Goal: Task Accomplishment & Management: Manage account settings

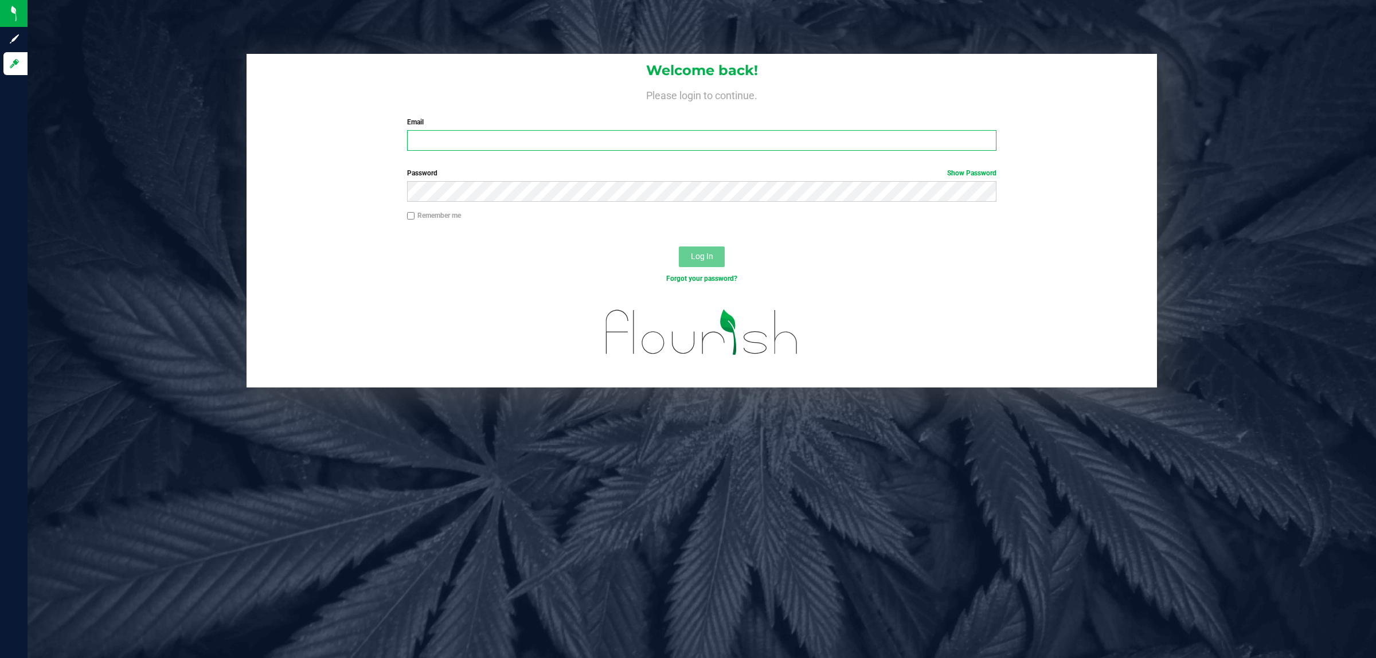
click at [522, 140] on input "Email" at bounding box center [702, 140] width 590 height 21
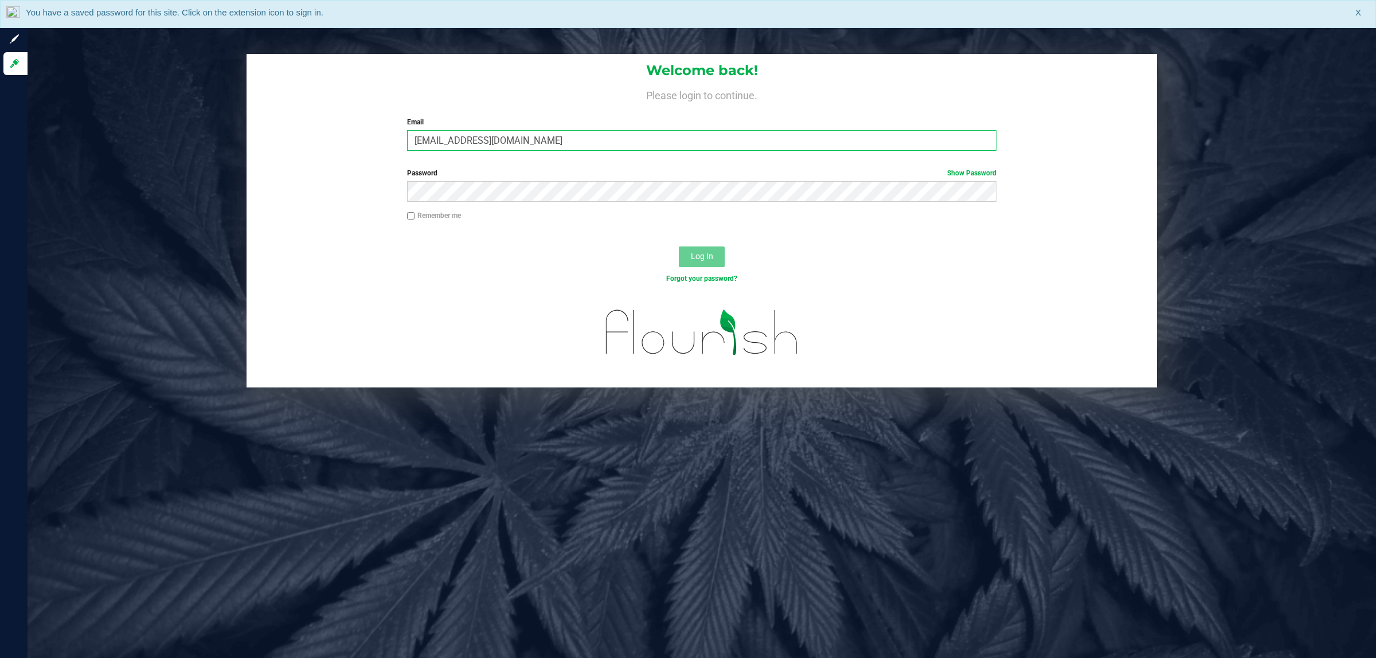
type input "[EMAIL_ADDRESS][DOMAIN_NAME]"
click at [679, 247] on button "Log In" at bounding box center [702, 257] width 46 height 21
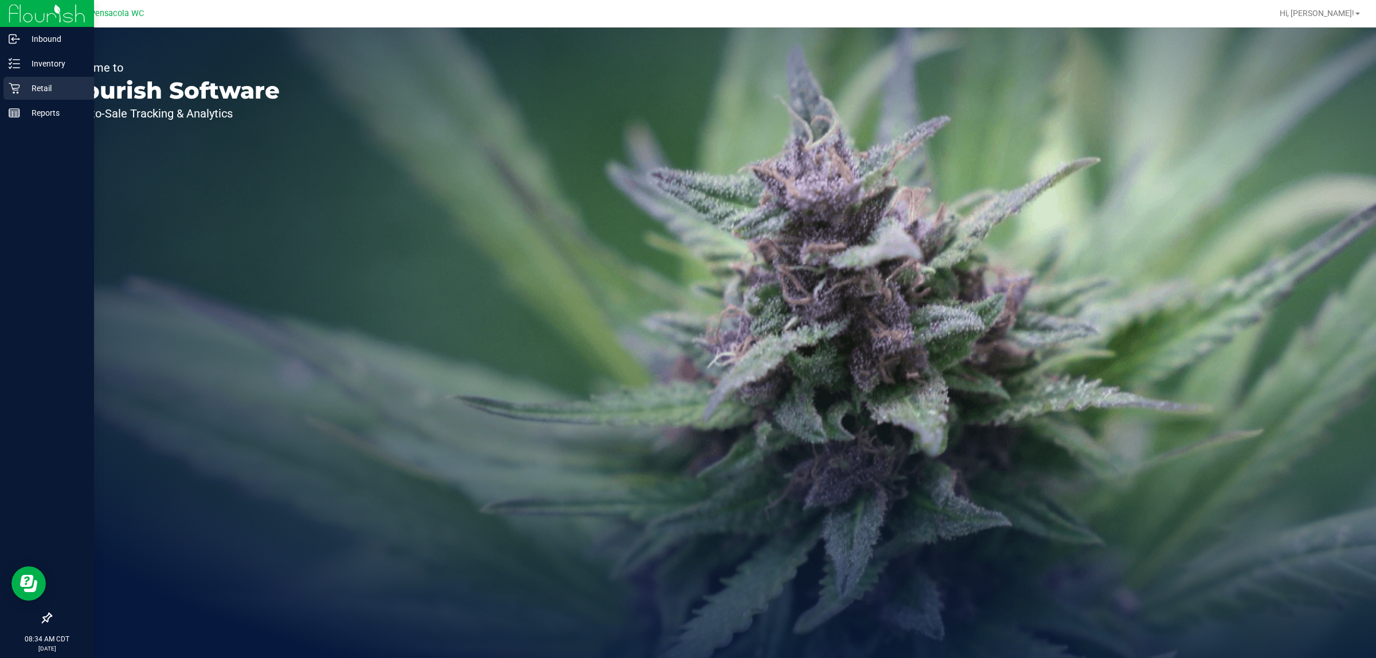
click at [34, 95] on div "Retail" at bounding box center [48, 88] width 91 height 23
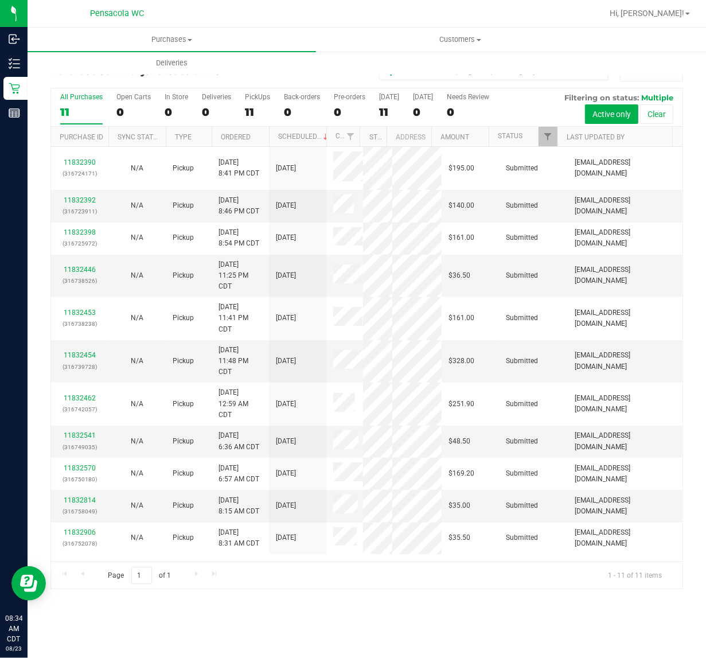
click at [260, 139] on th "Ordered" at bounding box center [240, 137] width 57 height 20
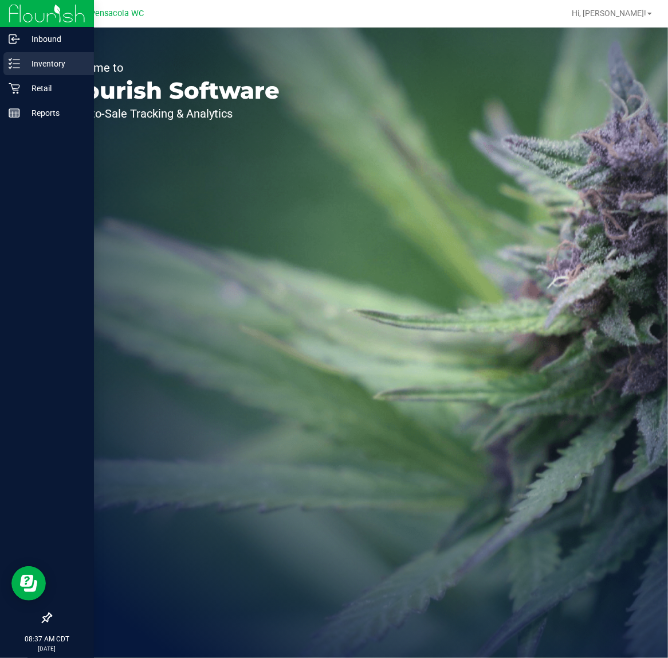
click at [15, 68] on line at bounding box center [16, 68] width 6 height 0
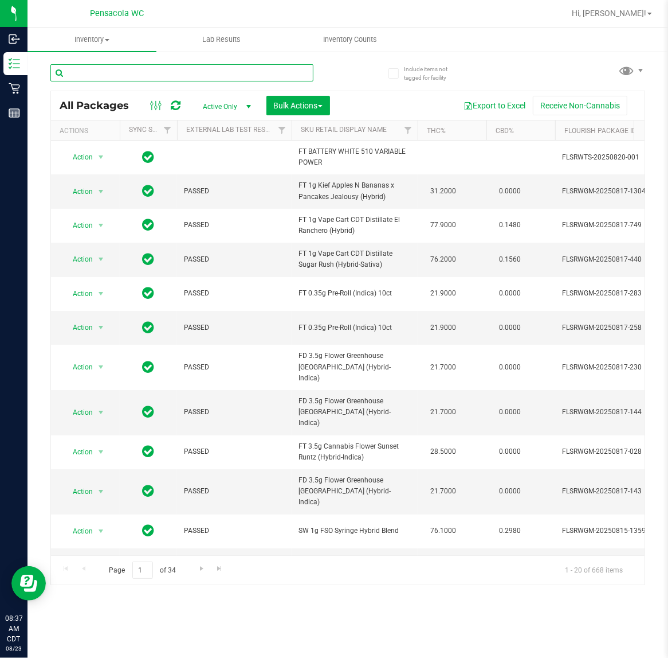
click at [205, 72] on input "text" at bounding box center [181, 72] width 263 height 17
type input "4909324993354654"
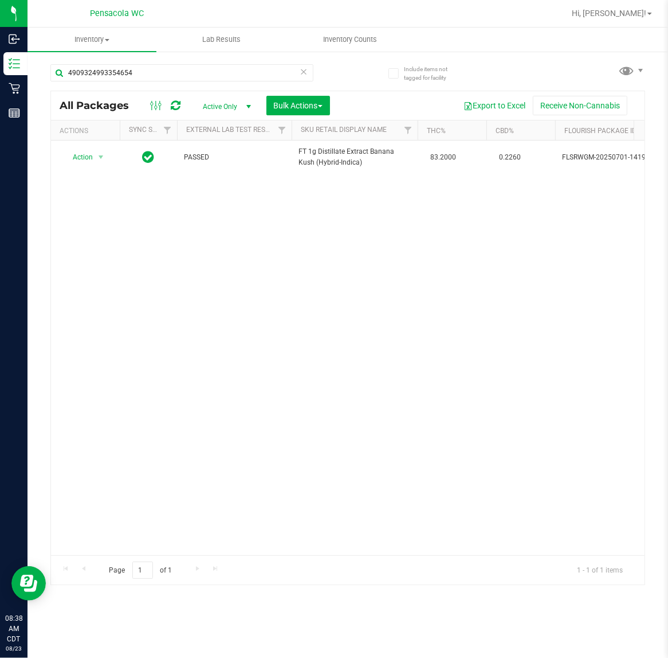
click at [162, 316] on div "Action Action Edit attributes Global inventory Locate package Package audit log…" at bounding box center [348, 347] width 594 height 415
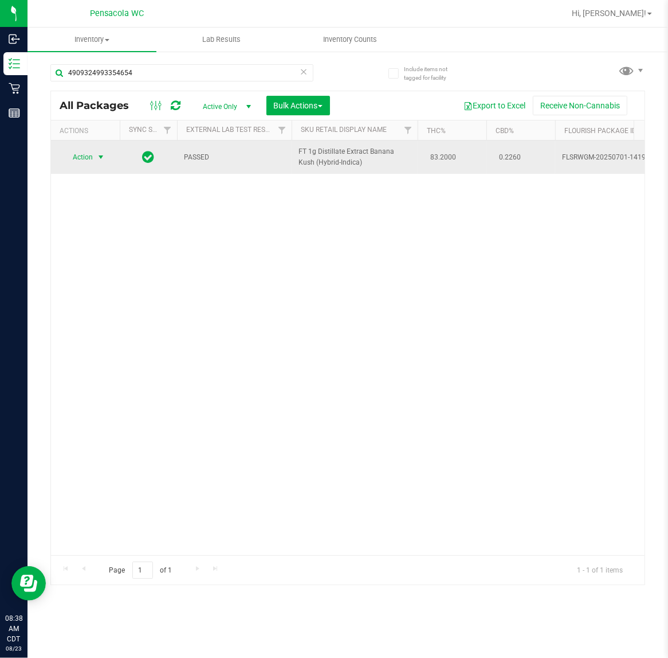
click at [101, 161] on span "select" at bounding box center [100, 157] width 9 height 9
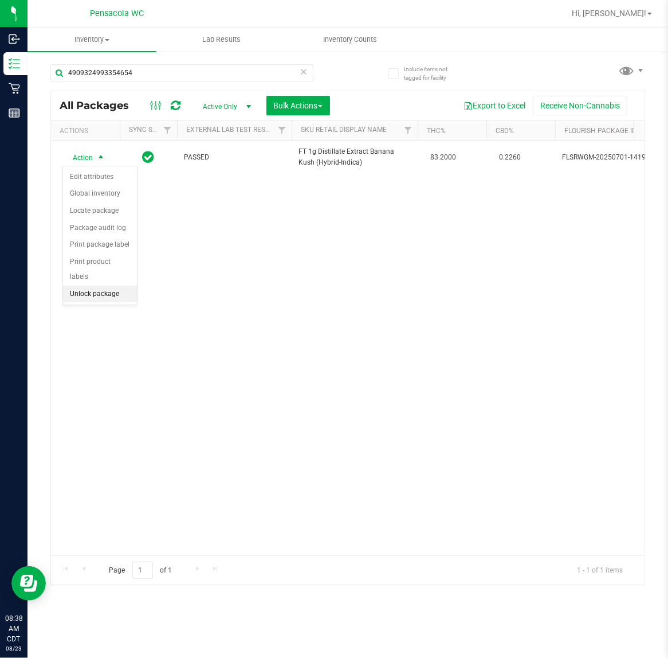
click at [110, 286] on li "Unlock package" at bounding box center [100, 294] width 74 height 17
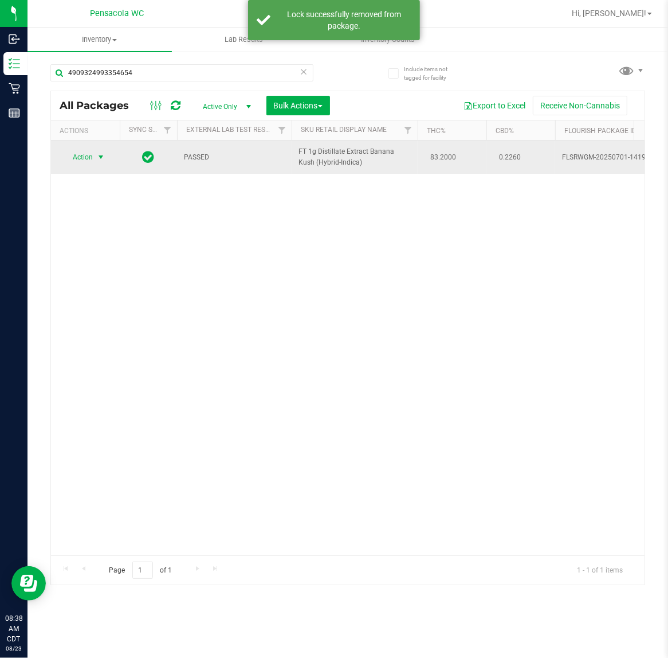
click at [101, 156] on span "select" at bounding box center [100, 157] width 9 height 9
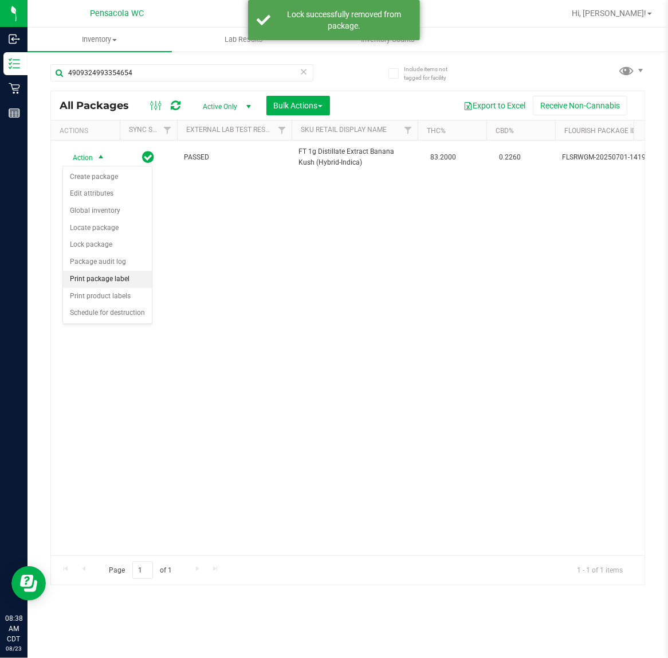
click at [130, 281] on li "Print package label" at bounding box center [107, 279] width 89 height 17
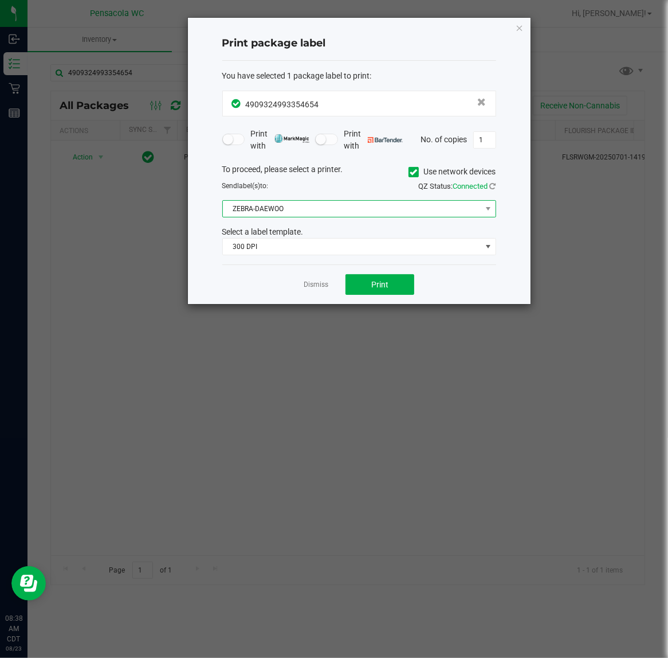
click at [276, 208] on span "ZEBRA-DAEWOO" at bounding box center [352, 209] width 259 height 16
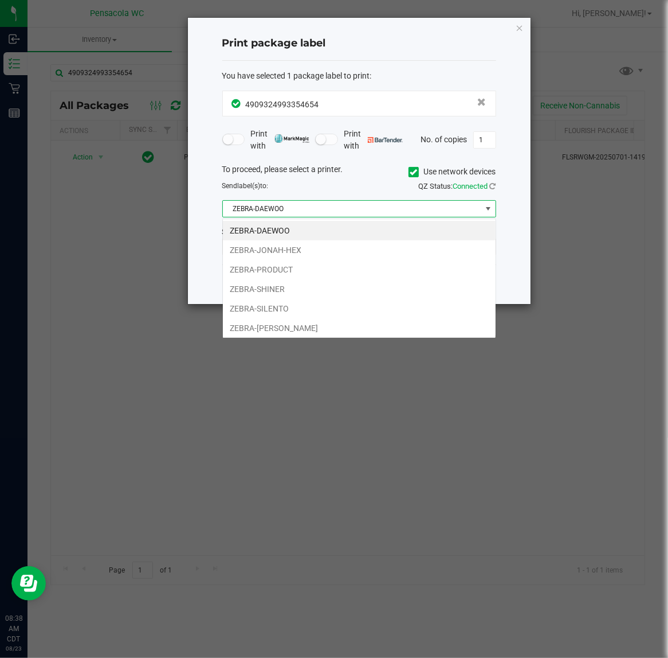
scroll to position [18, 273]
click at [316, 329] on li "ZEBRA-[PERSON_NAME]" at bounding box center [359, 327] width 273 height 19
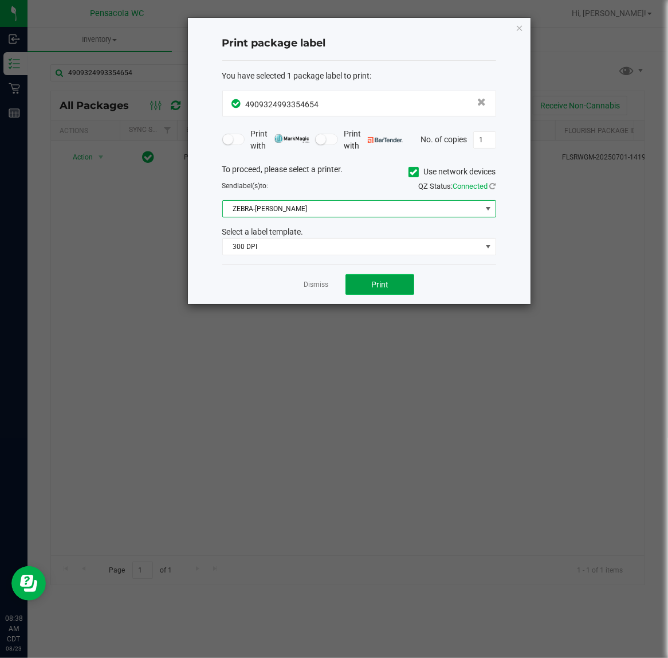
click at [400, 287] on button "Print" at bounding box center [380, 284] width 69 height 21
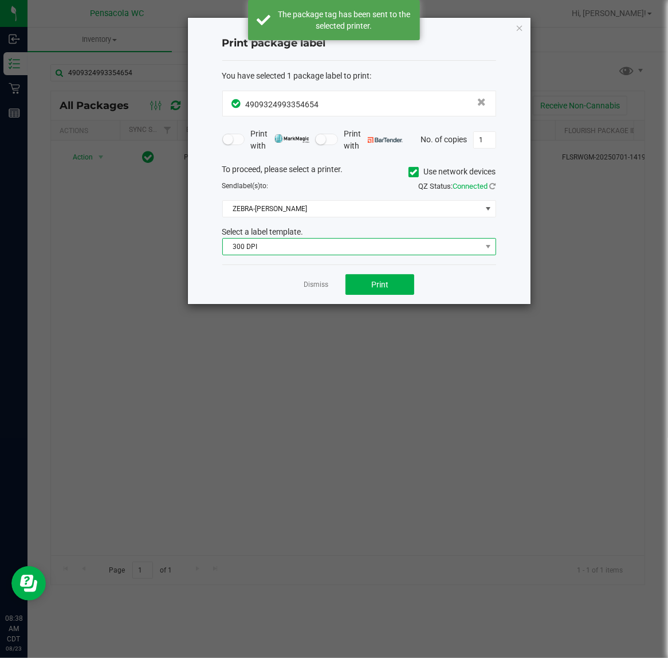
click at [286, 252] on span "300 DPI" at bounding box center [352, 247] width 259 height 16
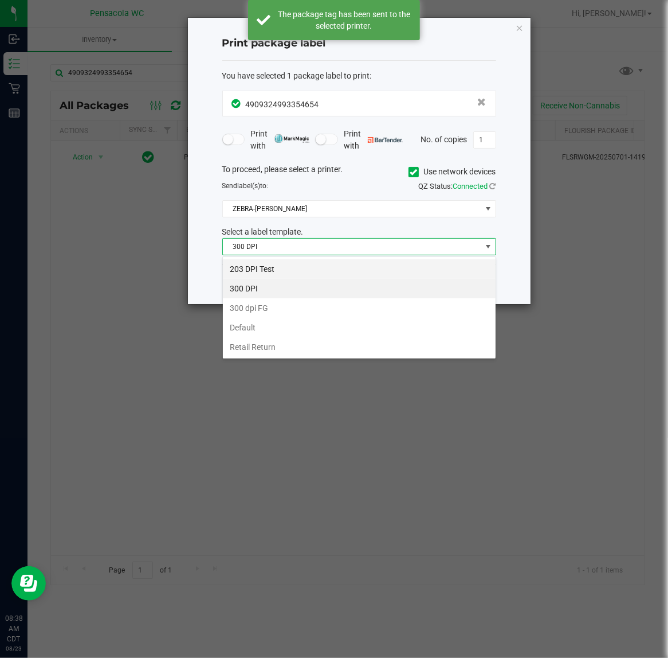
click at [296, 260] on li "203 DPI Test" at bounding box center [359, 268] width 273 height 19
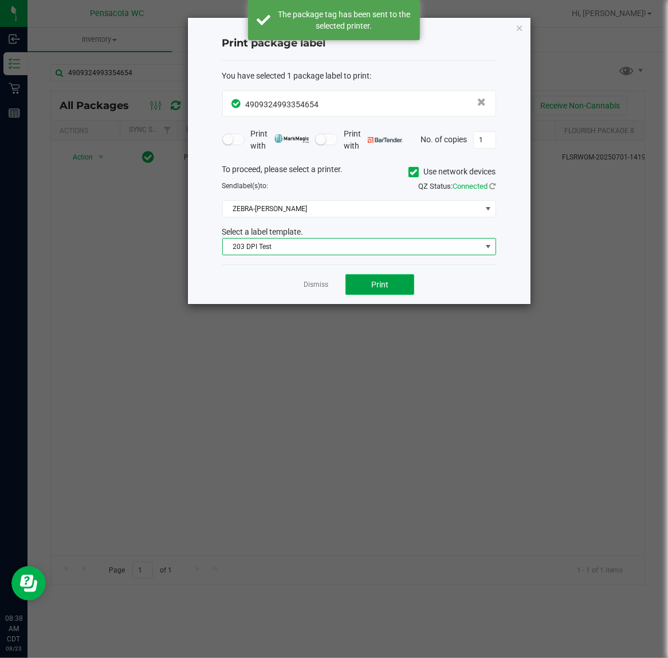
click at [388, 280] on span "Print" at bounding box center [380, 284] width 17 height 9
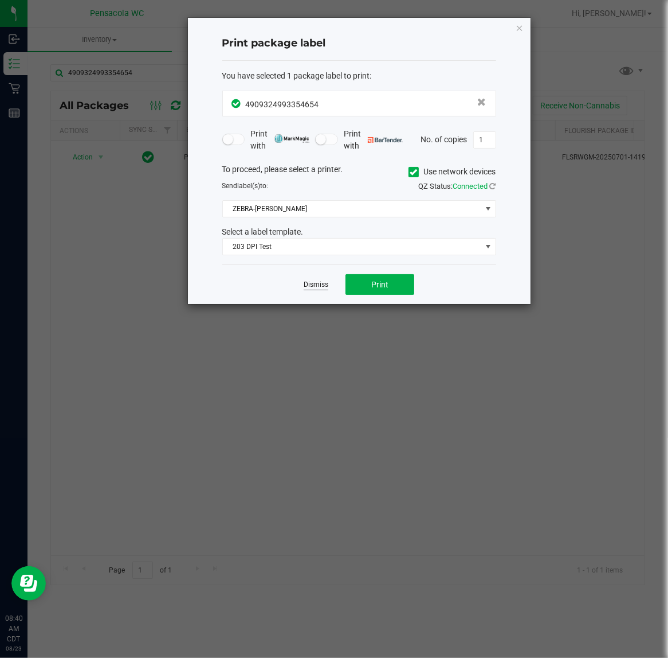
click at [308, 288] on link "Dismiss" at bounding box center [316, 285] width 25 height 10
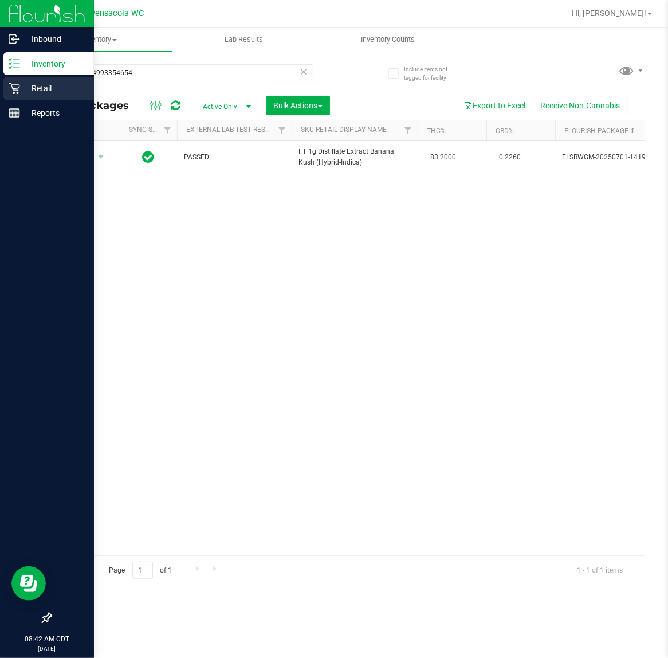
click at [21, 98] on div "Retail" at bounding box center [48, 88] width 91 height 23
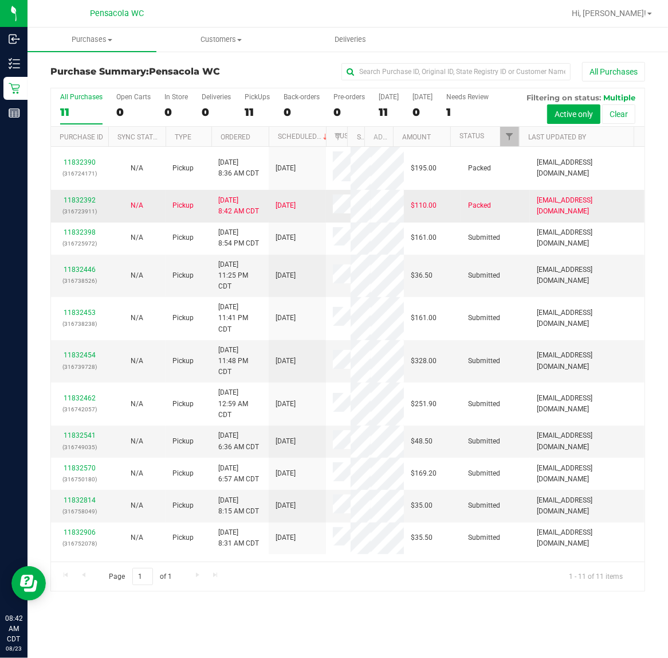
click at [572, 205] on span "kzott@liveparallel.com" at bounding box center [587, 206] width 101 height 22
click at [87, 202] on link "11832392" at bounding box center [80, 200] width 32 height 8
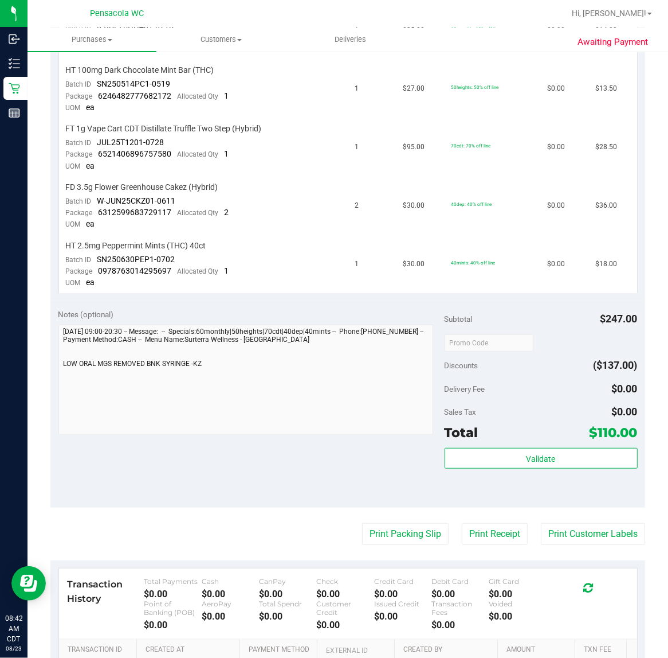
scroll to position [362, 0]
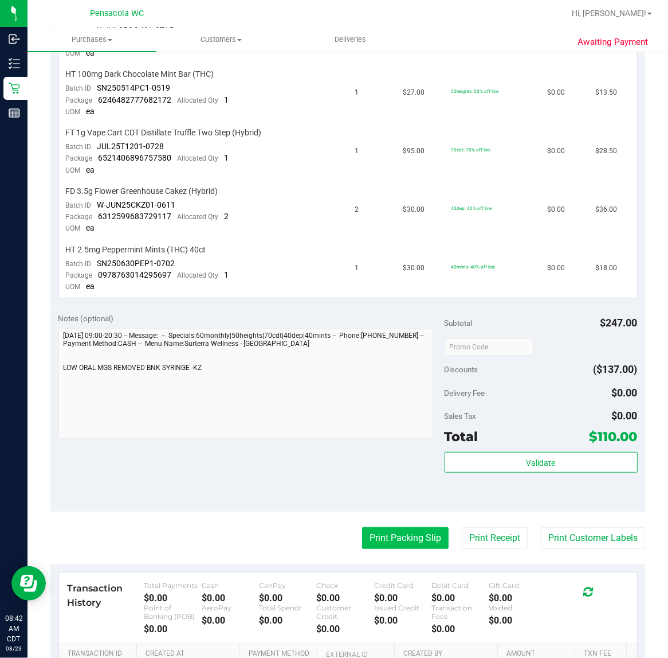
click at [397, 527] on button "Print Packing Slip" at bounding box center [405, 538] width 87 height 22
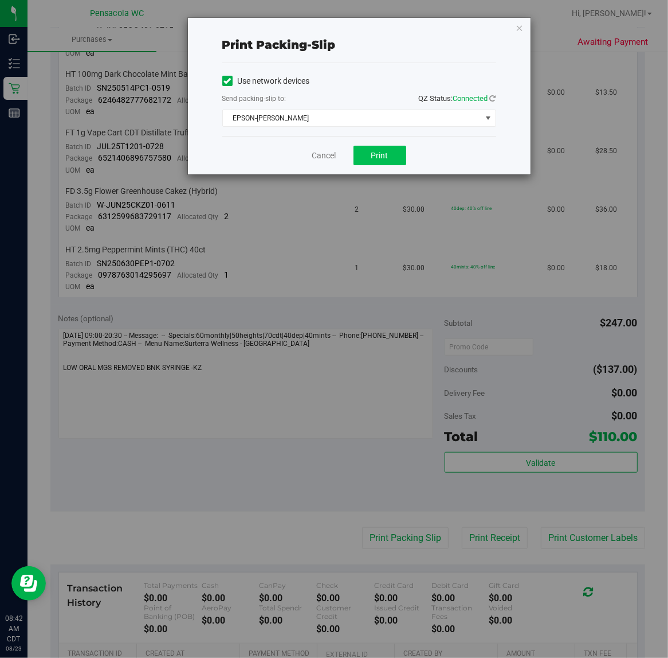
click at [399, 161] on button "Print" at bounding box center [380, 155] width 53 height 19
click at [336, 155] on link "Cancel" at bounding box center [324, 156] width 24 height 12
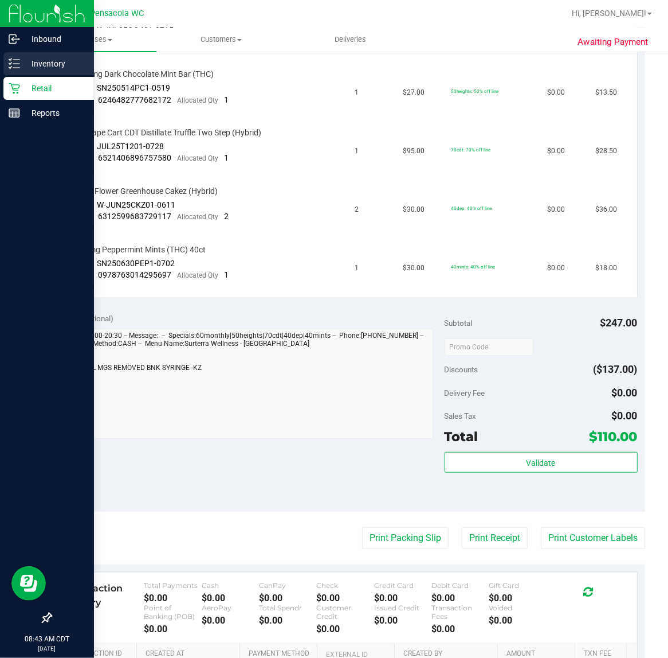
click at [44, 63] on p "Inventory" at bounding box center [54, 64] width 69 height 14
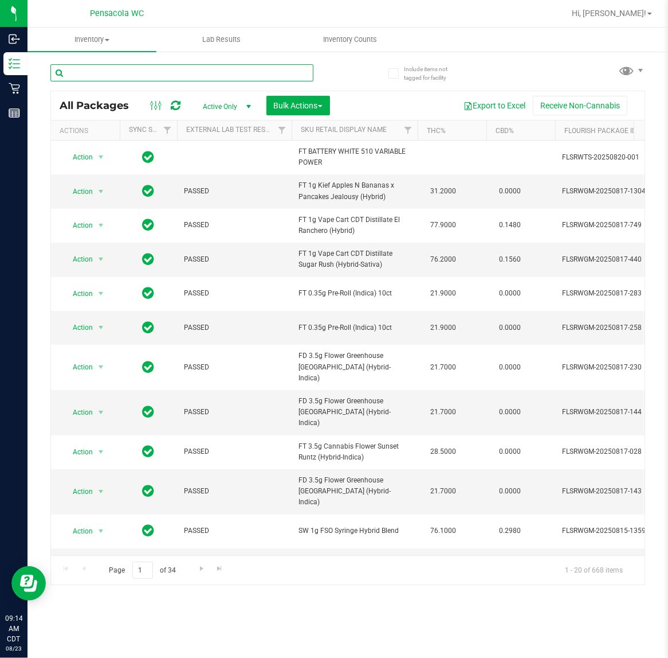
click at [171, 69] on input "text" at bounding box center [181, 72] width 263 height 17
type input "7417589701397974"
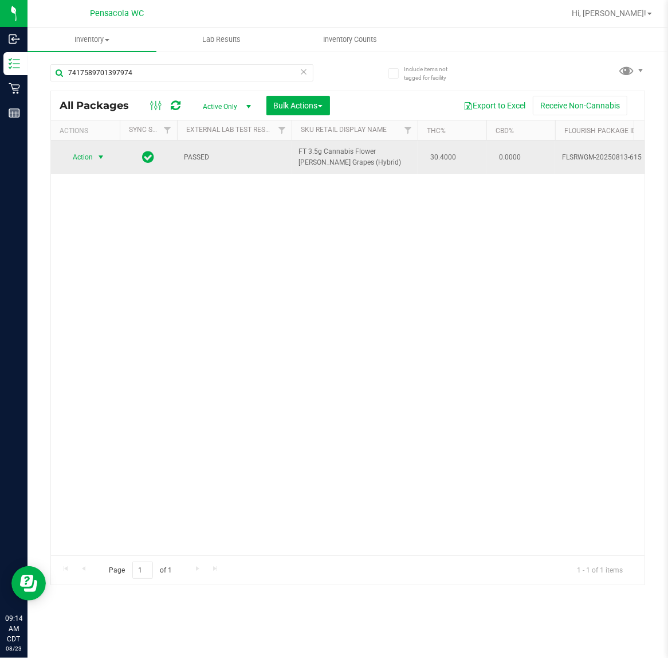
click at [101, 158] on span "select" at bounding box center [100, 157] width 9 height 9
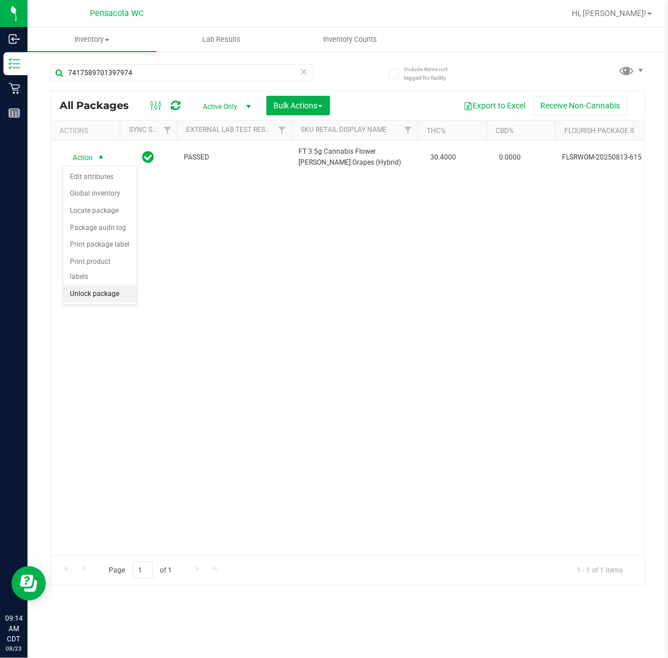
click at [112, 286] on li "Unlock package" at bounding box center [100, 294] width 74 height 17
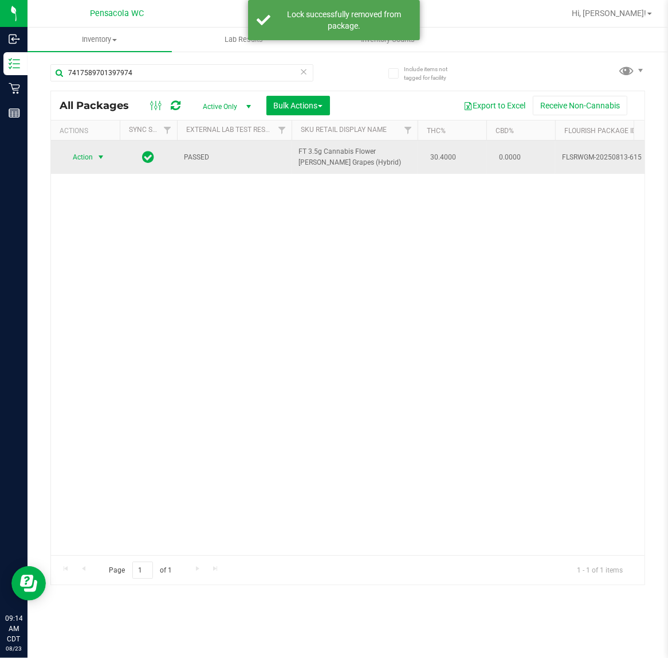
click at [103, 161] on span "select" at bounding box center [100, 157] width 9 height 9
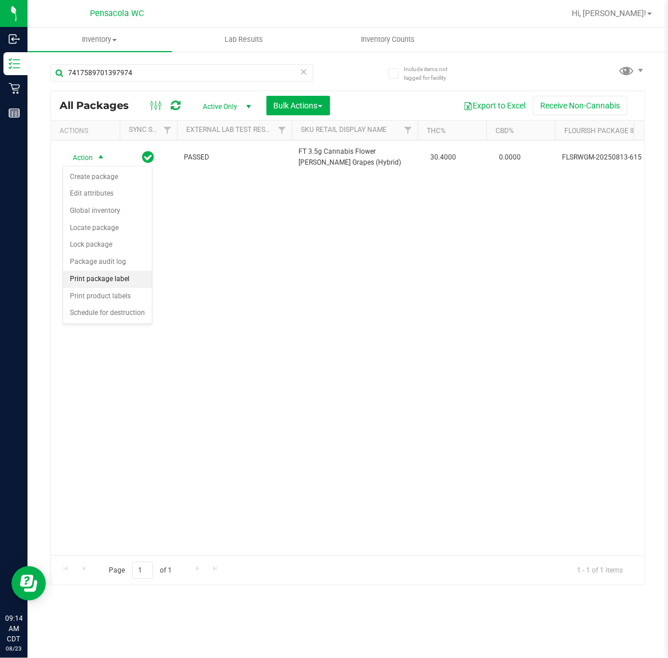
click at [112, 278] on li "Print package label" at bounding box center [107, 279] width 89 height 17
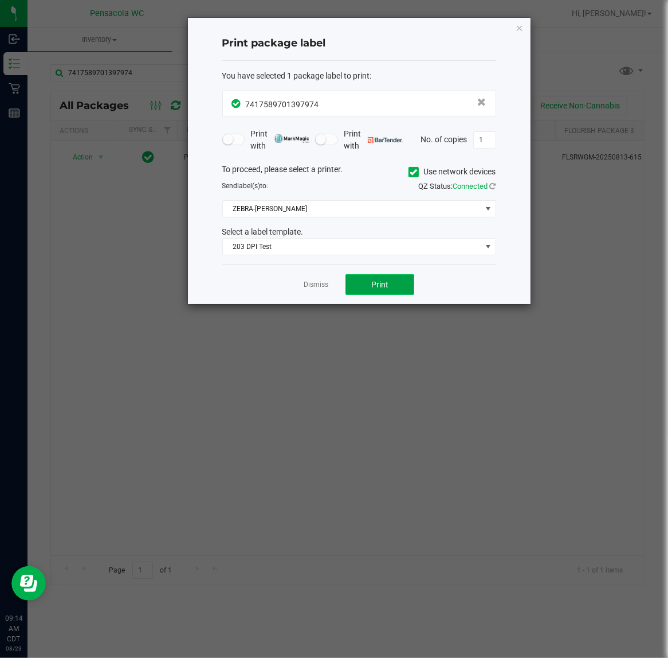
click at [402, 292] on button "Print" at bounding box center [380, 284] width 69 height 21
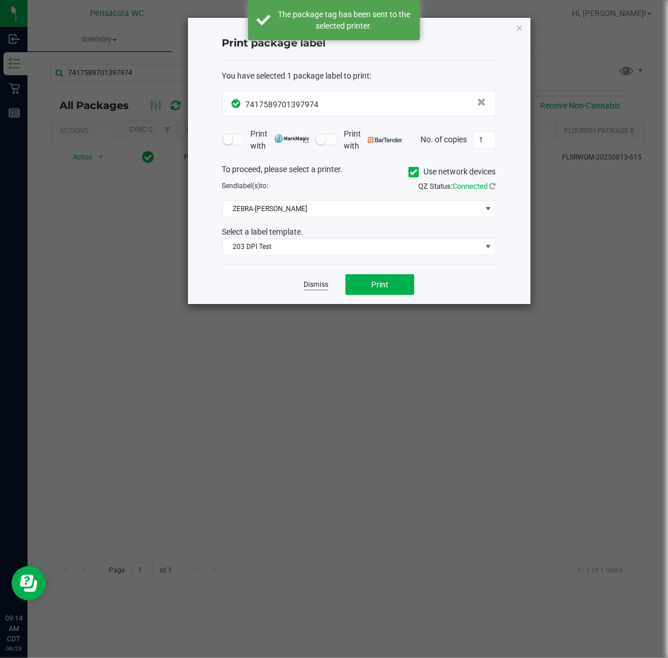
click at [321, 286] on link "Dismiss" at bounding box center [316, 285] width 25 height 10
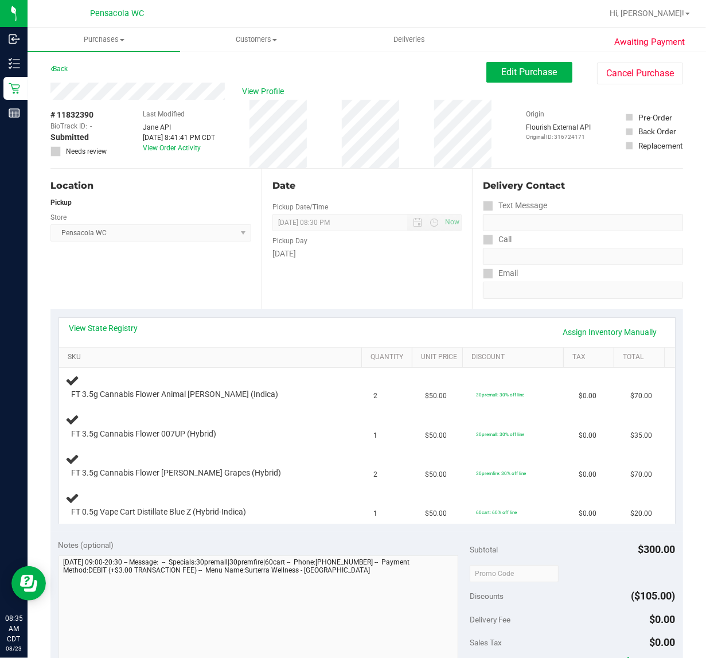
drag, startPoint x: 99, startPoint y: 358, endPoint x: 99, endPoint y: 350, distance: 8.0
click at [99, 358] on link "SKU" at bounding box center [213, 357] width 290 height 9
click at [106, 326] on link "View State Registry" at bounding box center [103, 327] width 69 height 11
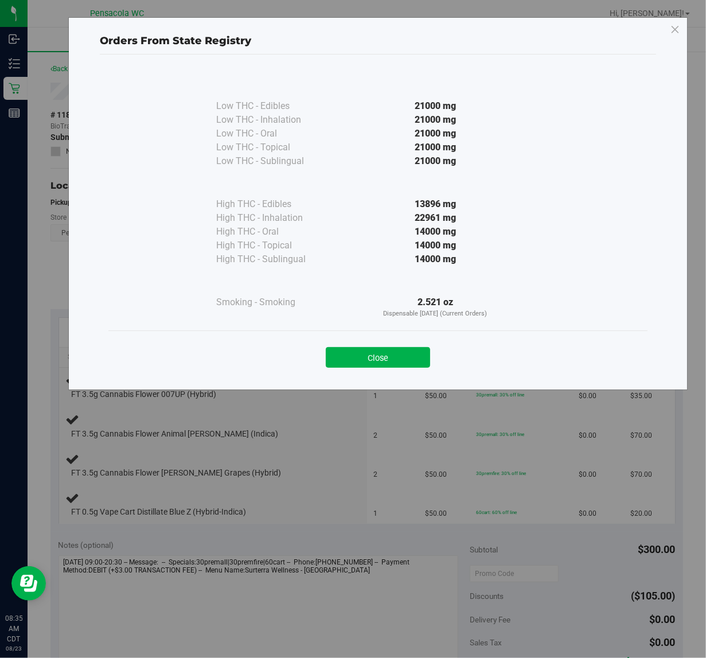
click at [382, 346] on div "Close" at bounding box center [378, 353] width 522 height 29
click at [383, 347] on button "Close" at bounding box center [378, 357] width 104 height 21
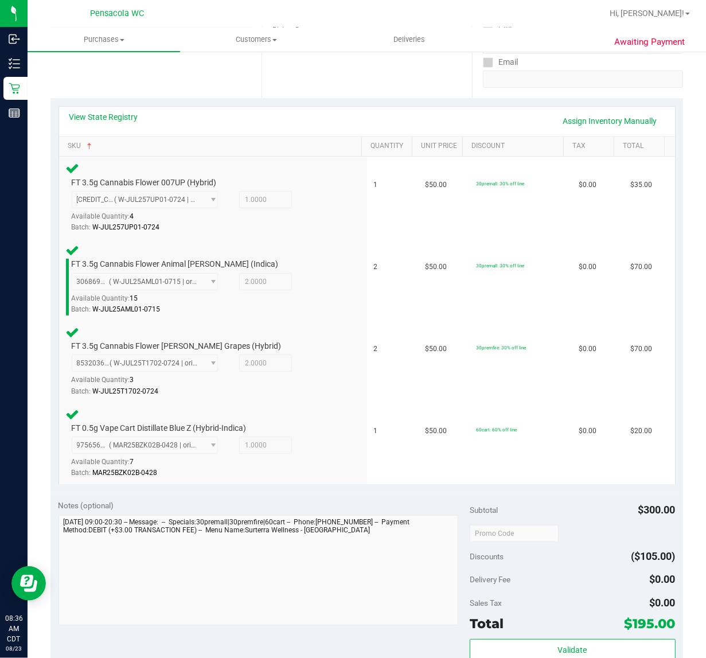
scroll to position [210, 0]
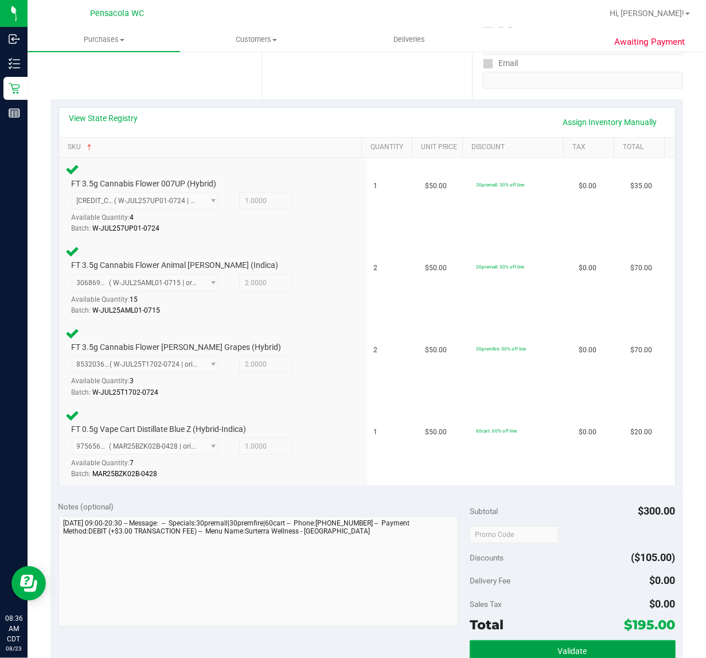
click at [568, 640] on button "Validate" at bounding box center [573, 650] width 206 height 21
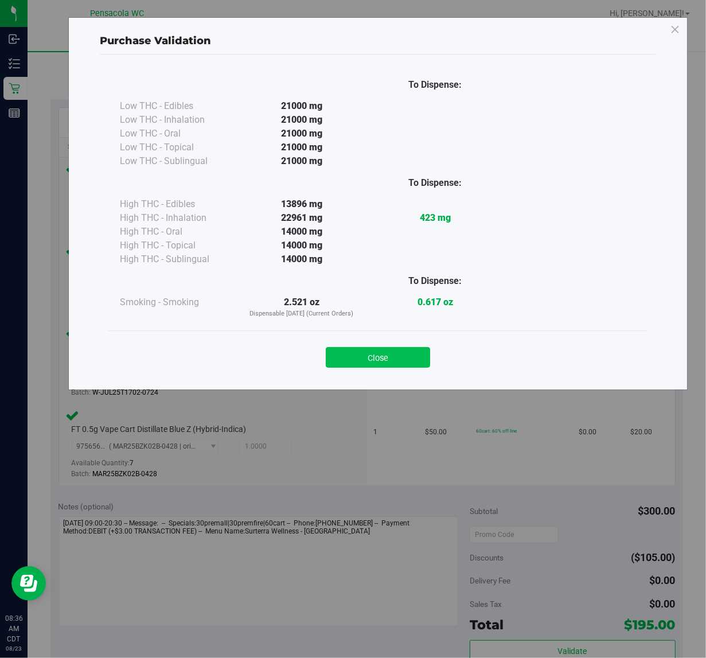
click at [384, 356] on button "Close" at bounding box center [378, 357] width 104 height 21
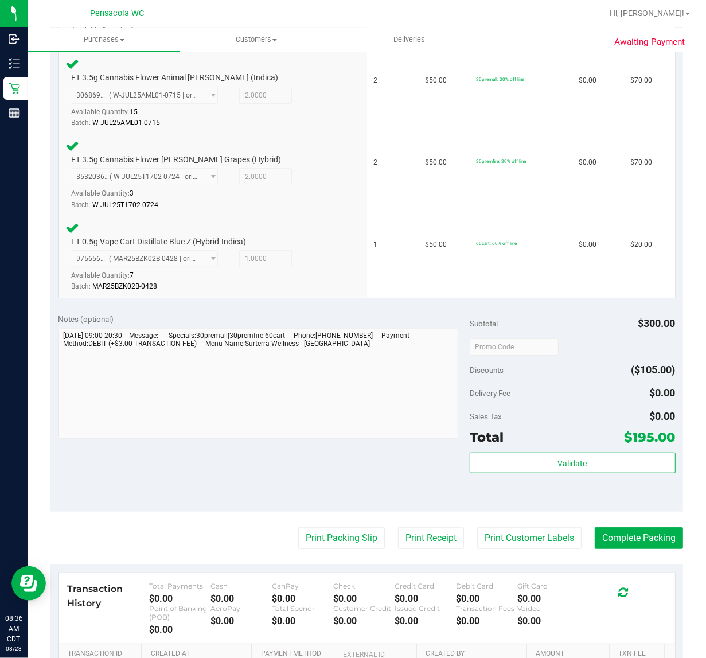
scroll to position [475, 0]
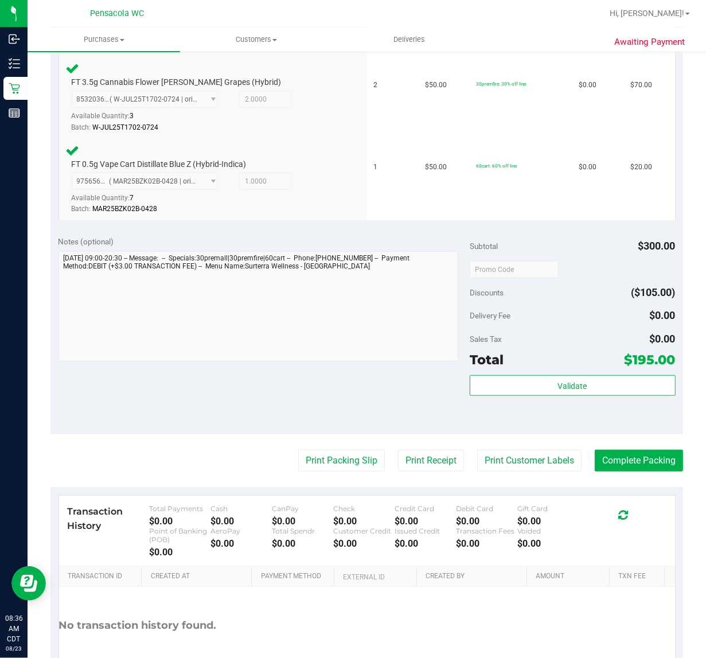
click at [327, 495] on div "Transaction History Total Payments $0.00 Cash $0.00 CanPay $0.00 Check $0.00 Cr…" at bounding box center [367, 530] width 616 height 71
click at [339, 449] on button "Print Packing Slip" at bounding box center [341, 460] width 87 height 22
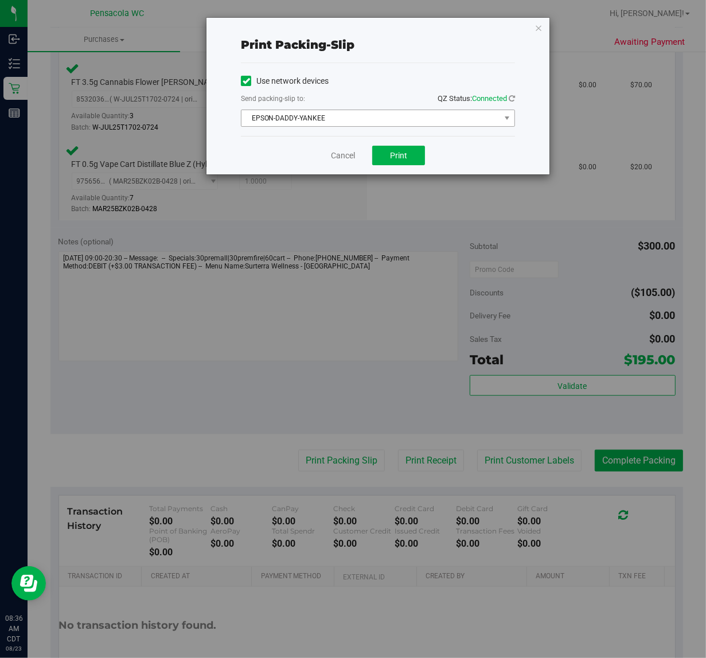
click at [385, 112] on span "EPSON-DADDY-YANKEE" at bounding box center [370, 118] width 259 height 16
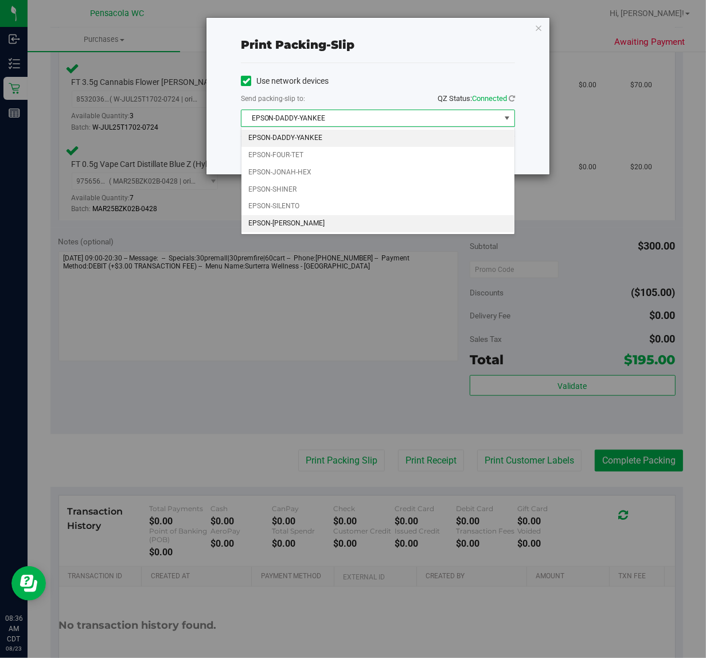
click at [345, 221] on li "EPSON-[PERSON_NAME]" at bounding box center [377, 223] width 273 height 17
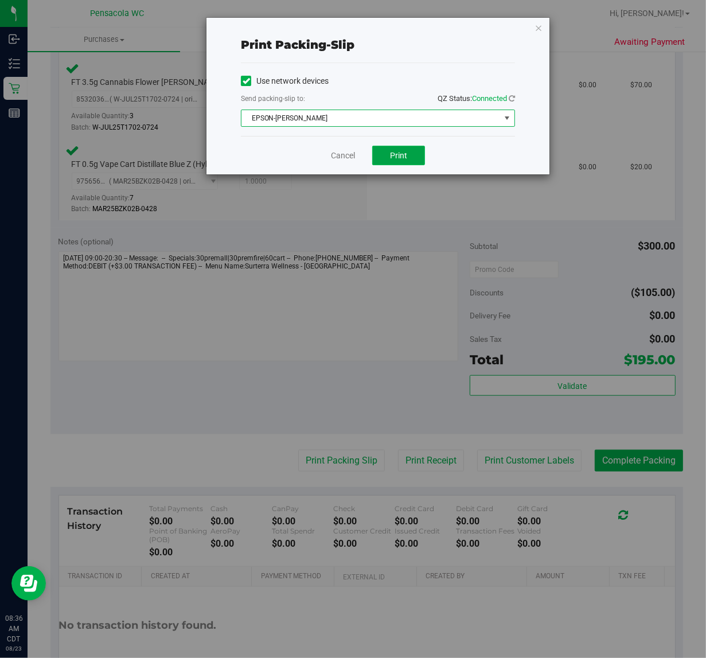
click at [403, 160] on span "Print" at bounding box center [398, 155] width 17 height 9
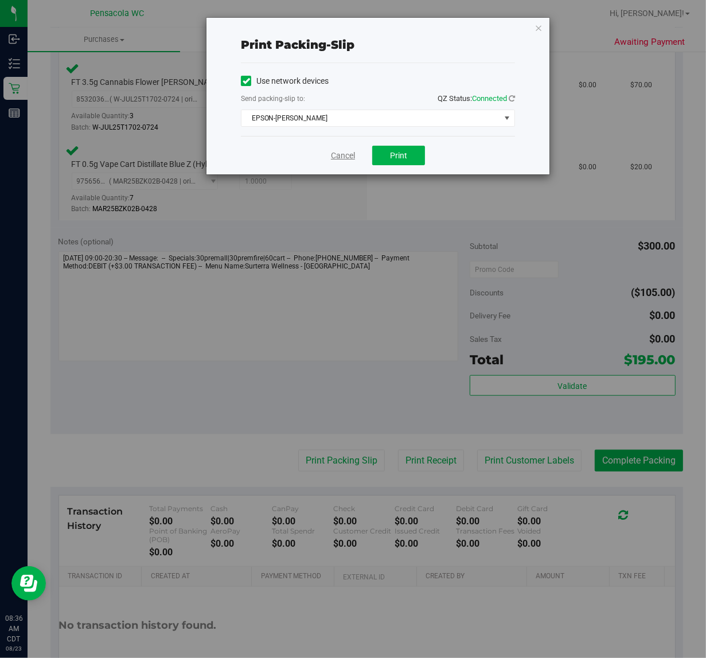
click at [333, 151] on link "Cancel" at bounding box center [343, 156] width 24 height 12
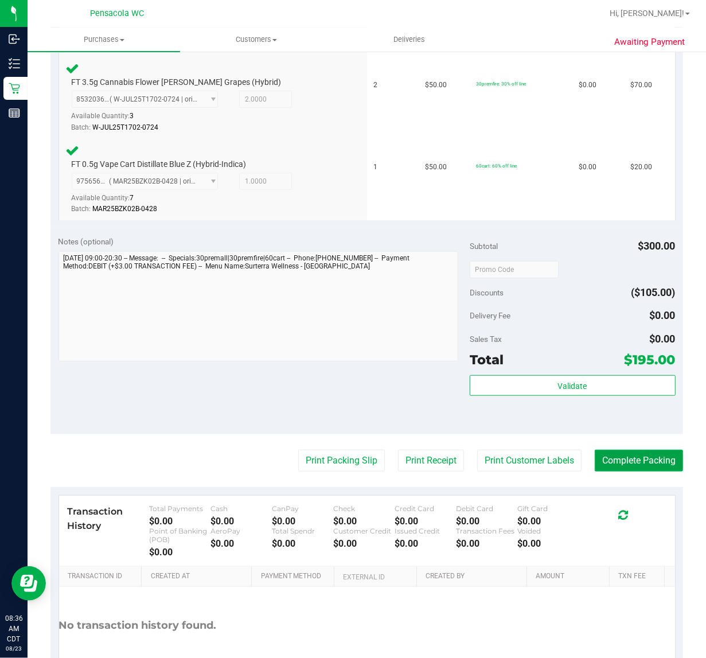
click at [640, 462] on button "Complete Packing" at bounding box center [639, 460] width 88 height 22
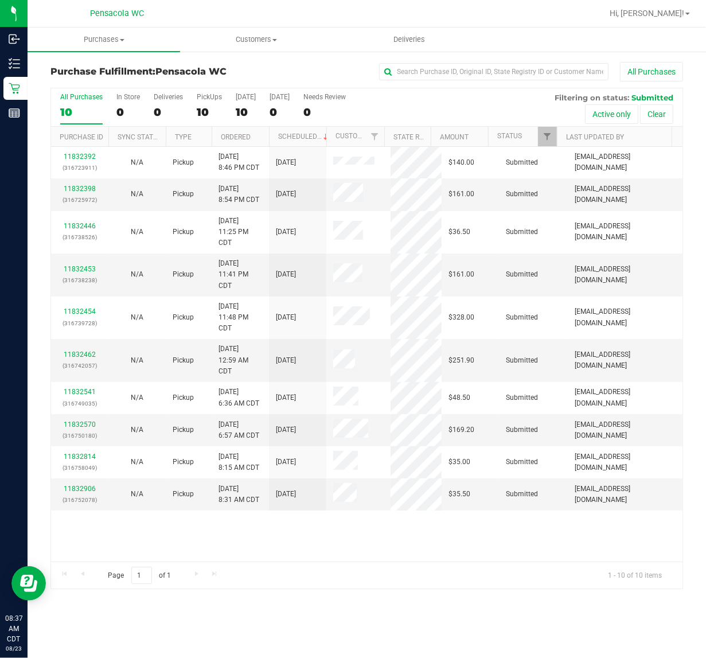
click at [270, 138] on th "Scheduled" at bounding box center [297, 137] width 57 height 20
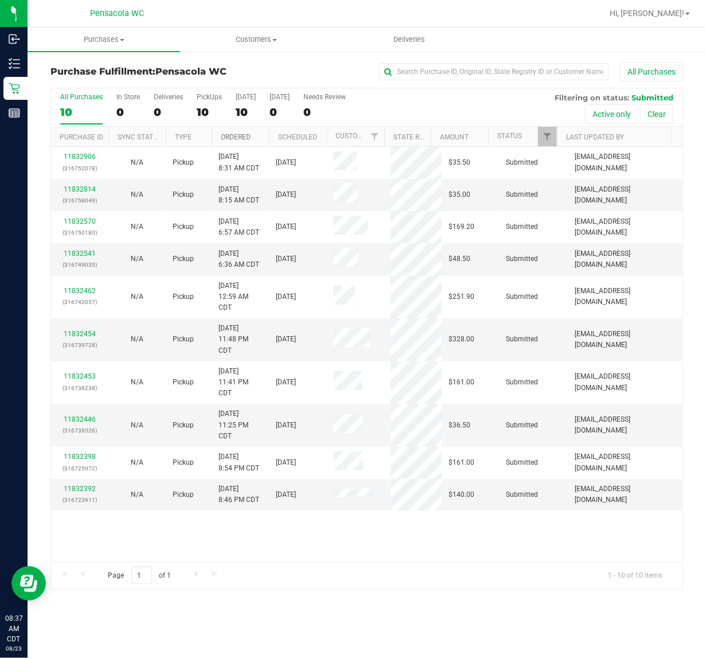
click at [245, 138] on link "Ordered" at bounding box center [236, 137] width 30 height 8
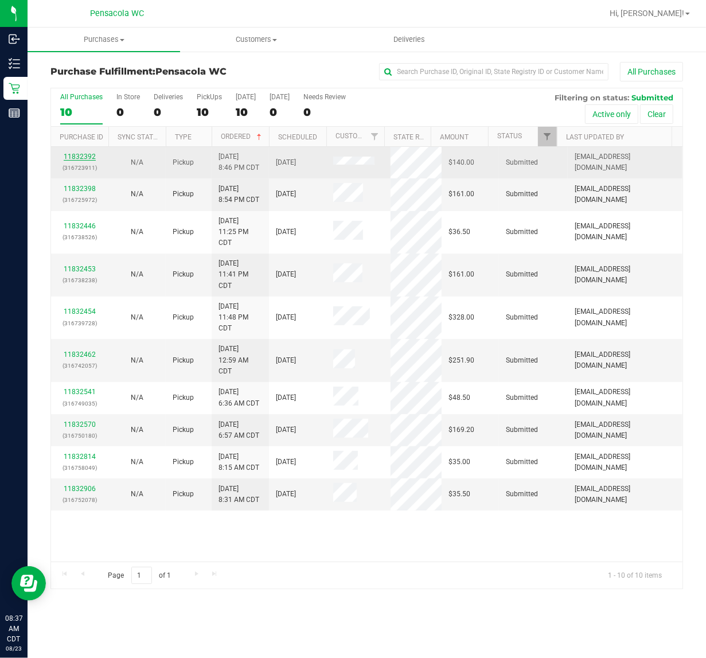
click at [79, 161] on link "11832392" at bounding box center [80, 157] width 32 height 8
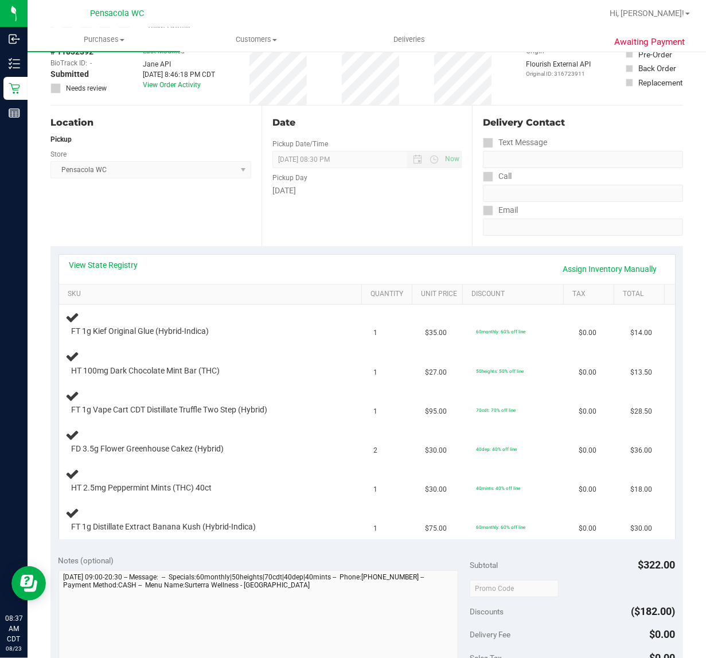
scroll to position [65, 0]
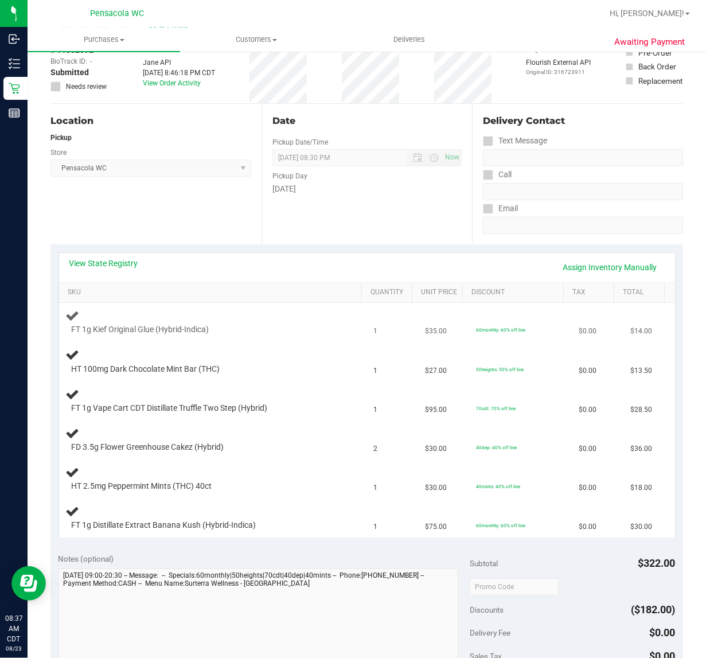
click at [95, 320] on div "FT 1g Kief Original Glue (Hybrid-Indica)" at bounding box center [213, 321] width 294 height 27
click at [99, 290] on link "SKU" at bounding box center [213, 292] width 290 height 9
click at [425, 413] on span "$35.00" at bounding box center [436, 409] width 22 height 11
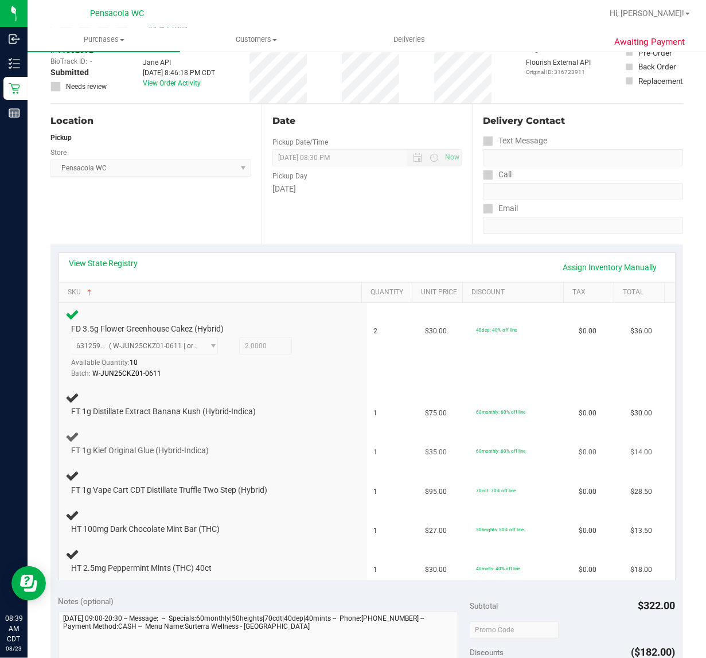
click at [374, 452] on span "1" at bounding box center [376, 452] width 4 height 11
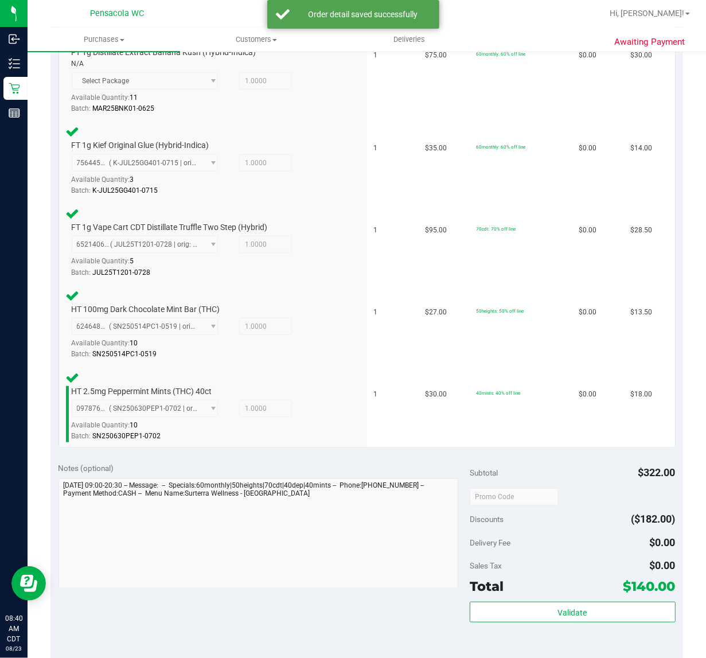
scroll to position [454, 0]
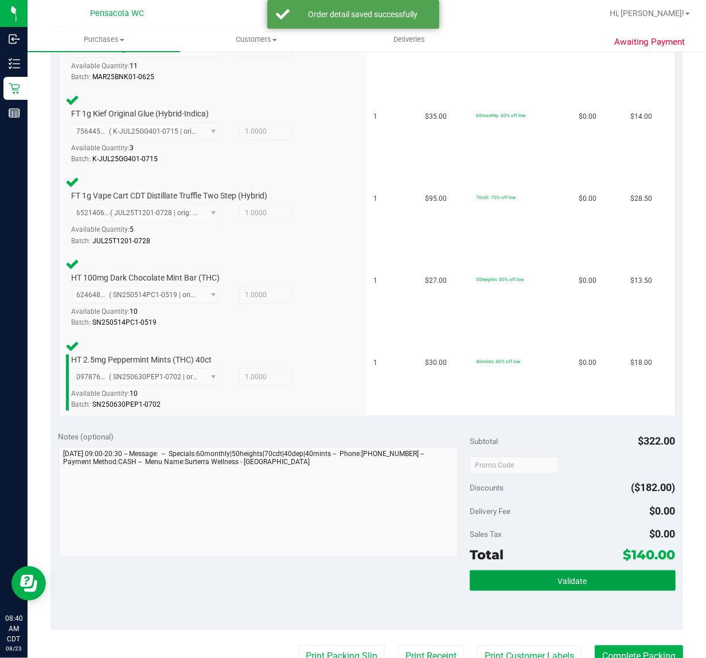
click at [572, 576] on span "Validate" at bounding box center [572, 580] width 29 height 9
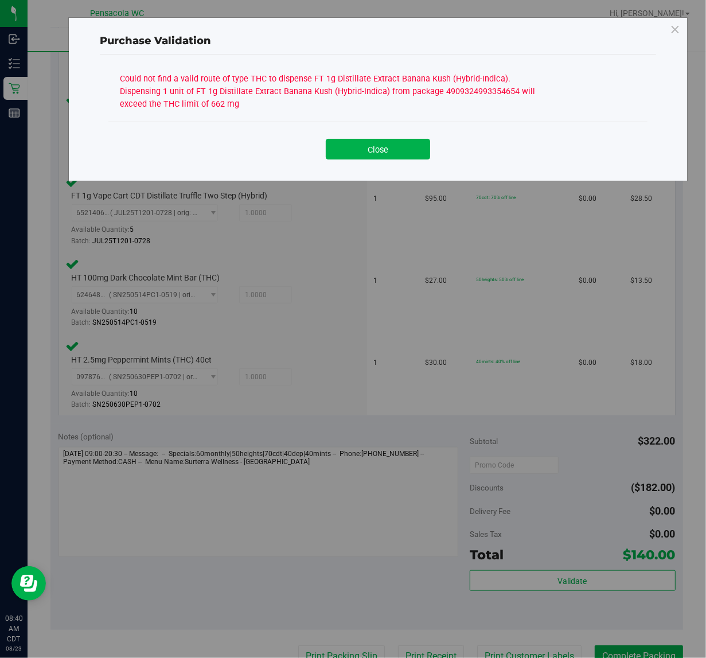
click at [394, 173] on div "Purchase Validation Could not find a valid route of type THC to dispense FT 1g …" at bounding box center [377, 99] width 619 height 164
click at [403, 158] on button "Close" at bounding box center [378, 149] width 104 height 21
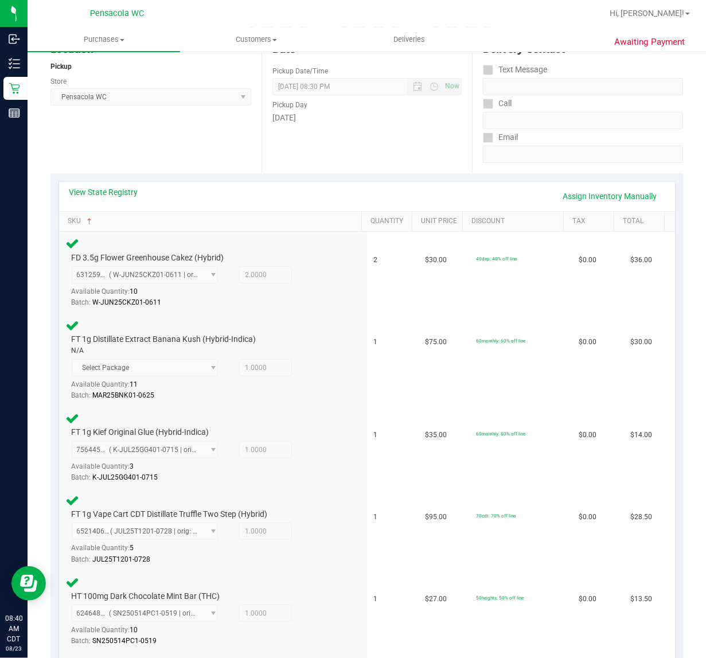
scroll to position [136, 0]
click at [123, 186] on link "View State Registry" at bounding box center [103, 191] width 69 height 11
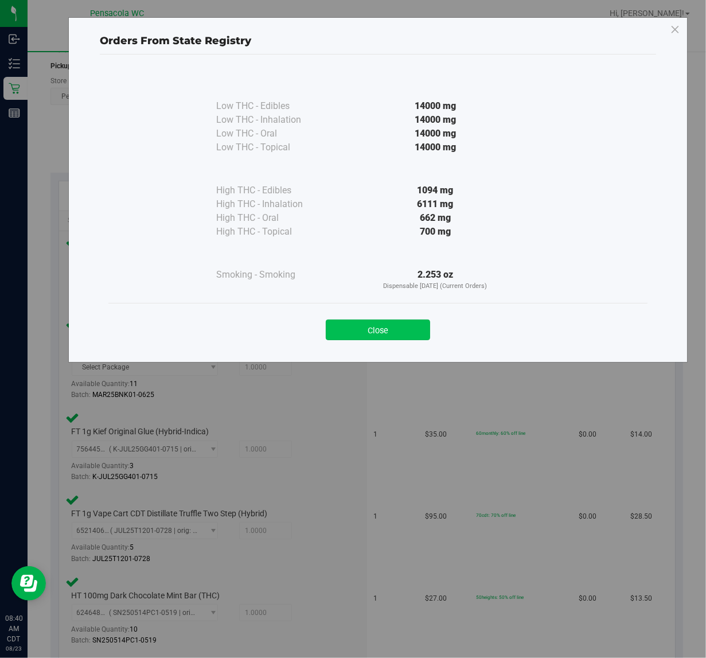
click at [393, 339] on button "Close" at bounding box center [378, 329] width 104 height 21
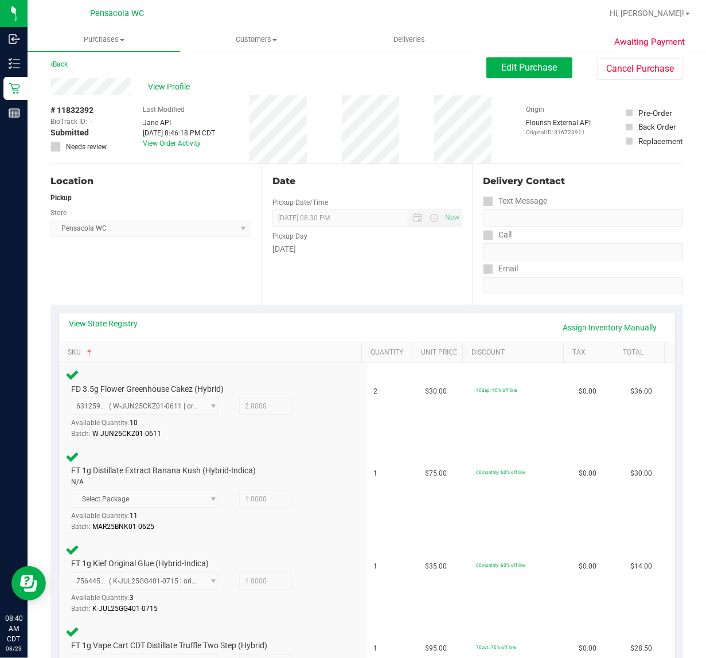
scroll to position [0, 0]
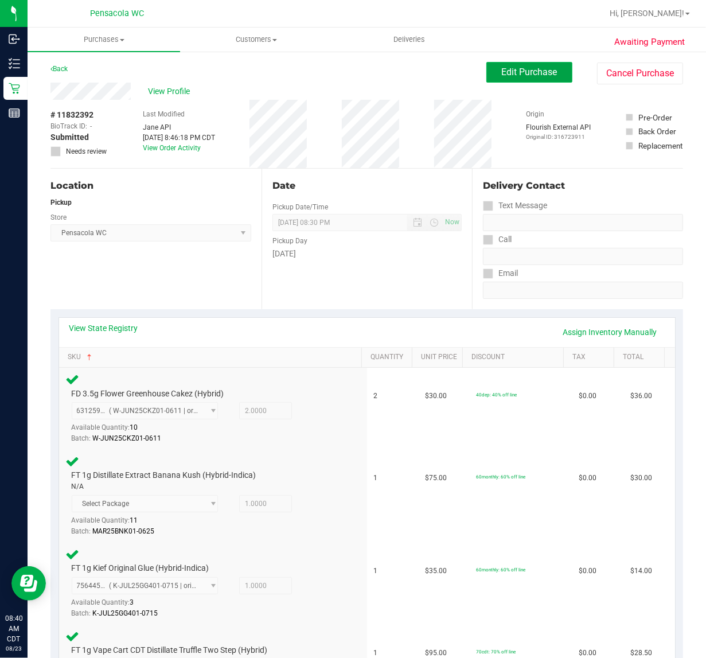
click at [529, 82] on button "Edit Purchase" at bounding box center [529, 72] width 86 height 21
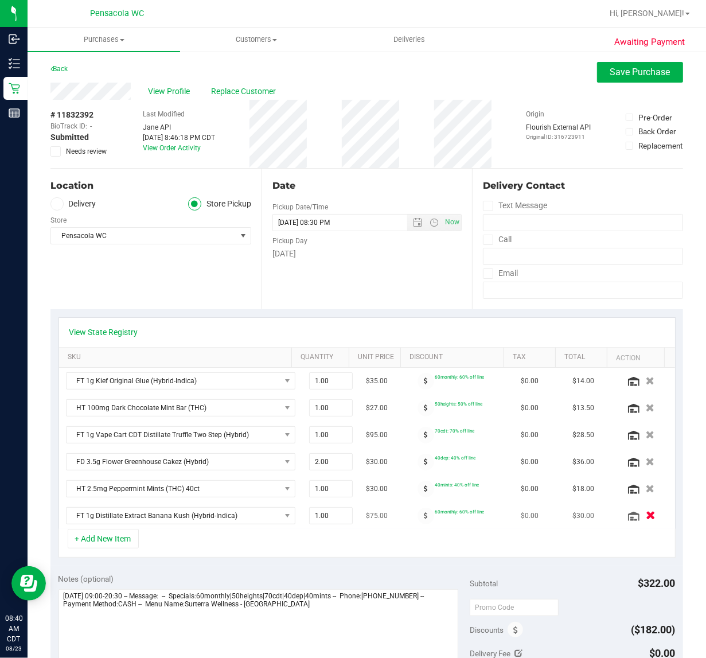
click at [646, 519] on icon "button" at bounding box center [651, 515] width 10 height 9
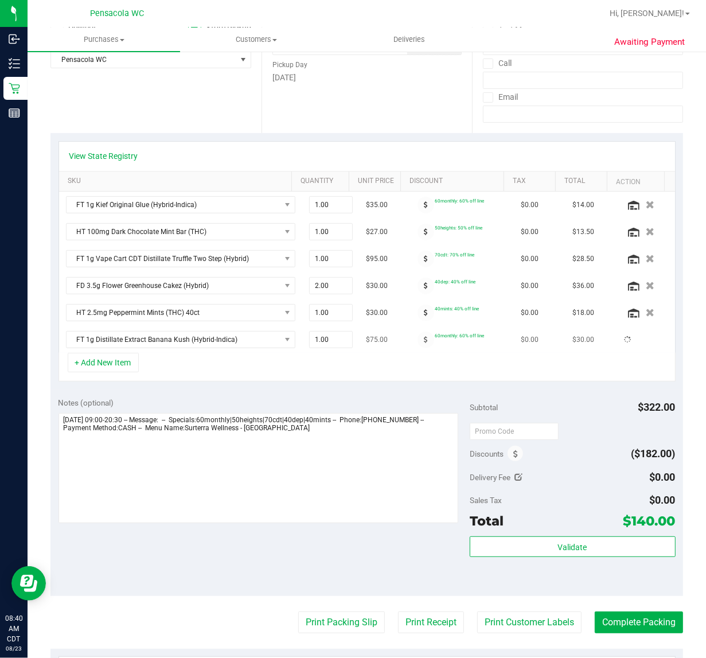
scroll to position [189, 0]
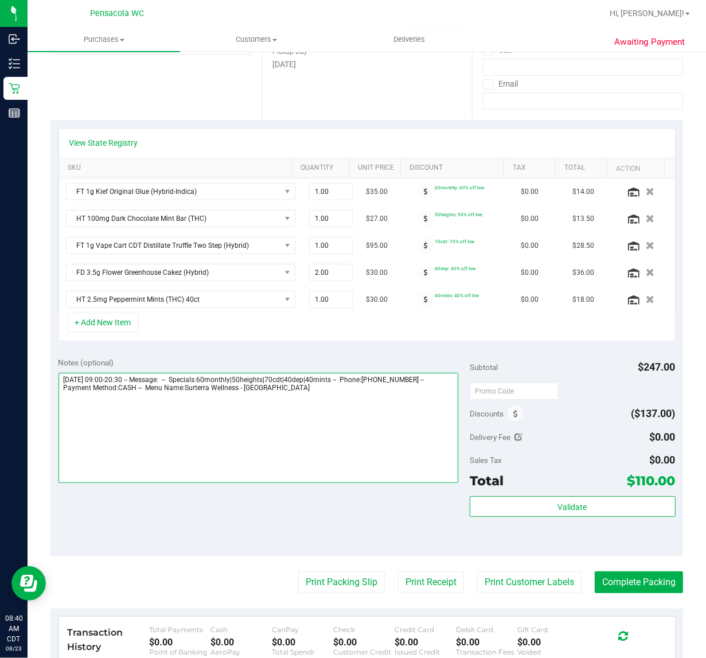
click at [386, 471] on textarea at bounding box center [258, 428] width 400 height 110
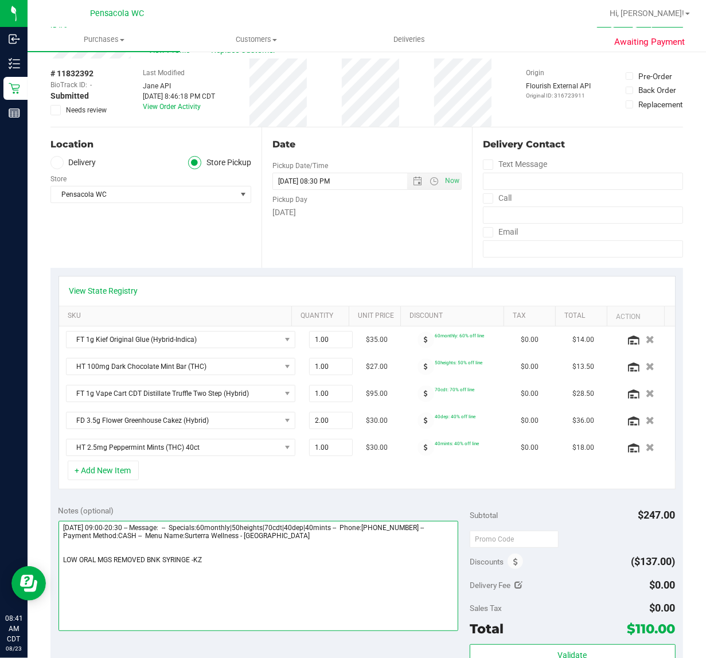
scroll to position [0, 0]
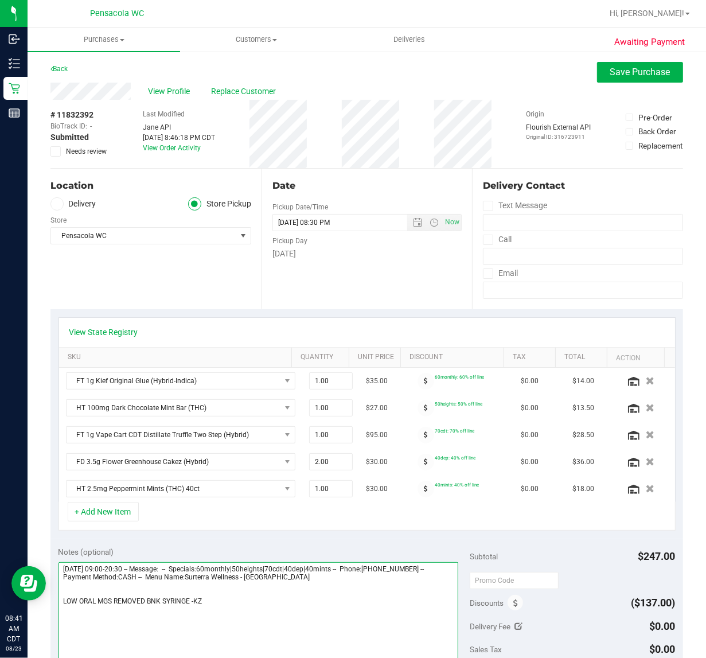
type textarea "Saturday 08/23/2025 09:00-20:30 -- Message: -- Specials:60monthly|50heights|70c…"
click at [55, 151] on icon at bounding box center [55, 151] width 7 height 0
click at [0, 0] on input "Needs review" at bounding box center [0, 0] width 0 height 0
click at [641, 76] on span "Save Purchase" at bounding box center [640, 72] width 60 height 11
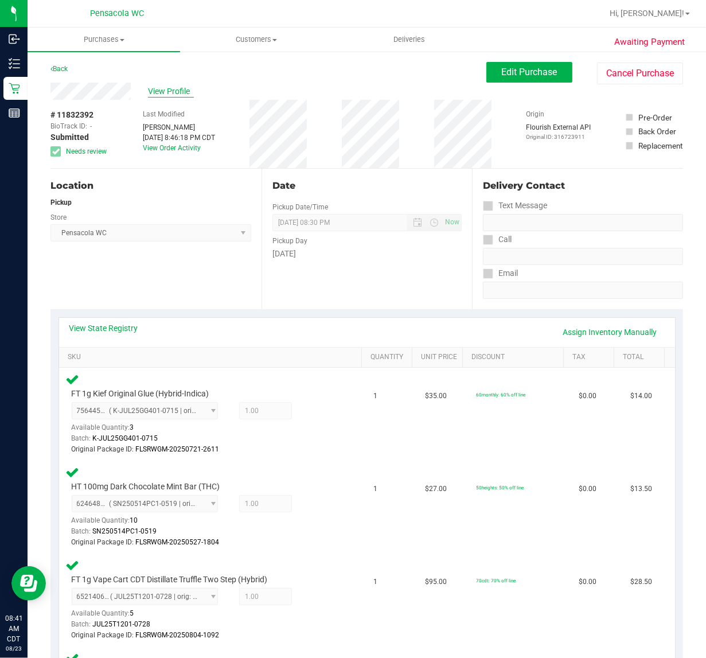
click at [175, 96] on span "View Profile" at bounding box center [171, 91] width 46 height 12
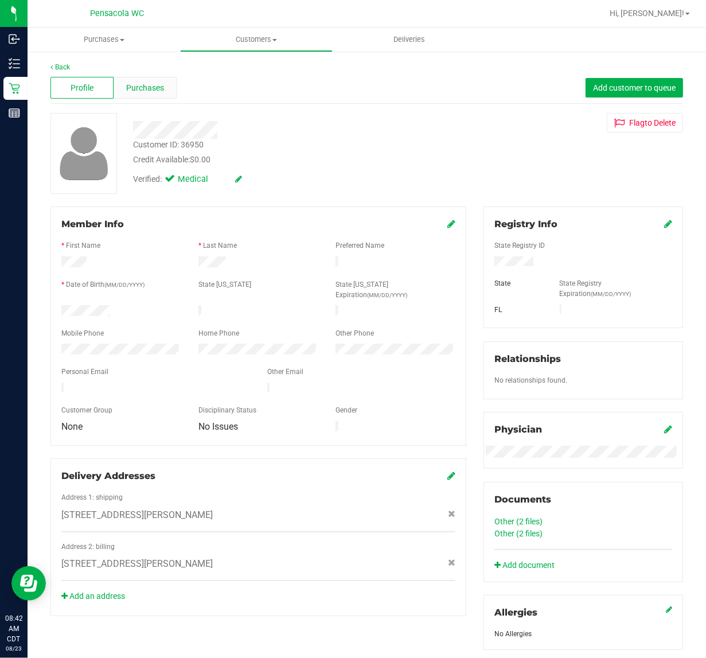
click at [169, 86] on div "Purchases" at bounding box center [145, 88] width 63 height 22
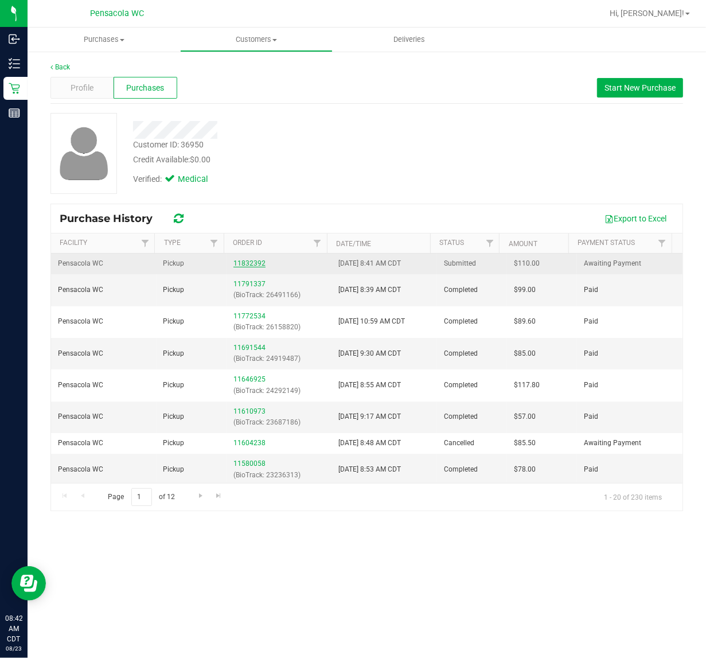
click at [238, 264] on link "11832392" at bounding box center [249, 263] width 32 height 8
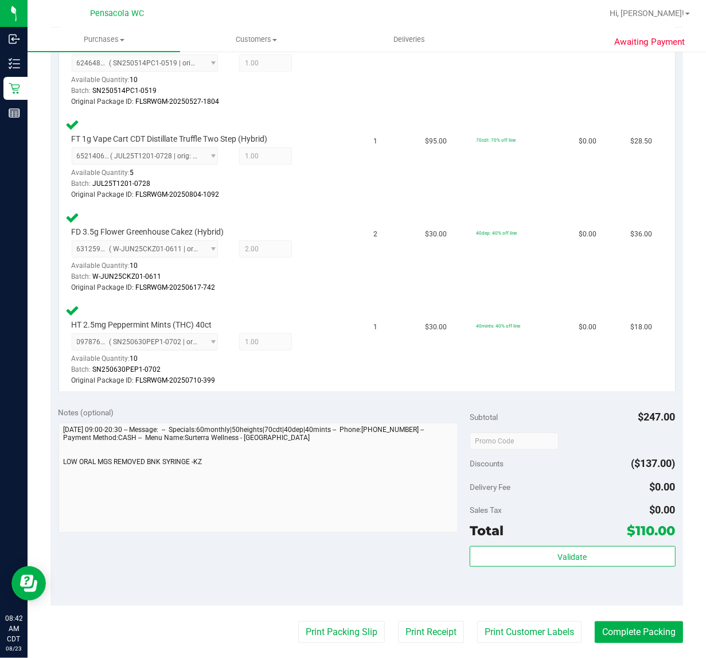
scroll to position [471, 0]
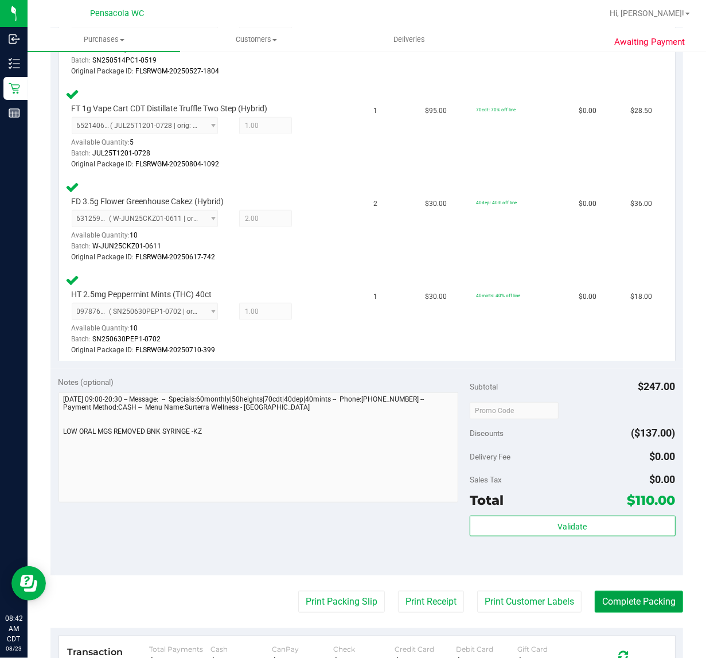
click at [640, 608] on button "Complete Packing" at bounding box center [639, 602] width 88 height 22
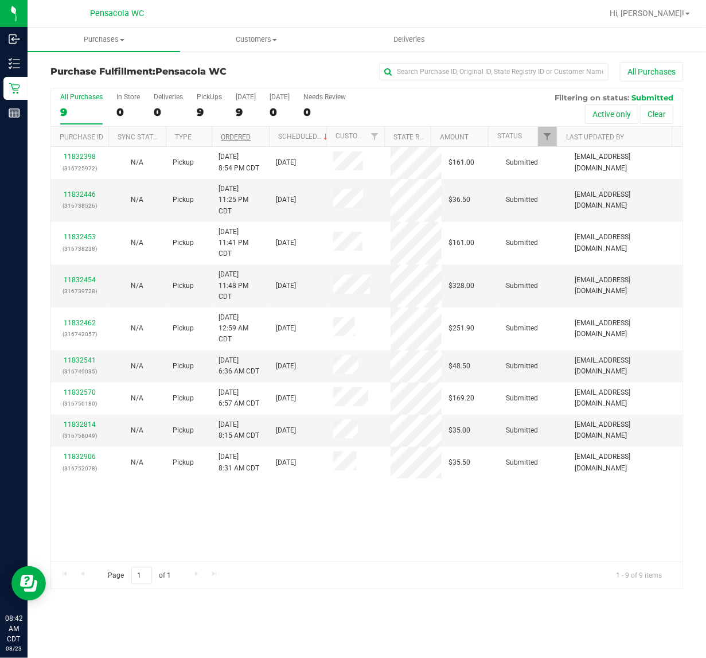
click at [249, 138] on link "Ordered" at bounding box center [236, 137] width 30 height 8
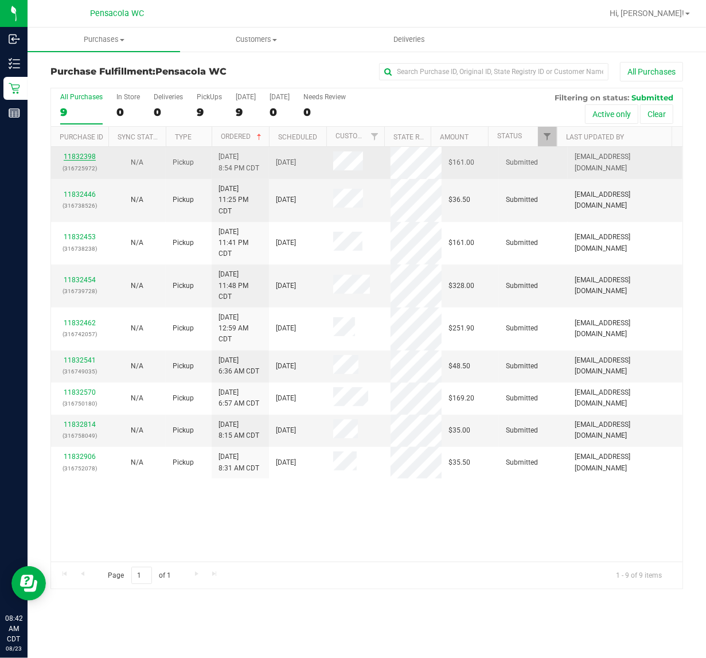
click at [88, 158] on link "11832398" at bounding box center [80, 157] width 32 height 8
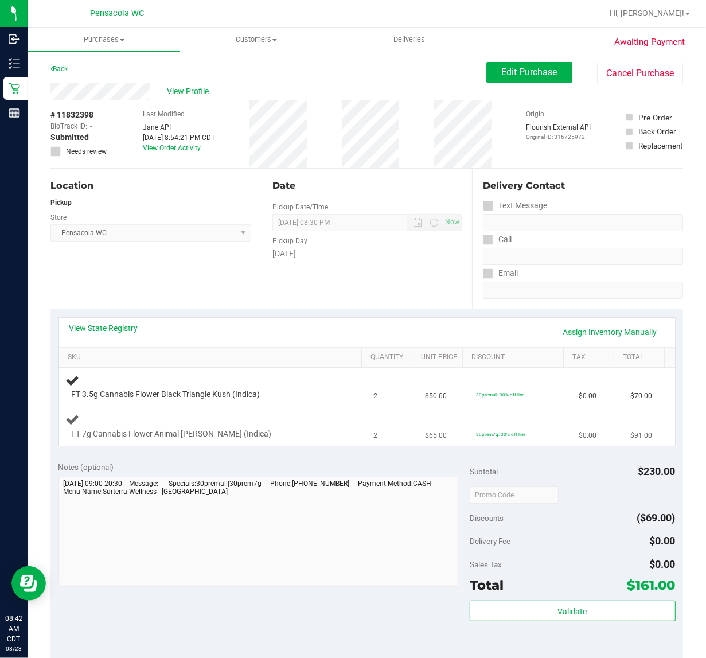
click at [304, 436] on div "FT 7g Cannabis Flower Animal Larry (Indica)" at bounding box center [201, 433] width 271 height 11
click at [322, 416] on div "FT 7g Cannabis Flower Animal Larry (Indica)" at bounding box center [213, 425] width 294 height 27
click at [293, 439] on div at bounding box center [204, 439] width 265 height 1
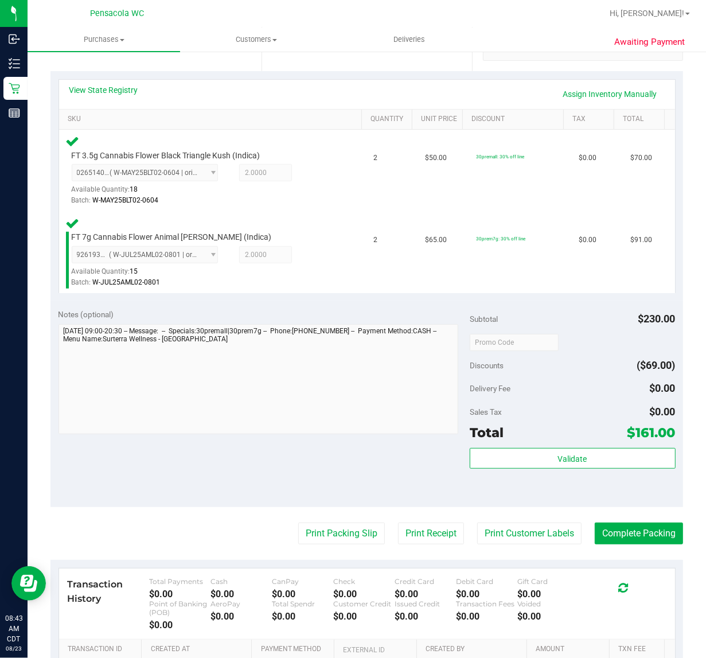
scroll to position [236, 0]
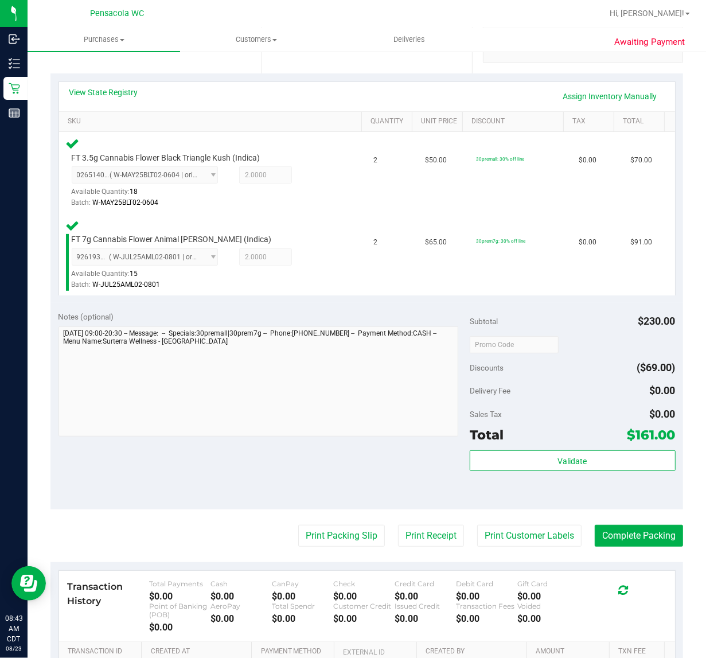
click at [577, 435] on div "Total $161.00" at bounding box center [573, 434] width 206 height 21
click at [583, 468] on button "Validate" at bounding box center [573, 460] width 206 height 21
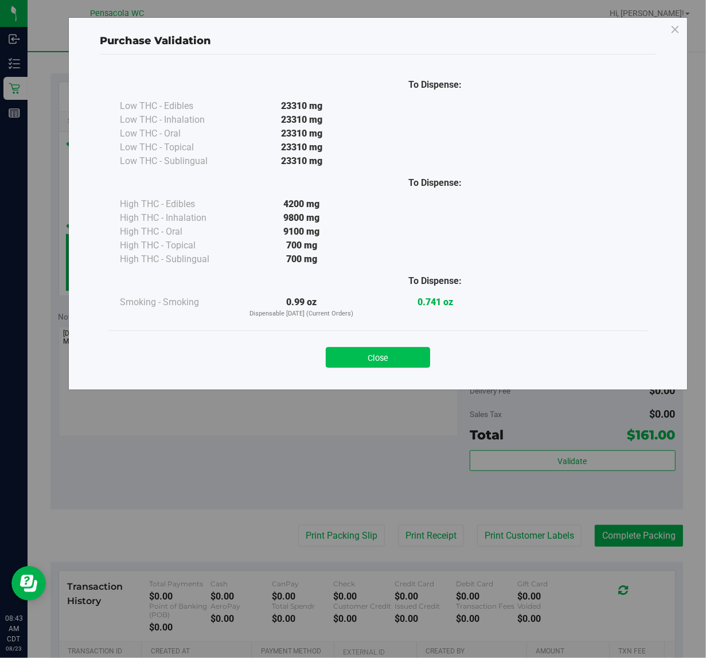
click at [416, 365] on button "Close" at bounding box center [378, 357] width 104 height 21
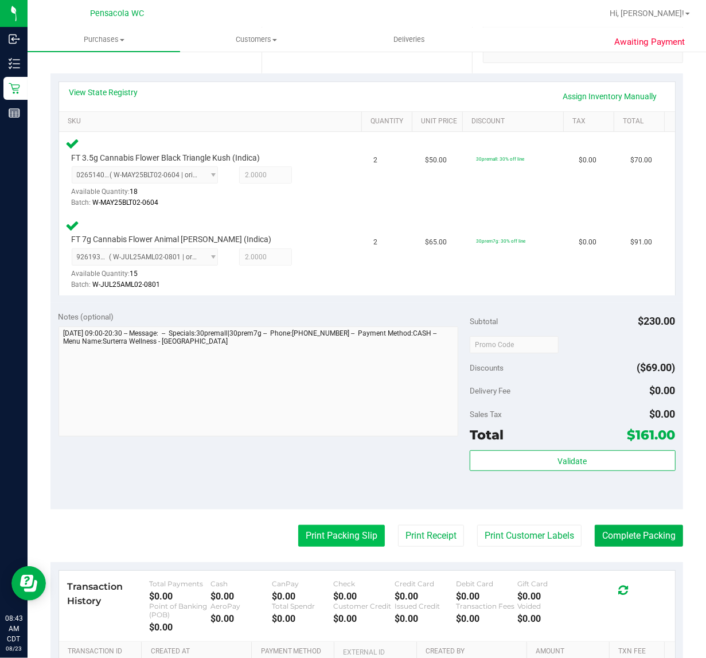
click at [326, 542] on button "Print Packing Slip" at bounding box center [341, 536] width 87 height 22
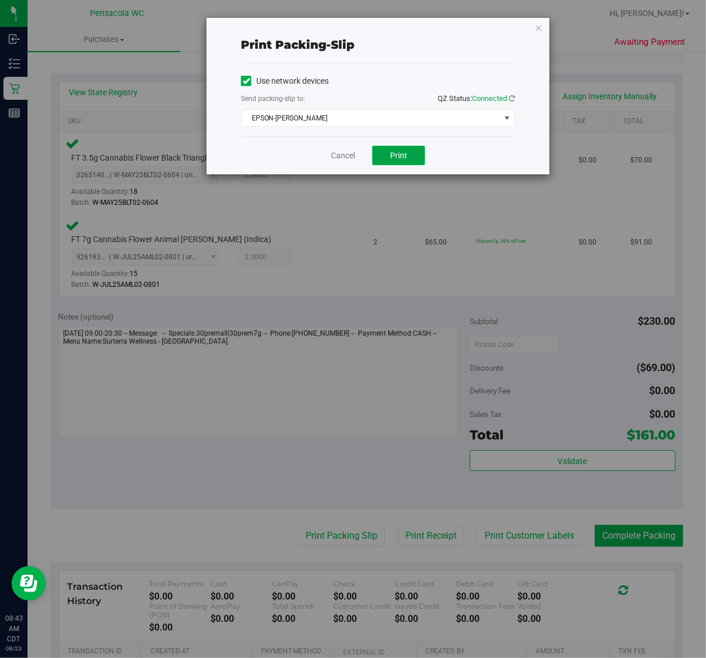
click at [405, 158] on span "Print" at bounding box center [398, 155] width 17 height 9
click at [331, 153] on link "Cancel" at bounding box center [343, 156] width 24 height 12
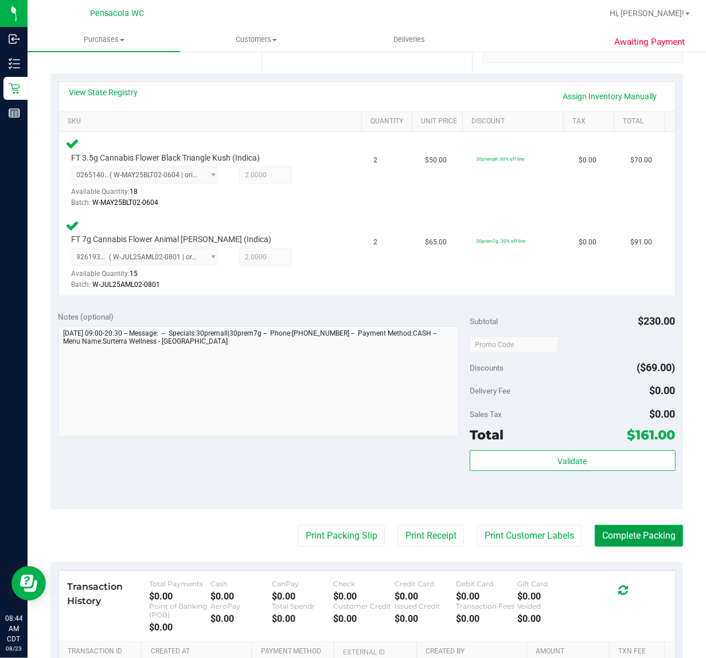
click at [645, 528] on button "Complete Packing" at bounding box center [639, 536] width 88 height 22
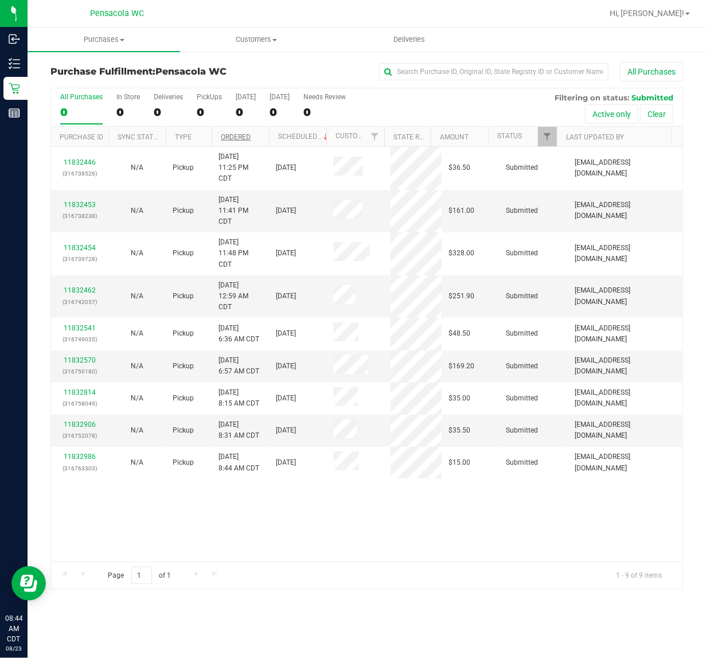
click at [238, 139] on link "Ordered" at bounding box center [236, 137] width 30 height 8
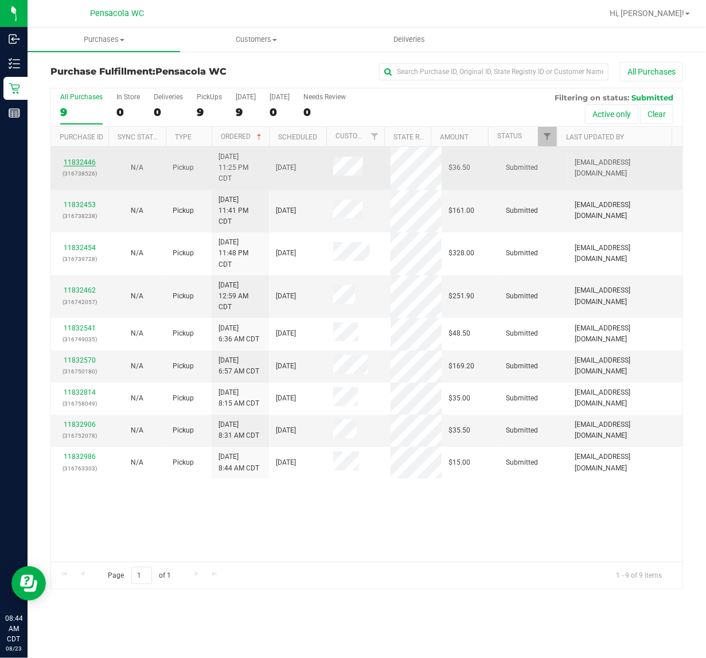
click at [68, 165] on link "11832446" at bounding box center [80, 162] width 32 height 8
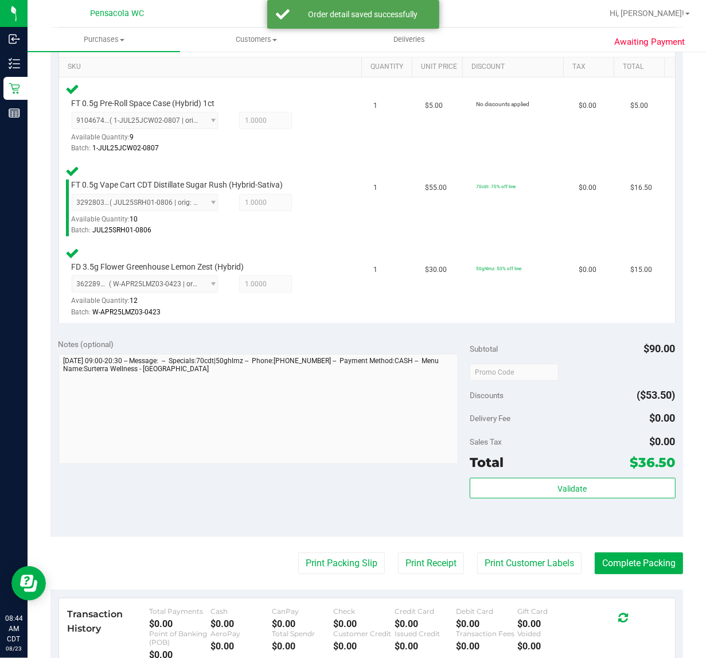
scroll to position [324, 0]
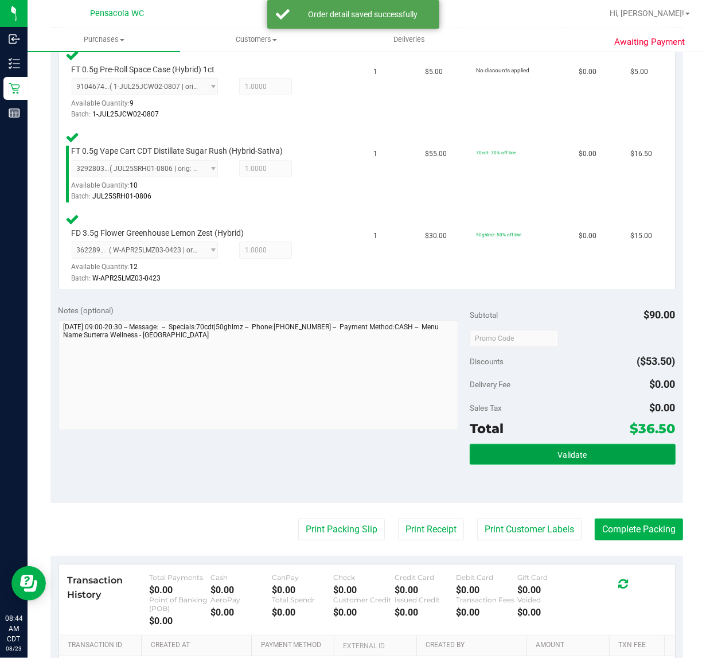
click at [585, 454] on button "Validate" at bounding box center [573, 454] width 206 height 21
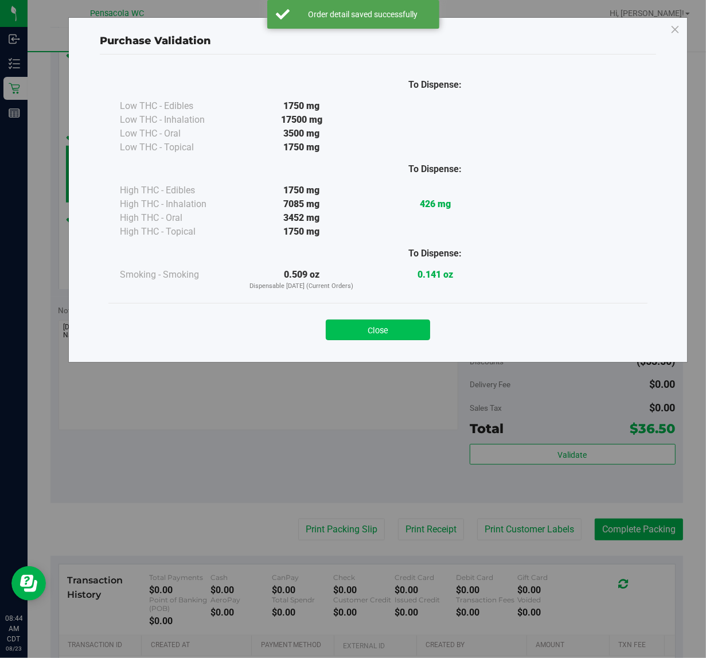
click at [378, 331] on button "Close" at bounding box center [378, 329] width 104 height 21
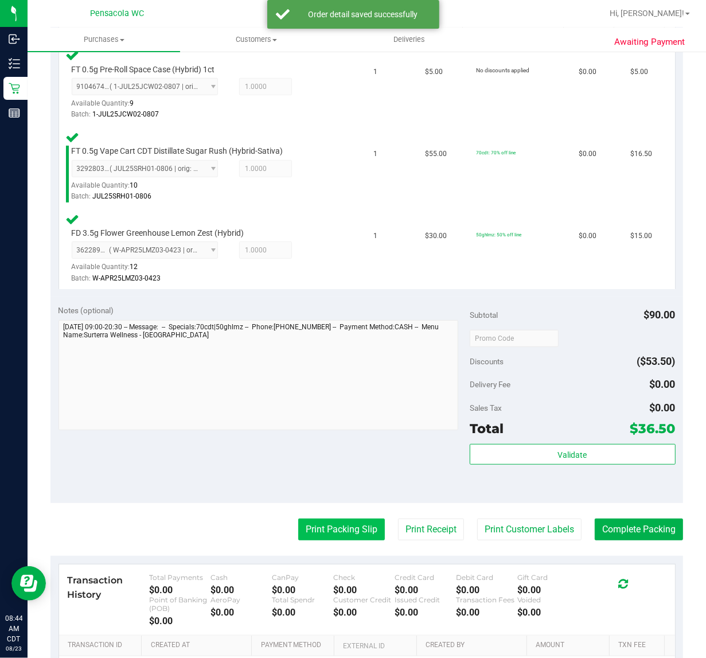
click at [330, 530] on button "Print Packing Slip" at bounding box center [341, 529] width 87 height 22
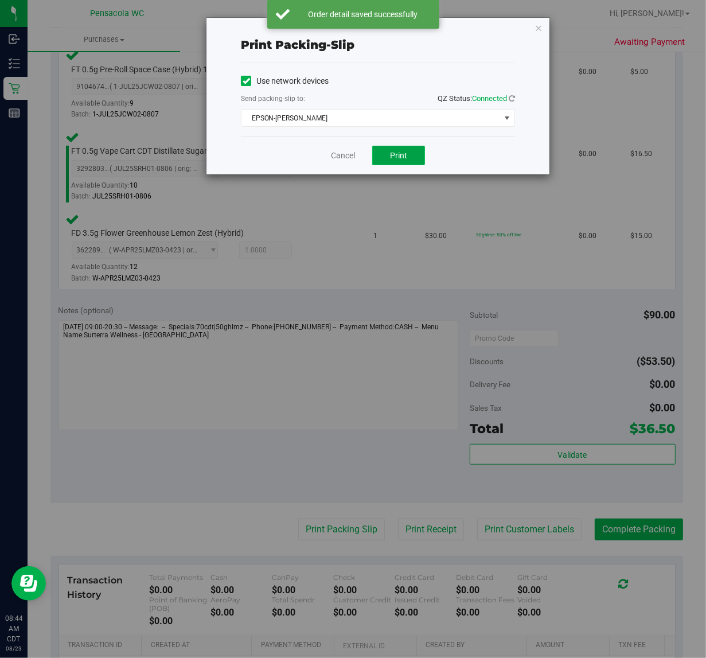
click at [412, 148] on button "Print" at bounding box center [398, 155] width 53 height 19
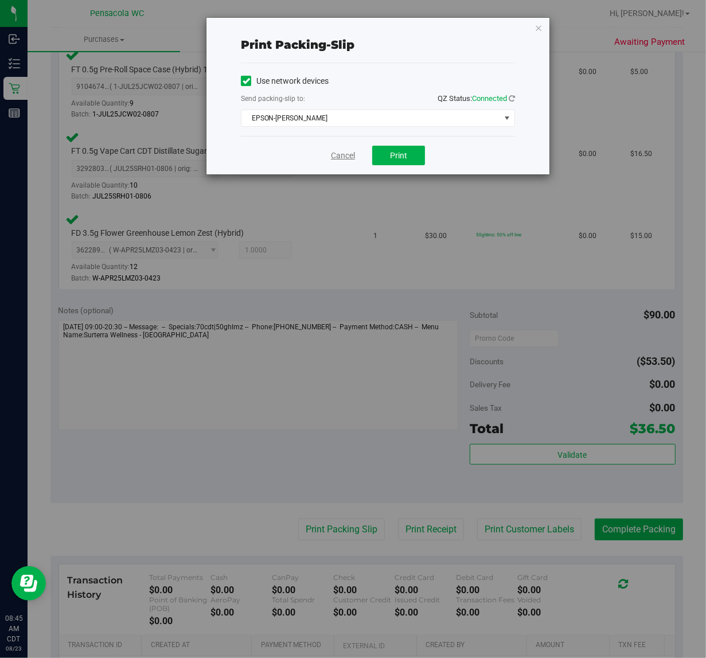
click at [349, 159] on link "Cancel" at bounding box center [343, 156] width 24 height 12
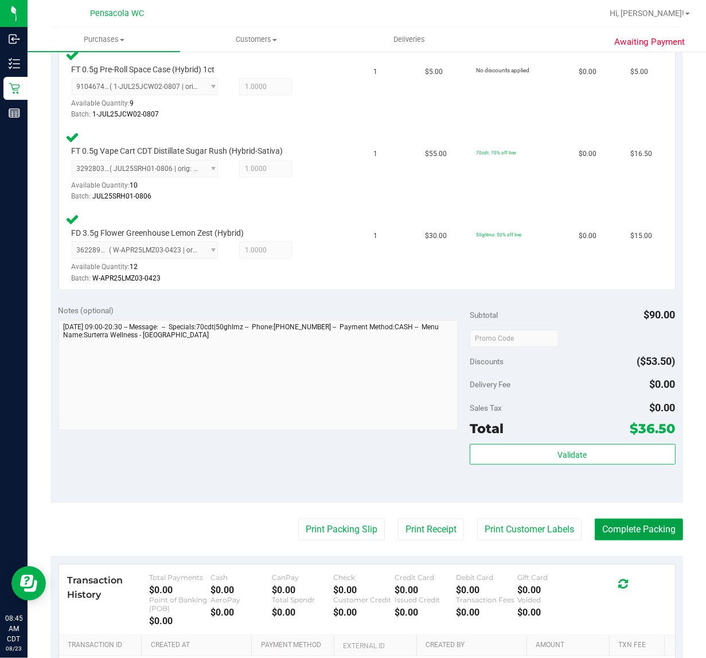
click at [621, 531] on button "Complete Packing" at bounding box center [639, 529] width 88 height 22
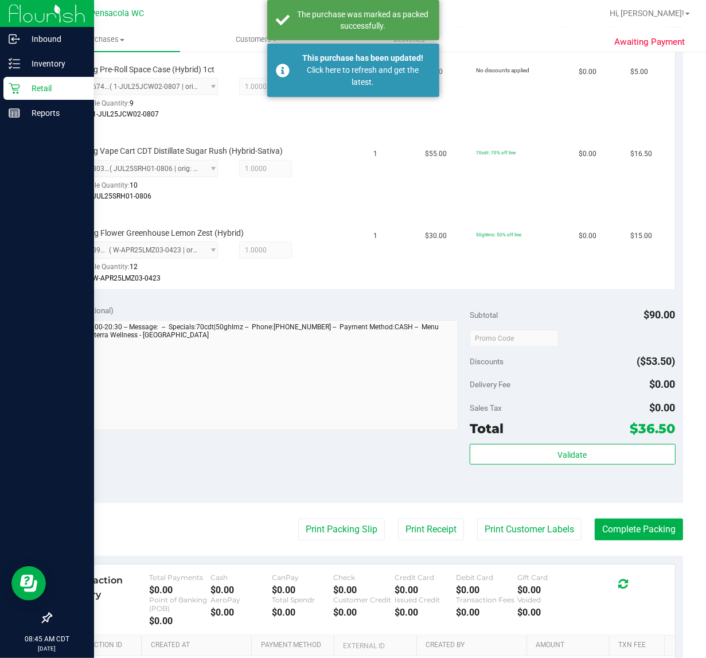
click at [17, 84] on icon at bounding box center [14, 88] width 11 height 11
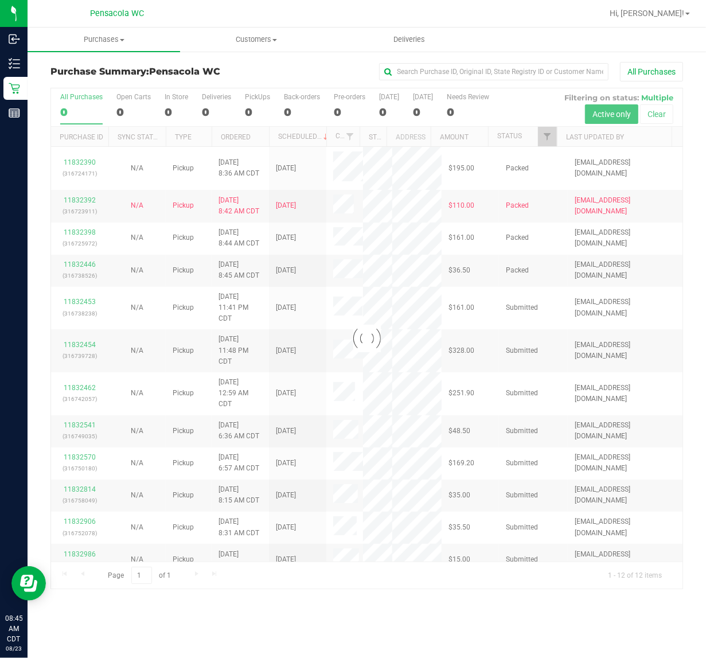
click at [242, 138] on div at bounding box center [366, 338] width 631 height 501
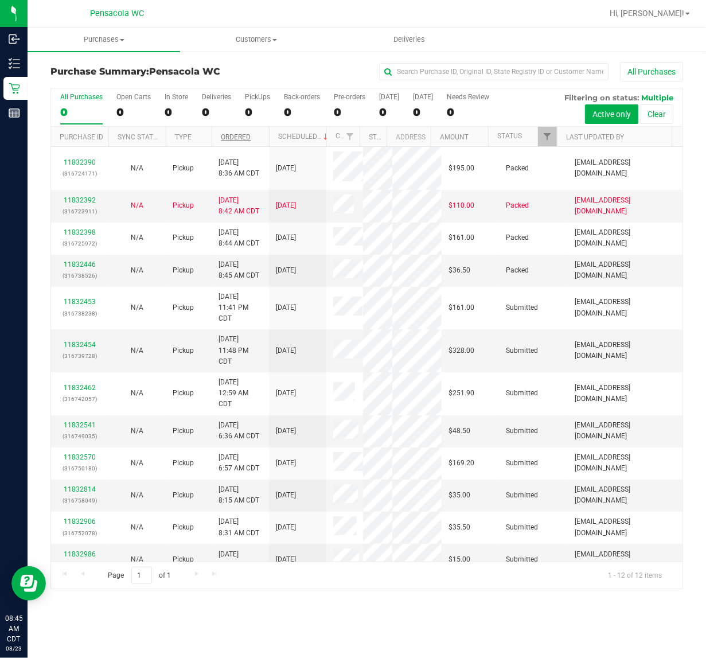
click at [241, 141] on link "Ordered" at bounding box center [236, 137] width 30 height 8
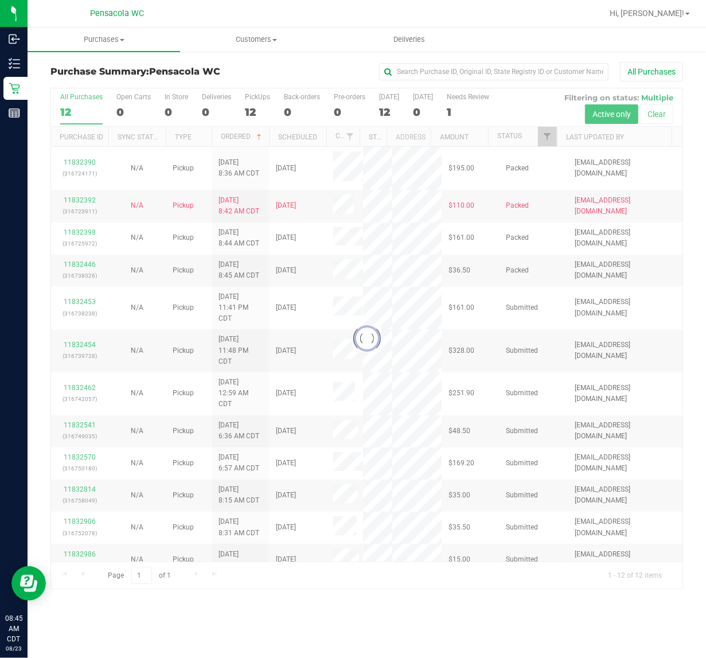
click at [539, 138] on div at bounding box center [366, 338] width 631 height 501
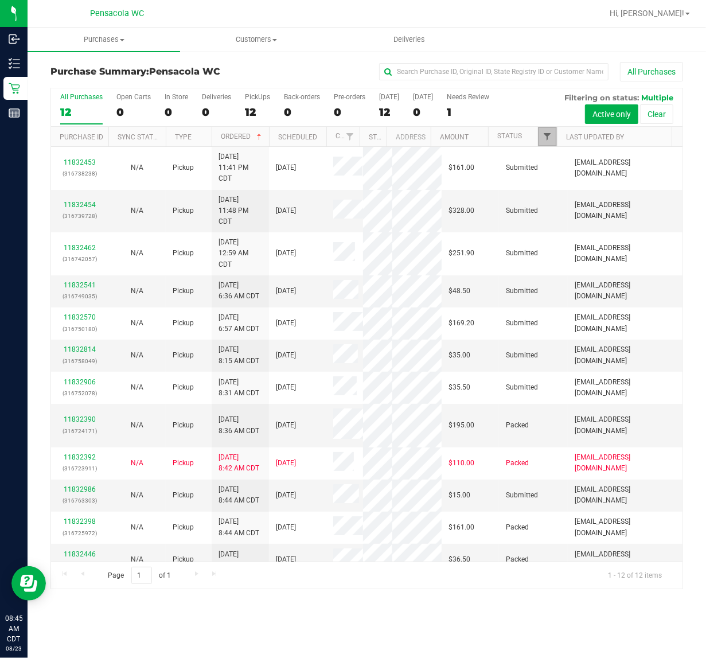
click at [546, 138] on span "Filter" at bounding box center [546, 136] width 9 height 9
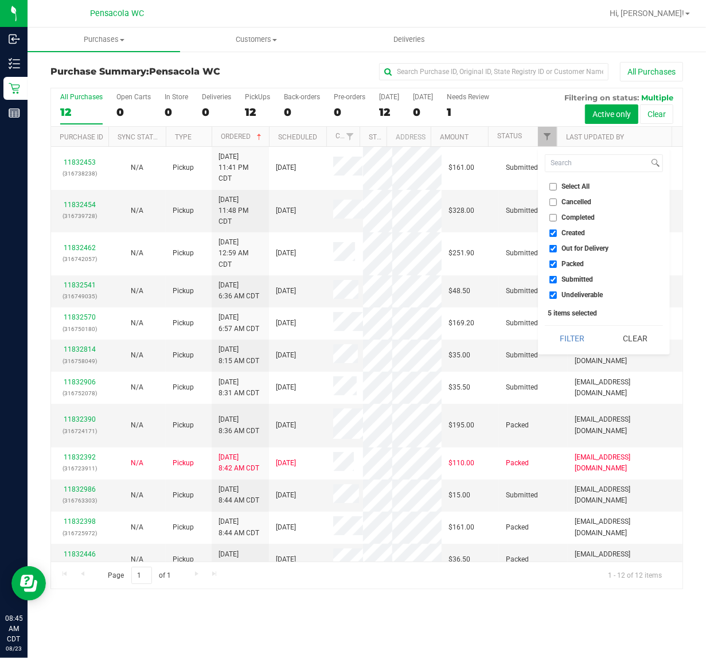
click at [554, 186] on input "Select All" at bounding box center [552, 186] width 7 height 7
checkbox input "true"
click at [552, 187] on input "Select All" at bounding box center [552, 186] width 7 height 7
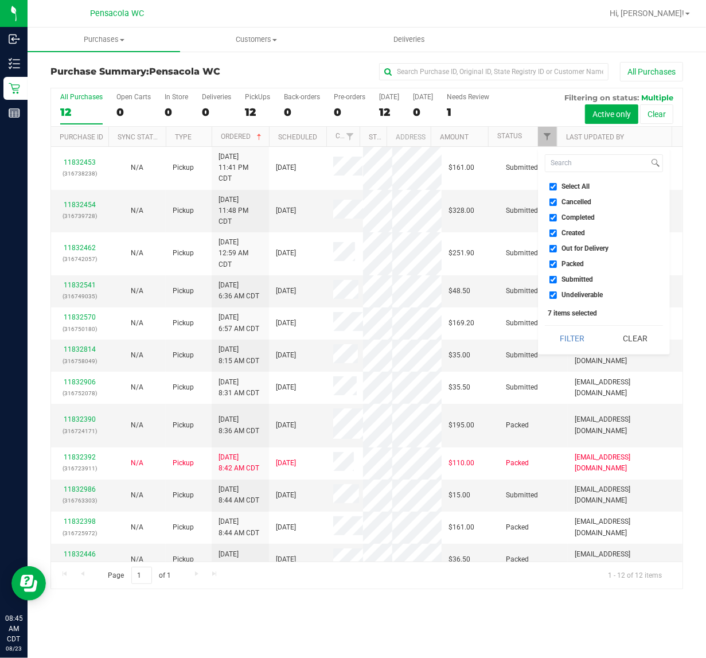
checkbox input "false"
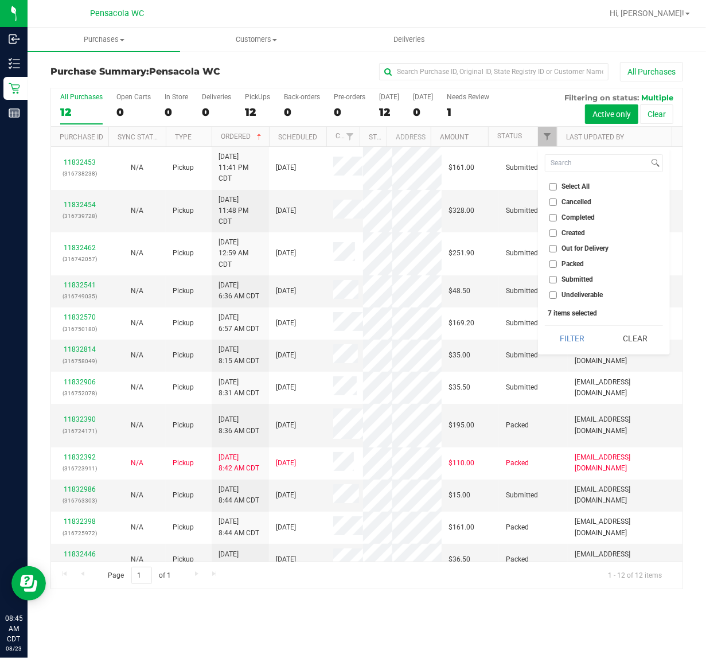
checkbox input "false"
click at [552, 279] on input "Submitted" at bounding box center [552, 279] width 7 height 7
checkbox input "true"
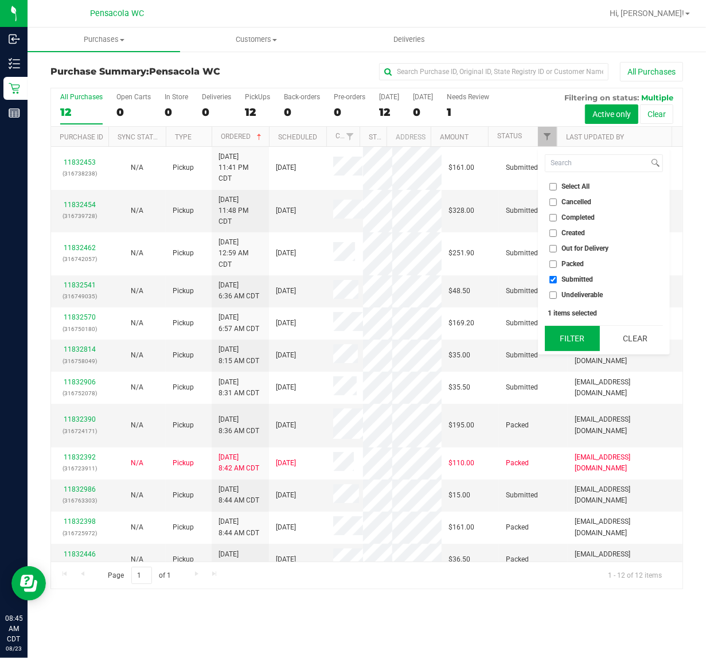
click at [569, 337] on button "Filter" at bounding box center [572, 338] width 55 height 25
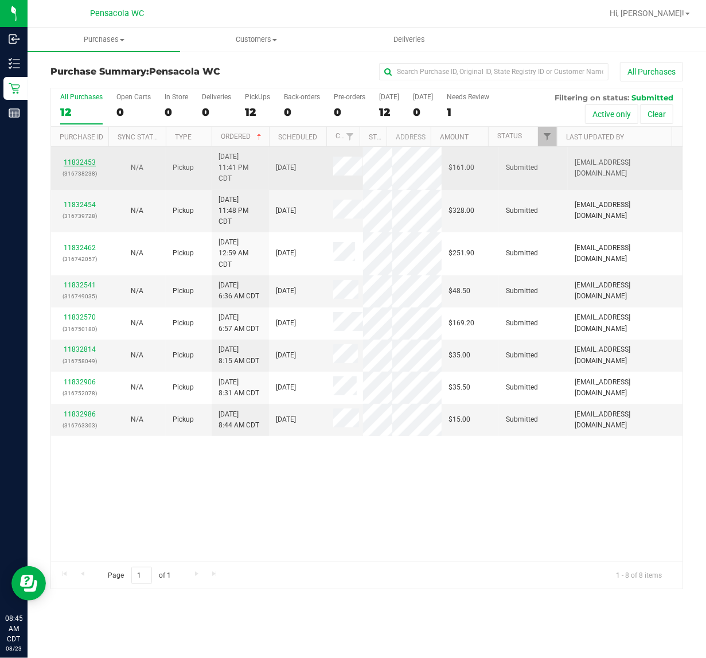
click at [86, 163] on link "11832453" at bounding box center [80, 162] width 32 height 8
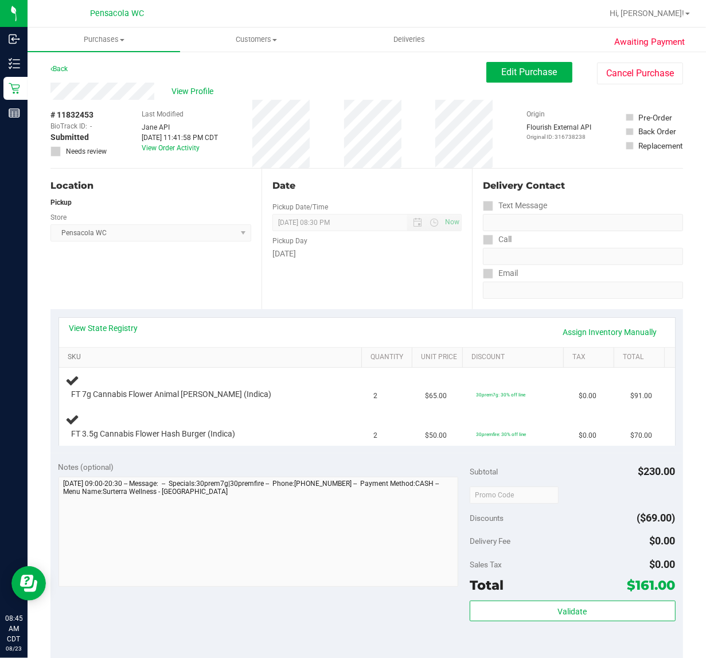
click at [99, 354] on link "SKU" at bounding box center [213, 357] width 290 height 9
click at [92, 330] on link "View State Registry" at bounding box center [103, 327] width 69 height 11
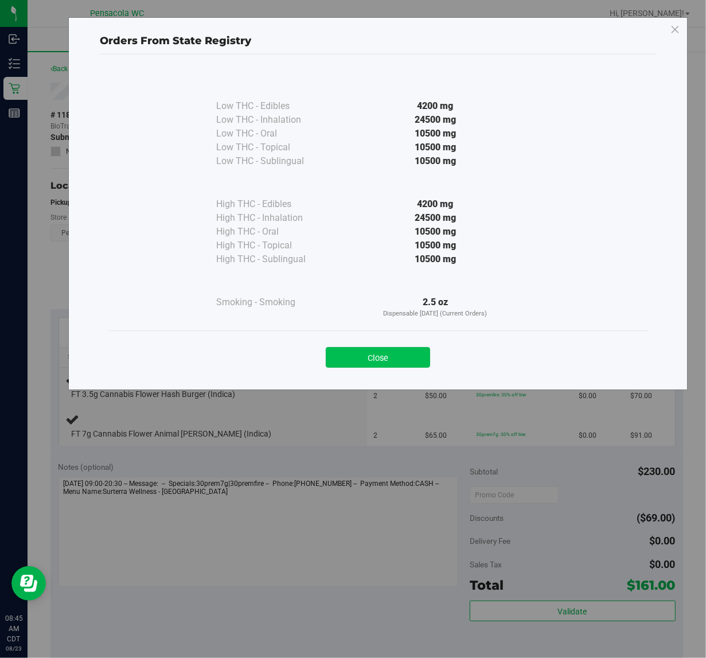
click at [348, 355] on button "Close" at bounding box center [378, 357] width 104 height 21
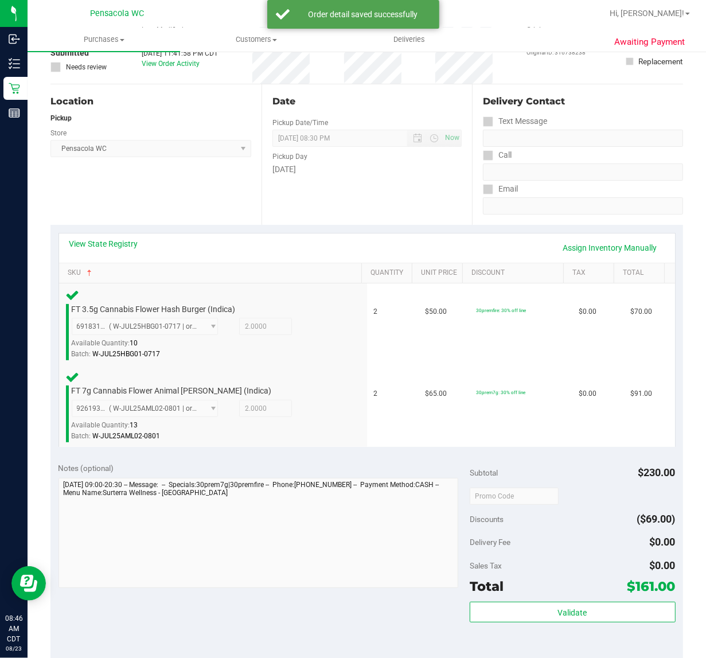
scroll to position [253, 0]
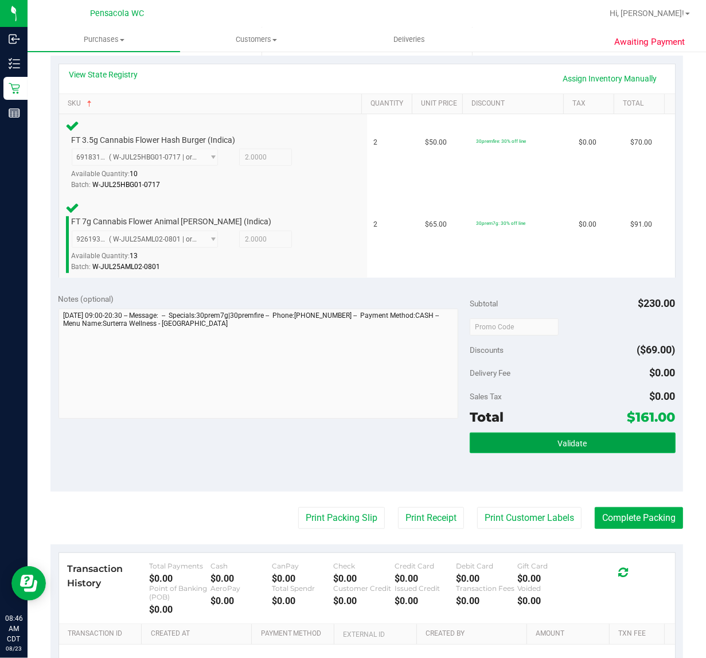
click at [506, 436] on button "Validate" at bounding box center [573, 442] width 206 height 21
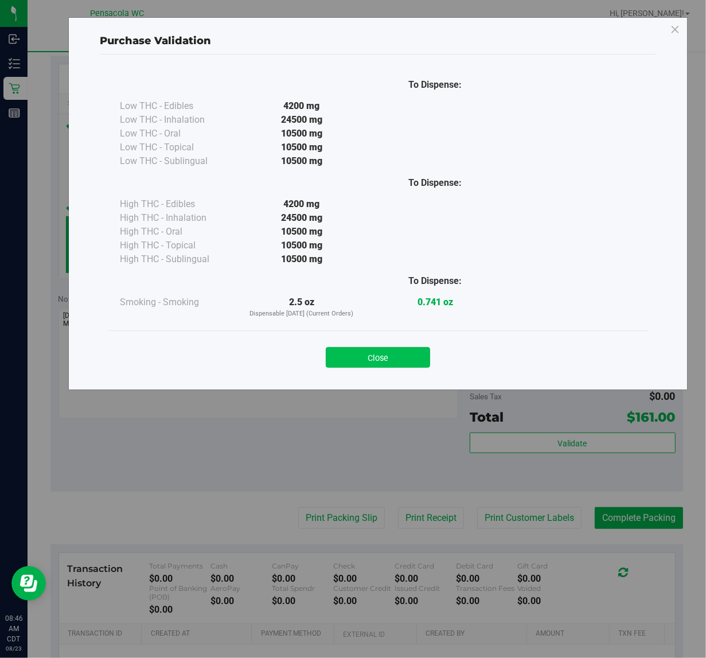
click at [364, 365] on button "Close" at bounding box center [378, 357] width 104 height 21
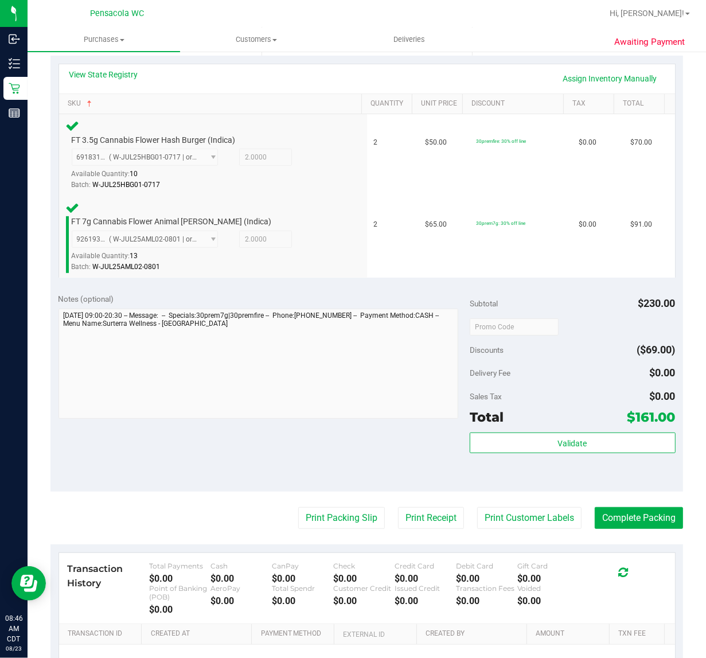
click at [314, 554] on div "Transaction History Total Payments $0.00 Cash $0.00 CanPay $0.00 Check $0.00 Cr…" at bounding box center [367, 588] width 616 height 71
click at [330, 512] on button "Print Packing Slip" at bounding box center [341, 518] width 87 height 22
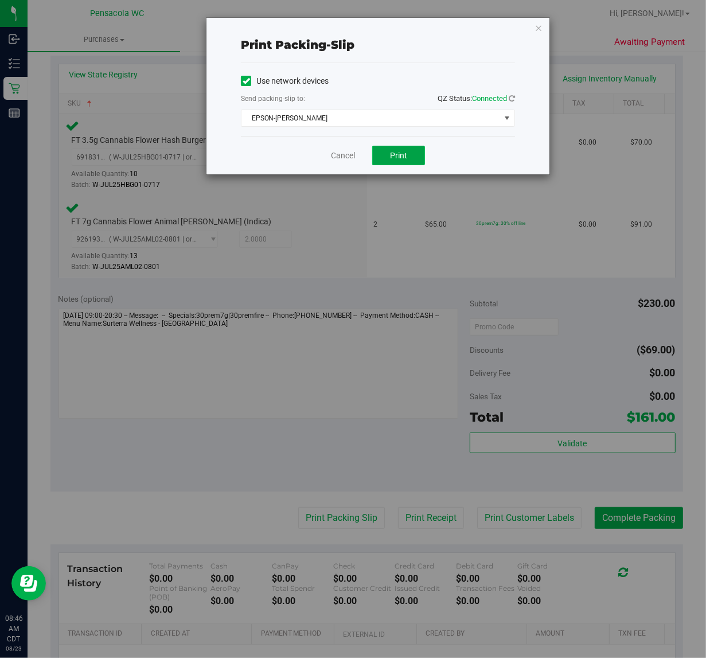
click at [397, 162] on button "Print" at bounding box center [398, 155] width 53 height 19
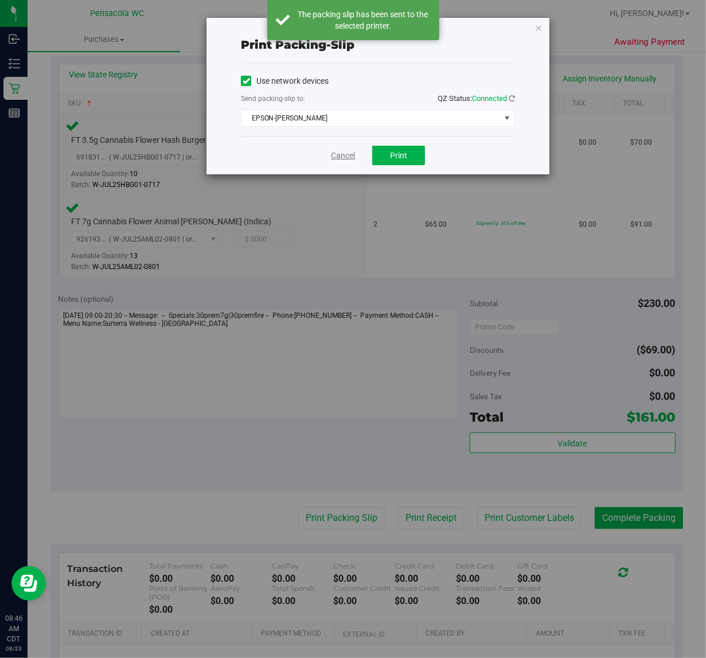
click at [339, 155] on link "Cancel" at bounding box center [343, 156] width 24 height 12
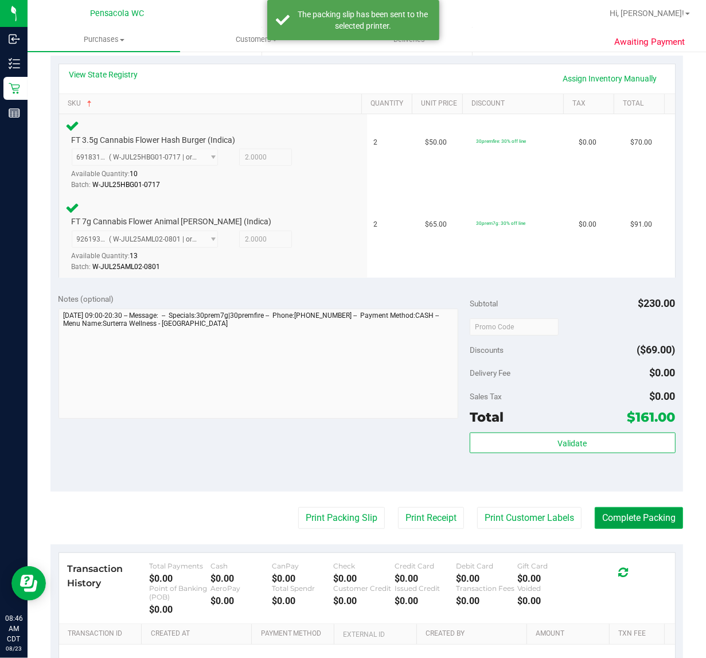
click at [625, 526] on button "Complete Packing" at bounding box center [639, 518] width 88 height 22
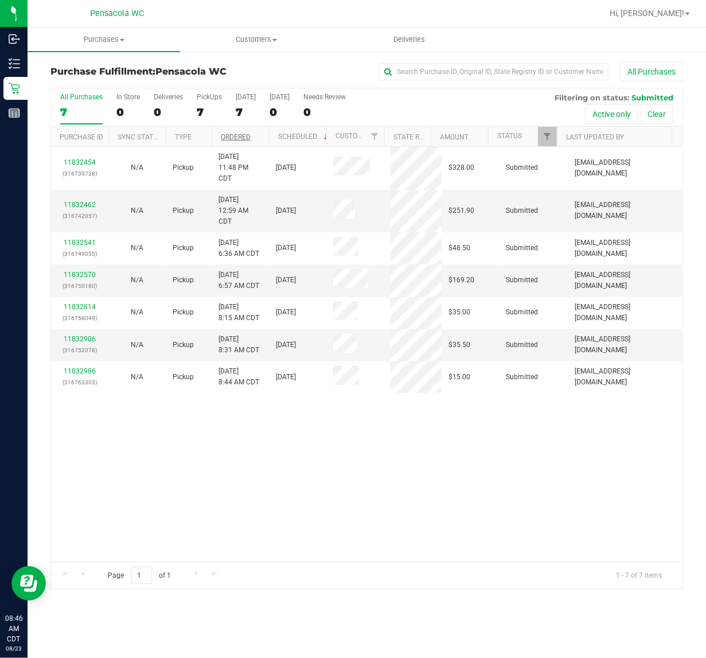
click at [240, 138] on link "Ordered" at bounding box center [236, 137] width 30 height 8
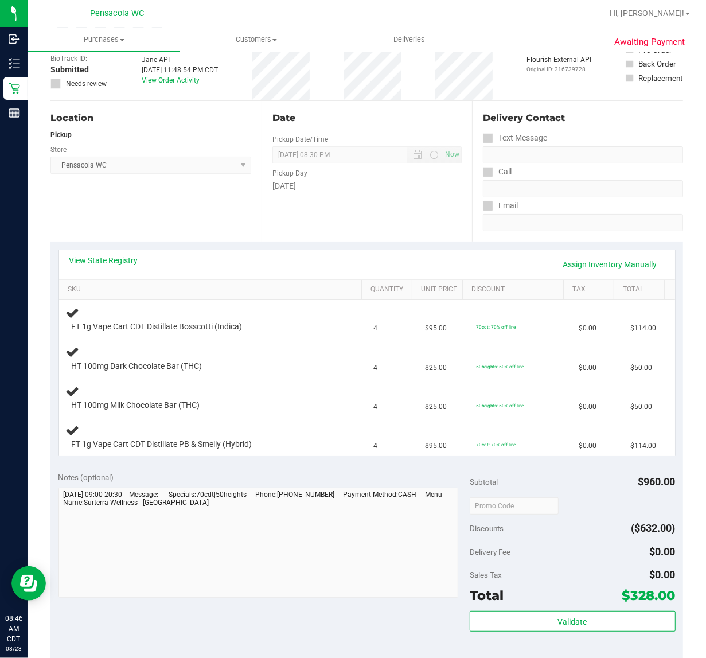
scroll to position [87, 0]
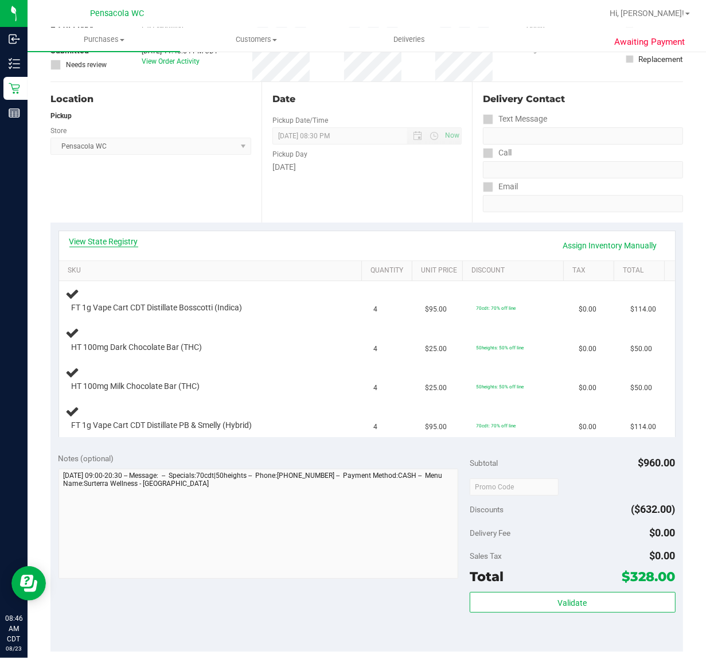
click at [103, 239] on link "View State Registry" at bounding box center [103, 241] width 69 height 11
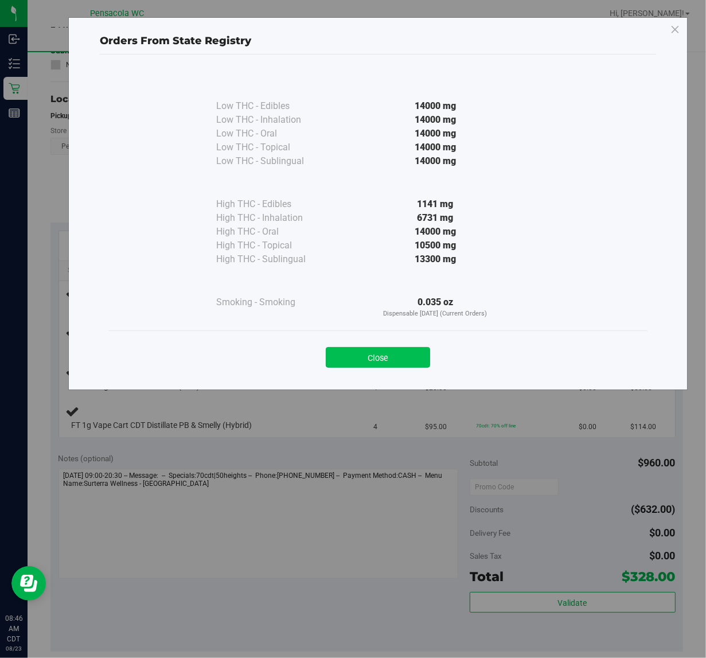
click at [347, 364] on button "Close" at bounding box center [378, 357] width 104 height 21
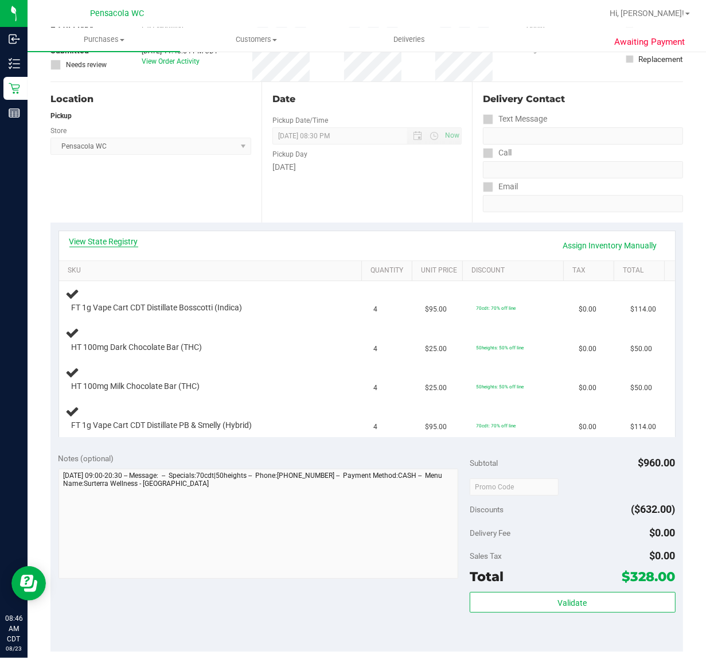
click at [90, 241] on link "View State Registry" at bounding box center [103, 241] width 69 height 11
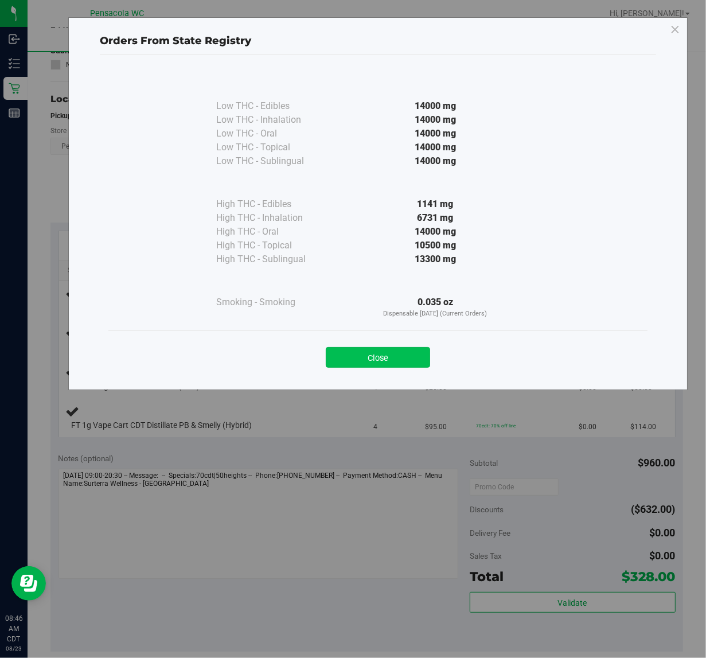
click at [378, 357] on button "Close" at bounding box center [378, 357] width 104 height 21
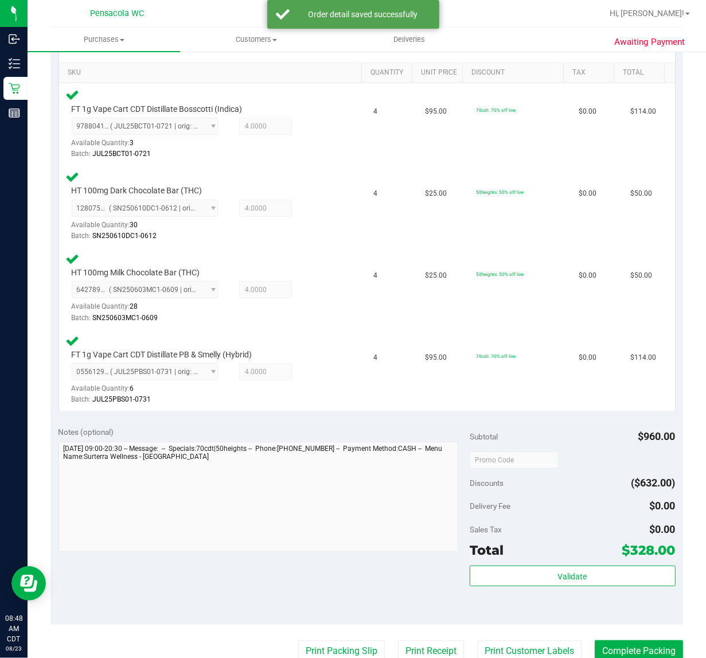
scroll to position [353, 0]
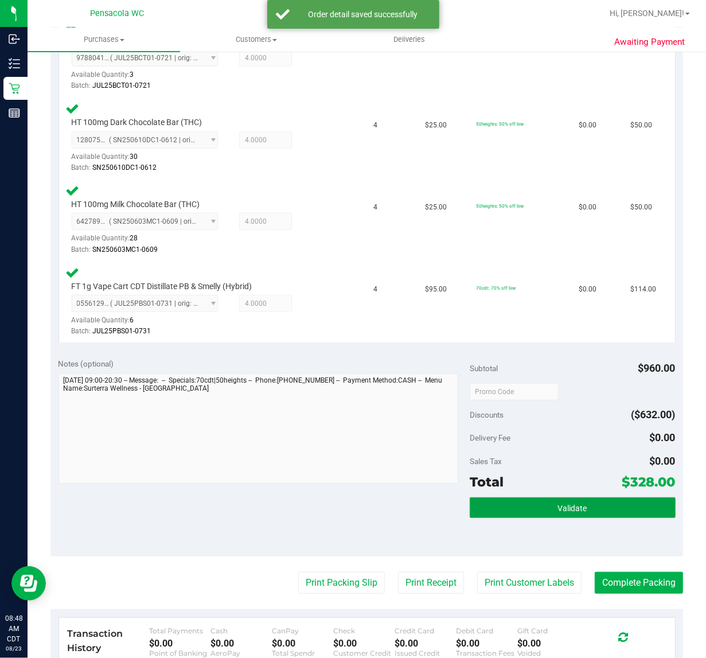
click at [563, 499] on button "Validate" at bounding box center [573, 507] width 206 height 21
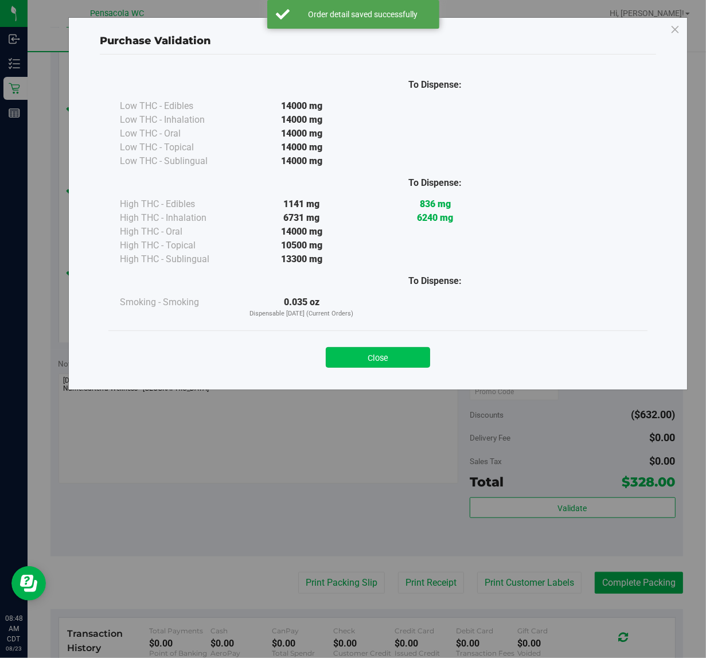
click at [397, 360] on button "Close" at bounding box center [378, 357] width 104 height 21
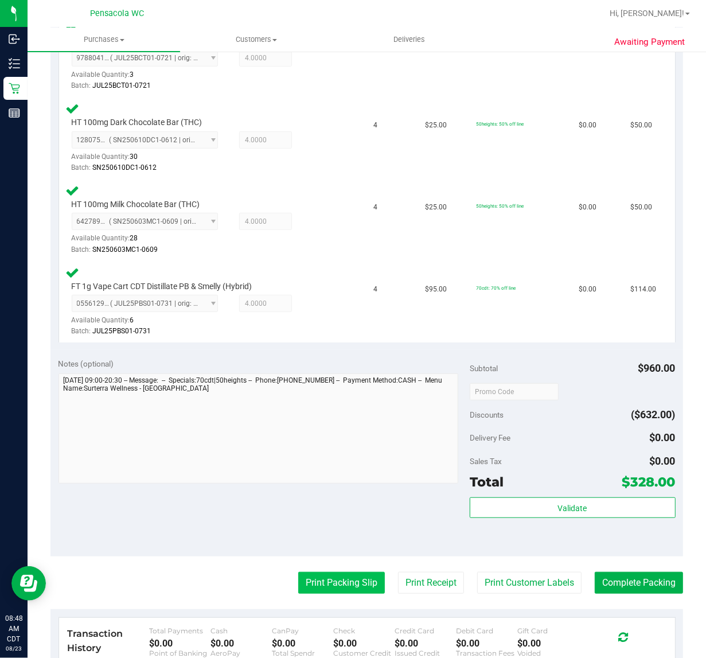
click at [336, 586] on button "Print Packing Slip" at bounding box center [341, 583] width 87 height 22
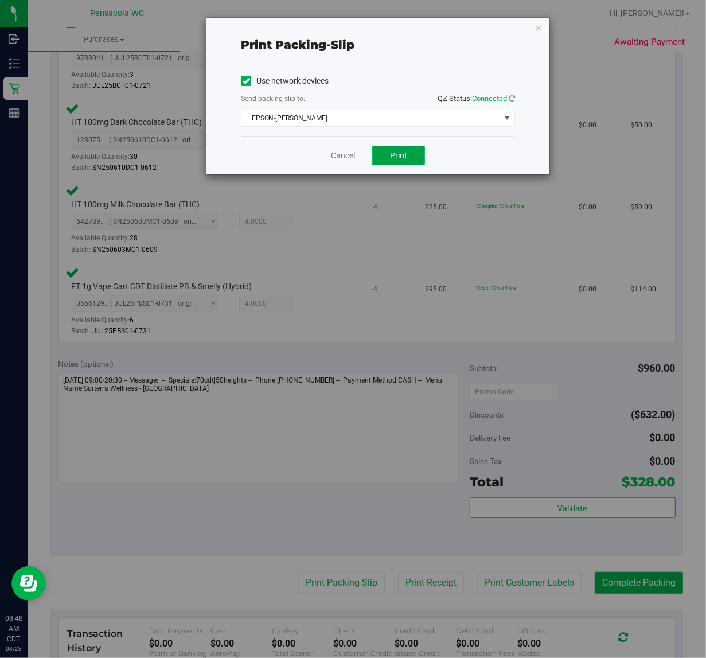
click at [413, 165] on button "Print" at bounding box center [398, 155] width 53 height 19
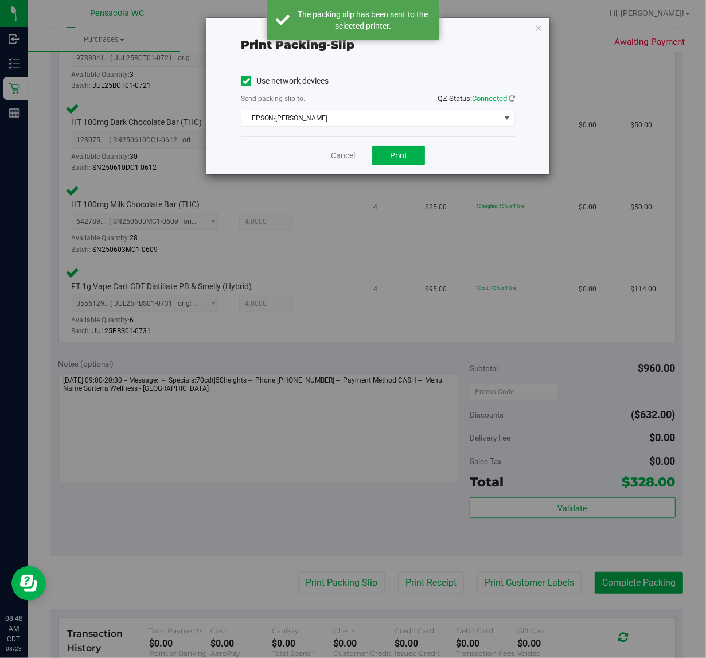
click at [344, 158] on link "Cancel" at bounding box center [343, 156] width 24 height 12
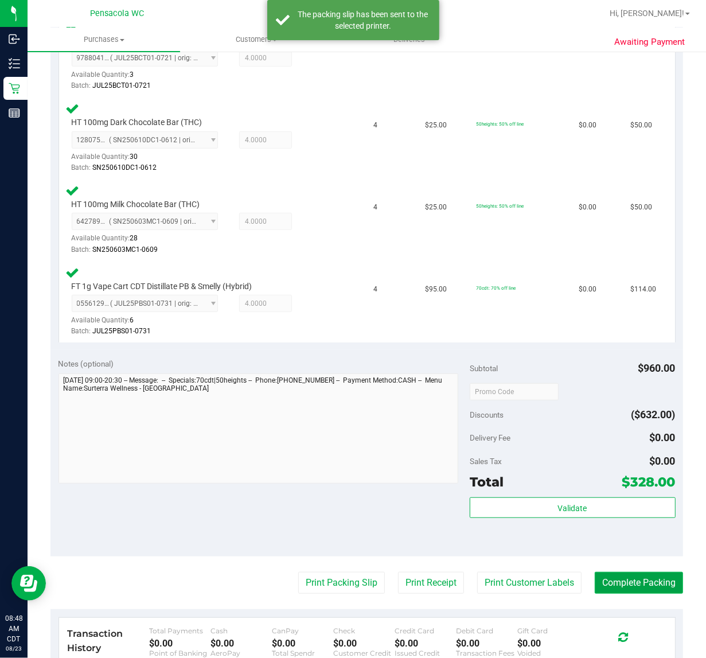
click at [641, 582] on button "Complete Packing" at bounding box center [639, 583] width 88 height 22
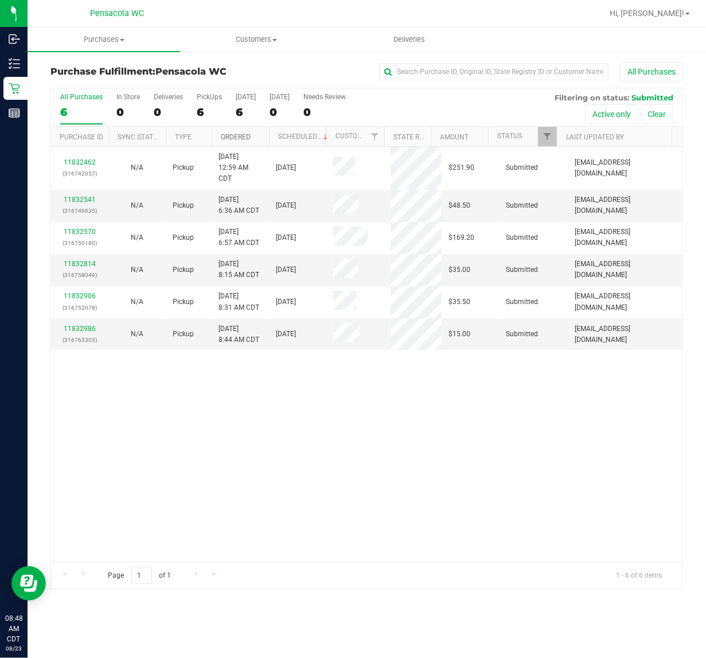
click at [245, 136] on link "Ordered" at bounding box center [236, 137] width 30 height 8
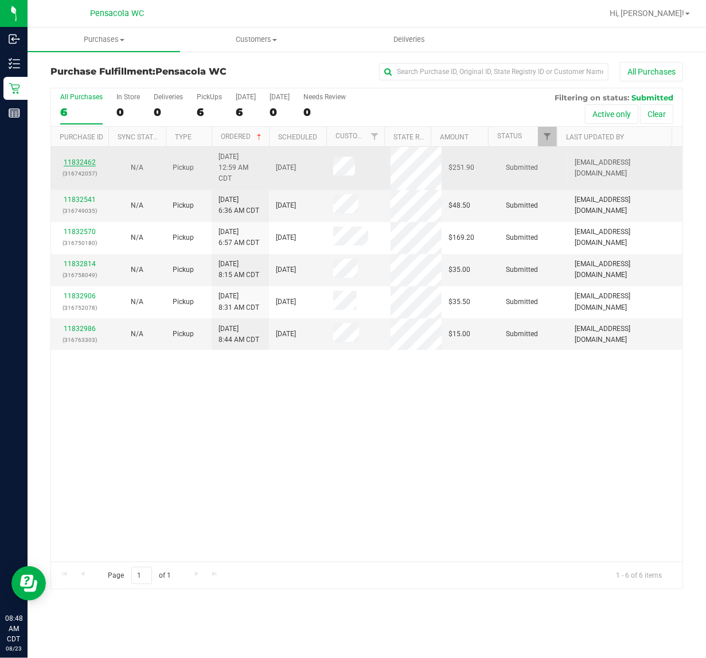
click at [81, 163] on link "11832462" at bounding box center [80, 162] width 32 height 8
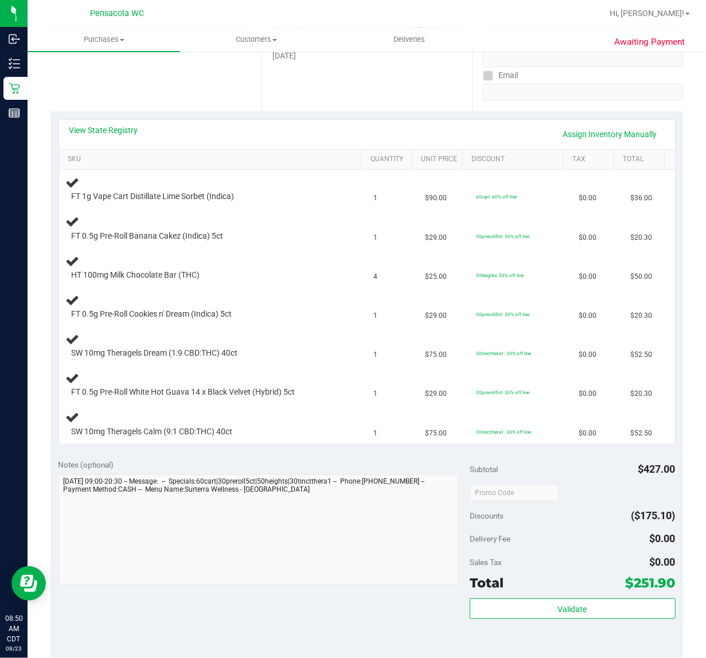
scroll to position [199, 0]
click at [333, 319] on div "FT 0.5g Pre-Roll Cookies n' Dream (Indica) 5ct" at bounding box center [213, 305] width 294 height 27
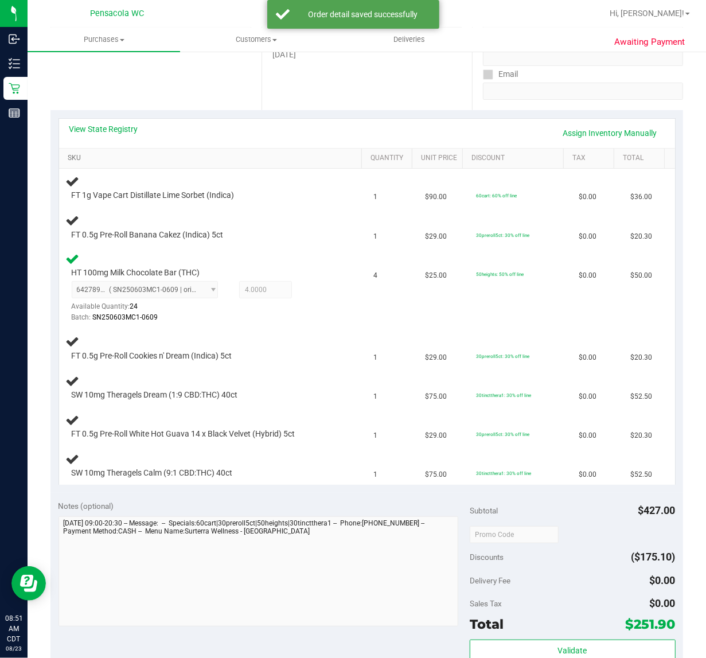
click at [111, 156] on link "SKU" at bounding box center [213, 158] width 290 height 9
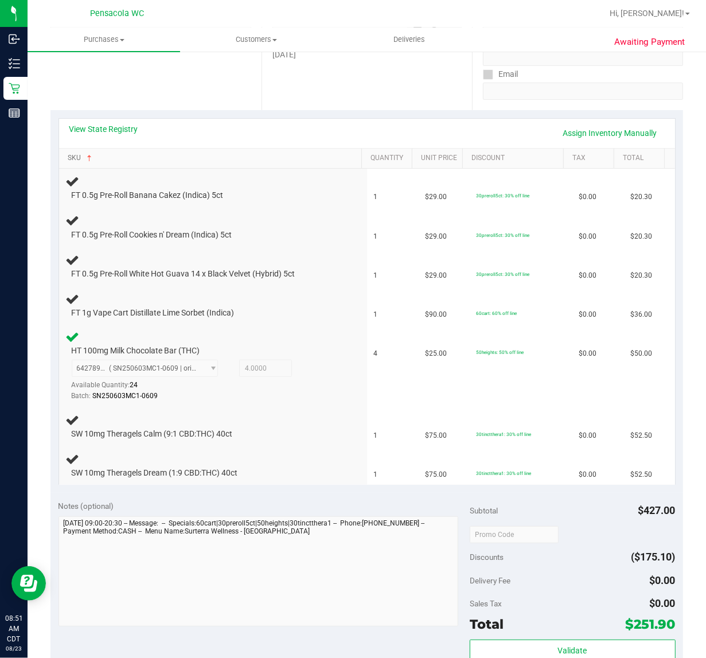
click at [68, 154] on link "SKU" at bounding box center [213, 158] width 290 height 9
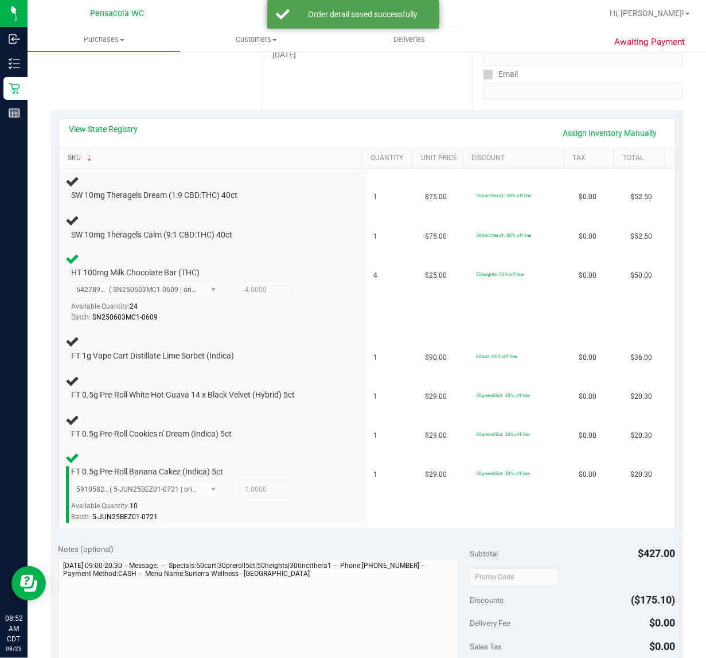
click at [68, 154] on link "SKU" at bounding box center [213, 158] width 290 height 9
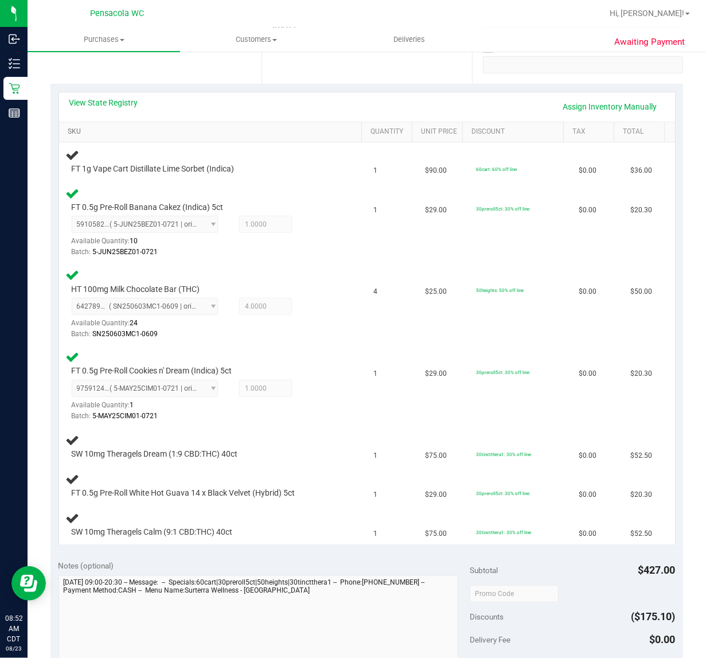
scroll to position [226, 0]
click at [68, 126] on link "SKU" at bounding box center [213, 130] width 290 height 9
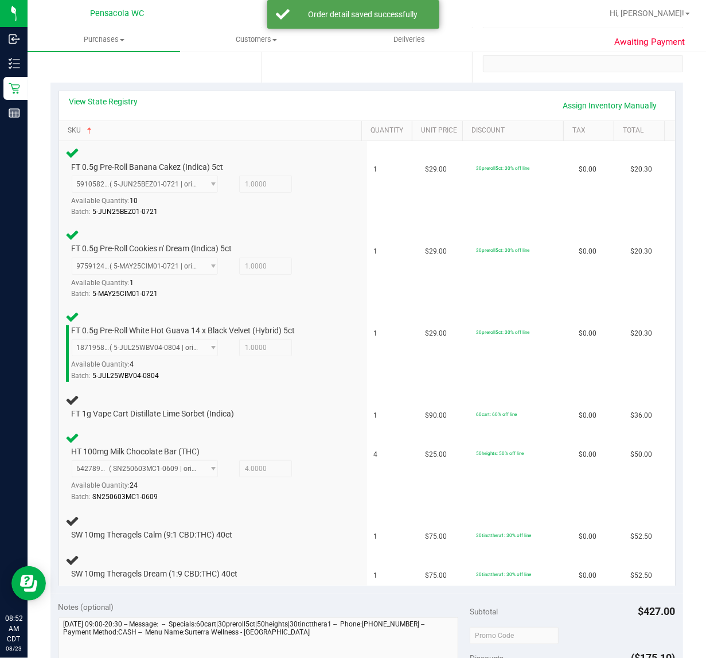
click at [68, 126] on link "SKU" at bounding box center [213, 130] width 290 height 9
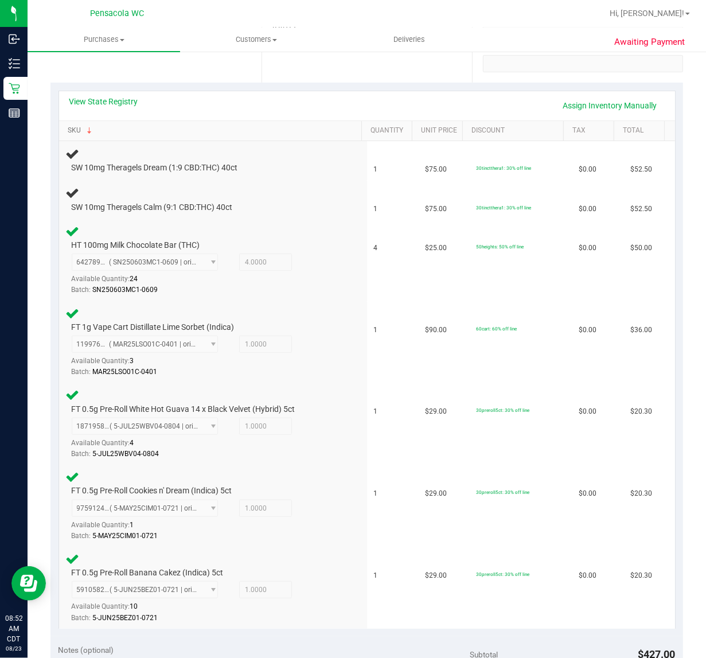
click at [68, 126] on link "SKU" at bounding box center [213, 130] width 290 height 9
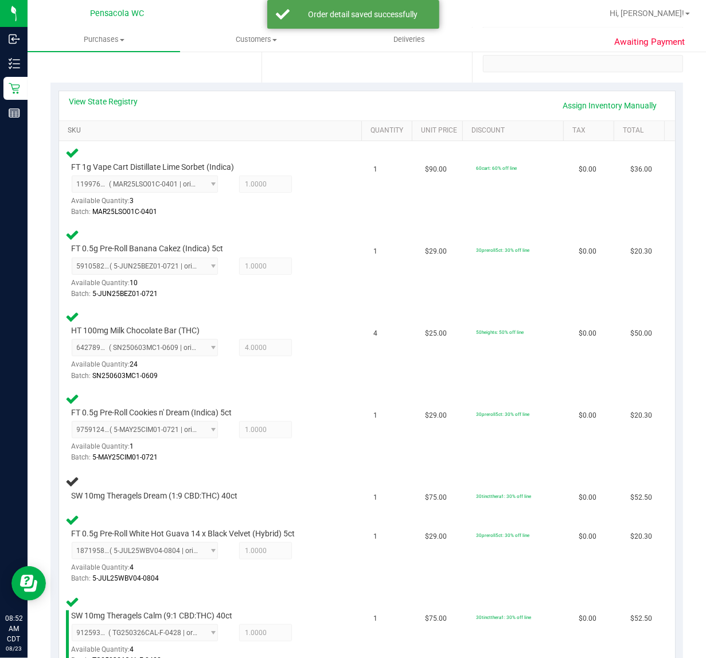
click at [68, 126] on link "SKU" at bounding box center [213, 130] width 290 height 9
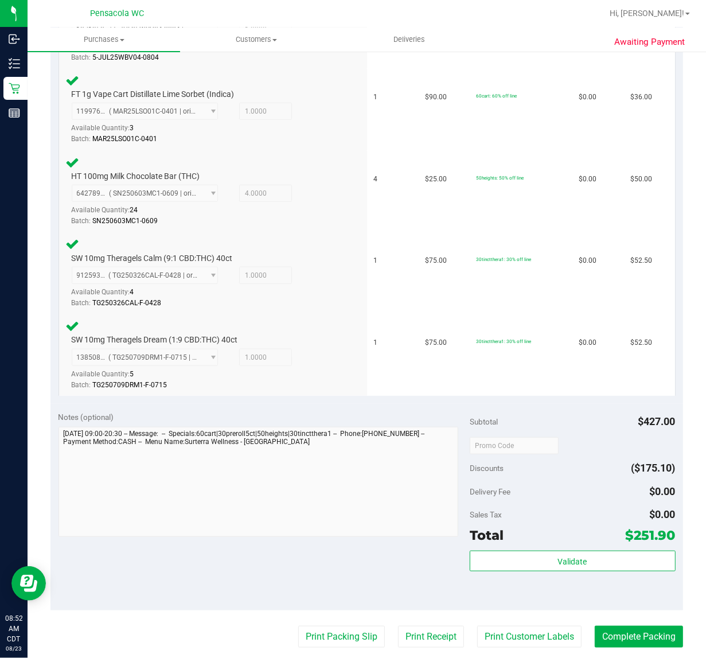
scroll to position [538, 0]
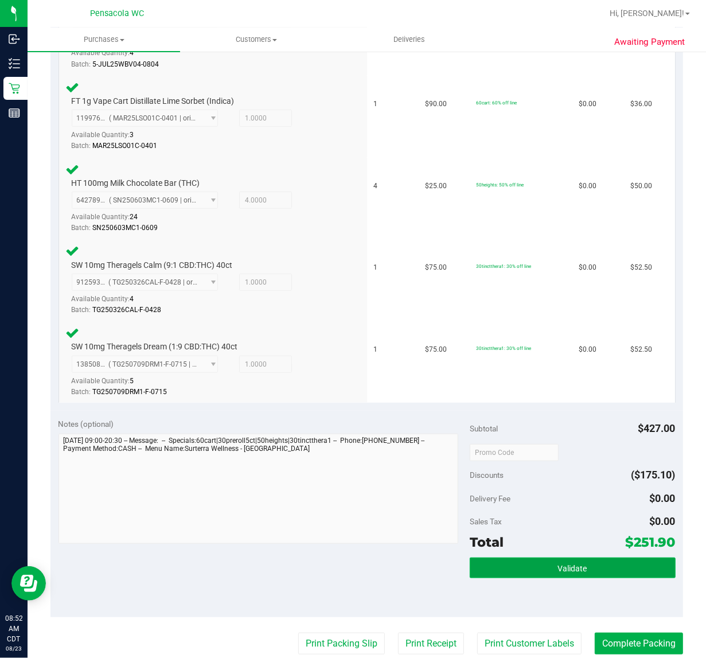
click at [529, 557] on button "Validate" at bounding box center [573, 567] width 206 height 21
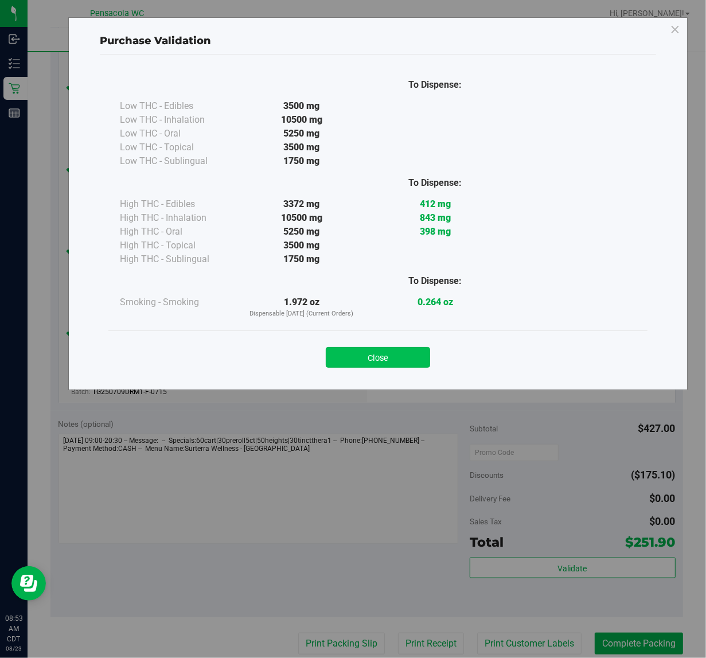
click at [392, 364] on button "Close" at bounding box center [378, 357] width 104 height 21
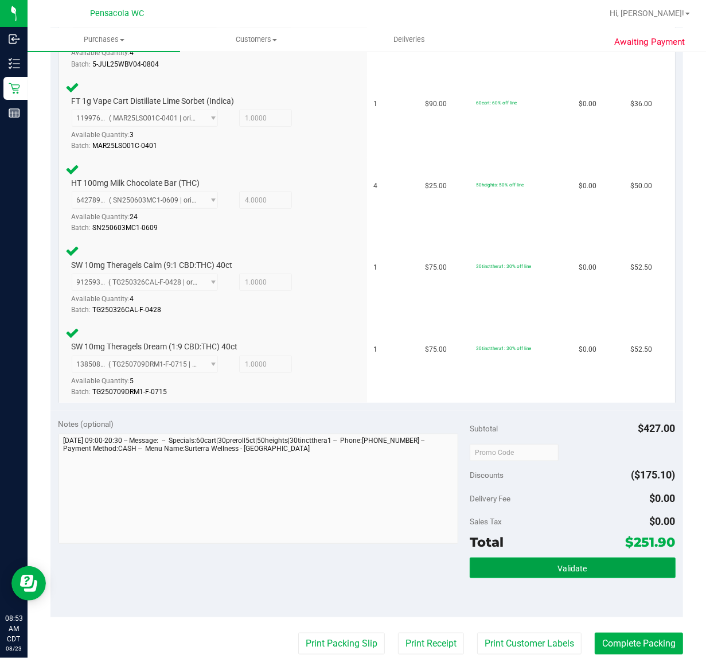
click at [558, 566] on span "Validate" at bounding box center [572, 568] width 29 height 9
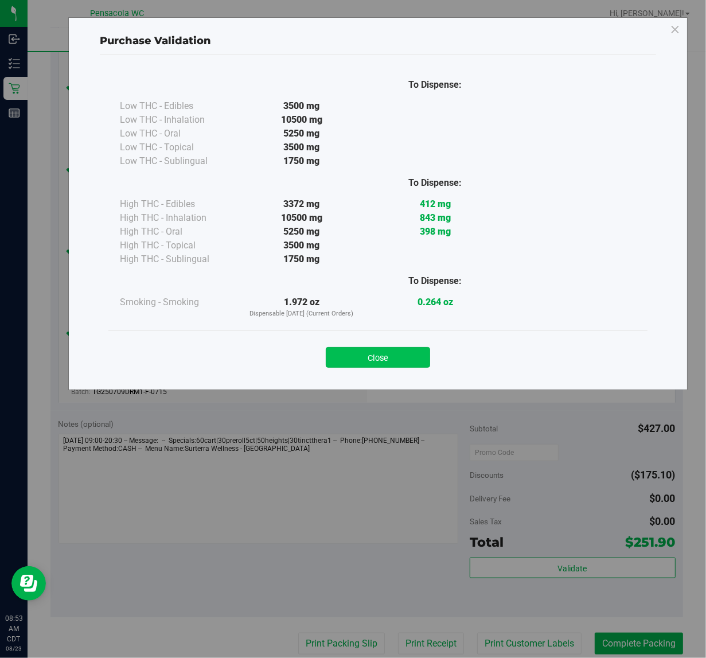
click at [366, 353] on button "Close" at bounding box center [378, 357] width 104 height 21
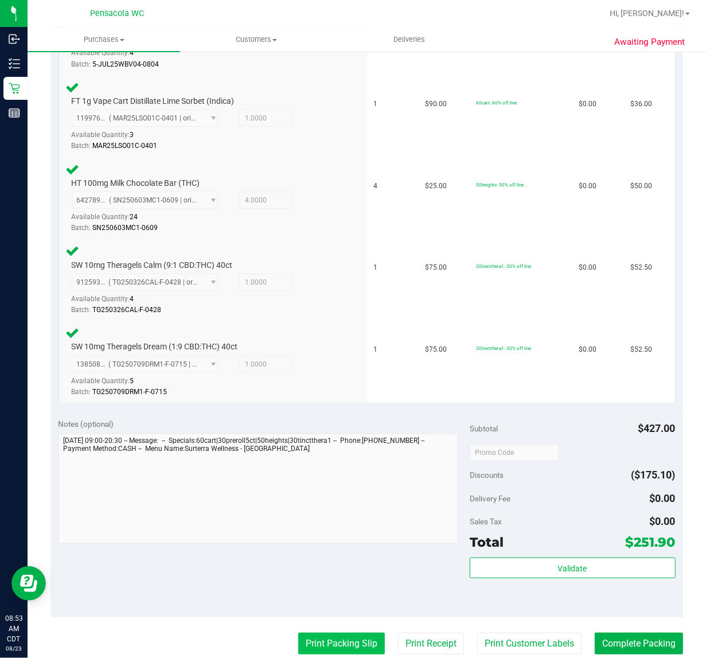
click at [329, 646] on button "Print Packing Slip" at bounding box center [341, 643] width 87 height 22
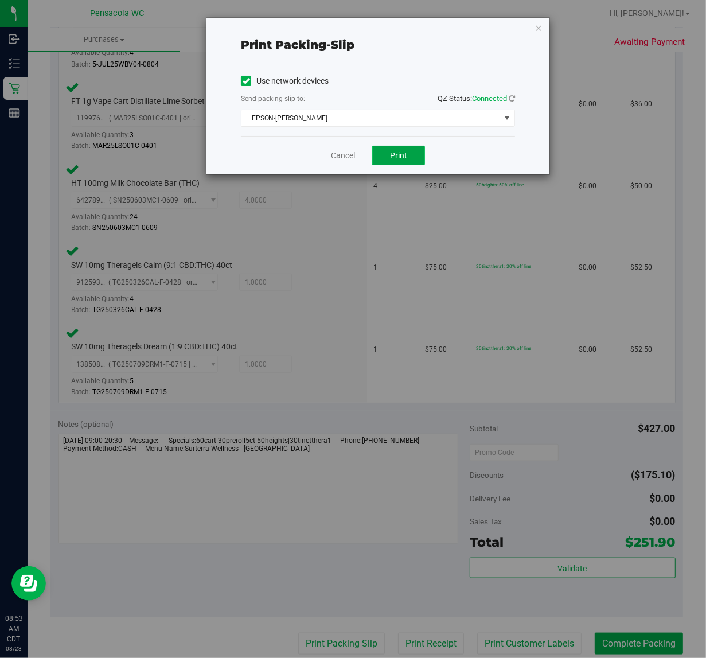
click at [397, 152] on span "Print" at bounding box center [398, 155] width 17 height 9
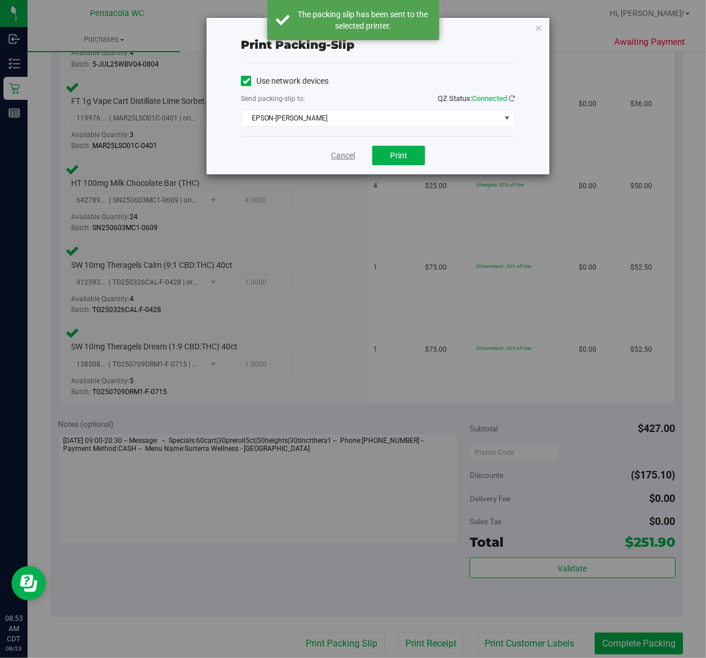
click at [333, 151] on link "Cancel" at bounding box center [343, 156] width 24 height 12
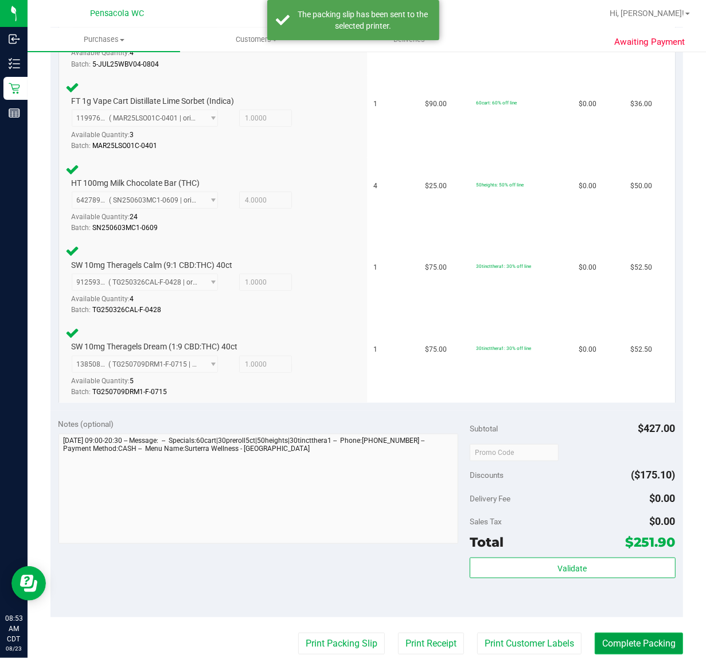
click at [611, 632] on button "Complete Packing" at bounding box center [639, 643] width 88 height 22
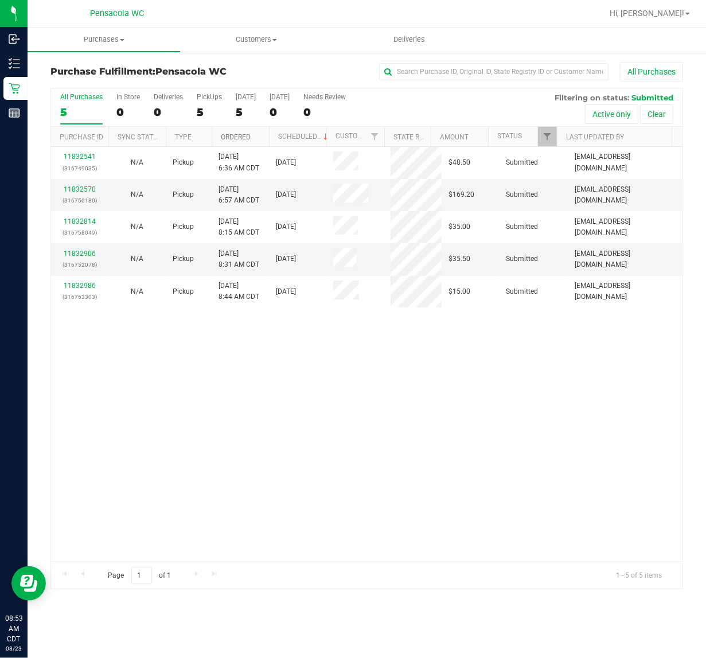
click at [238, 138] on link "Ordered" at bounding box center [236, 137] width 30 height 8
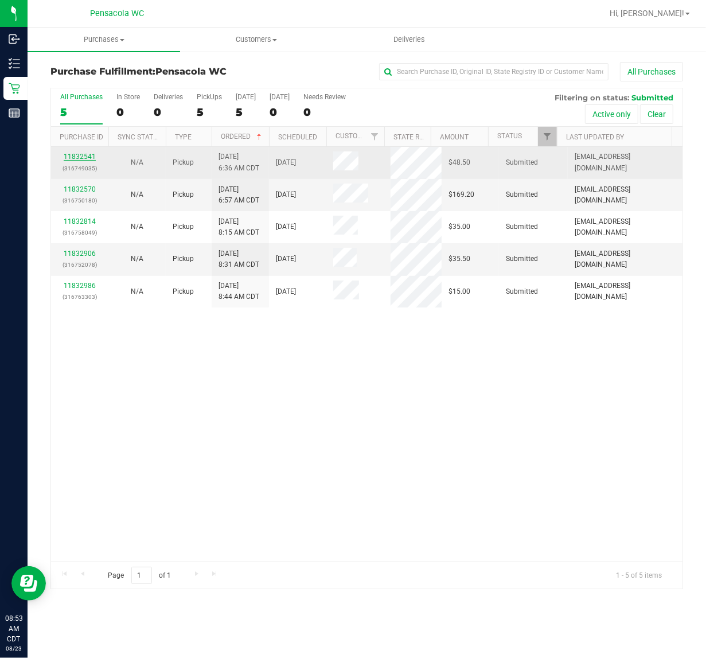
click at [69, 159] on link "11832541" at bounding box center [80, 157] width 32 height 8
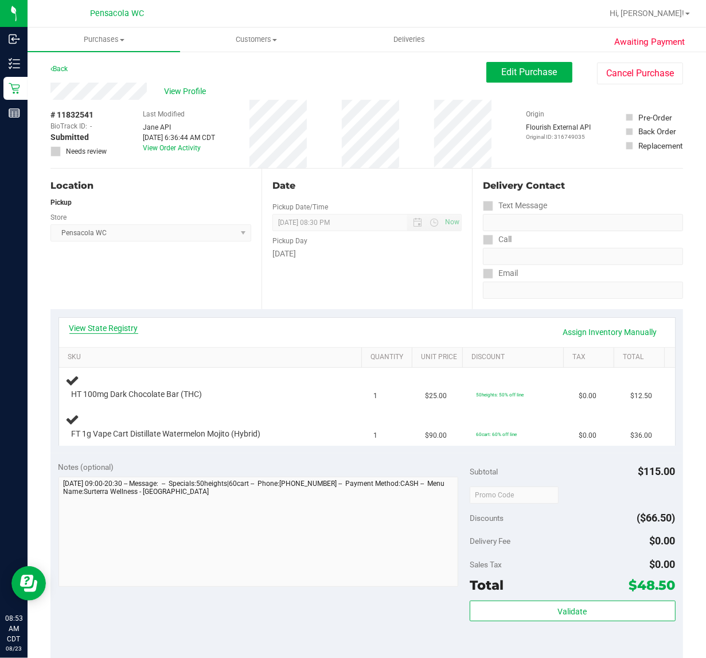
click at [99, 330] on link "View State Registry" at bounding box center [103, 327] width 69 height 11
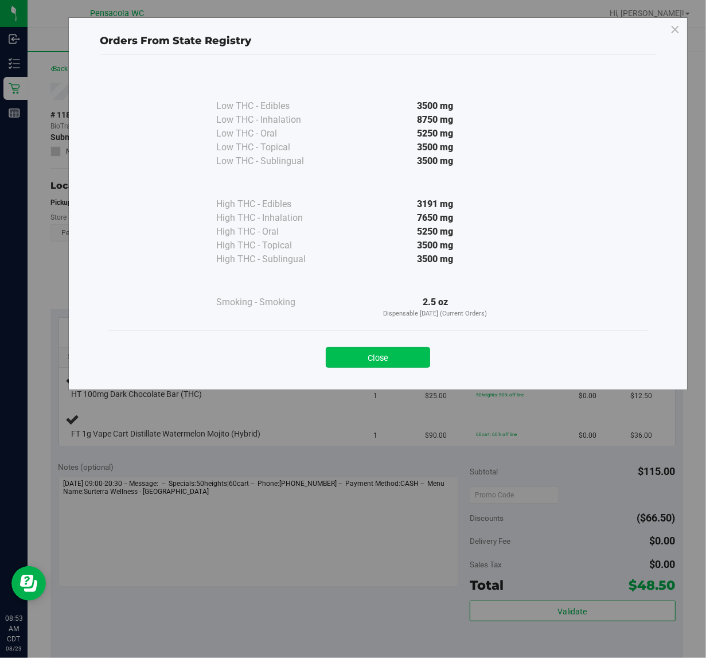
click at [342, 357] on button "Close" at bounding box center [378, 357] width 104 height 21
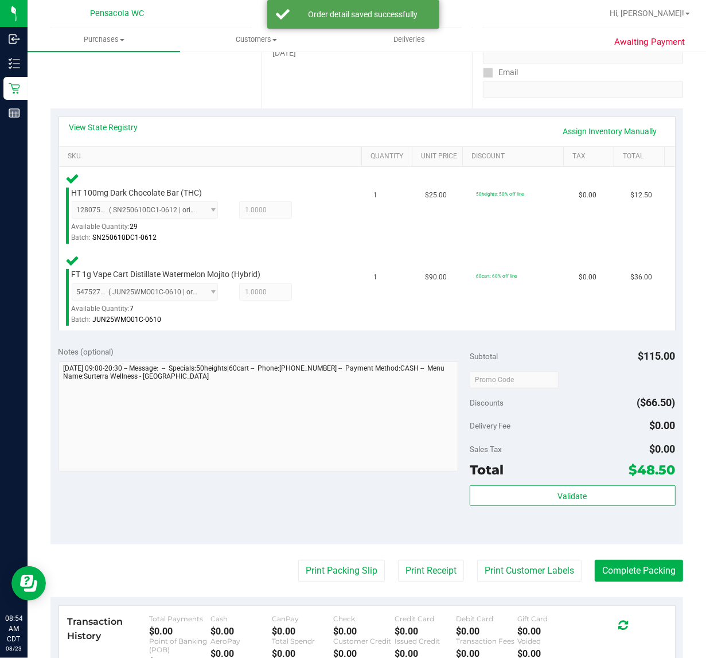
scroll to position [205, 0]
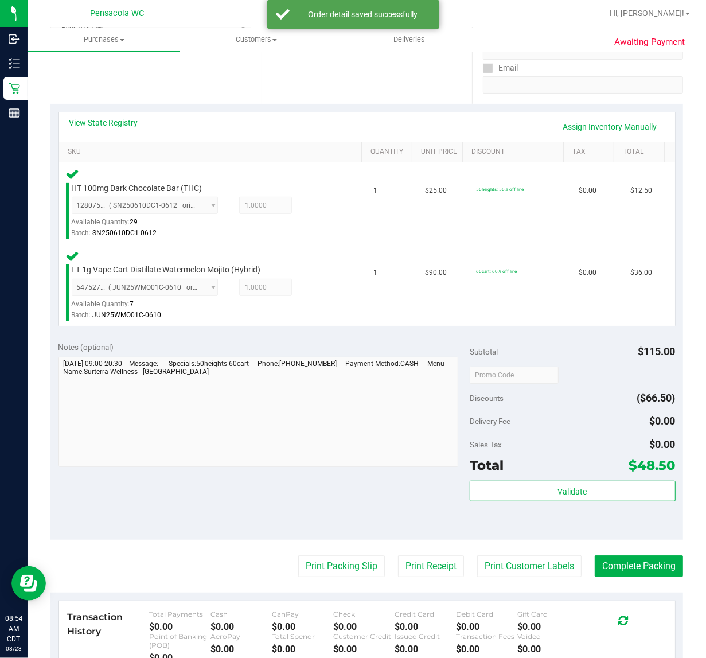
click at [588, 513] on div "Validate" at bounding box center [573, 506] width 206 height 52
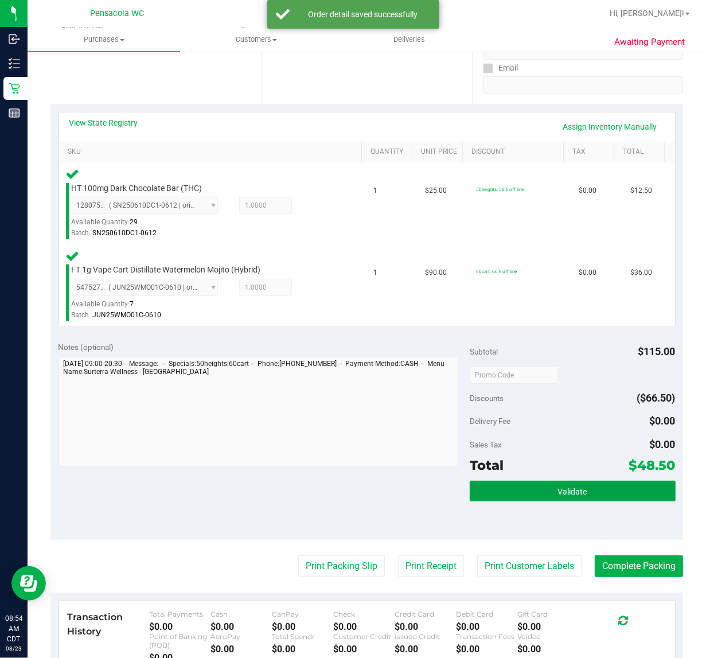
click at [578, 484] on button "Validate" at bounding box center [573, 490] width 206 height 21
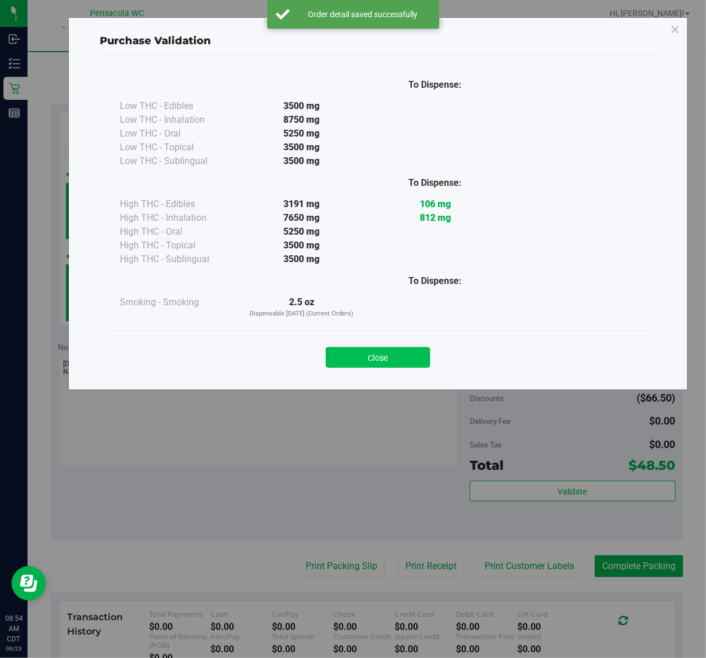
click at [355, 357] on button "Close" at bounding box center [378, 357] width 104 height 21
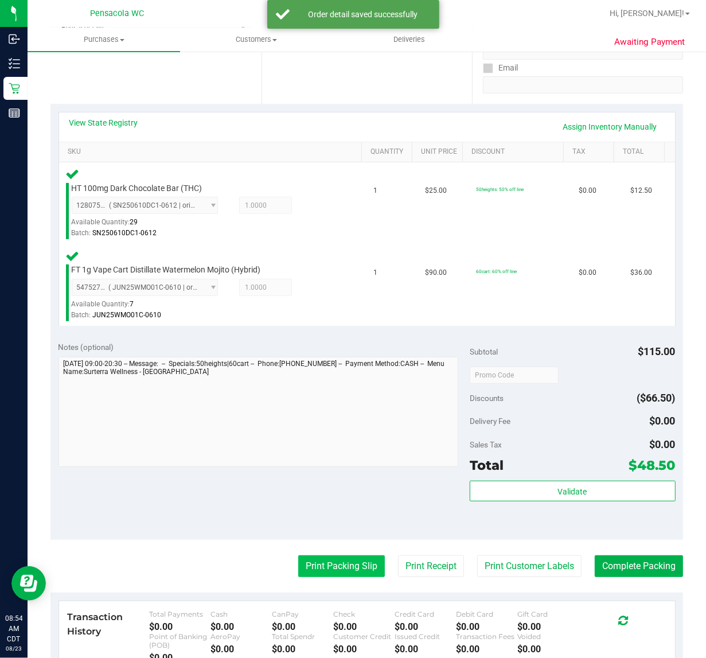
click at [312, 555] on button "Print Packing Slip" at bounding box center [341, 566] width 87 height 22
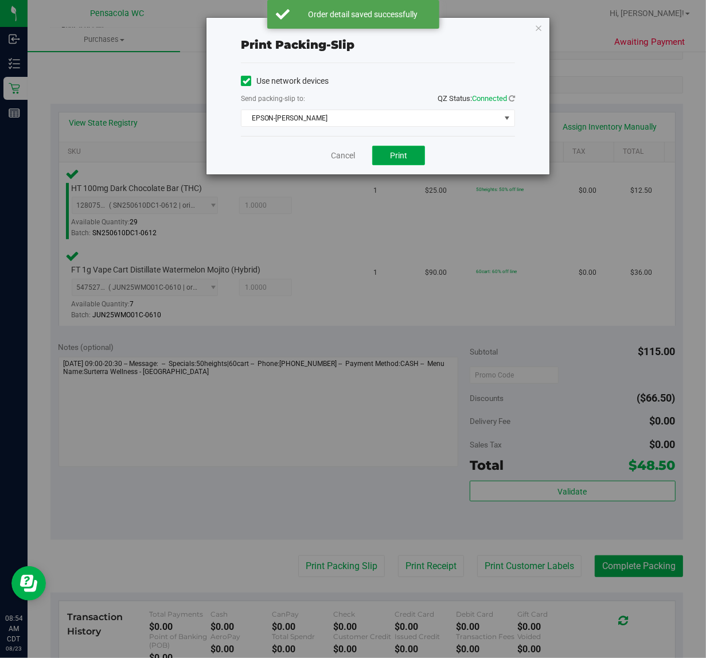
click at [421, 155] on button "Print" at bounding box center [398, 155] width 53 height 19
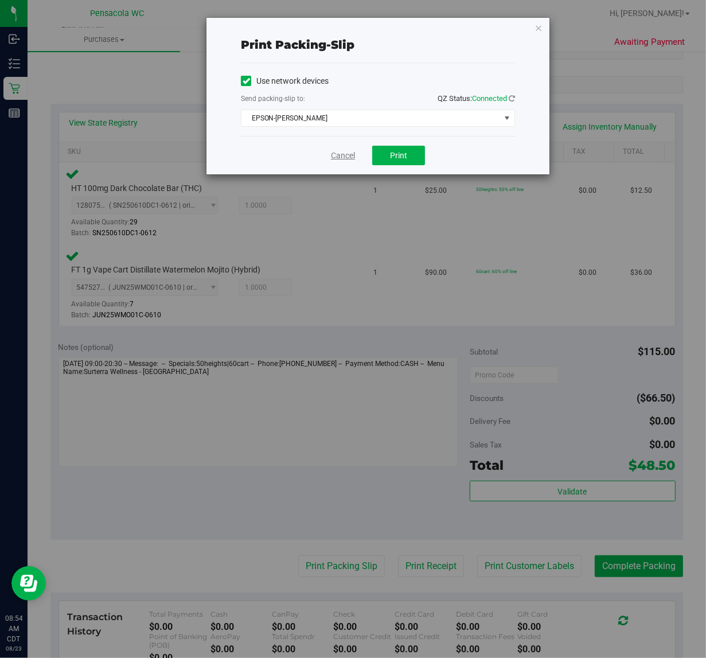
click at [340, 157] on link "Cancel" at bounding box center [343, 156] width 24 height 12
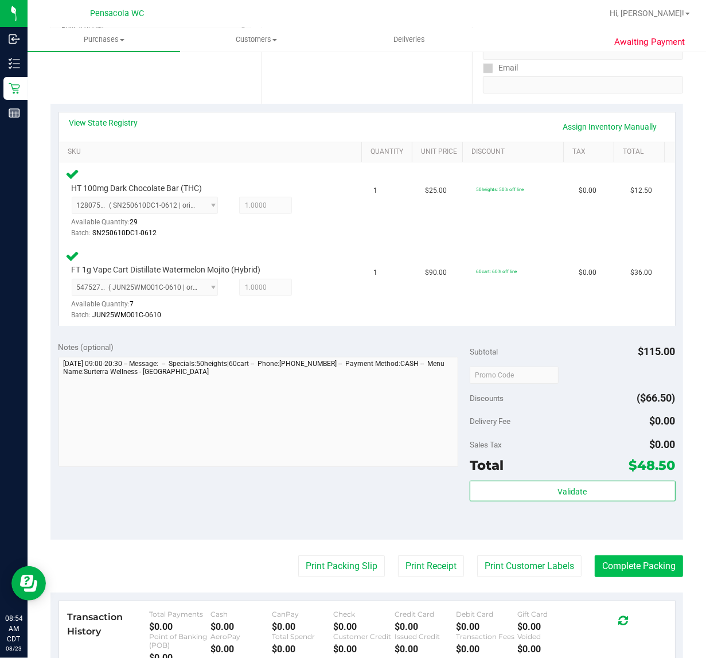
click at [626, 568] on button "Complete Packing" at bounding box center [639, 566] width 88 height 22
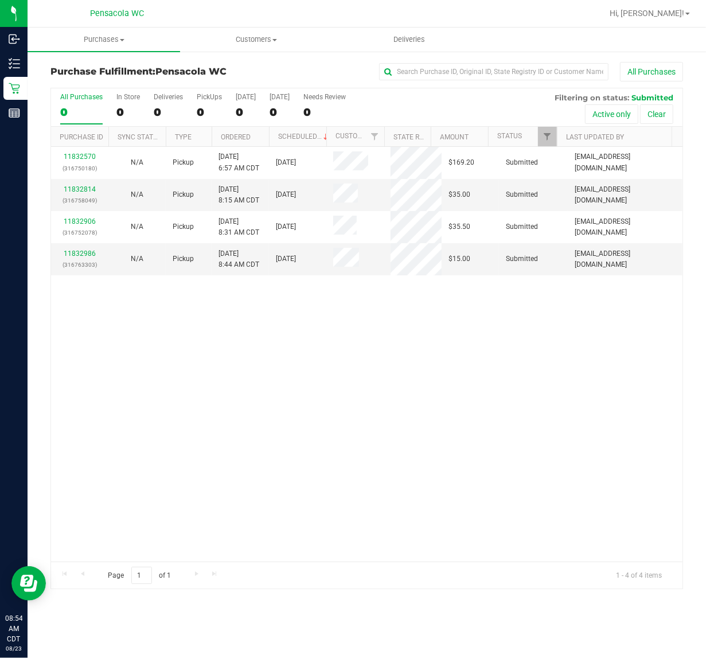
click at [377, 392] on div "11832570 (316750180) N/A Pickup 8/23/2025 6:57 AM CDT 8/23/2025 $169.20 Submitt…" at bounding box center [366, 354] width 631 height 415
click at [376, 391] on div "11832570 (316750180) N/A Pickup 8/23/2025 6:57 AM CDT 8/23/2025 $169.20 Submitt…" at bounding box center [366, 354] width 631 height 415
click at [360, 413] on div "11832570 (316750180) N/A Pickup 8/23/2025 6:57 AM CDT 8/23/2025 $169.20 Submitt…" at bounding box center [366, 354] width 631 height 415
click at [351, 433] on div "11832570 (316750180) N/A Pickup 8/23/2025 6:57 AM CDT 8/23/2025 $169.20 Submitt…" at bounding box center [366, 354] width 631 height 415
click at [84, 138] on link "Purchase ID" at bounding box center [82, 137] width 44 height 8
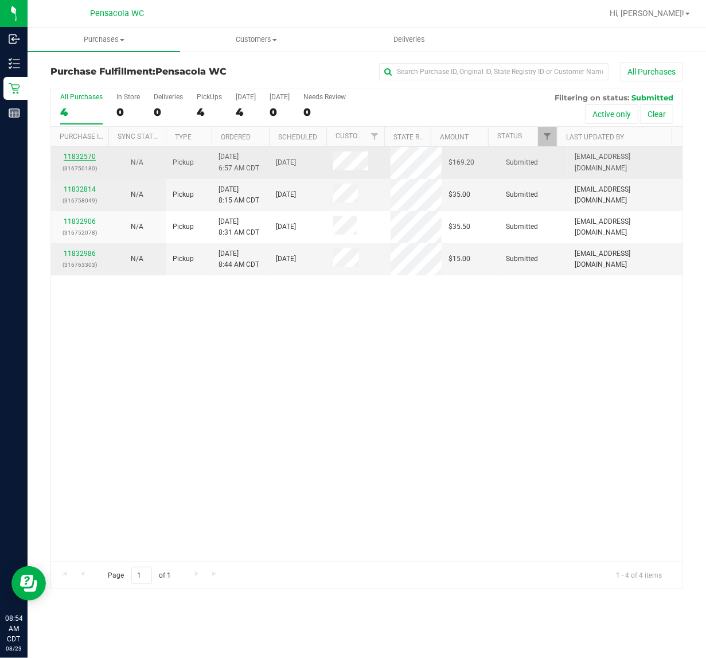
click at [85, 158] on link "11832570" at bounding box center [80, 157] width 32 height 8
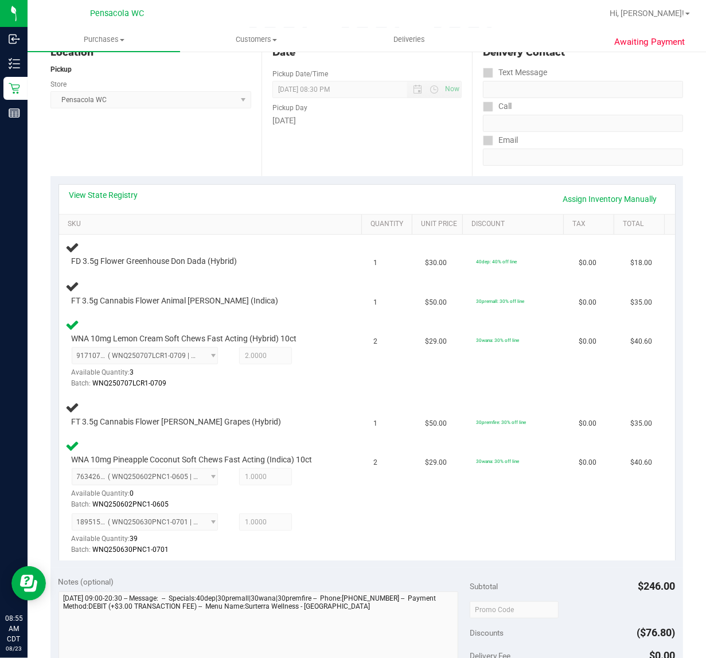
scroll to position [171, 0]
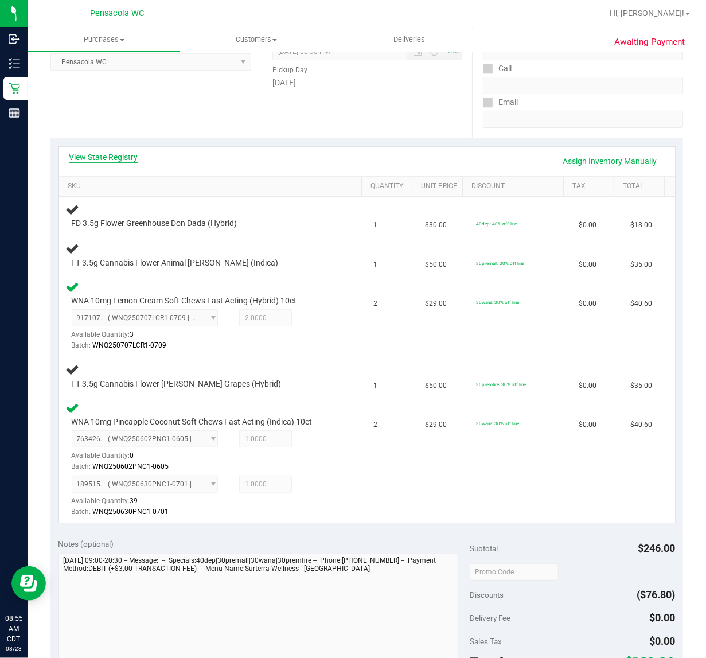
click at [103, 154] on link "View State Registry" at bounding box center [103, 156] width 69 height 11
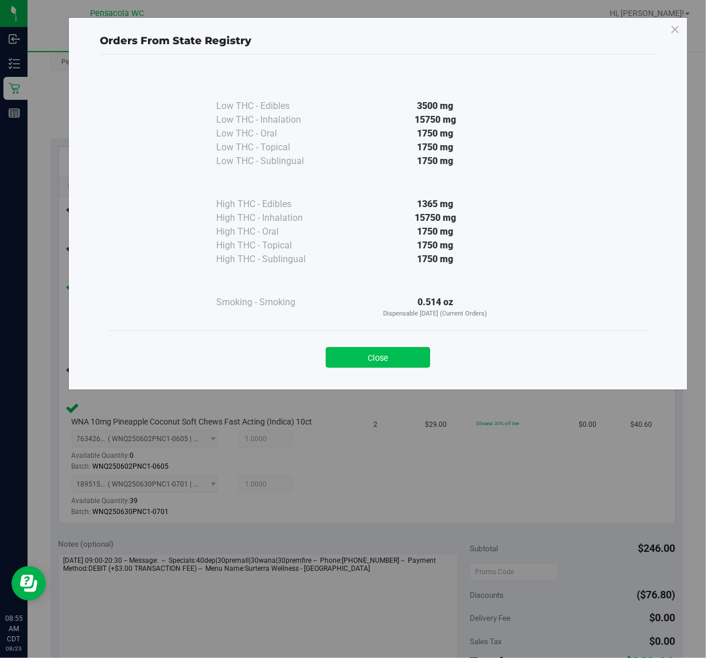
click at [405, 365] on button "Close" at bounding box center [378, 357] width 104 height 21
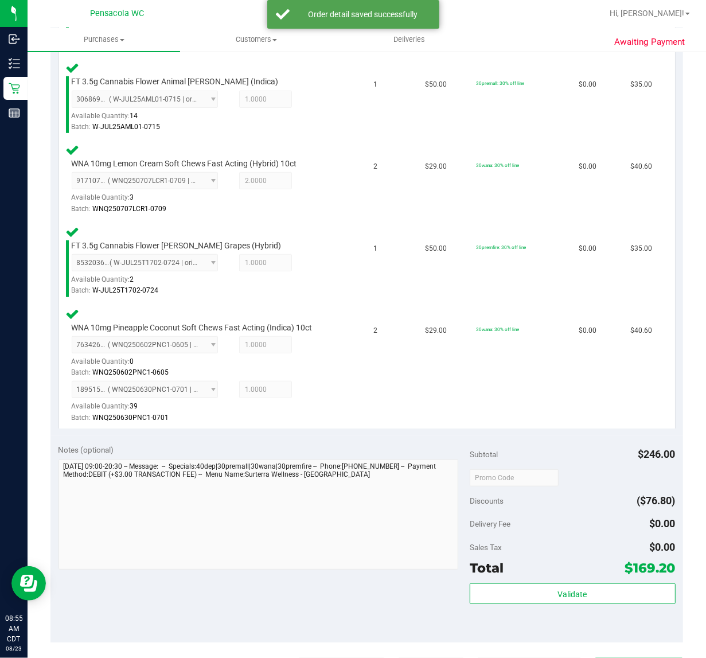
scroll to position [393, 0]
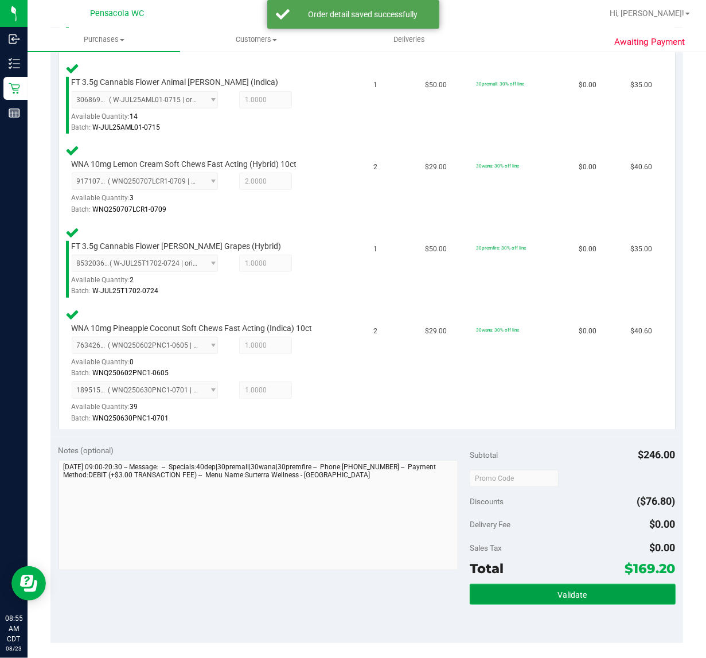
click at [561, 590] on span "Validate" at bounding box center [572, 594] width 29 height 9
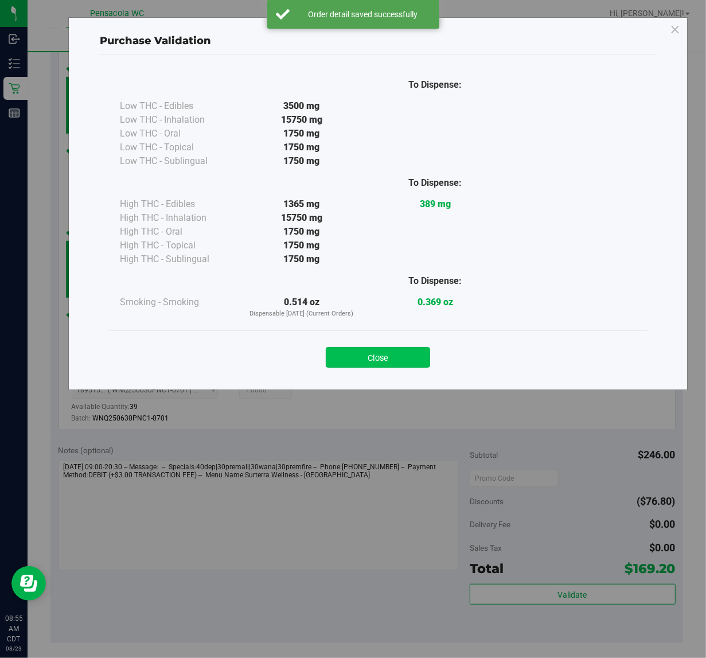
click at [387, 349] on button "Close" at bounding box center [378, 357] width 104 height 21
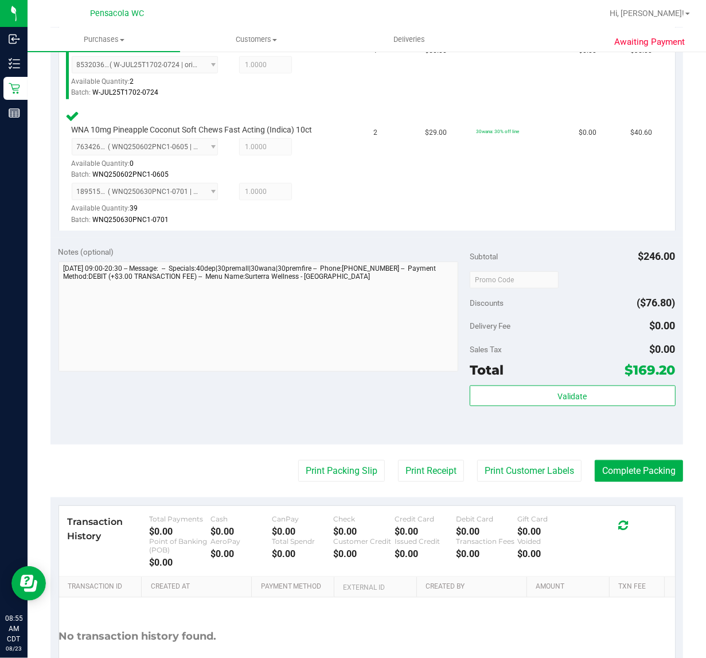
scroll to position [632, 0]
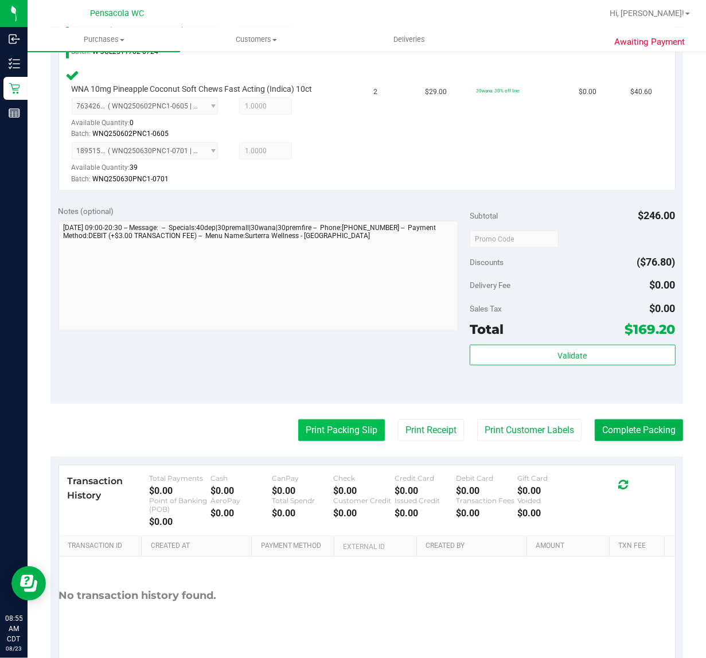
click at [327, 434] on button "Print Packing Slip" at bounding box center [341, 430] width 87 height 22
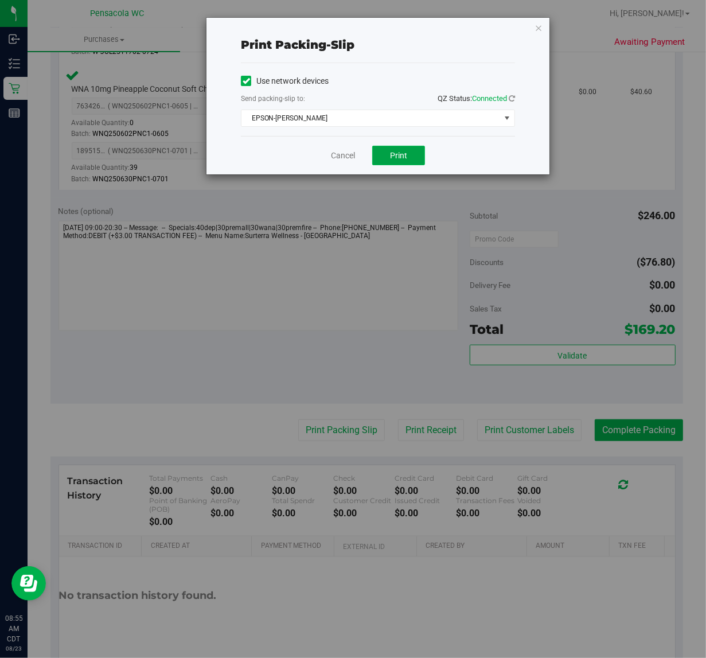
click at [410, 162] on button "Print" at bounding box center [398, 155] width 53 height 19
click at [344, 154] on link "Cancel" at bounding box center [343, 156] width 24 height 12
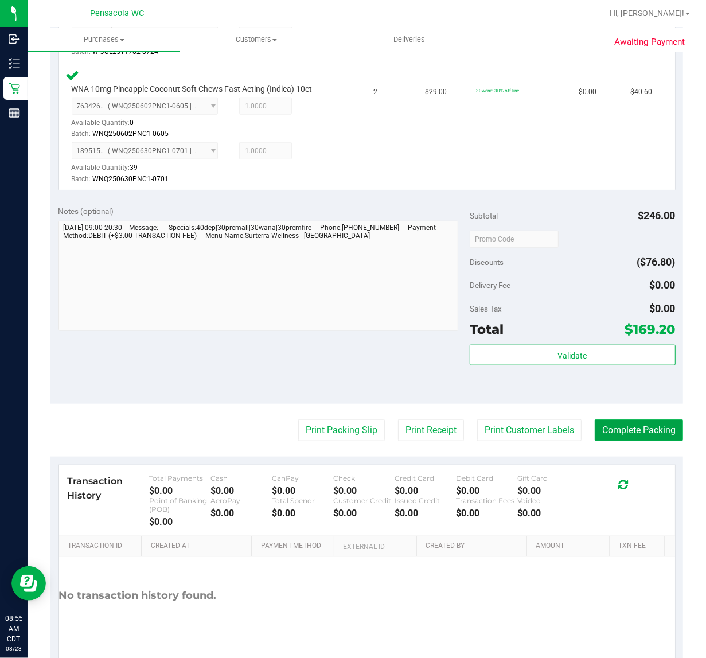
click at [643, 427] on button "Complete Packing" at bounding box center [639, 430] width 88 height 22
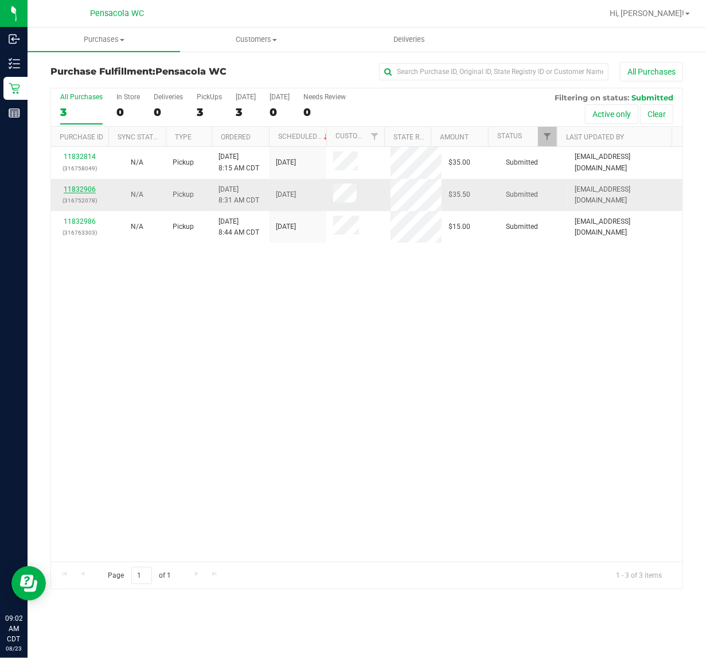
click at [85, 192] on link "11832906" at bounding box center [80, 189] width 32 height 8
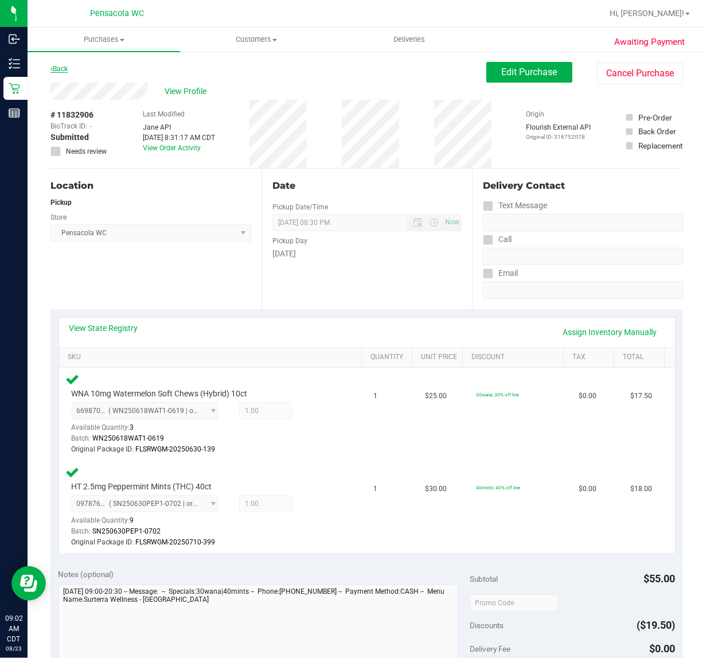
click at [63, 69] on link "Back" at bounding box center [58, 69] width 17 height 8
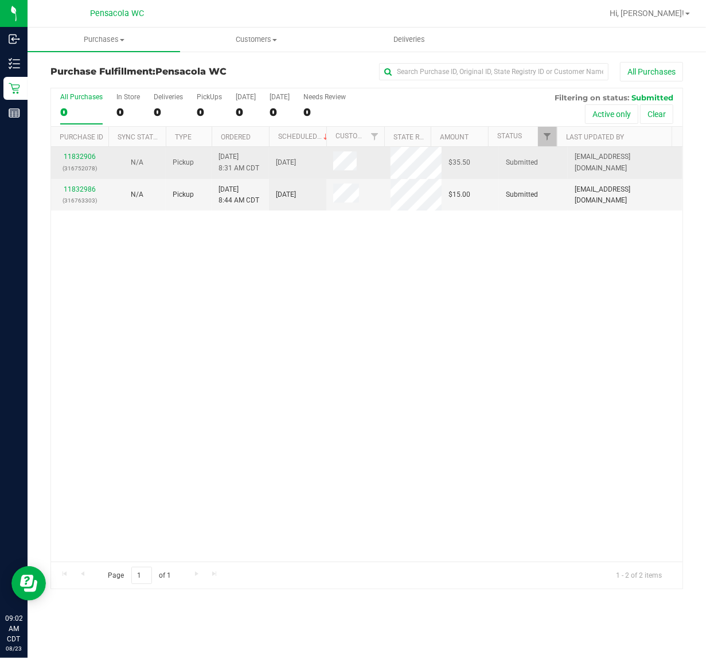
click at [84, 151] on td "11832906 (316752078)" at bounding box center [79, 163] width 57 height 32
click at [88, 166] on p "(316752078)" at bounding box center [80, 168] width 44 height 11
click at [89, 159] on link "11832906" at bounding box center [80, 157] width 32 height 8
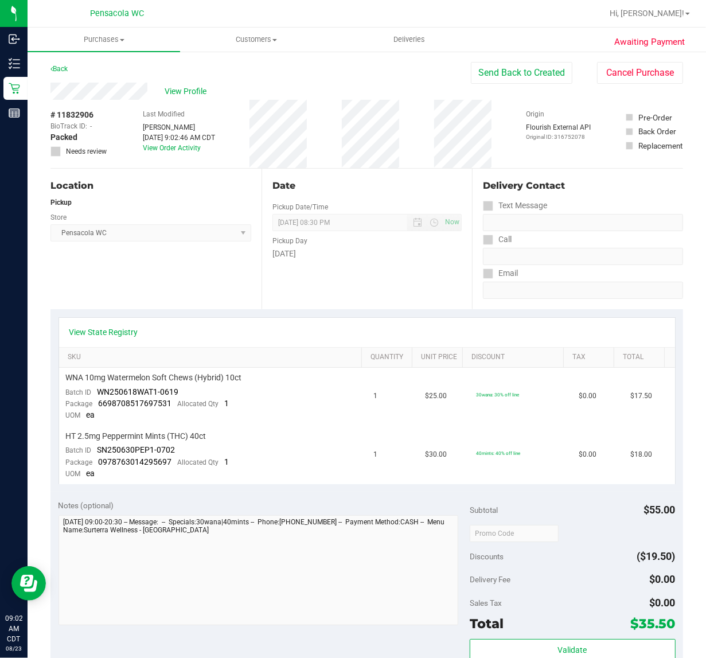
click at [52, 61] on div "Awaiting Payment Back Send Back to Created Cancel Purchase View Profile # 11832…" at bounding box center [367, 523] width 678 height 946
click at [60, 66] on link "Back" at bounding box center [58, 69] width 17 height 8
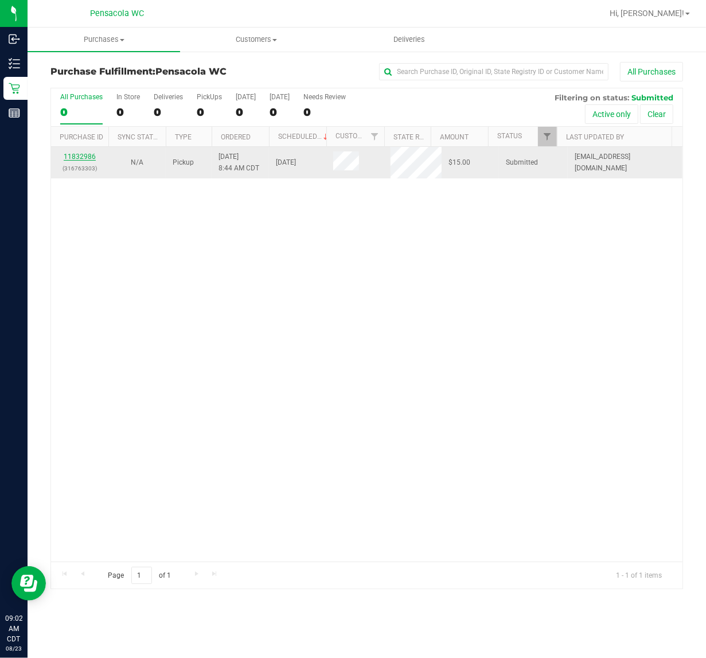
click at [93, 158] on div "11832986 (316763303)" at bounding box center [80, 162] width 44 height 22
click at [84, 161] on link "11832986" at bounding box center [80, 157] width 32 height 8
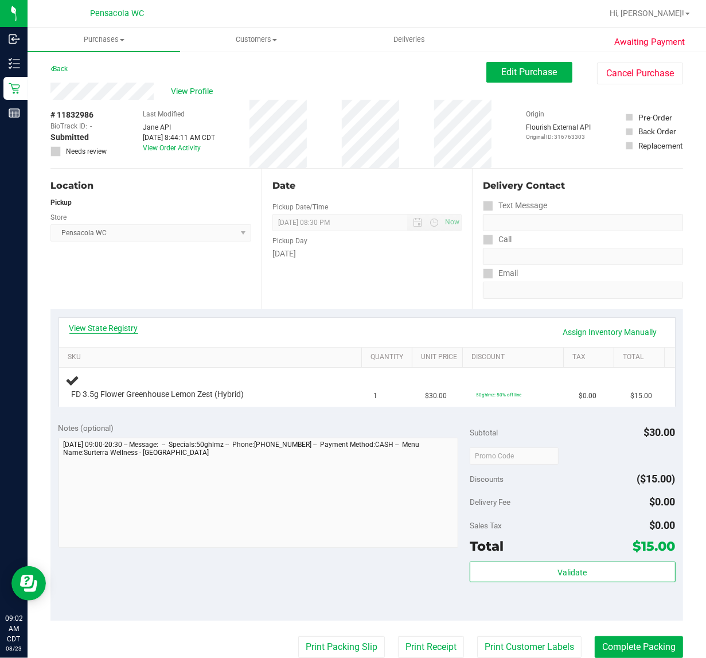
click at [122, 322] on link "View State Registry" at bounding box center [103, 327] width 69 height 11
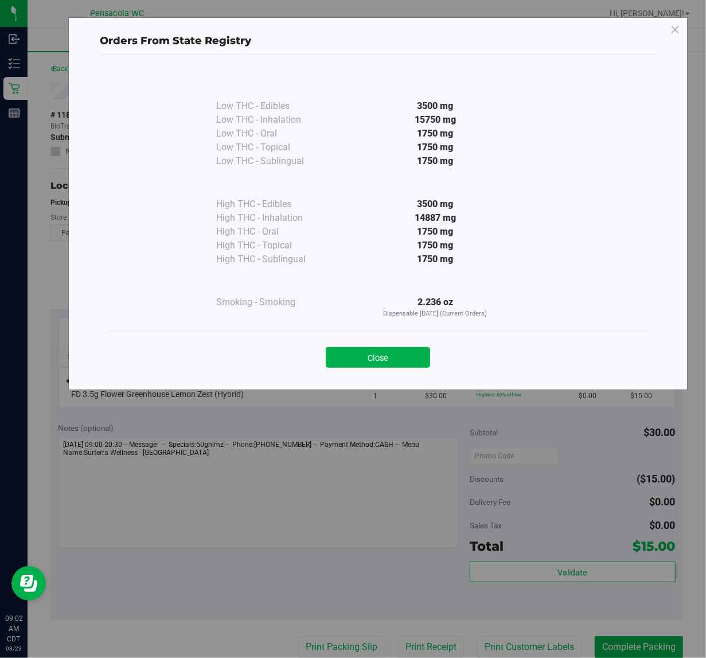
drag, startPoint x: 419, startPoint y: 349, endPoint x: 415, endPoint y: 355, distance: 8.3
click at [415, 354] on button "Close" at bounding box center [378, 357] width 104 height 21
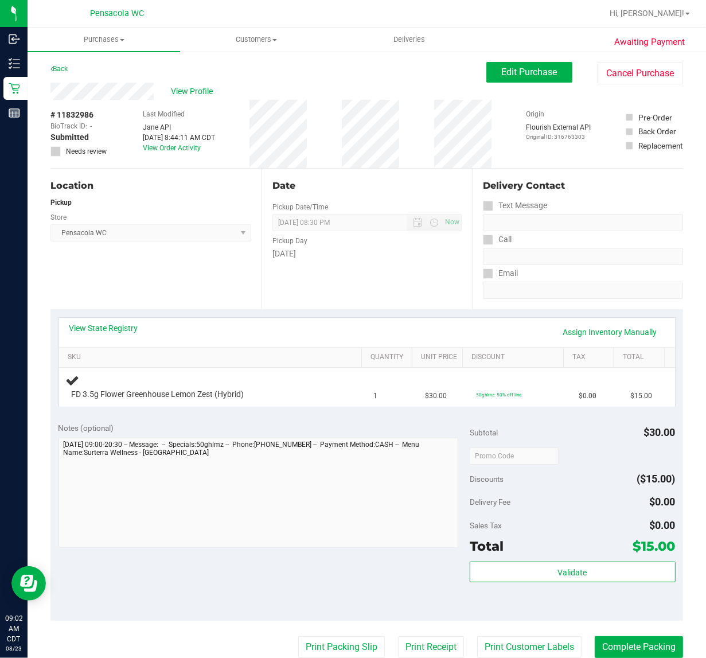
click at [415, 349] on th "Unit Price" at bounding box center [437, 357] width 50 height 21
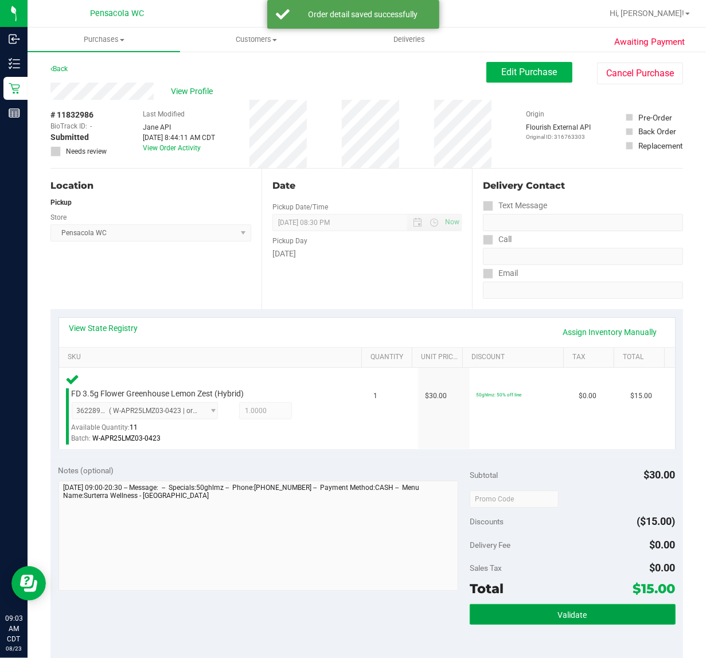
click at [538, 623] on button "Validate" at bounding box center [573, 614] width 206 height 21
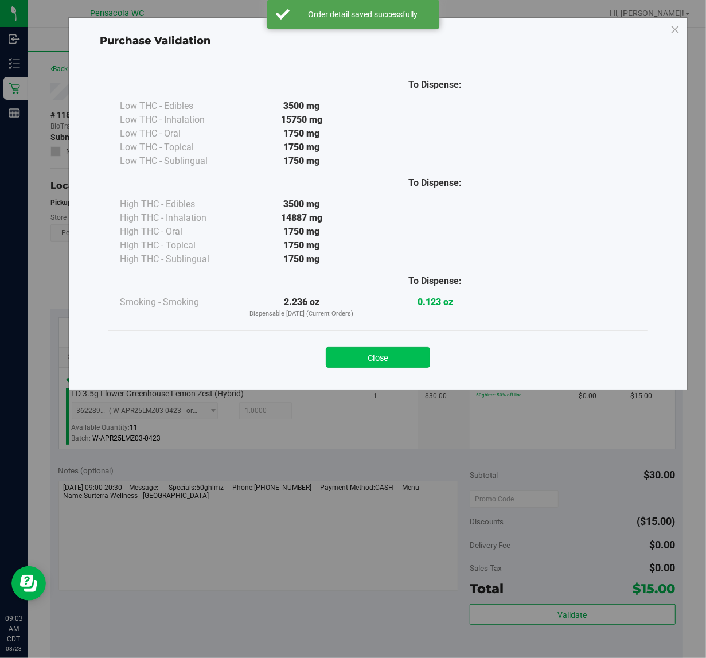
click at [382, 367] on button "Close" at bounding box center [378, 357] width 104 height 21
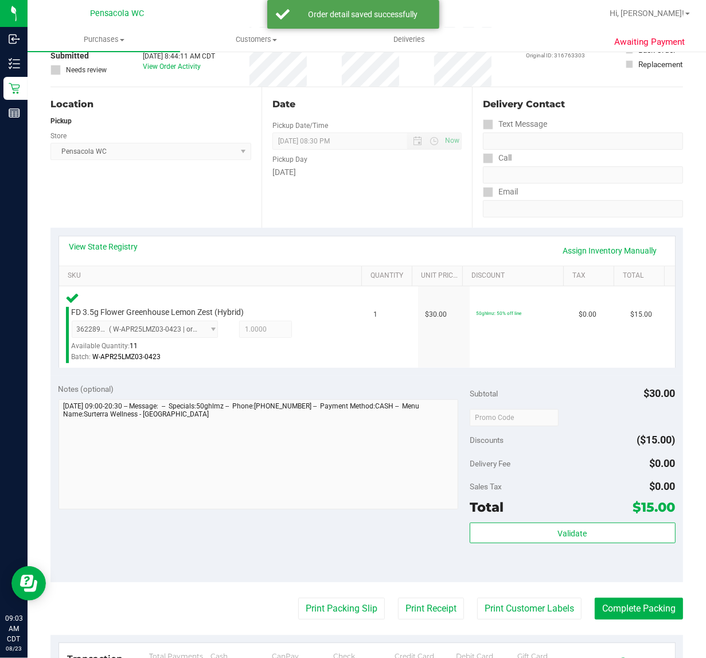
scroll to position [150, 0]
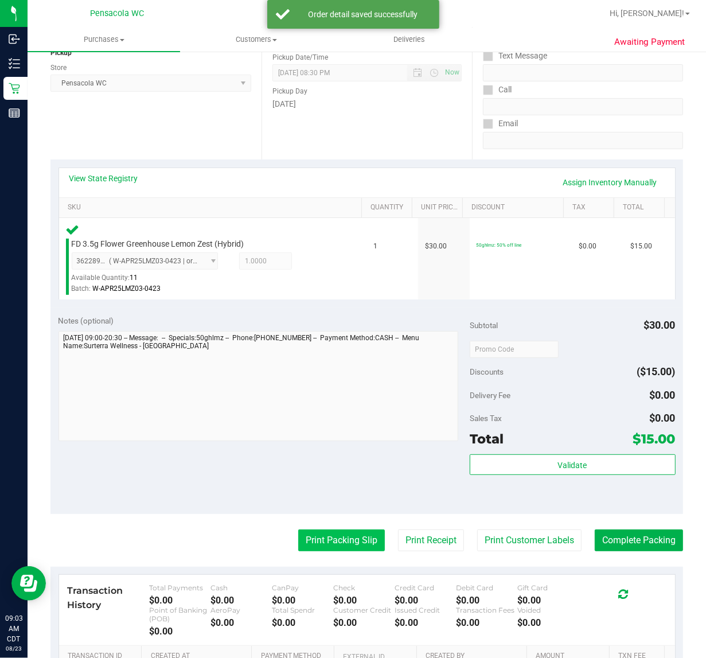
click at [342, 542] on button "Print Packing Slip" at bounding box center [341, 540] width 87 height 22
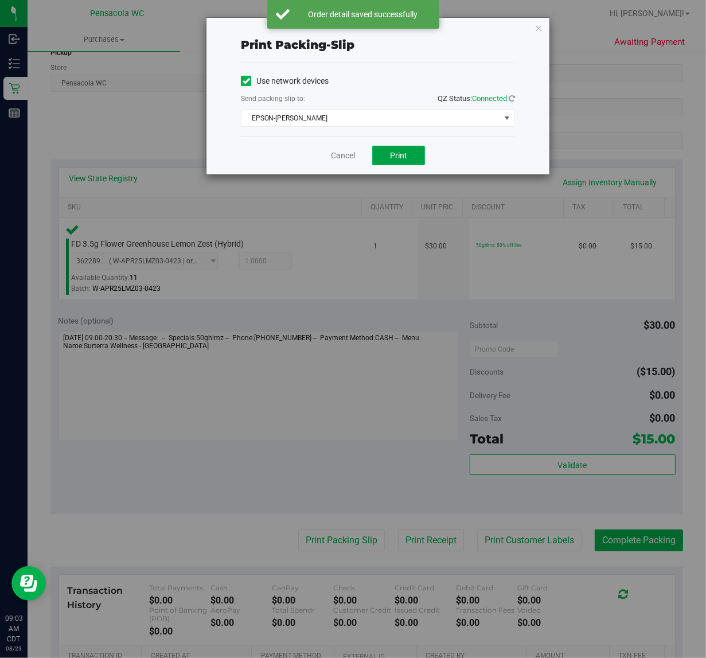
click at [423, 158] on button "Print" at bounding box center [398, 155] width 53 height 19
click at [536, 33] on icon "button" at bounding box center [538, 28] width 8 height 14
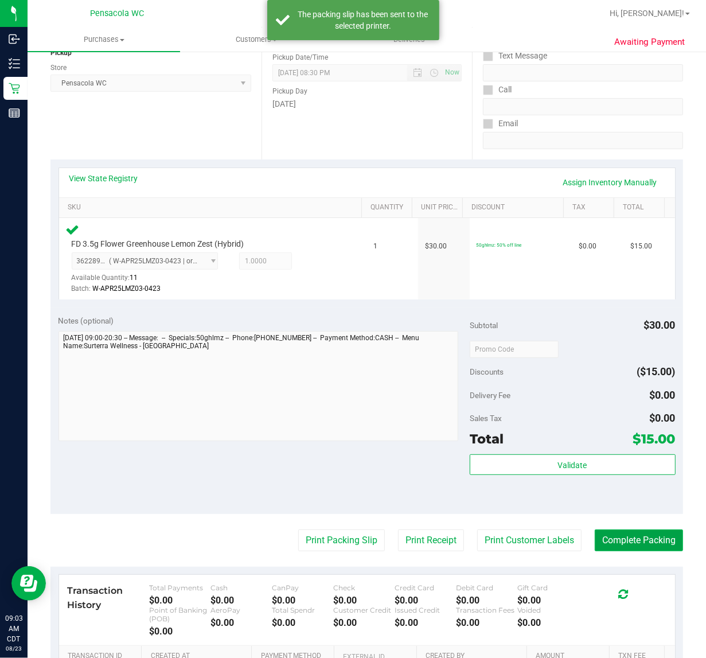
click at [637, 536] on button "Complete Packing" at bounding box center [639, 540] width 88 height 22
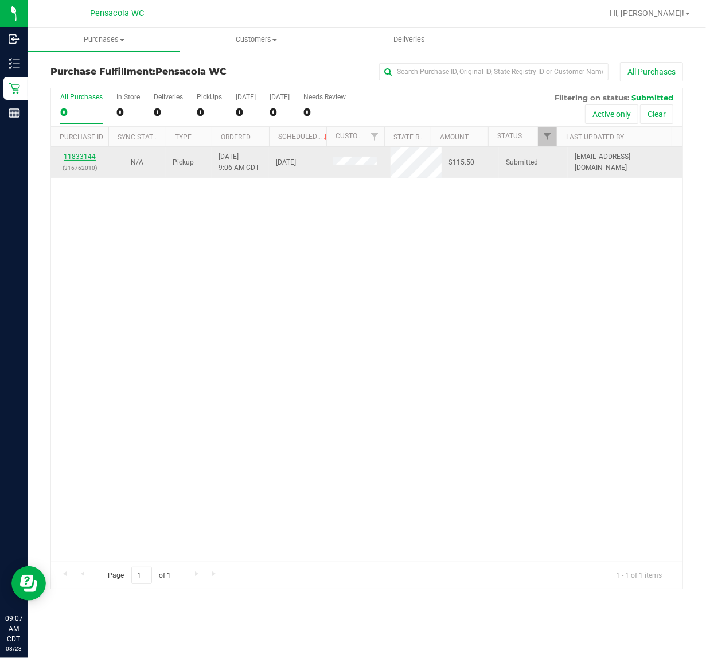
click at [75, 157] on link "11833144" at bounding box center [80, 157] width 32 height 8
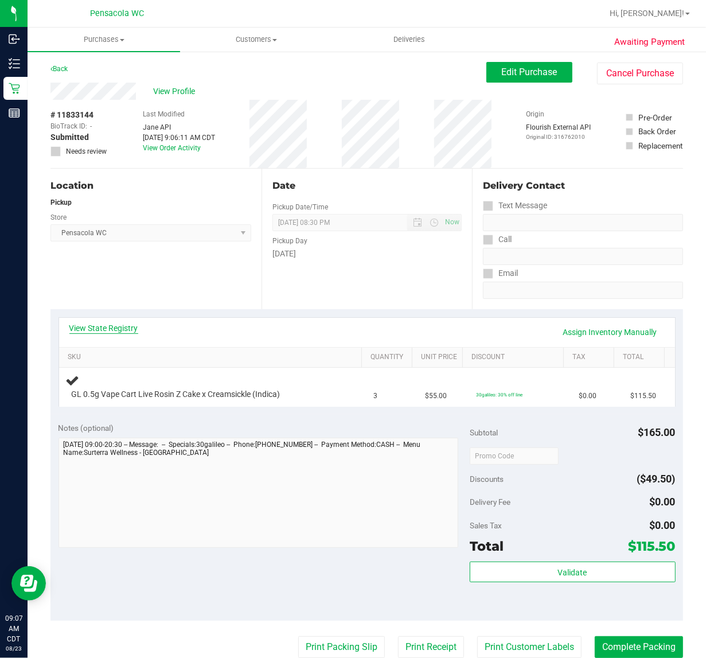
click at [96, 329] on link "View State Registry" at bounding box center [103, 327] width 69 height 11
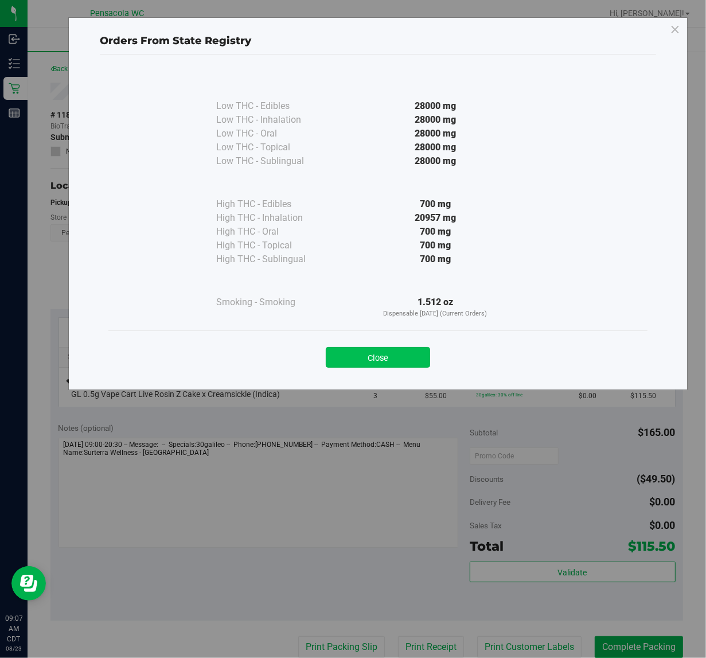
click at [330, 360] on button "Close" at bounding box center [378, 357] width 104 height 21
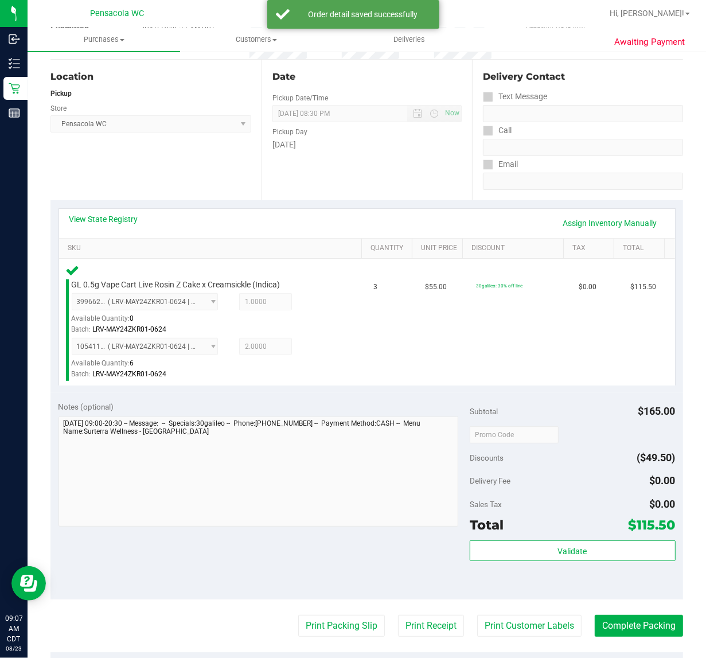
scroll to position [167, 0]
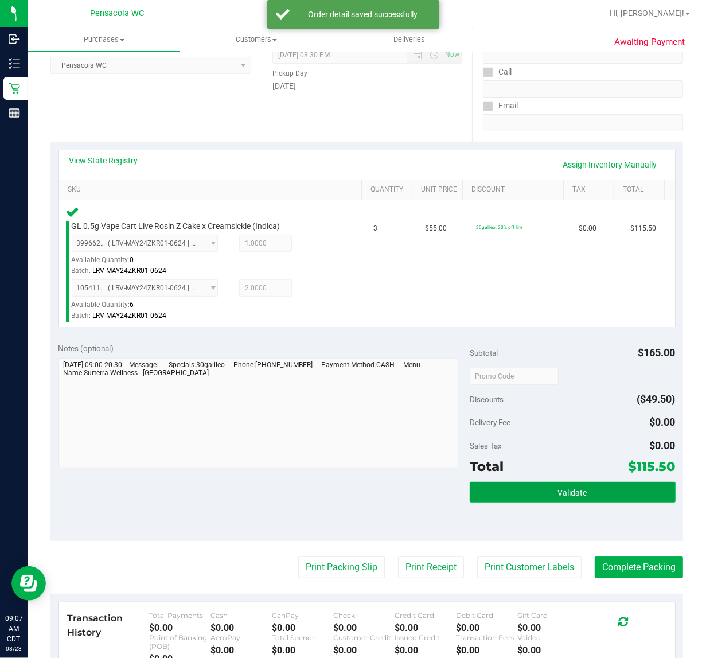
click at [571, 500] on button "Validate" at bounding box center [573, 492] width 206 height 21
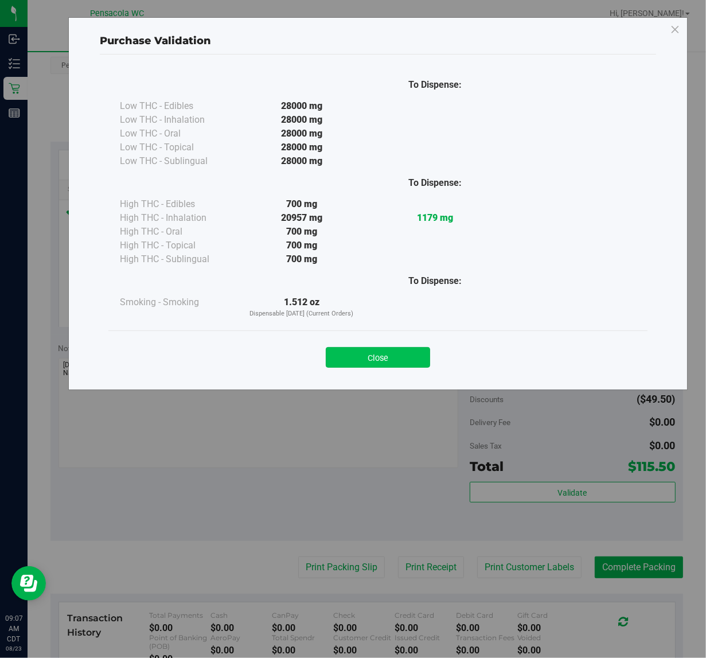
click at [377, 360] on button "Close" at bounding box center [378, 357] width 104 height 21
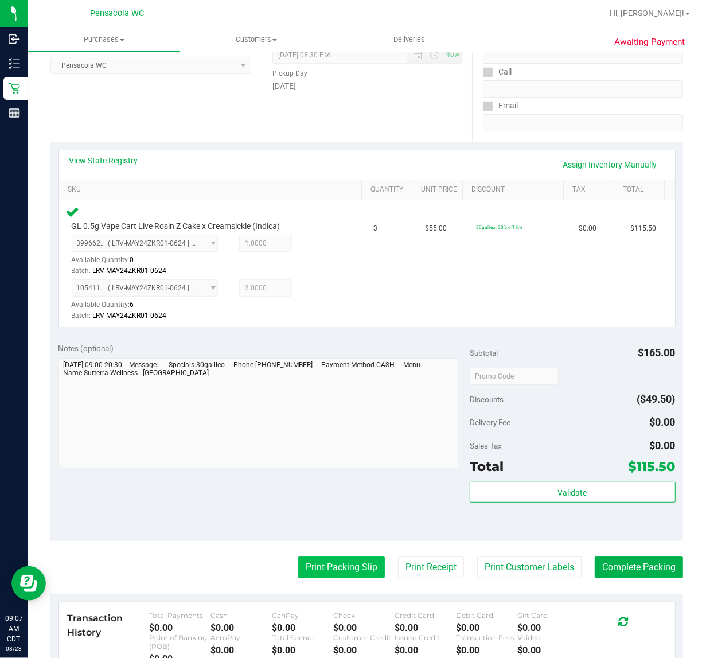
click at [330, 577] on button "Print Packing Slip" at bounding box center [341, 567] width 87 height 22
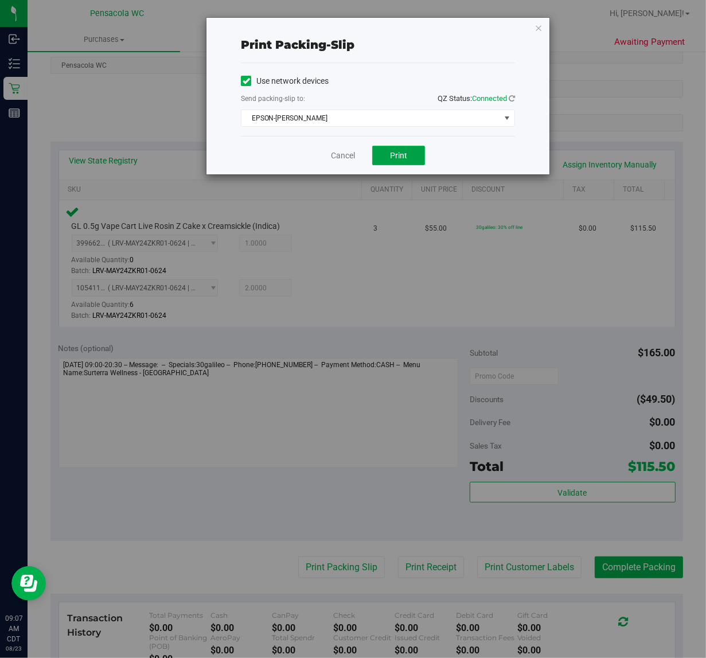
click at [394, 158] on span "Print" at bounding box center [398, 155] width 17 height 9
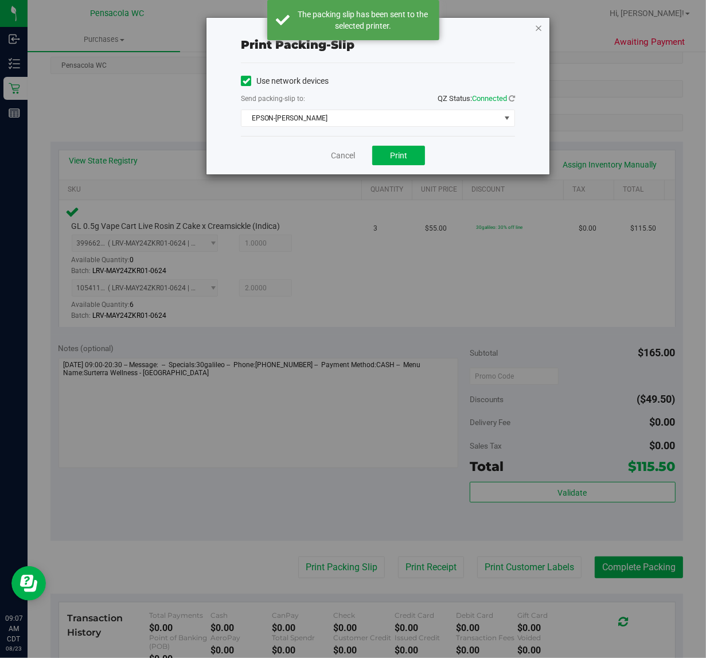
click at [538, 28] on icon "button" at bounding box center [538, 28] width 8 height 14
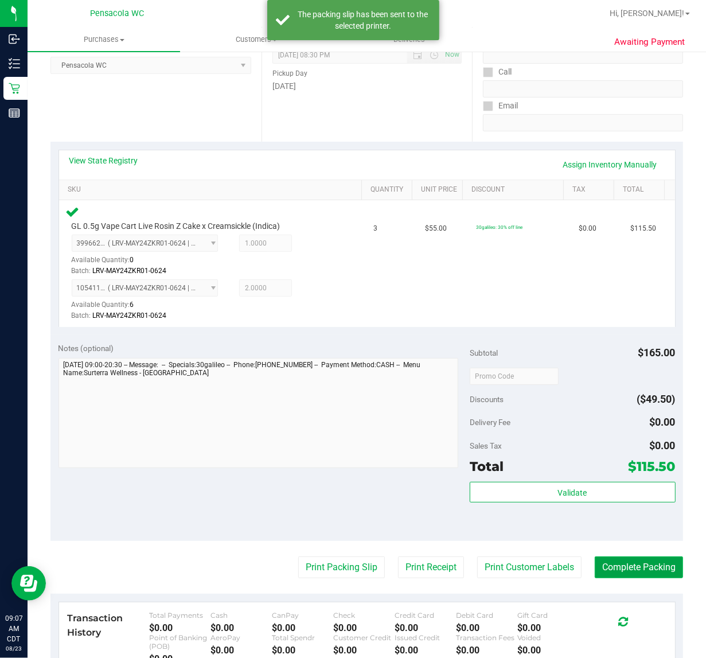
click at [630, 556] on button "Complete Packing" at bounding box center [639, 567] width 88 height 22
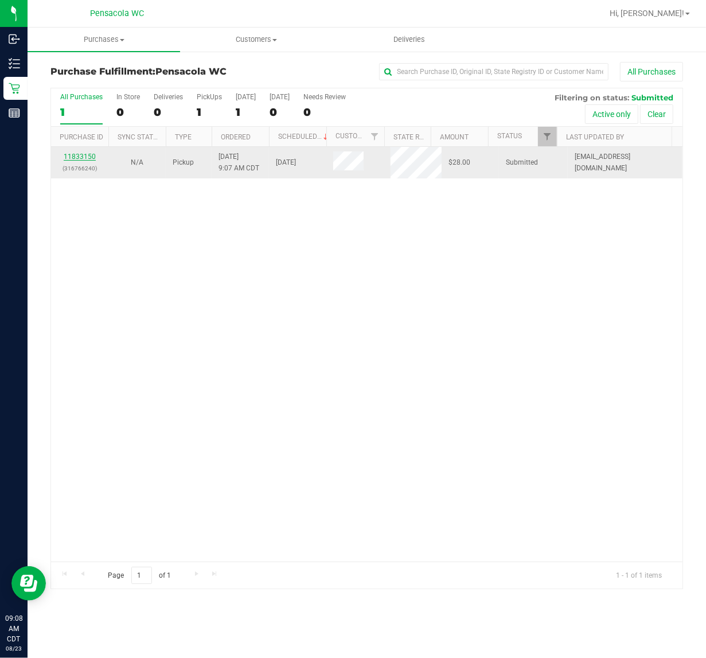
click at [86, 158] on link "11833150" at bounding box center [80, 157] width 32 height 8
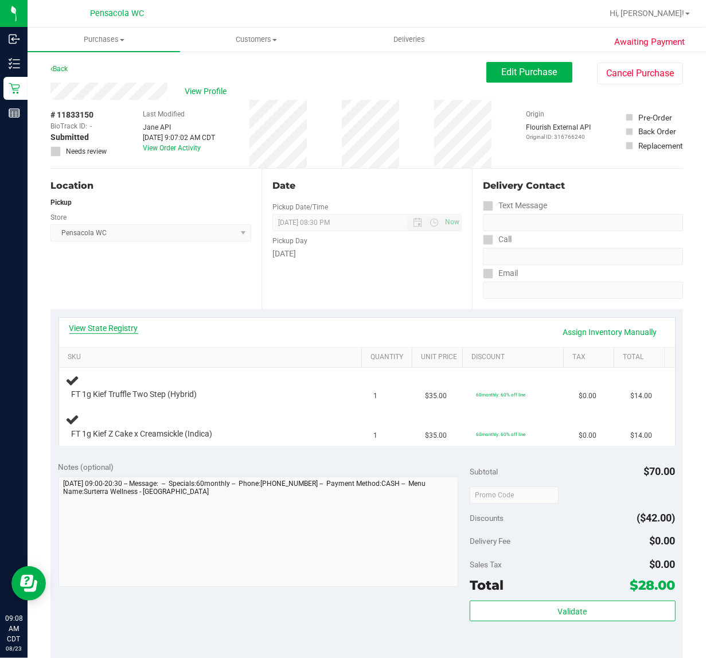
click at [101, 329] on link "View State Registry" at bounding box center [103, 327] width 69 height 11
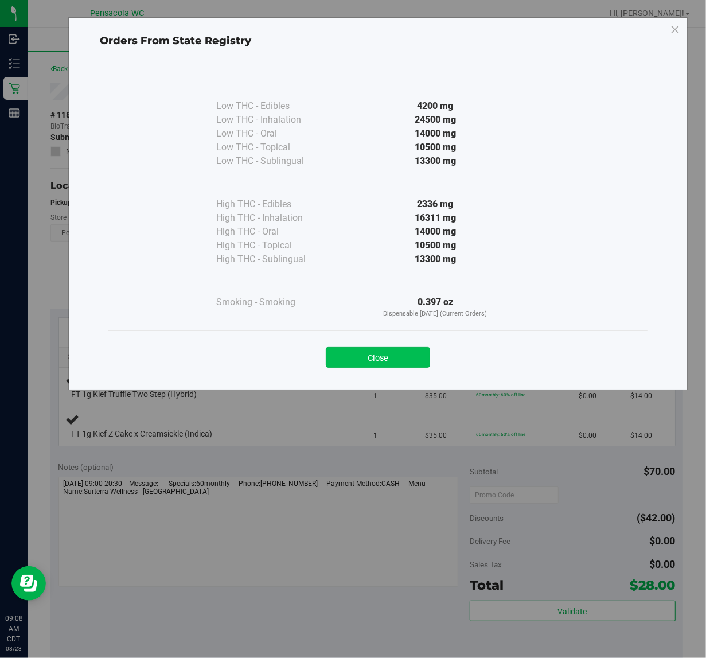
click at [372, 359] on button "Close" at bounding box center [378, 357] width 104 height 21
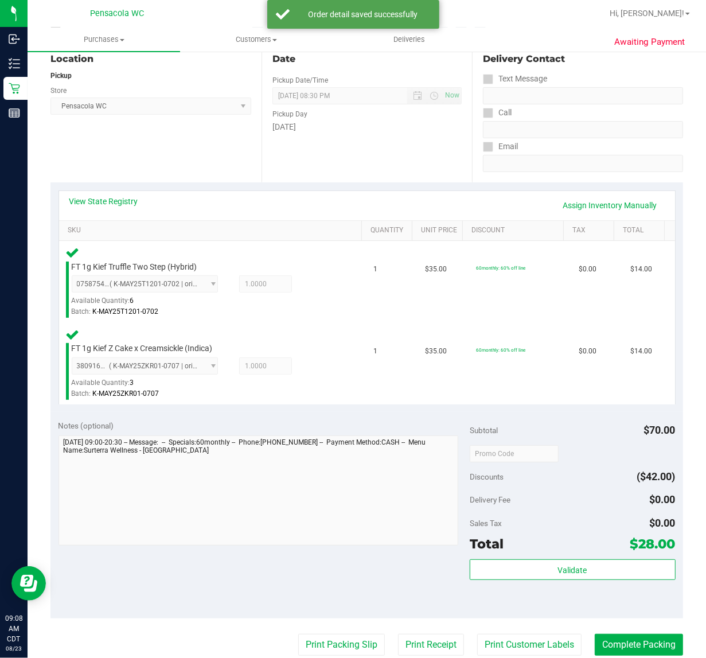
scroll to position [122, 0]
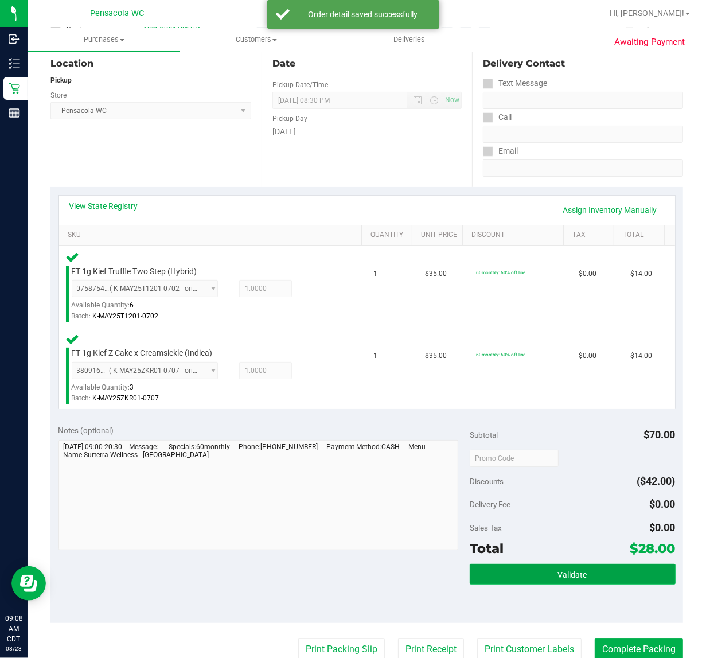
click at [569, 572] on span "Validate" at bounding box center [572, 574] width 29 height 9
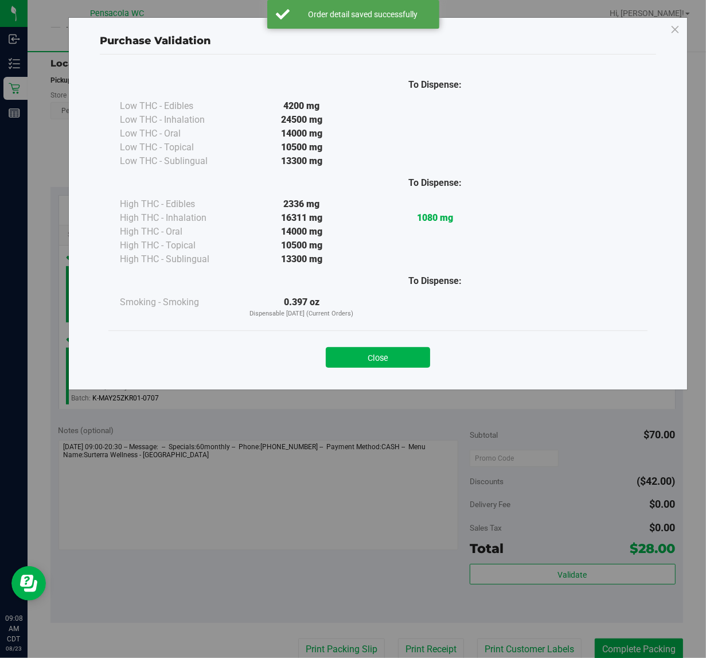
click at [407, 382] on div "Purchase Validation To Dispense: Low THC - Edibles 4200 mg" at bounding box center [377, 203] width 619 height 373
click at [383, 351] on button "Close" at bounding box center [378, 357] width 104 height 21
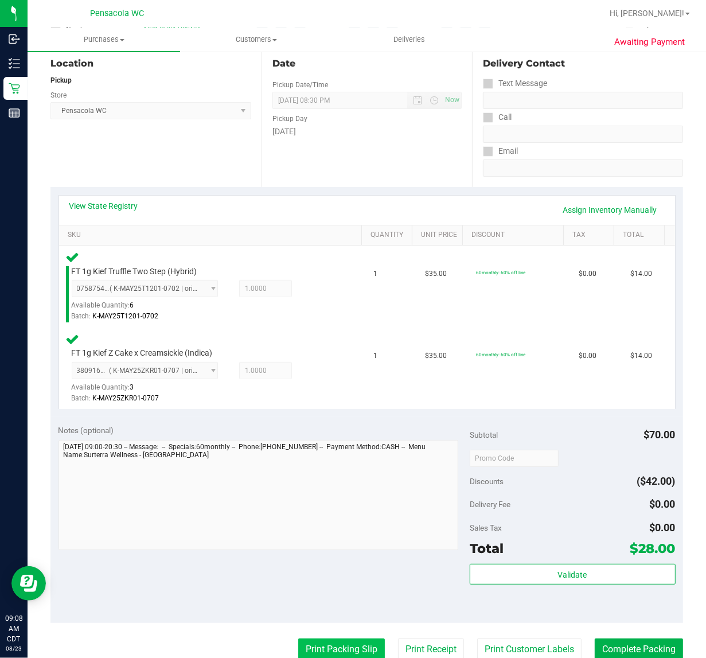
click at [331, 651] on button "Print Packing Slip" at bounding box center [341, 649] width 87 height 22
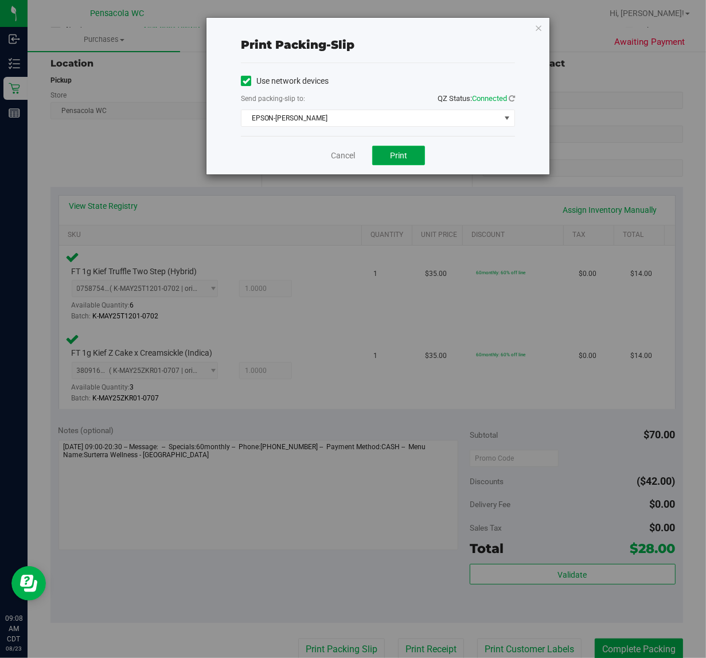
click at [408, 150] on button "Print" at bounding box center [398, 155] width 53 height 19
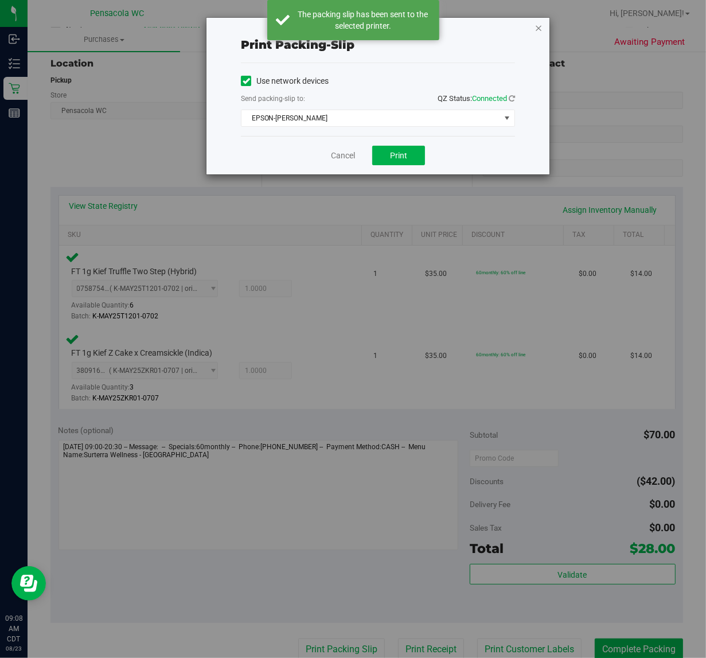
click at [538, 29] on icon "button" at bounding box center [538, 28] width 8 height 14
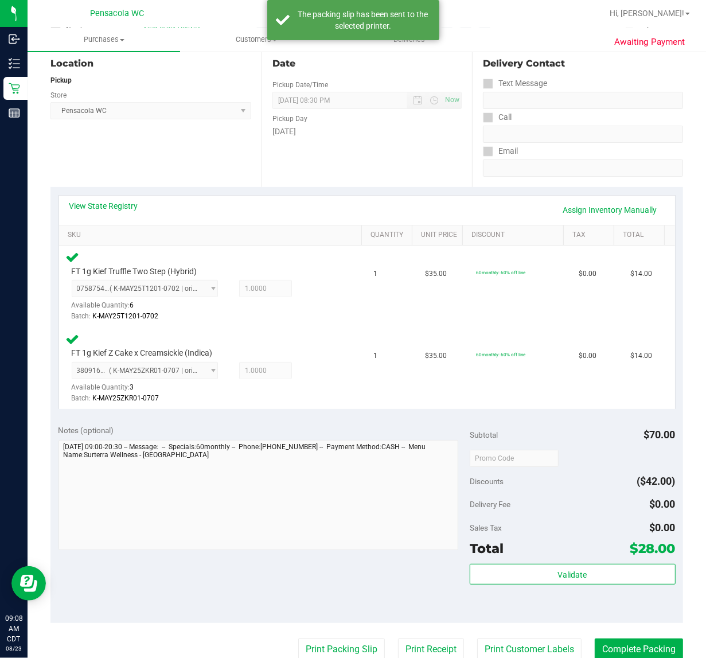
scroll to position [124, 0]
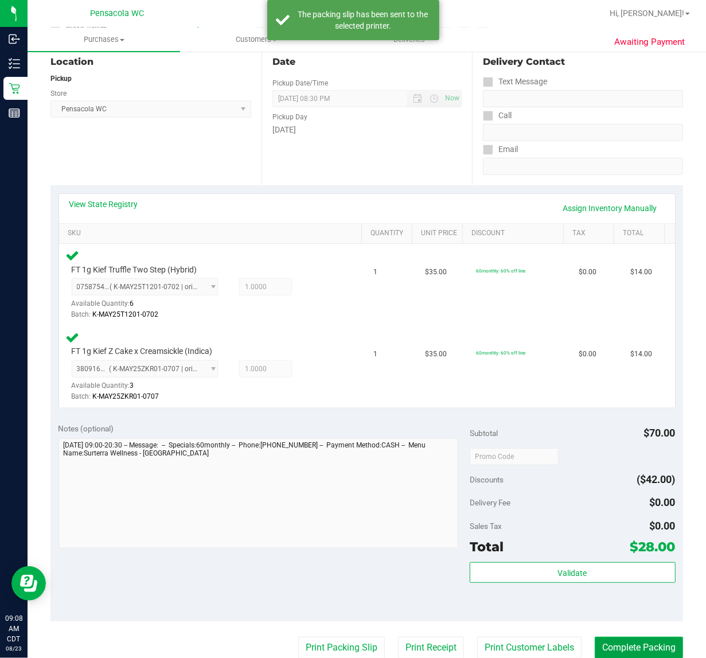
click at [648, 647] on button "Complete Packing" at bounding box center [639, 647] width 88 height 22
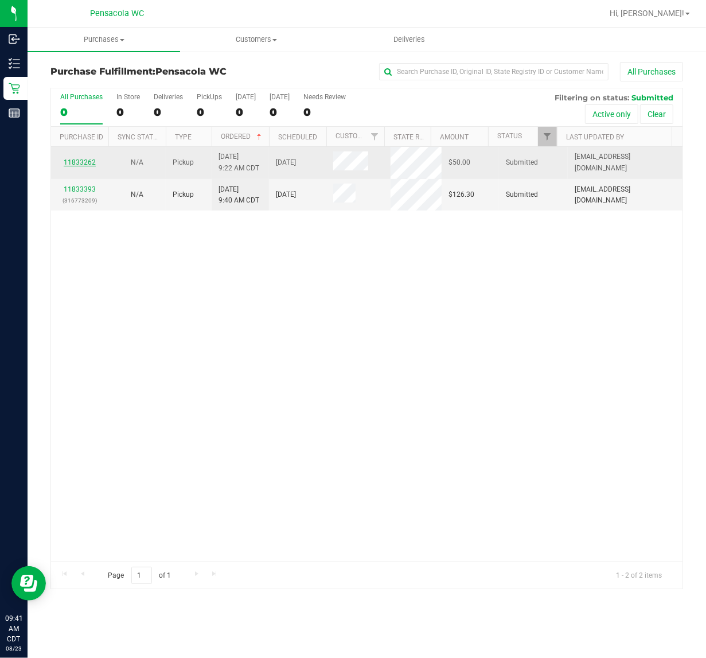
click at [88, 163] on link "11833262" at bounding box center [80, 162] width 32 height 8
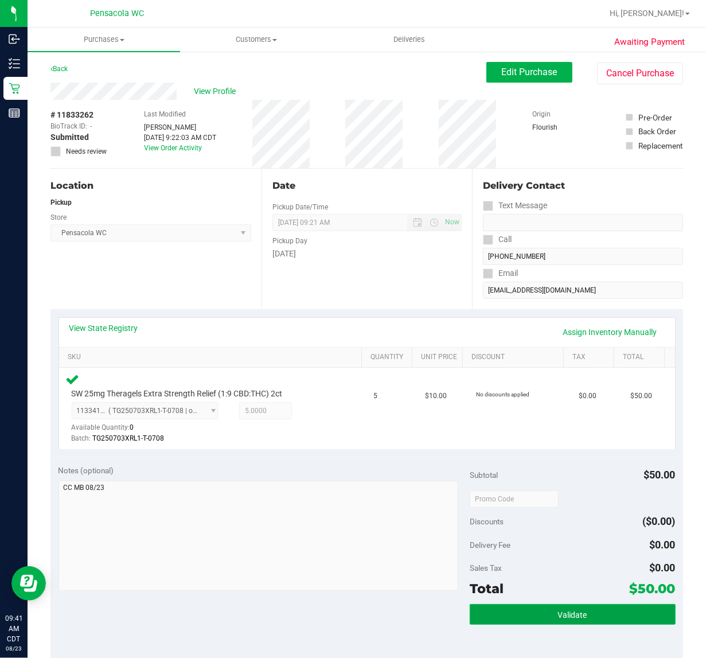
click at [591, 609] on button "Validate" at bounding box center [573, 614] width 206 height 21
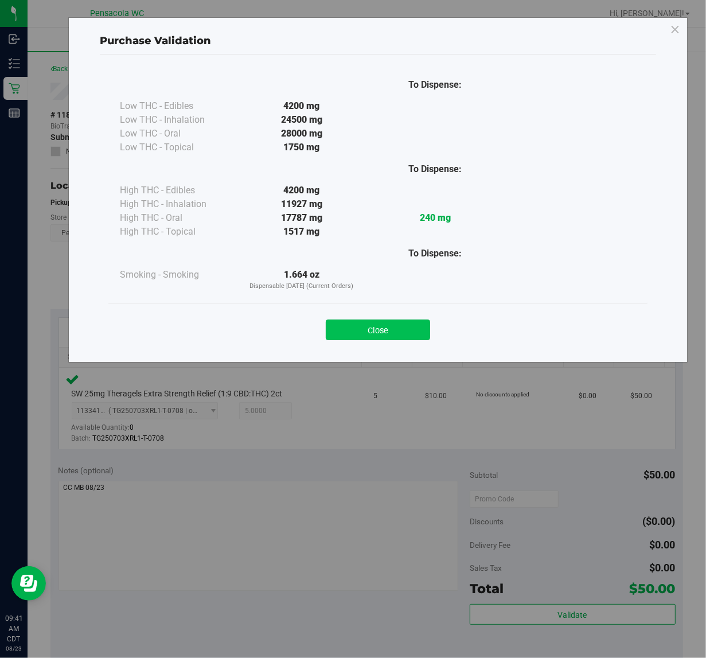
click at [399, 337] on button "Close" at bounding box center [378, 329] width 104 height 21
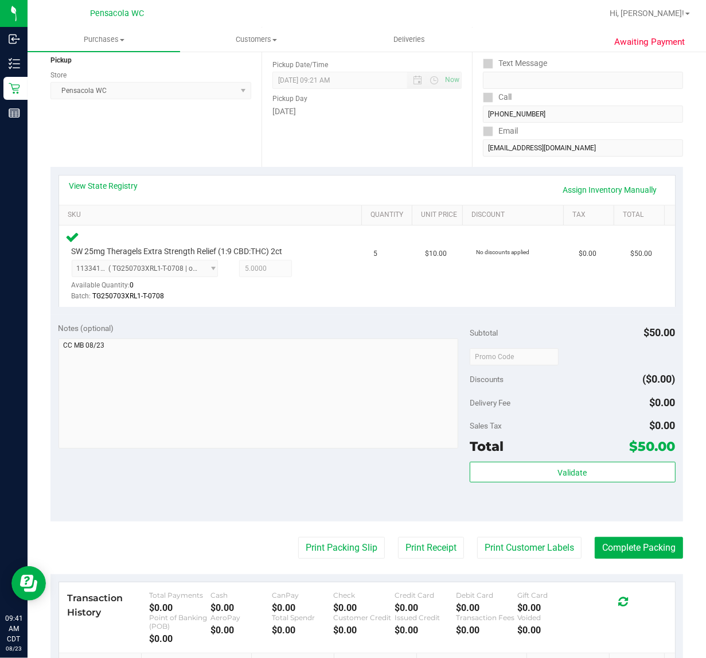
scroll to position [244, 0]
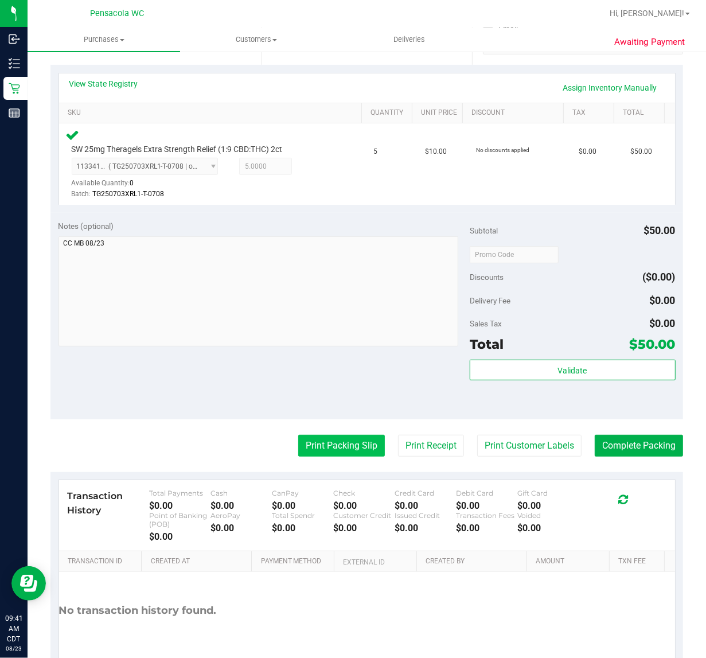
click at [333, 450] on button "Print Packing Slip" at bounding box center [341, 446] width 87 height 22
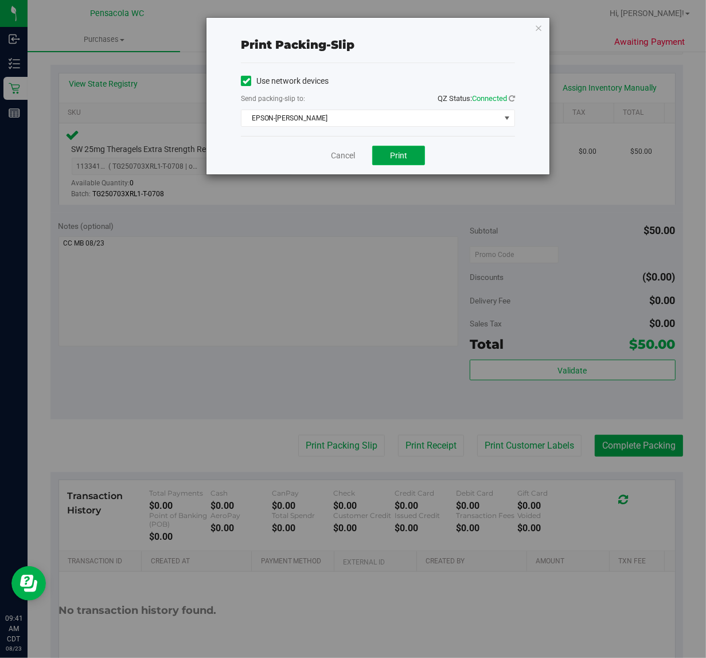
click at [397, 155] on span "Print" at bounding box center [398, 155] width 17 height 9
click at [345, 158] on link "Cancel" at bounding box center [343, 156] width 24 height 12
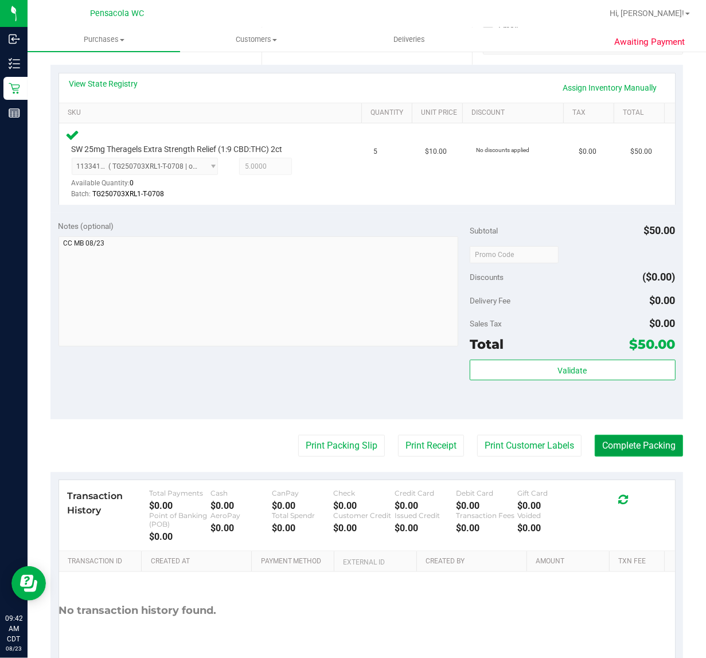
click at [647, 439] on button "Complete Packing" at bounding box center [639, 446] width 88 height 22
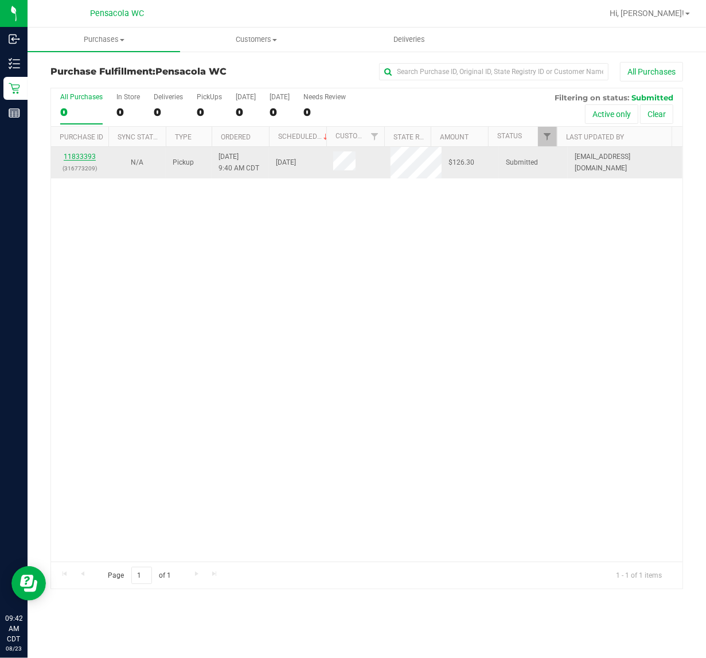
click at [79, 158] on link "11833393" at bounding box center [80, 157] width 32 height 8
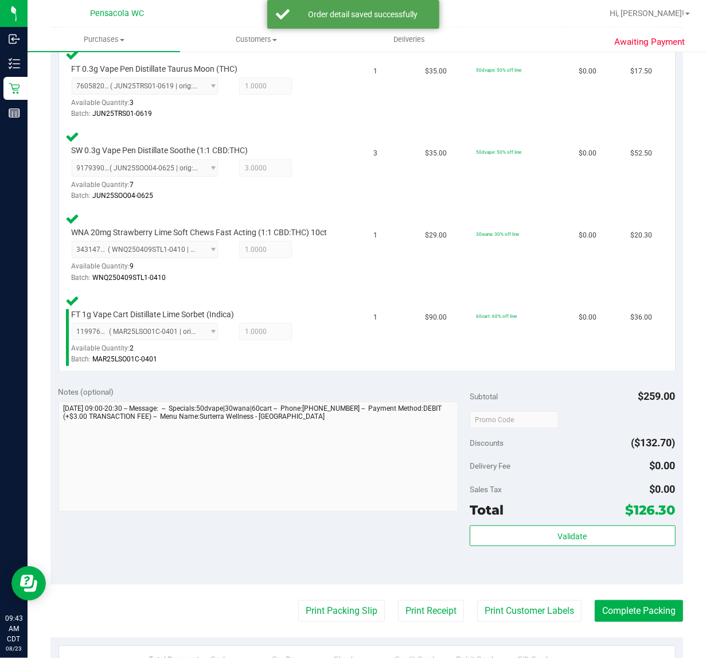
scroll to position [359, 0]
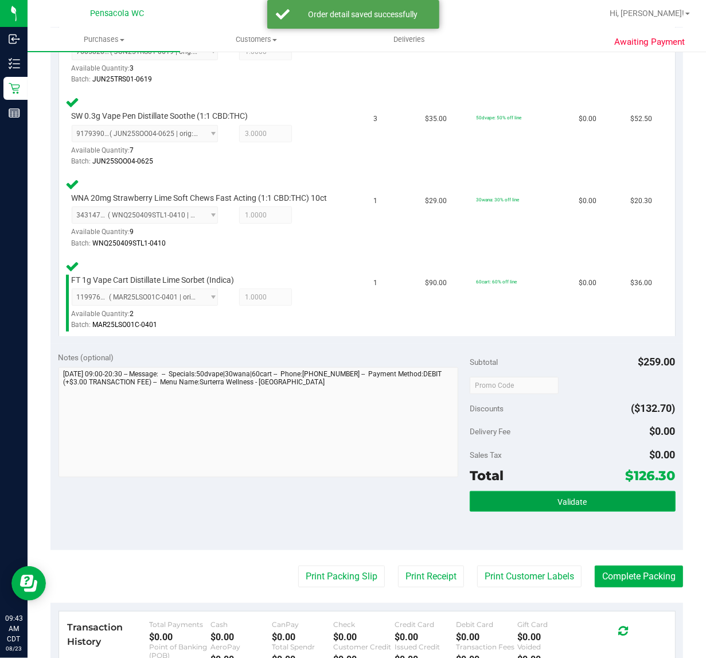
click at [494, 511] on button "Validate" at bounding box center [573, 501] width 206 height 21
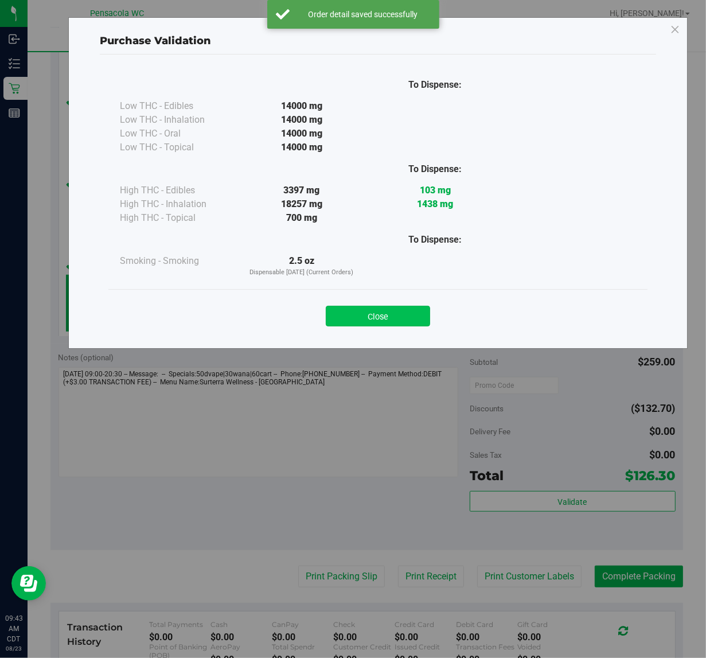
click at [335, 322] on button "Close" at bounding box center [378, 316] width 104 height 21
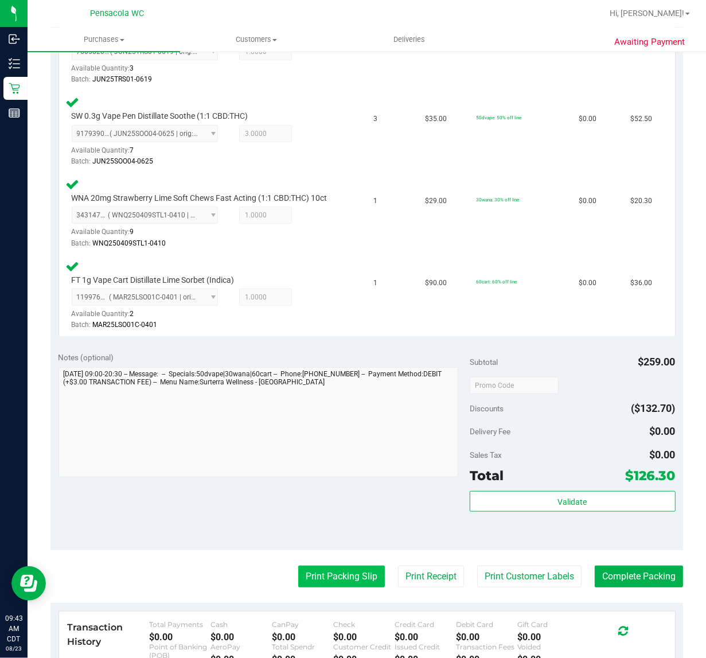
click at [300, 587] on button "Print Packing Slip" at bounding box center [341, 576] width 87 height 22
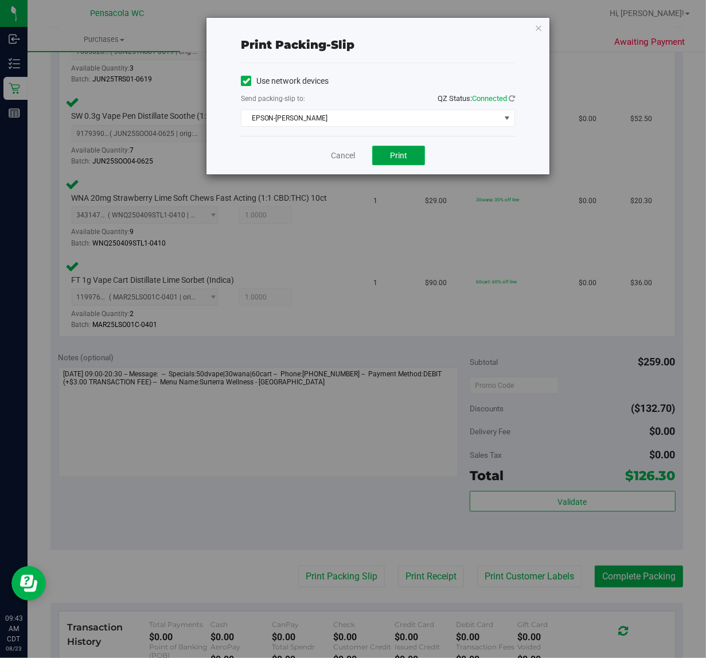
click at [407, 162] on button "Print" at bounding box center [398, 155] width 53 height 19
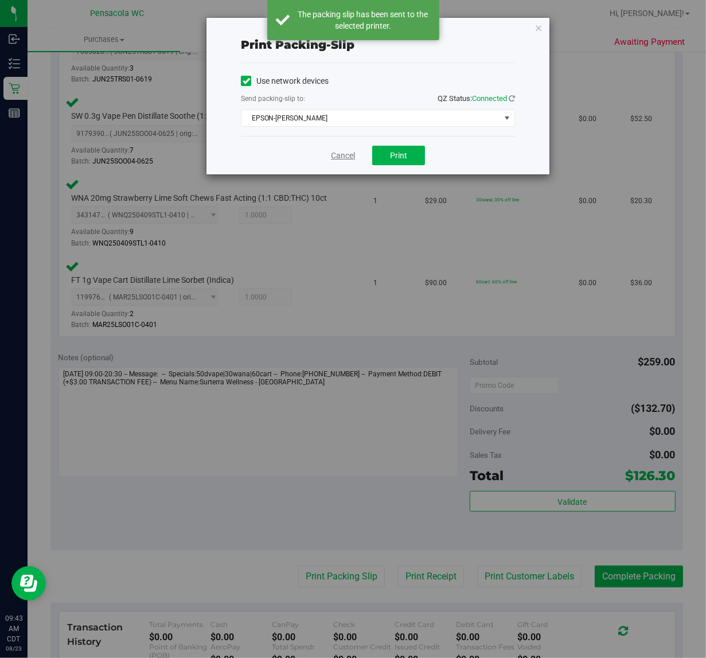
click at [340, 155] on link "Cancel" at bounding box center [343, 156] width 24 height 12
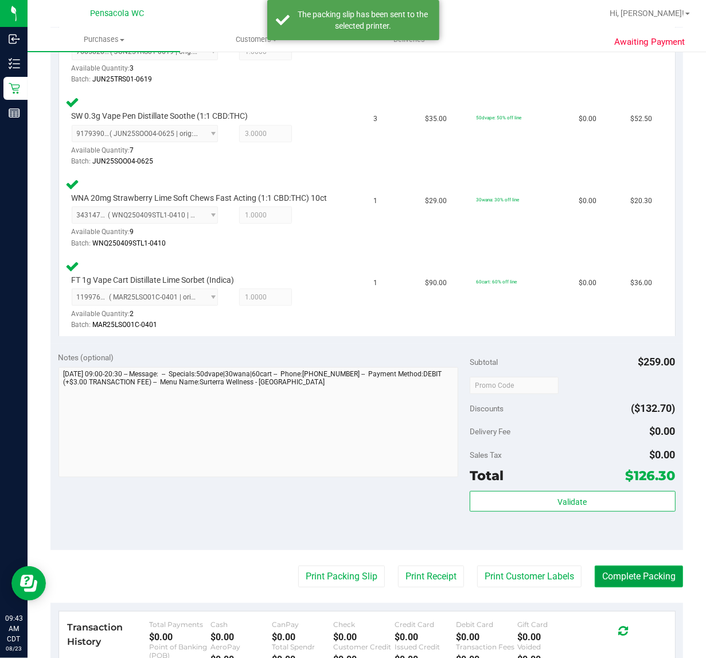
click at [637, 582] on button "Complete Packing" at bounding box center [639, 576] width 88 height 22
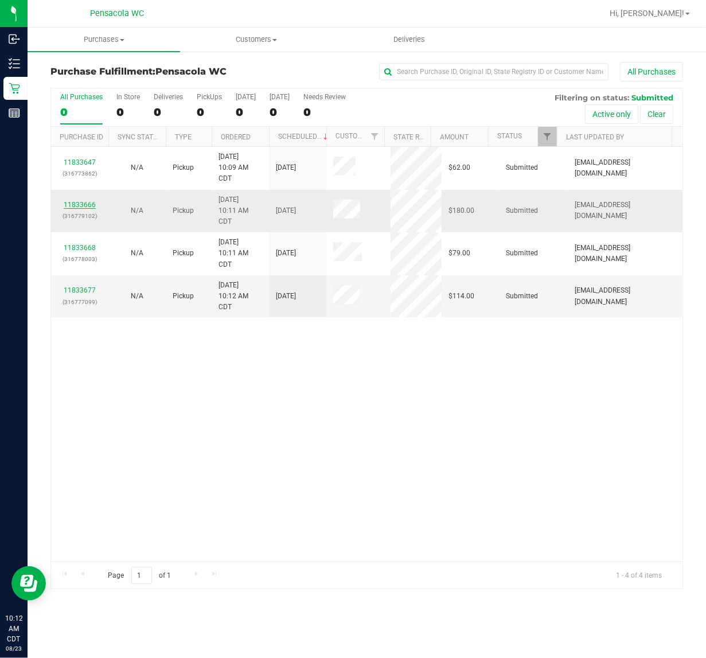
click at [89, 206] on link "11833666" at bounding box center [80, 205] width 32 height 8
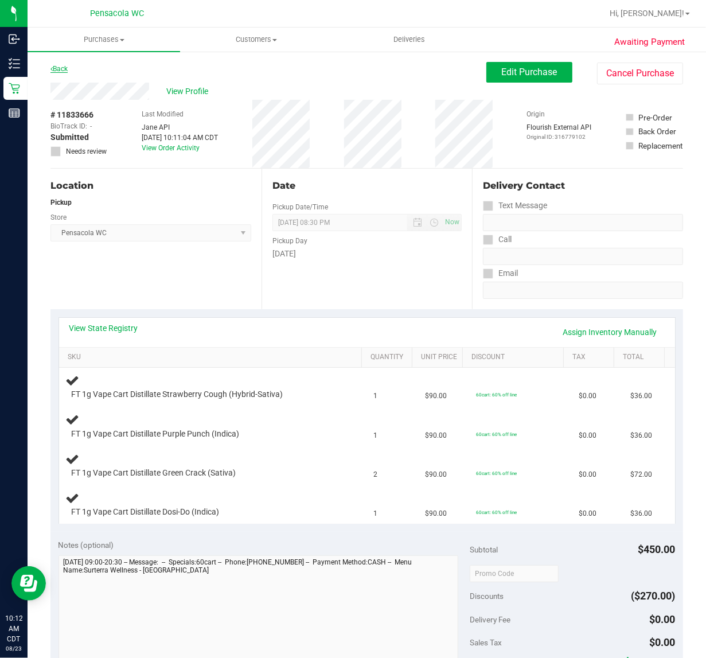
click at [59, 69] on link "Back" at bounding box center [58, 69] width 17 height 8
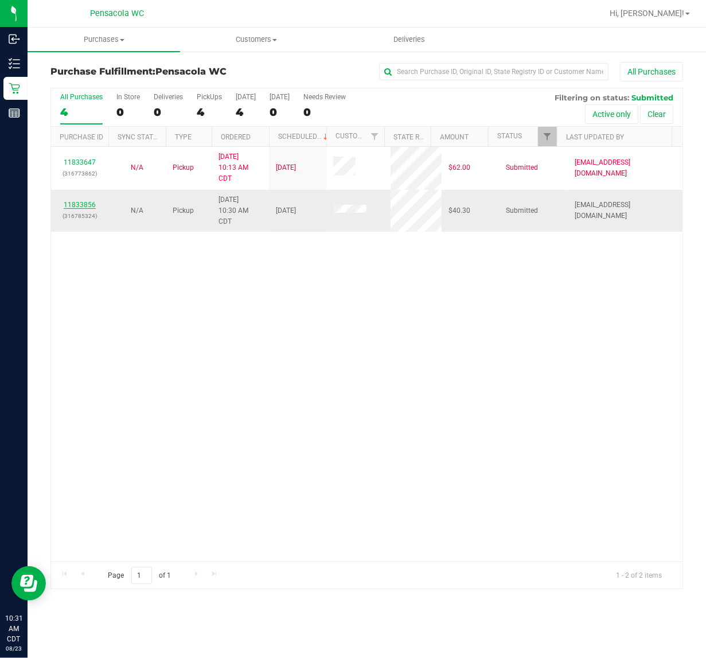
click at [68, 208] on link "11833856" at bounding box center [80, 205] width 32 height 8
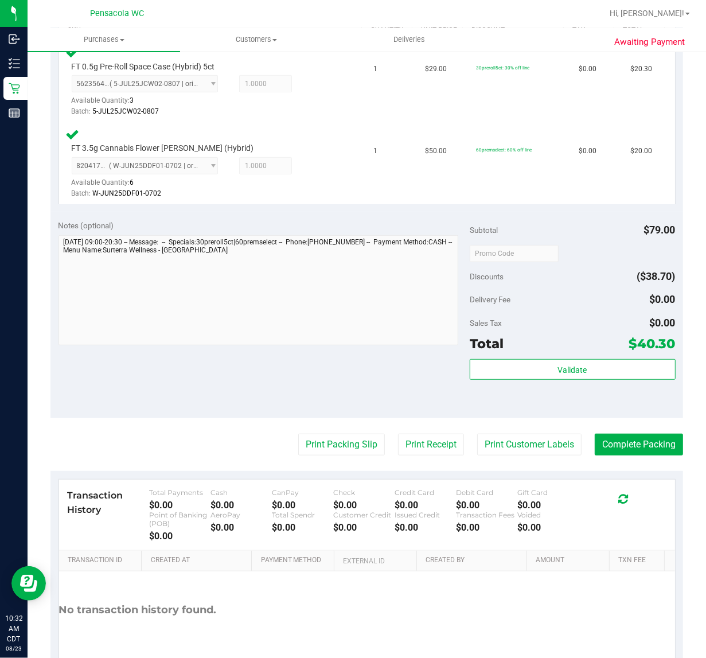
scroll to position [335, 0]
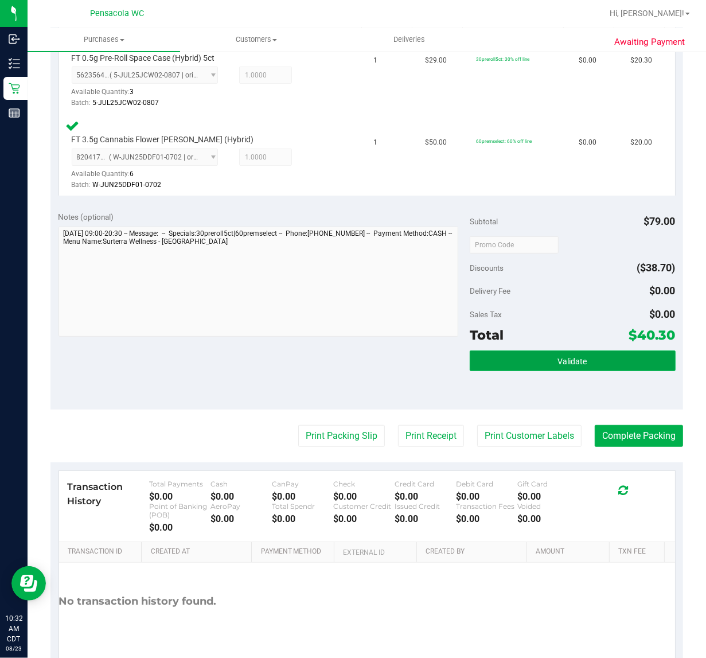
click at [568, 365] on button "Validate" at bounding box center [573, 360] width 206 height 21
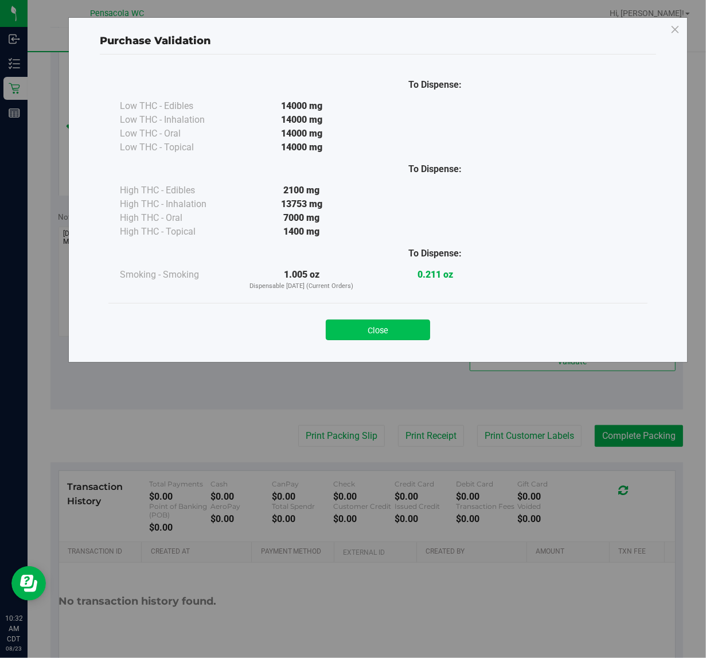
click at [409, 326] on button "Close" at bounding box center [378, 329] width 104 height 21
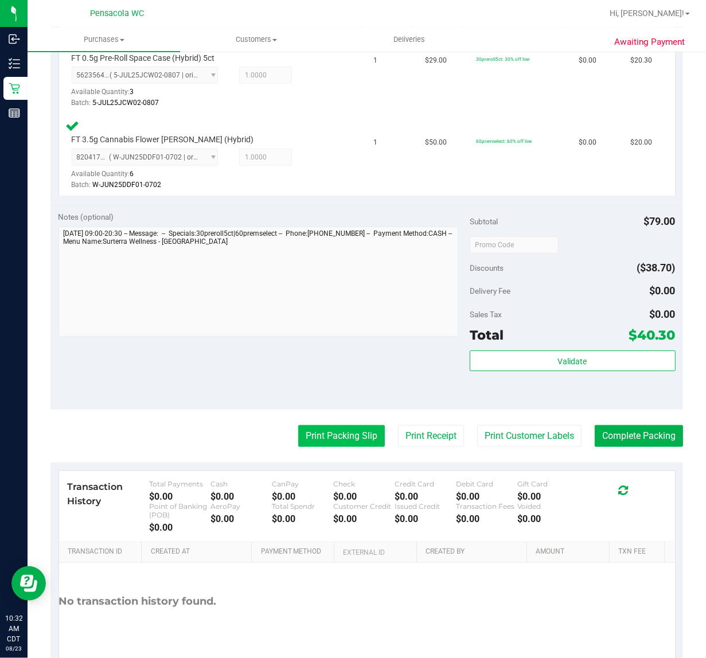
click at [312, 433] on button "Print Packing Slip" at bounding box center [341, 436] width 87 height 22
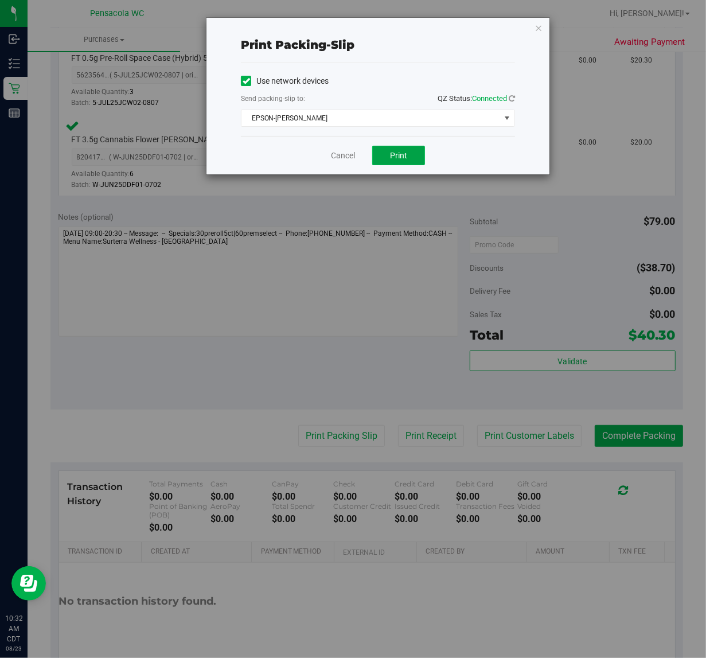
click at [393, 154] on span "Print" at bounding box center [398, 155] width 17 height 9
click at [350, 155] on link "Cancel" at bounding box center [343, 156] width 24 height 12
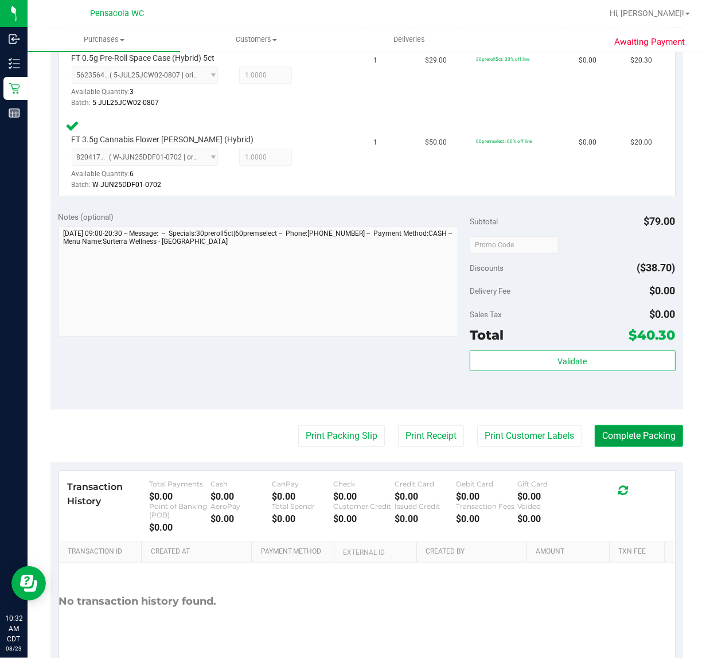
click at [631, 430] on button "Complete Packing" at bounding box center [639, 436] width 88 height 22
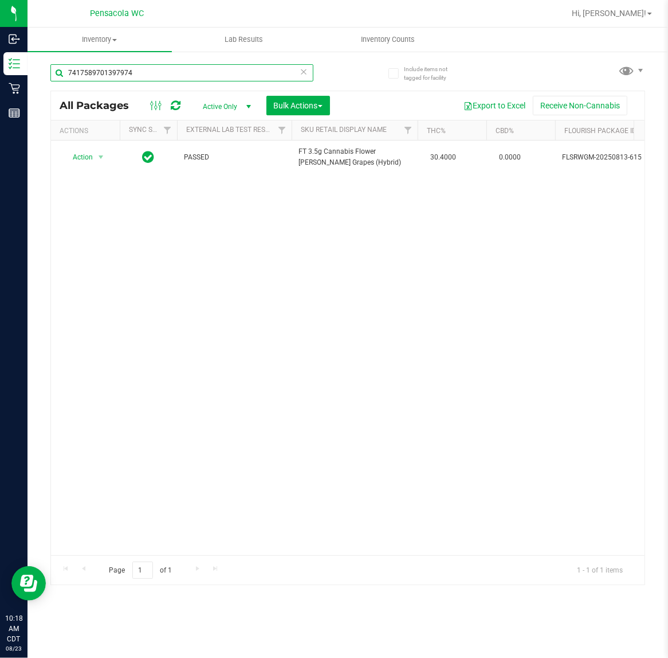
click at [152, 75] on input "7417589701397974" at bounding box center [181, 72] width 263 height 17
type input "2275415372011692"
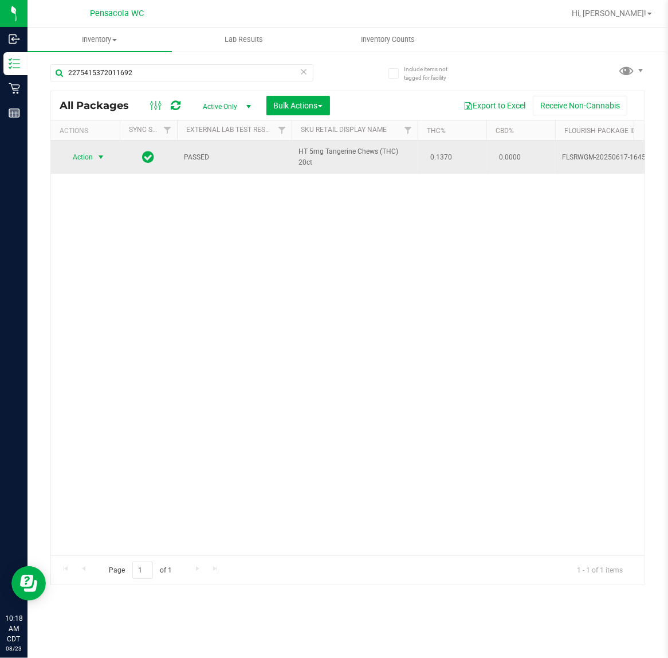
click at [99, 159] on span "select" at bounding box center [100, 157] width 9 height 9
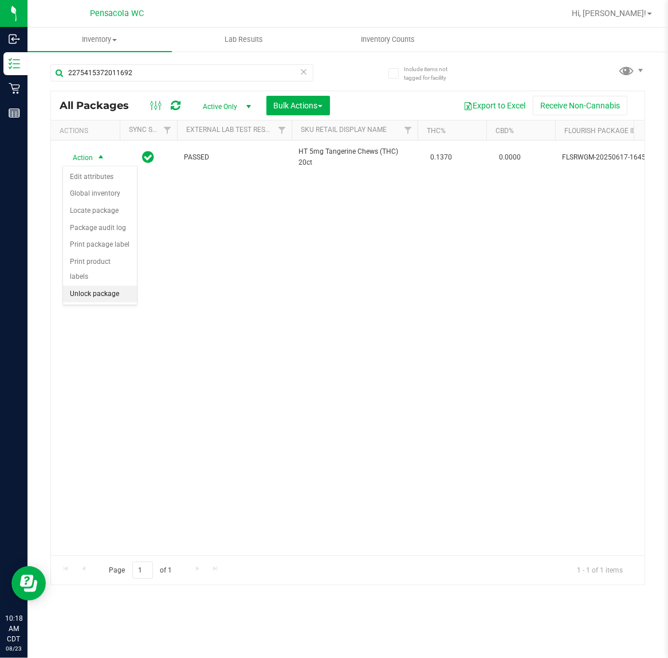
click at [89, 290] on li "Unlock package" at bounding box center [100, 294] width 74 height 17
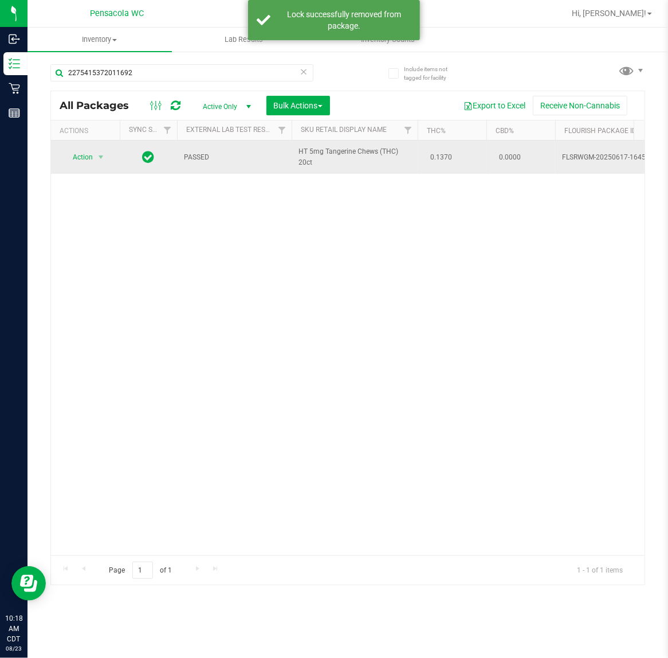
click at [82, 158] on span "Action" at bounding box center [77, 157] width 31 height 16
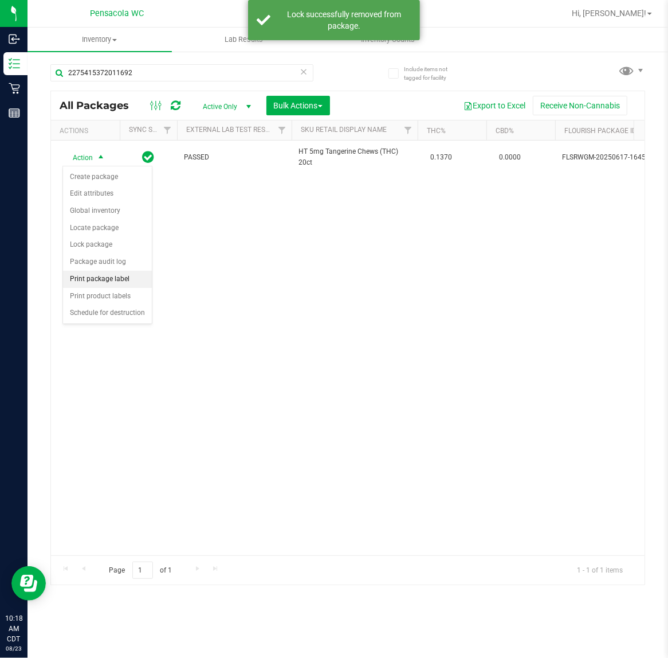
click at [130, 281] on li "Print package label" at bounding box center [107, 279] width 89 height 17
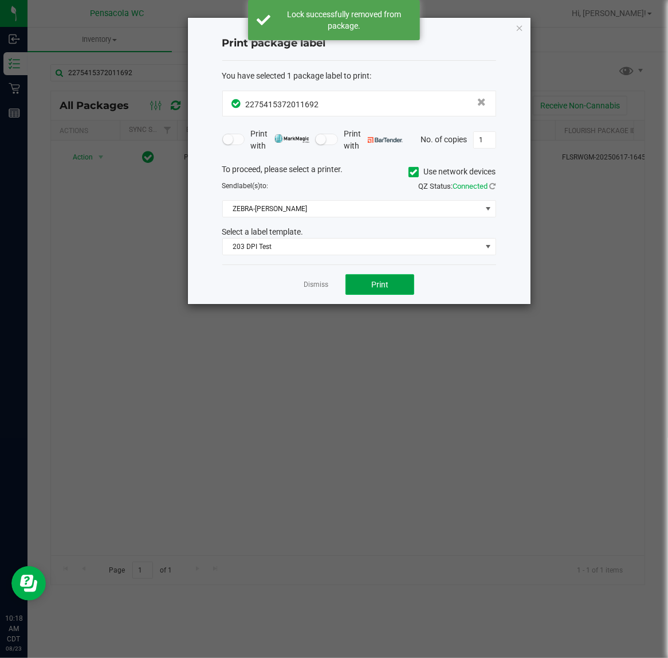
click at [404, 286] on button "Print" at bounding box center [380, 284] width 69 height 21
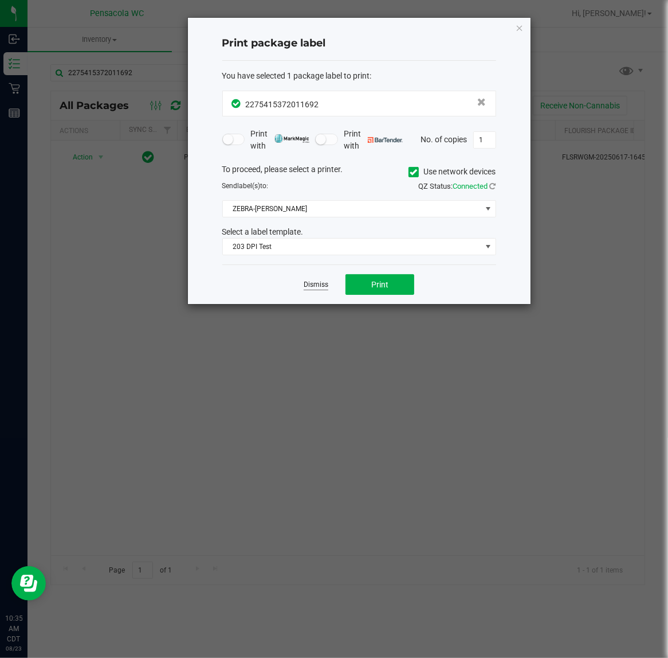
click at [310, 287] on link "Dismiss" at bounding box center [316, 285] width 25 height 10
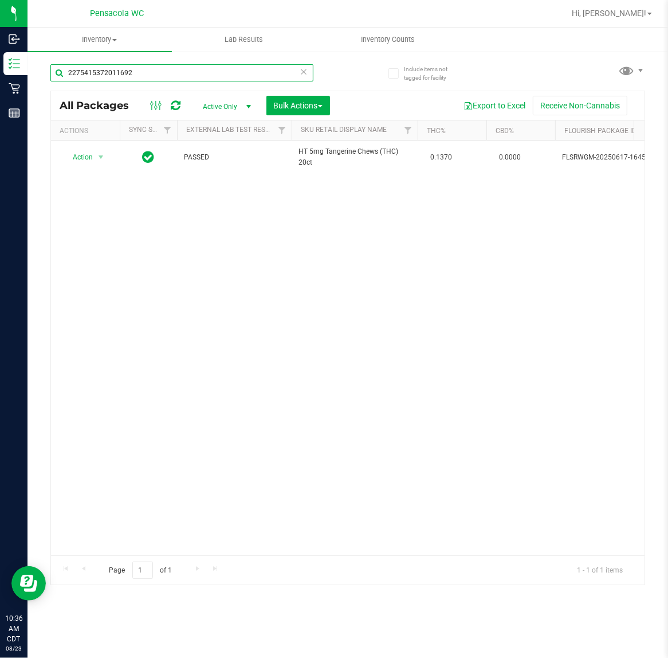
click at [192, 71] on input "2275415372011692" at bounding box center [181, 72] width 263 height 17
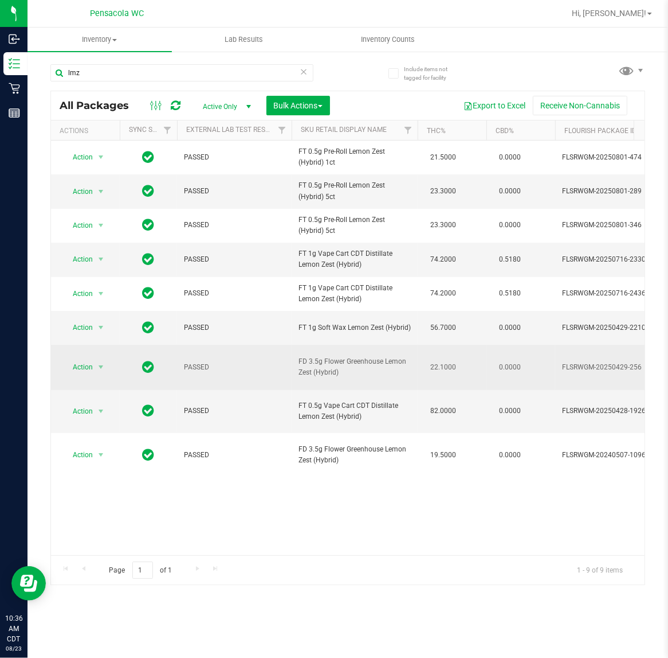
drag, startPoint x: 356, startPoint y: 379, endPoint x: 333, endPoint y: 387, distance: 24.3
click at [333, 378] on span "FD 3.5g Flower Greenhouse Lemon Zest (Hybrid)" at bounding box center [355, 367] width 112 height 22
click at [342, 378] on span "FD 3.5g Flower Greenhouse Lemon Zest (Hybrid)" at bounding box center [355, 367] width 112 height 22
drag, startPoint x: 344, startPoint y: 387, endPoint x: 299, endPoint y: 364, distance: 50.8
click at [299, 364] on td "FD 3.5g Flower Greenhouse Lemon Zest (Hybrid)" at bounding box center [355, 367] width 126 height 45
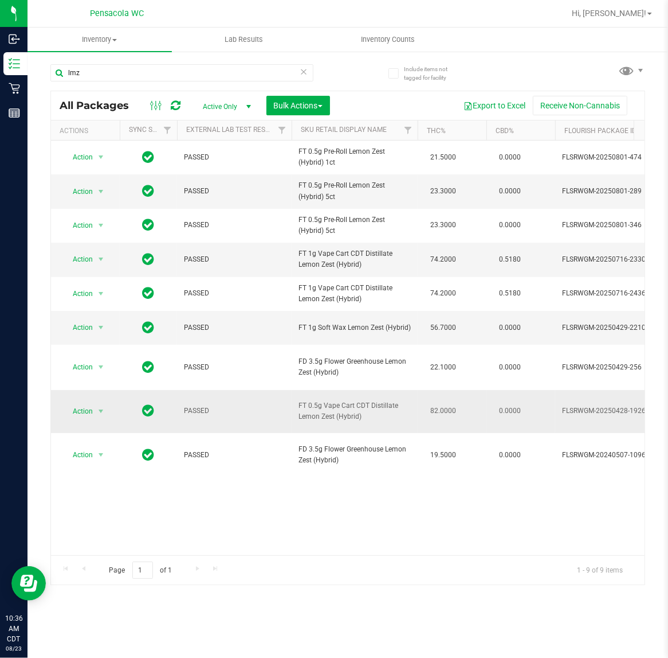
copy span "FD 3.5g Flower Greenhouse Lemon Zest (Hybrid)"
click at [188, 72] on input "lmz" at bounding box center [181, 72] width 263 height 17
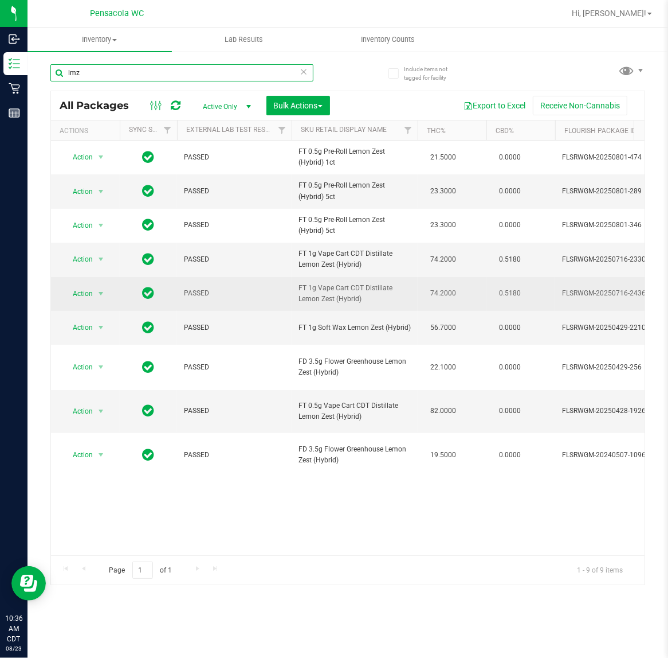
paste input "FD 3.5g Flower Greenhouse Lemon Zest (Hybrid)"
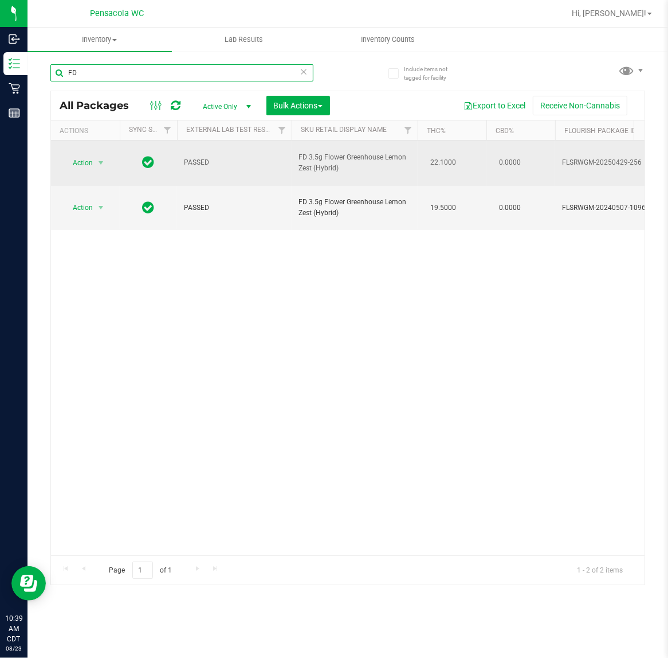
type input "F"
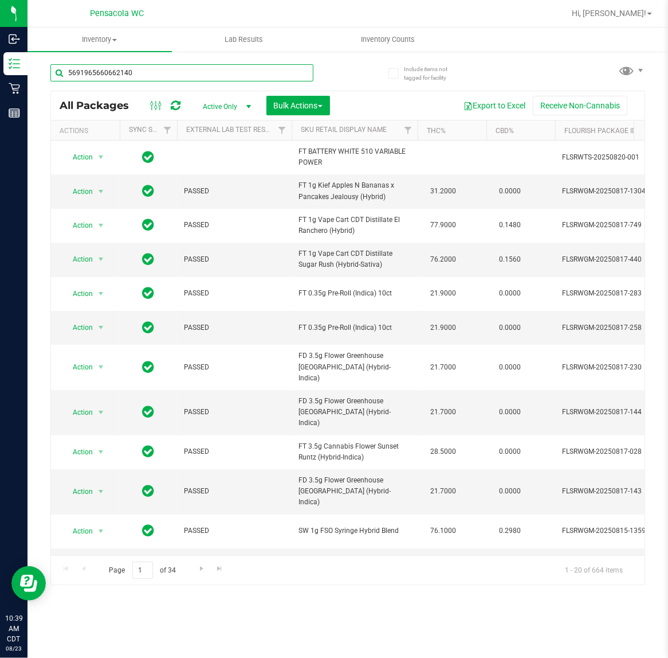
type input "5691965660662140"
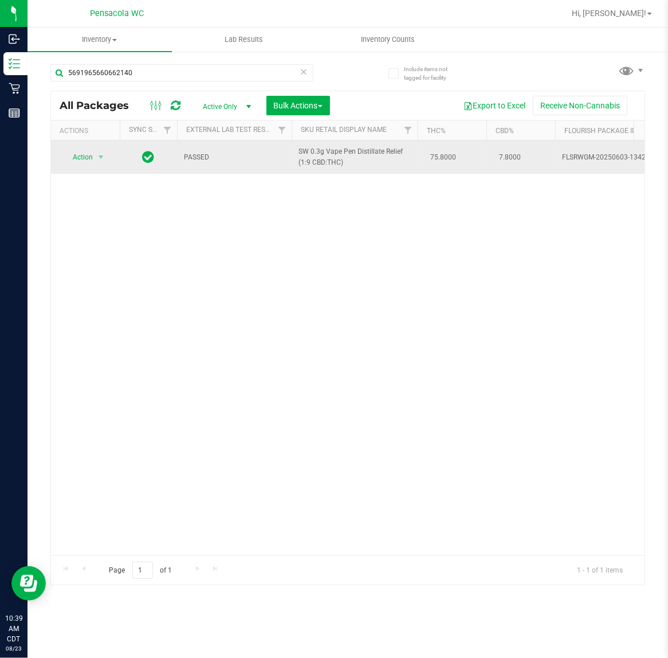
click at [71, 161] on span "Action" at bounding box center [77, 157] width 31 height 16
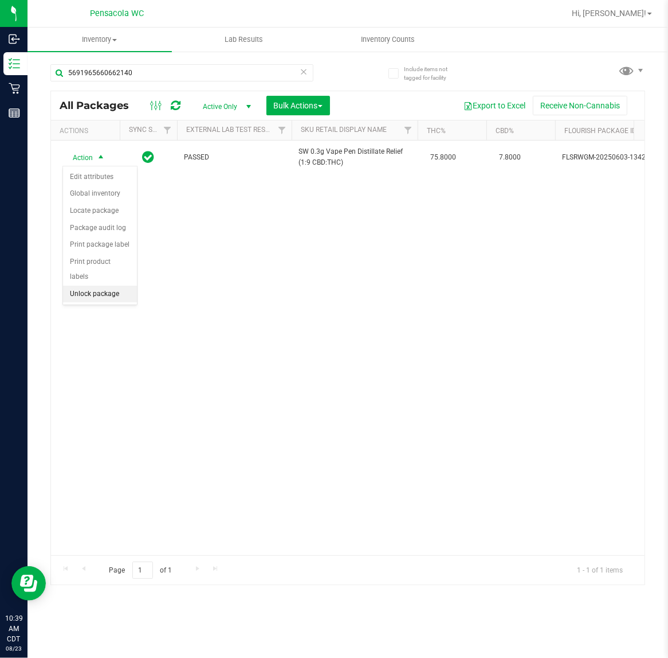
click at [96, 286] on li "Unlock package" at bounding box center [100, 294] width 74 height 17
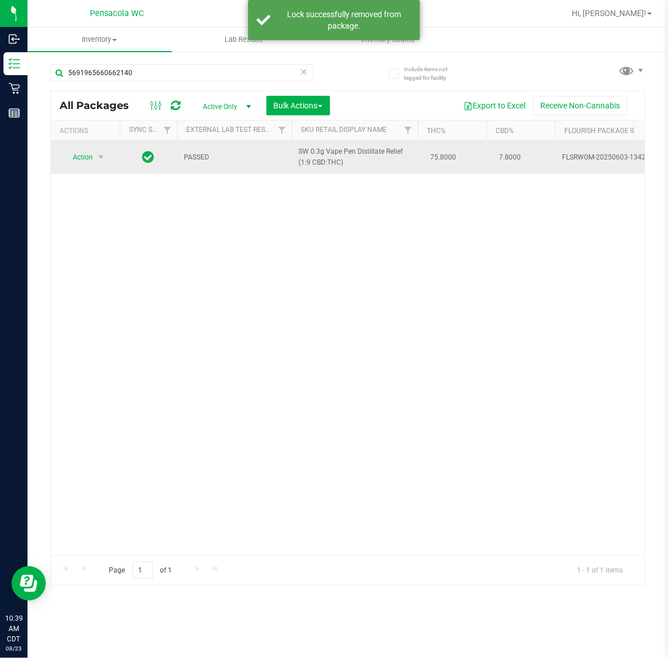
click at [79, 161] on span "Action" at bounding box center [77, 157] width 31 height 16
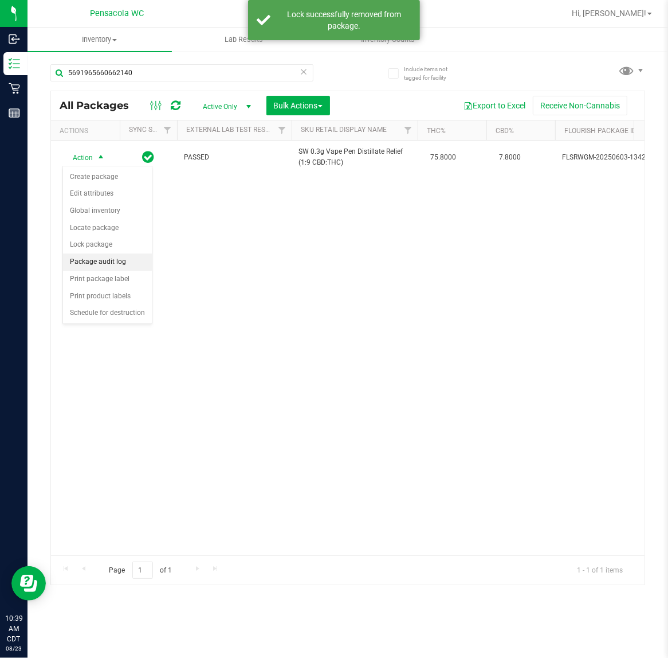
click at [130, 271] on li "Package audit log" at bounding box center [107, 261] width 89 height 17
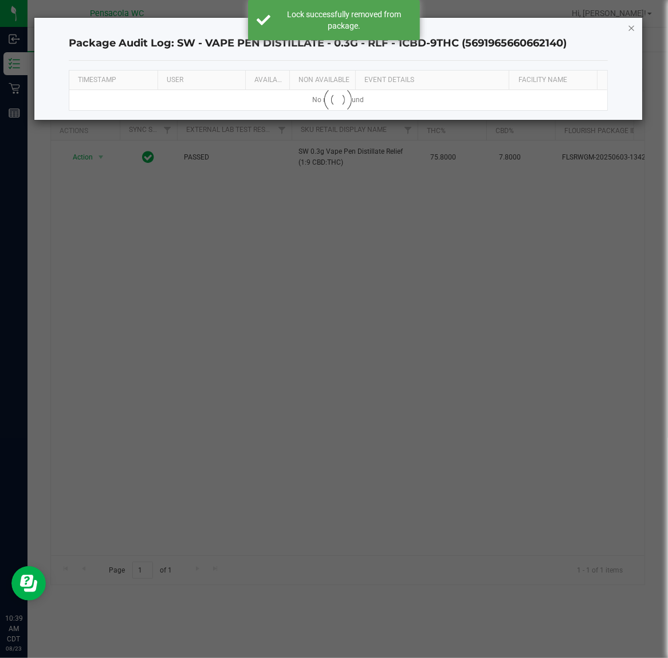
click at [629, 27] on icon "button" at bounding box center [632, 28] width 8 height 14
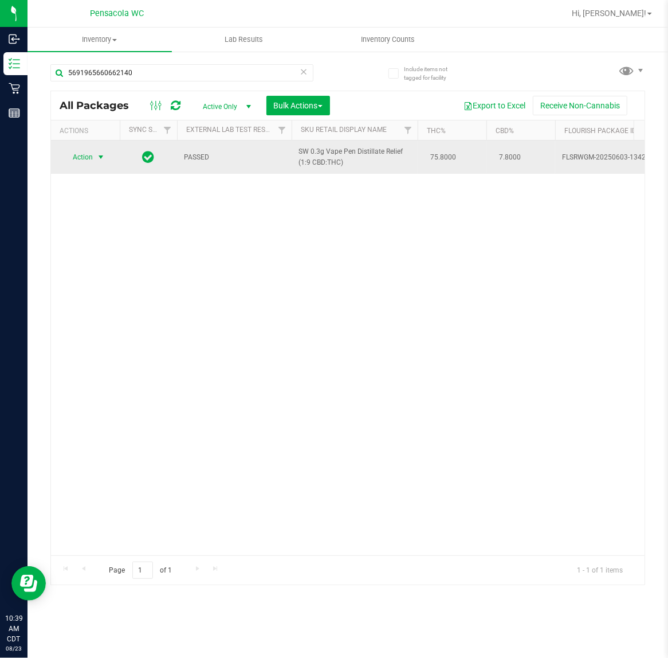
click at [103, 158] on span "select" at bounding box center [100, 157] width 9 height 9
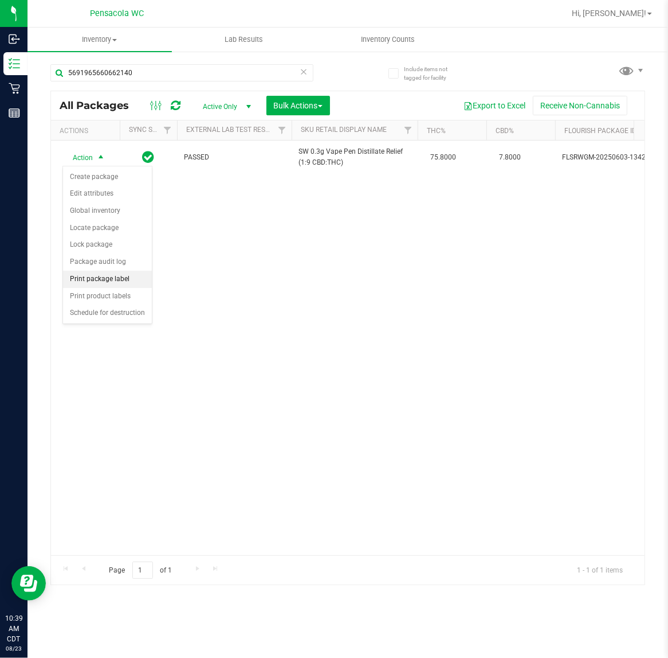
click at [130, 283] on li "Print package label" at bounding box center [107, 279] width 89 height 17
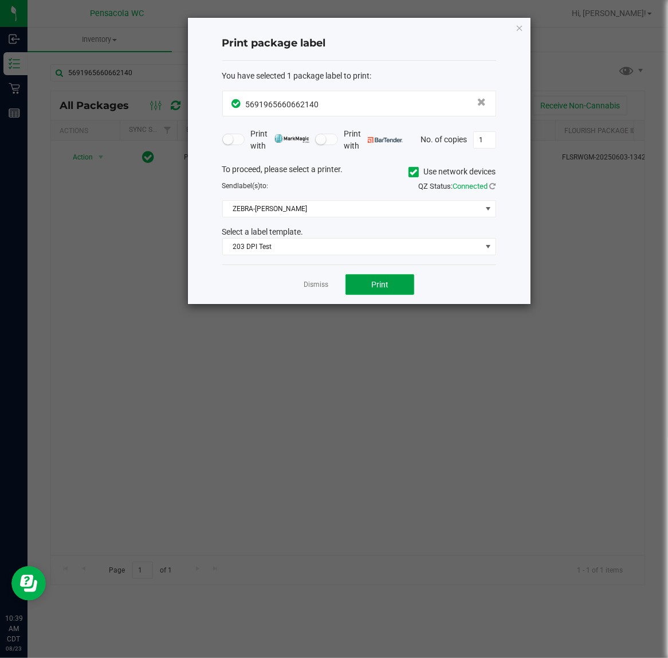
click at [390, 290] on button "Print" at bounding box center [380, 284] width 69 height 21
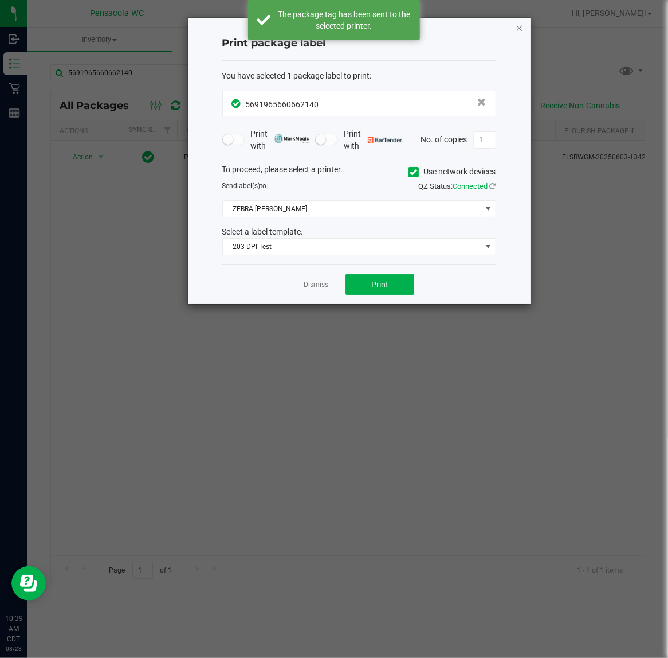
click at [519, 27] on icon "button" at bounding box center [520, 28] width 8 height 14
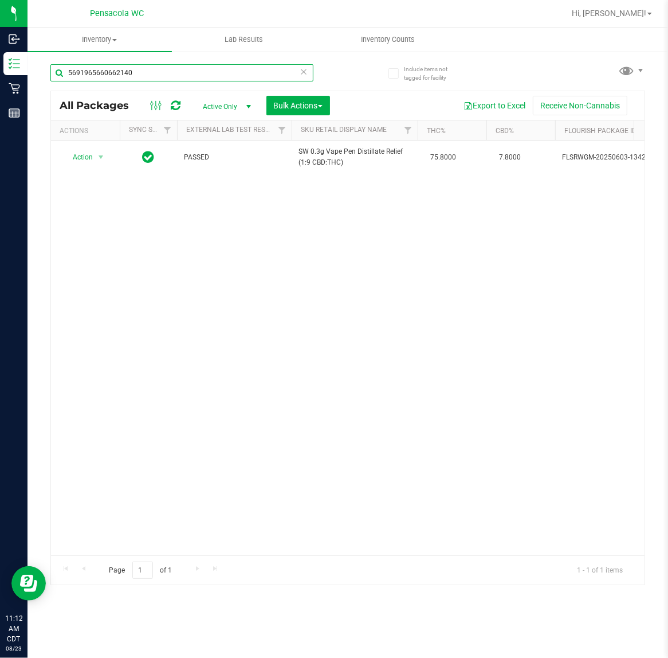
drag, startPoint x: 148, startPoint y: 70, endPoint x: -423, endPoint y: 73, distance: 571.0
click at [0, 73] on html "Inbound Inventory Retail Reports 11:12 AM CDT 08/23/2025 08/23 Pensacola WC Hi,…" at bounding box center [334, 329] width 668 height 658
type input "7417589701397974"
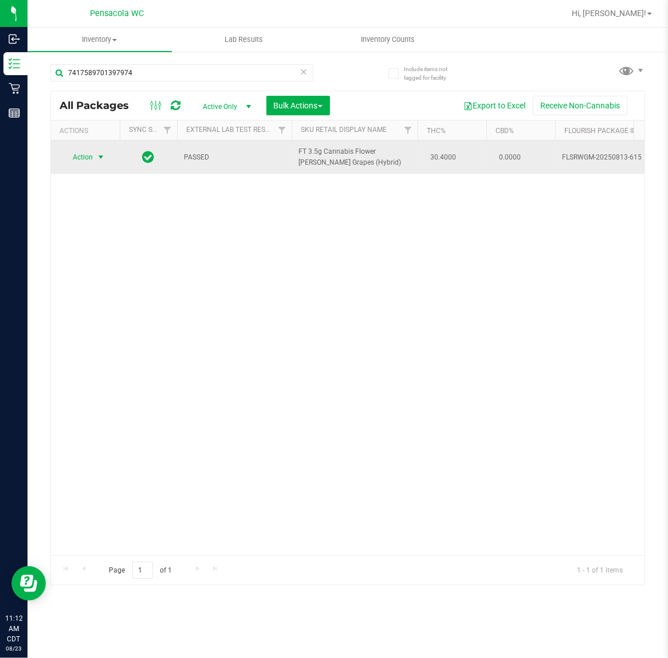
click at [98, 156] on span "select" at bounding box center [100, 157] width 9 height 9
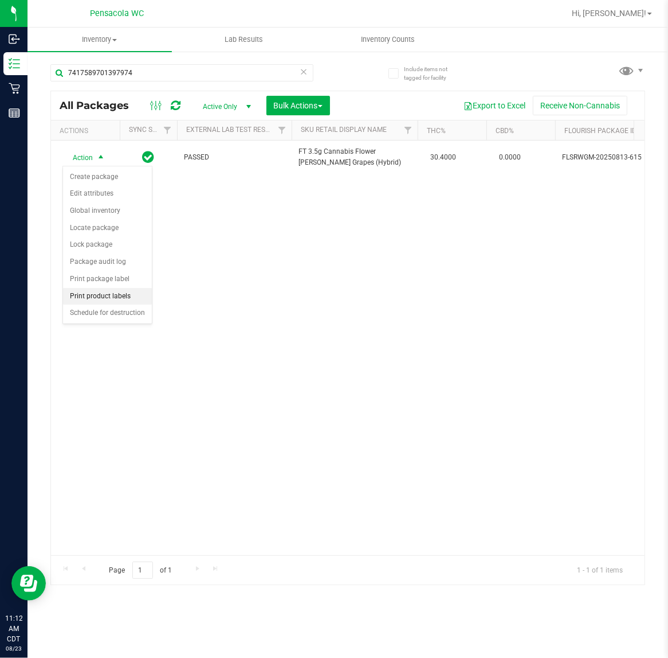
click at [103, 300] on li "Print product labels" at bounding box center [107, 296] width 89 height 17
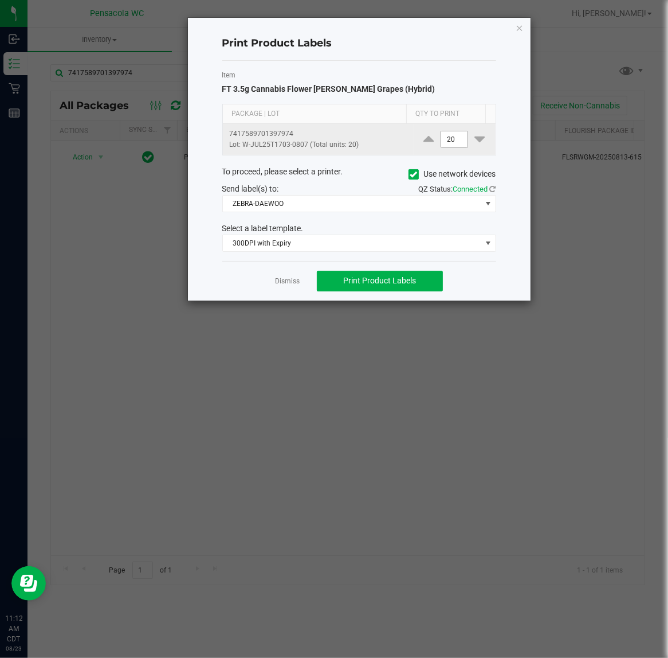
click at [443, 136] on input "20" at bounding box center [454, 139] width 26 height 16
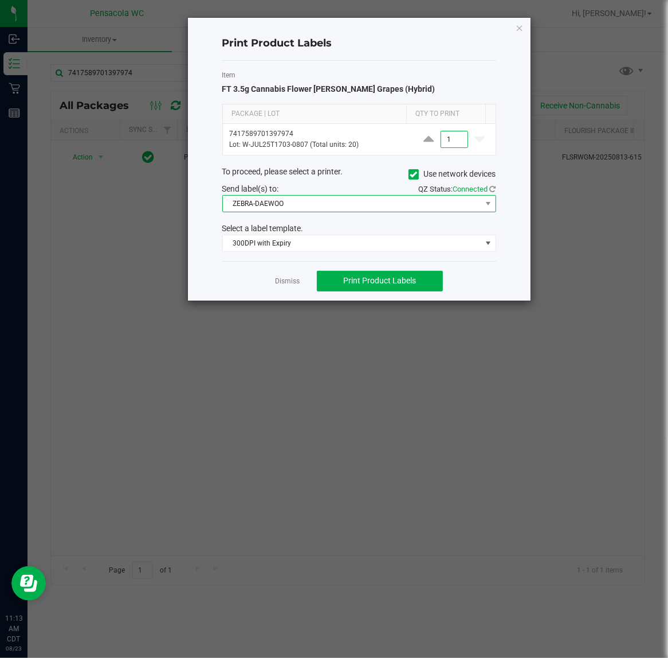
click at [336, 212] on span "ZEBRA-DAEWOO" at bounding box center [352, 204] width 259 height 16
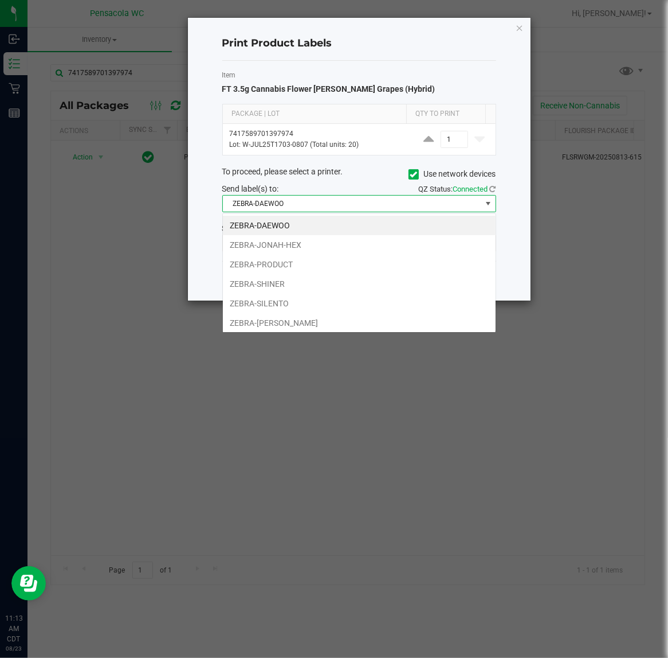
scroll to position [18, 273]
click at [298, 257] on li "ZEBRA-PRODUCT" at bounding box center [359, 264] width 273 height 19
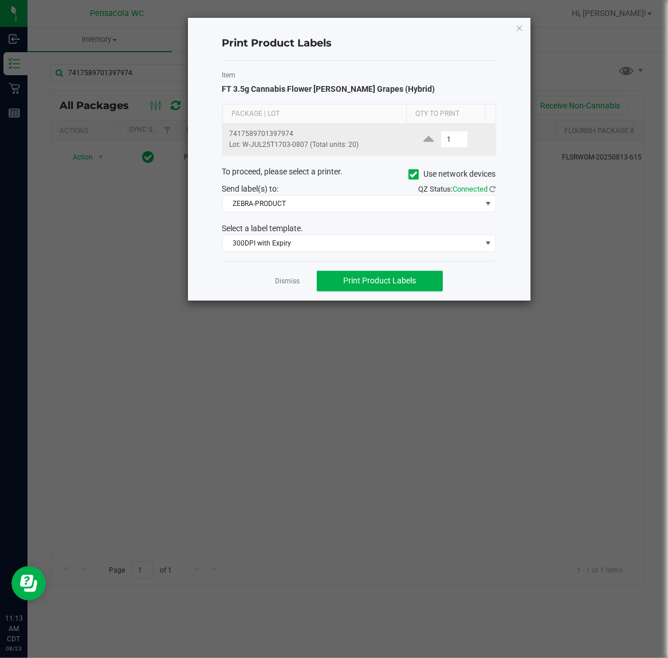
click at [441, 129] on td "1" at bounding box center [455, 139] width 82 height 31
click at [445, 138] on input "1" at bounding box center [454, 139] width 26 height 16
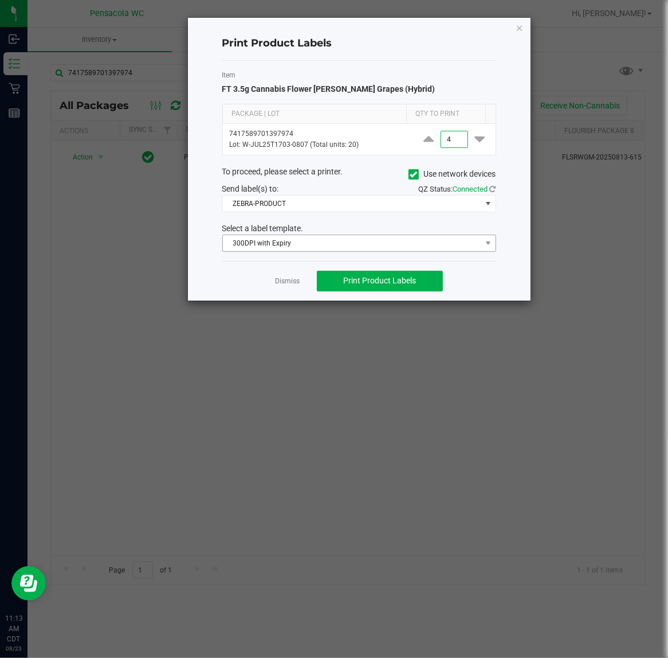
type input "4"
click at [377, 247] on span "300DPI with Expiry" at bounding box center [352, 243] width 259 height 16
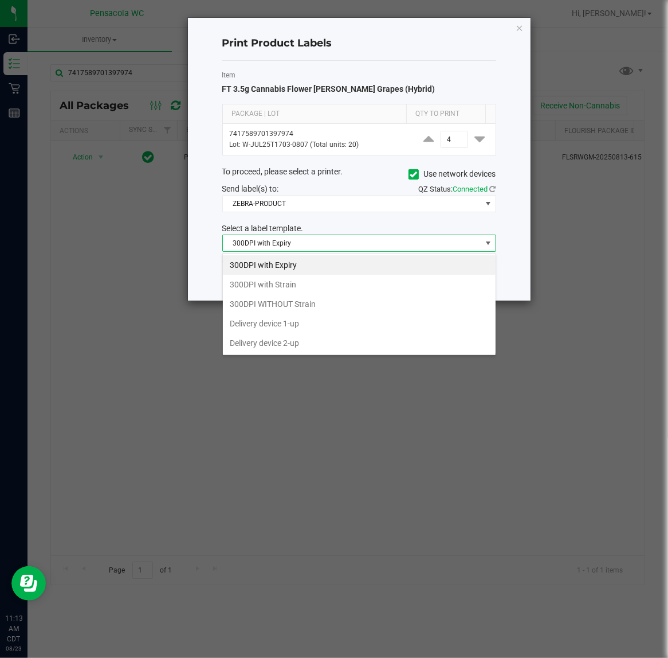
click at [325, 292] on li "300DPI with Strain" at bounding box center [359, 284] width 273 height 19
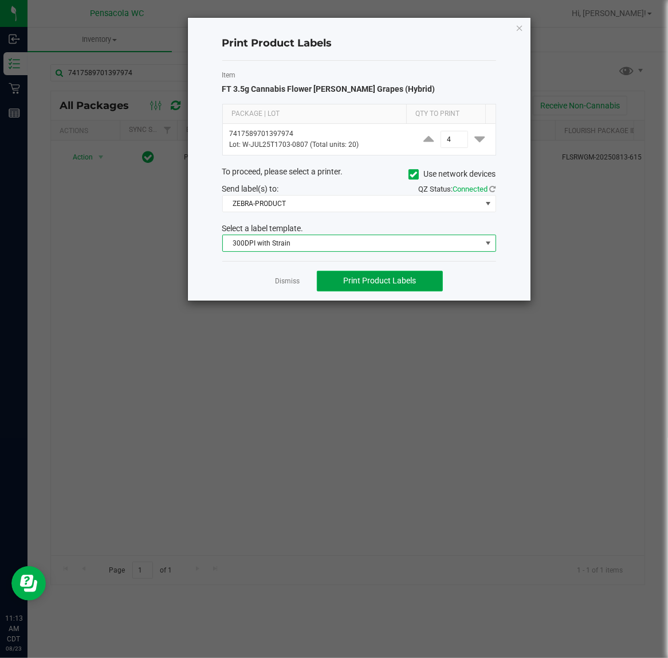
click at [334, 286] on button "Print Product Labels" at bounding box center [380, 281] width 126 height 21
click at [294, 276] on app-cancel-button "Dismiss" at bounding box center [287, 281] width 25 height 12
click at [288, 283] on link "Dismiss" at bounding box center [287, 281] width 25 height 10
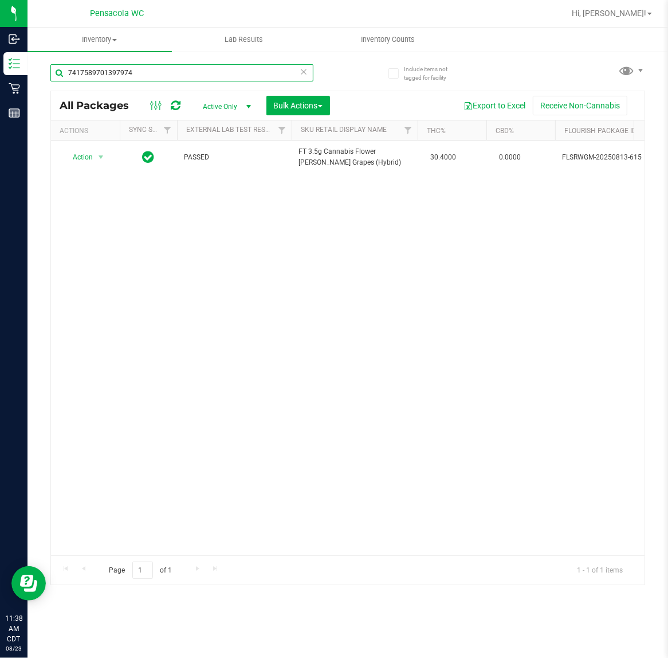
drag, startPoint x: 153, startPoint y: 72, endPoint x: -132, endPoint y: 70, distance: 284.4
click at [0, 70] on html "Inbound Inventory Retail Reports 11:38 AM CDT 08/23/2025 08/23 Pensacola WC Hi,…" at bounding box center [334, 329] width 668 height 658
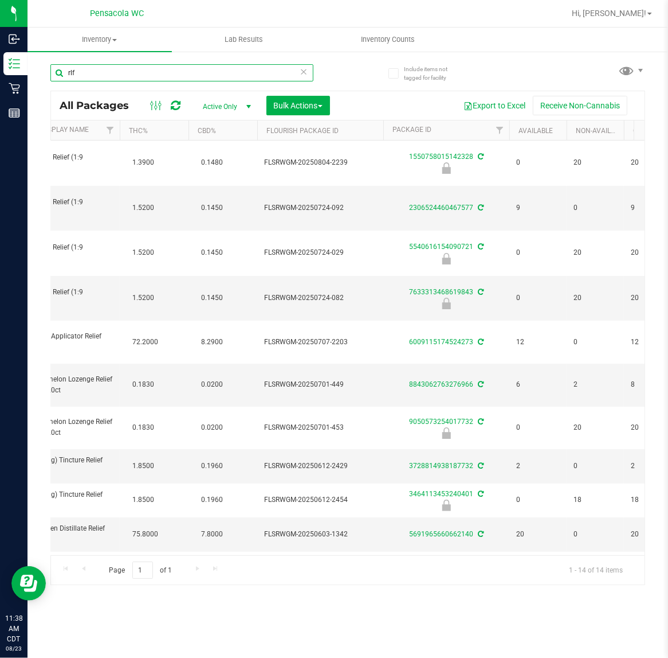
scroll to position [0, 299]
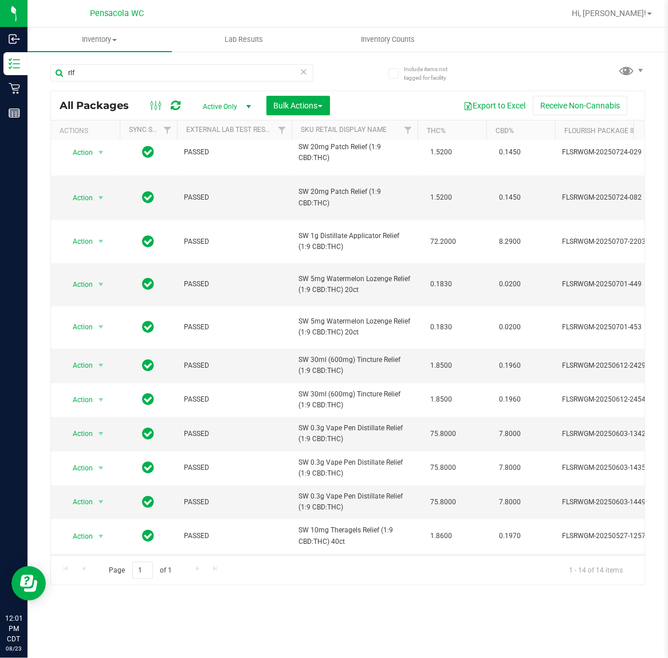
click at [179, 58] on div "rlf" at bounding box center [199, 72] width 298 height 37
drag, startPoint x: 173, startPoint y: 63, endPoint x: 152, endPoint y: 67, distance: 21.6
click at [152, 67] on div "rlf" at bounding box center [199, 72] width 298 height 37
drag, startPoint x: 152, startPoint y: 67, endPoint x: 138, endPoint y: 70, distance: 14.6
click at [138, 70] on input "rlf" at bounding box center [181, 72] width 263 height 17
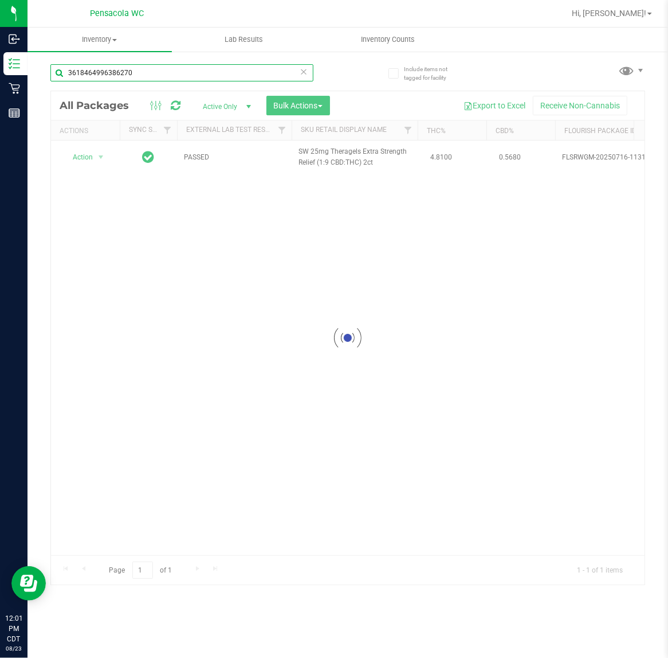
type input "3618464996386270"
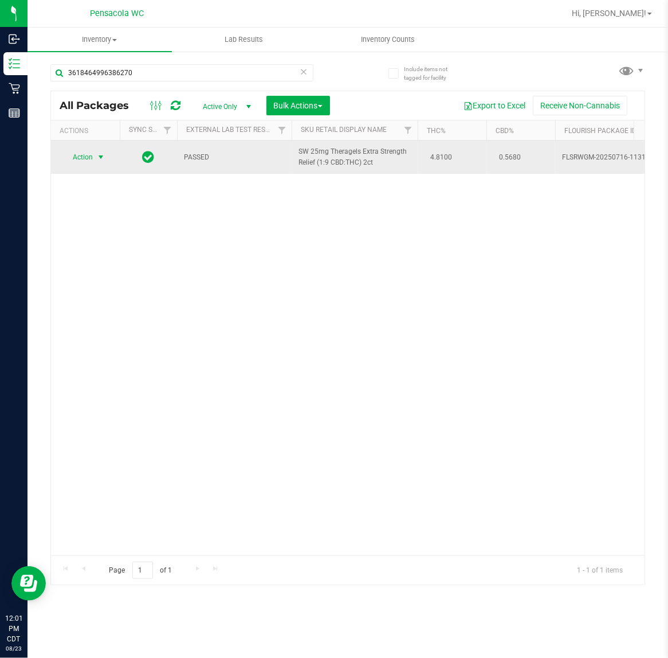
click at [99, 158] on span "select" at bounding box center [100, 157] width 9 height 9
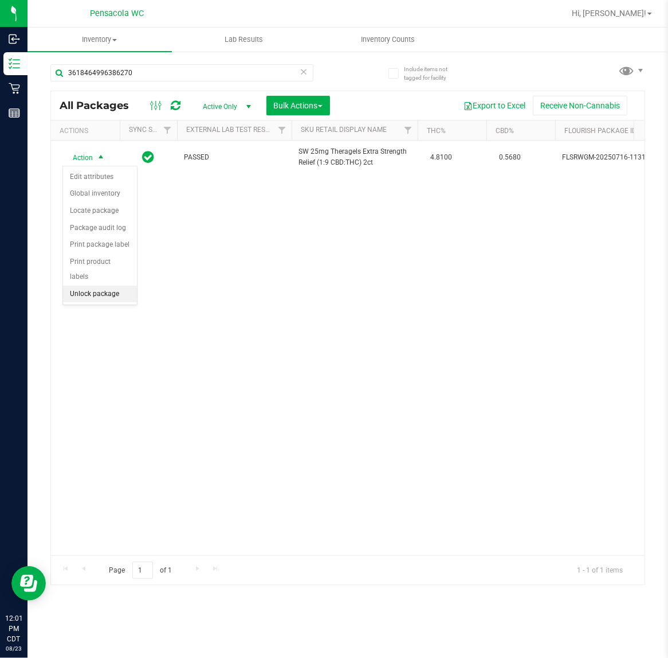
click at [101, 288] on li "Unlock package" at bounding box center [100, 294] width 74 height 17
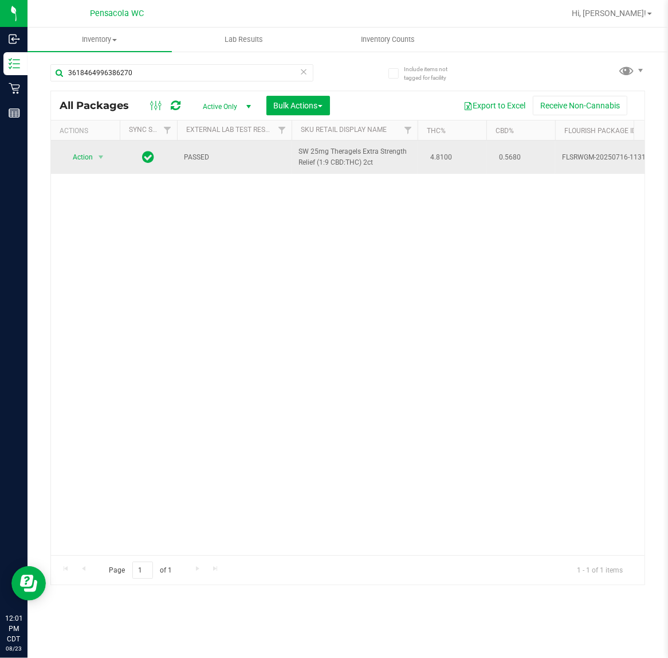
click at [91, 174] on td "Action Action Create package Edit attributes Global inventory Locate package Lo…" at bounding box center [85, 156] width 69 height 33
click at [97, 158] on span "select" at bounding box center [100, 157] width 9 height 9
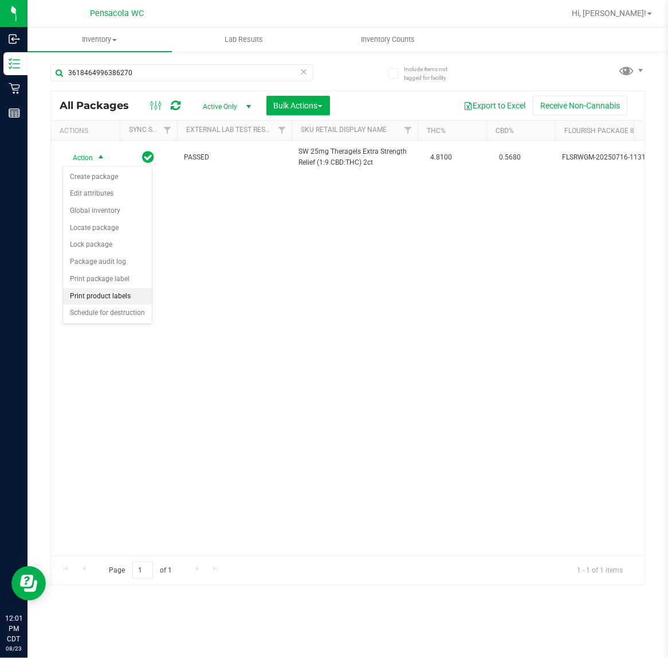
click at [118, 297] on li "Print product labels" at bounding box center [107, 296] width 89 height 17
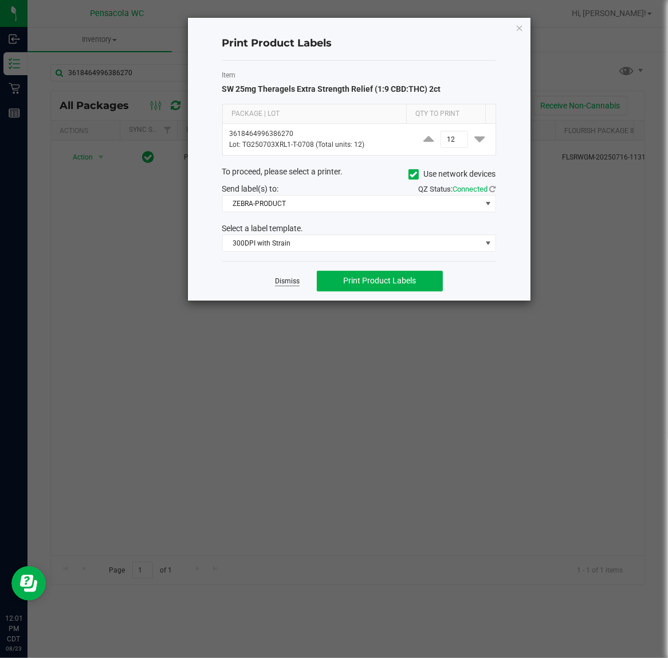
click at [290, 282] on link "Dismiss" at bounding box center [287, 281] width 25 height 10
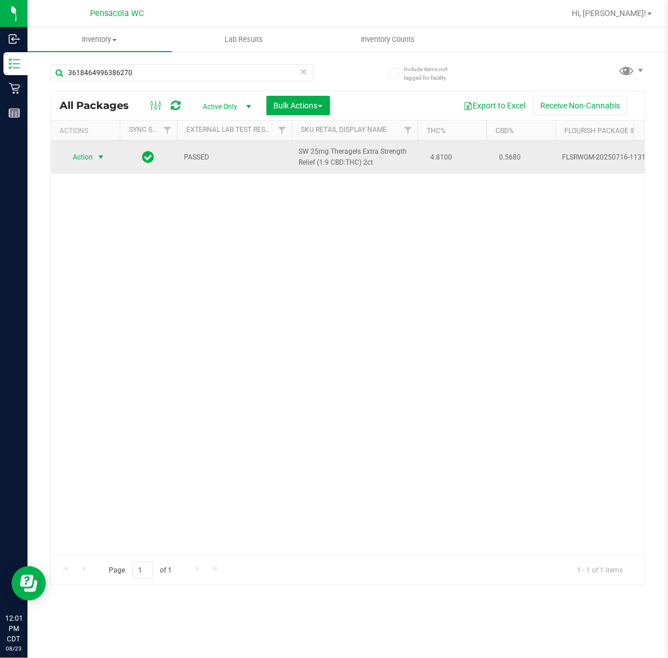
click at [100, 158] on span "select" at bounding box center [100, 157] width 9 height 9
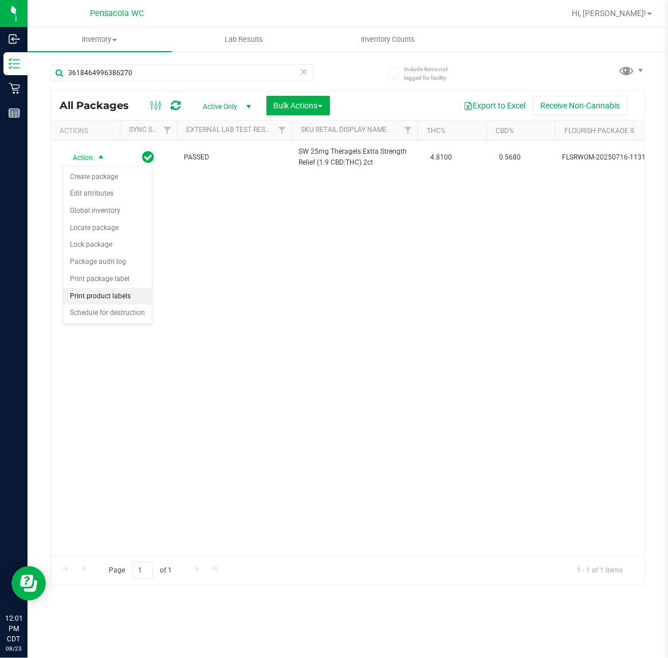
click at [123, 290] on li "Print product labels" at bounding box center [107, 296] width 89 height 17
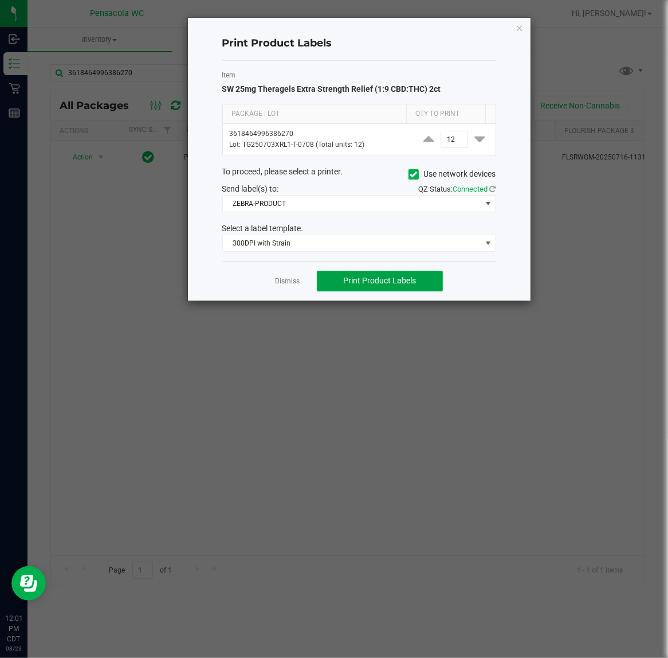
click at [376, 282] on span "Print Product Labels" at bounding box center [380, 280] width 73 height 9
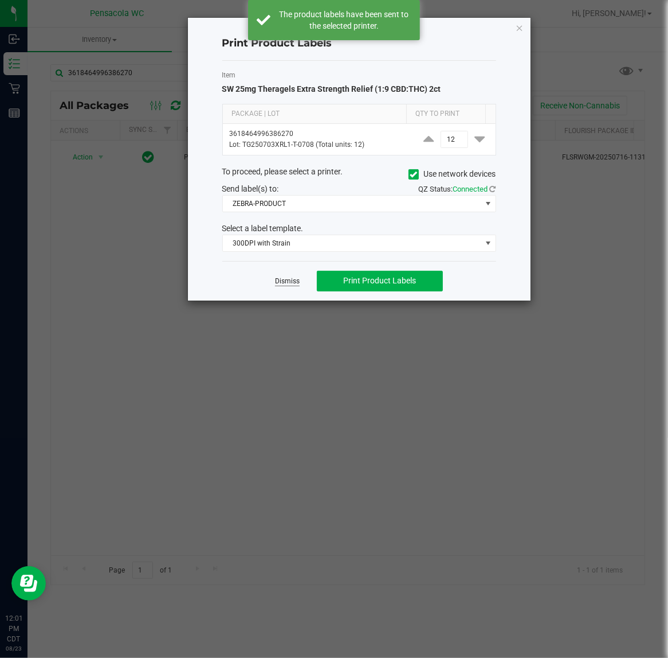
click at [286, 282] on link "Dismiss" at bounding box center [287, 281] width 25 height 10
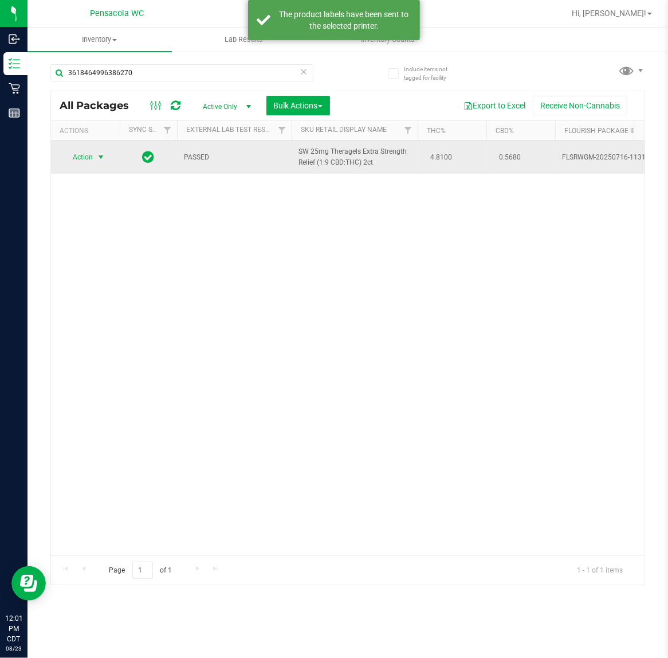
click at [97, 159] on span "select" at bounding box center [100, 157] width 9 height 9
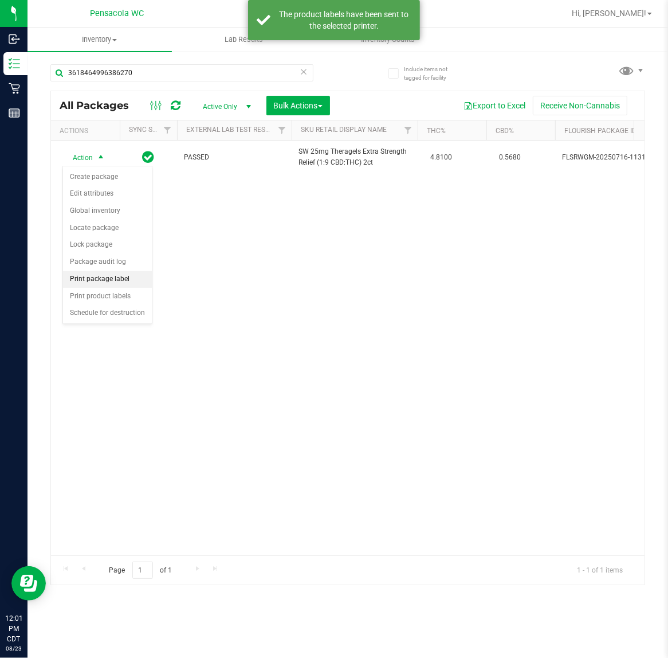
click at [109, 277] on li "Print package label" at bounding box center [107, 279] width 89 height 17
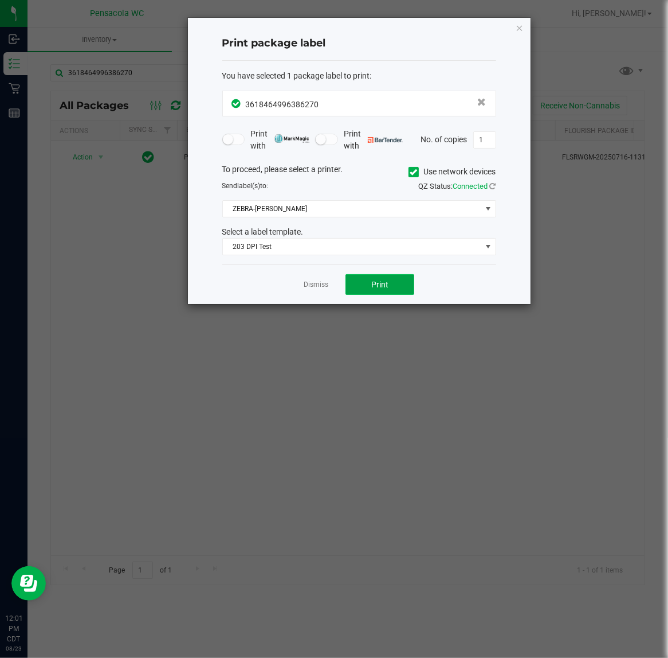
click at [363, 283] on button "Print" at bounding box center [380, 284] width 69 height 21
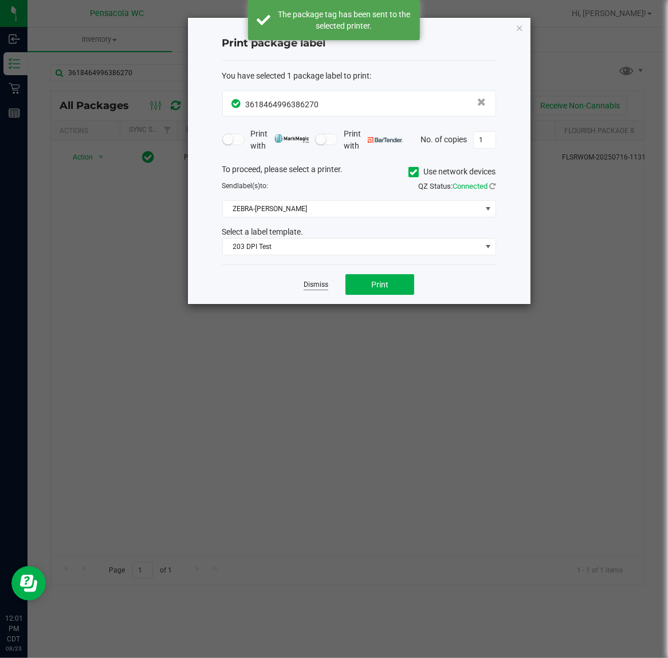
click at [306, 281] on link "Dismiss" at bounding box center [316, 285] width 25 height 10
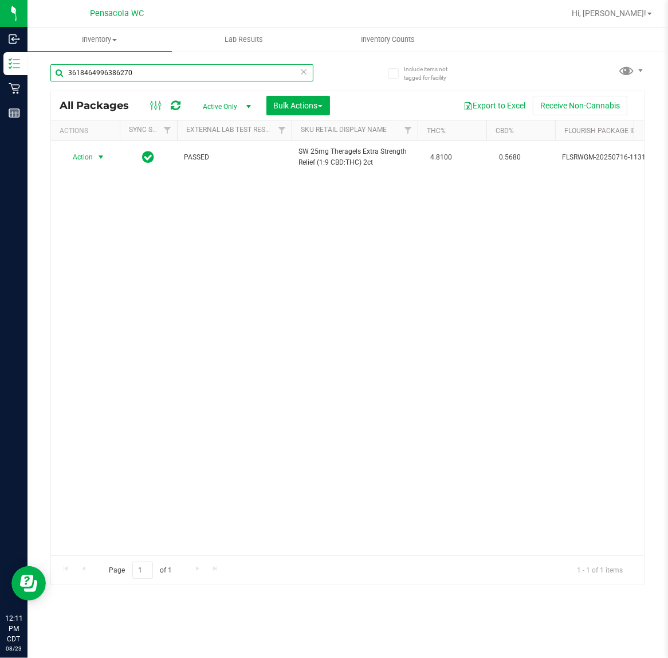
click at [167, 70] on input "3618464996386270" at bounding box center [181, 72] width 263 height 17
drag, startPoint x: 167, startPoint y: 70, endPoint x: 155, endPoint y: 65, distance: 12.6
click at [166, 70] on input "3618464996386270" at bounding box center [181, 72] width 263 height 17
type input "dsc"
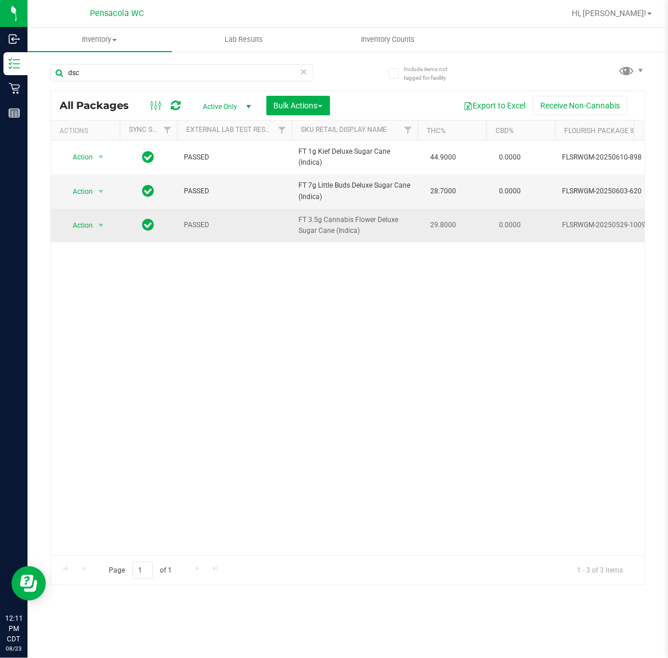
drag, startPoint x: 376, startPoint y: 230, endPoint x: 299, endPoint y: 221, distance: 76.7
click at [299, 221] on span "FT 3.5g Cannabis Flower Deluxe Sugar Cane (Indica)" at bounding box center [355, 225] width 112 height 22
copy span "FT 3.5g Cannabis Flower Deluxe Sugar Cane (Indica)"
click at [72, 224] on span "Action" at bounding box center [77, 225] width 31 height 16
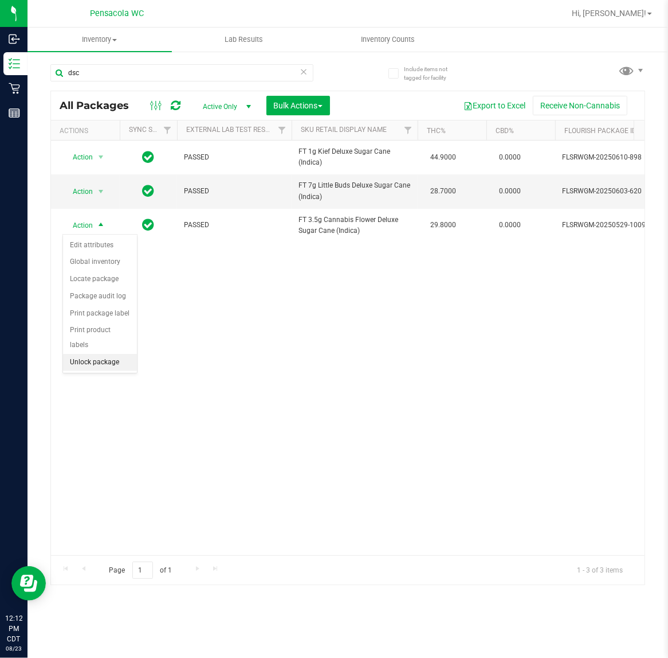
click at [119, 354] on li "Unlock package" at bounding box center [100, 362] width 74 height 17
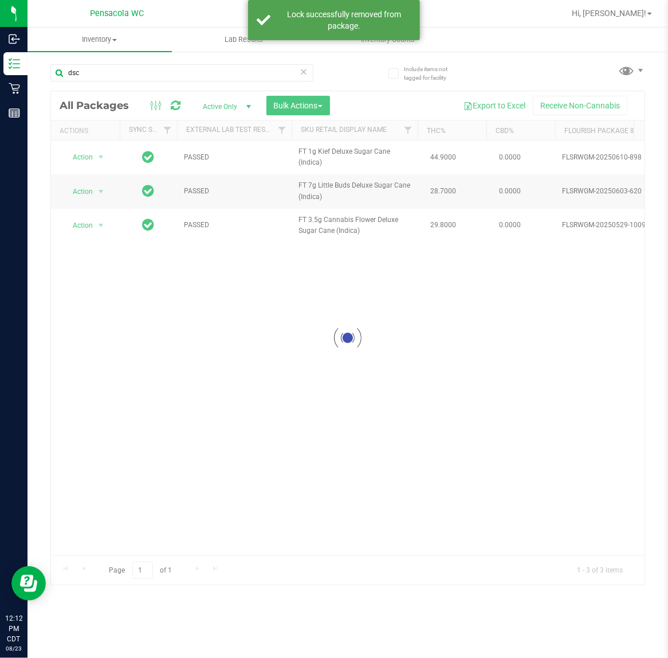
drag, startPoint x: 77, startPoint y: 213, endPoint x: 82, endPoint y: 229, distance: 16.7
click at [76, 216] on div at bounding box center [348, 338] width 594 height 494
click at [84, 229] on div at bounding box center [348, 338] width 594 height 494
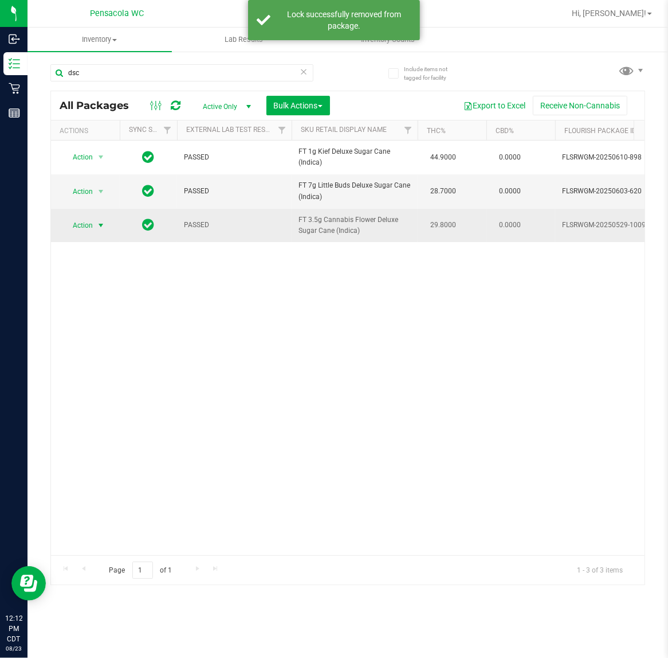
click at [87, 228] on span "Action" at bounding box center [77, 225] width 31 height 16
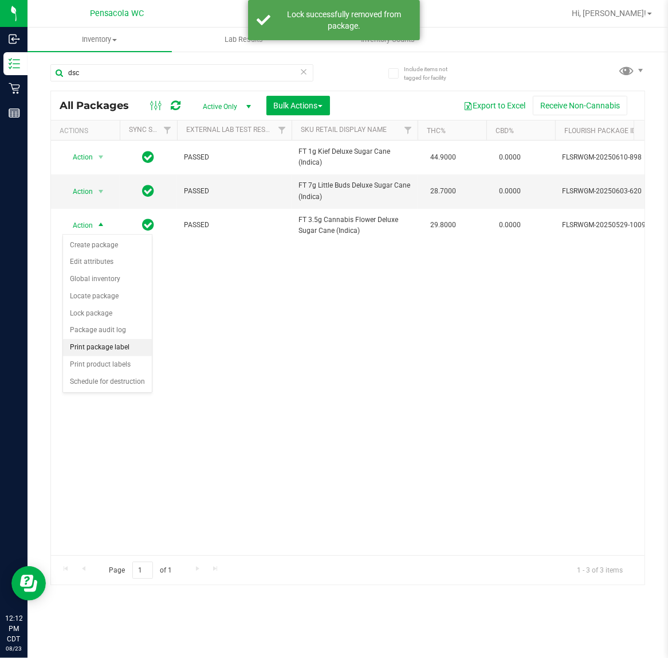
click at [124, 350] on li "Print package label" at bounding box center [107, 347] width 89 height 17
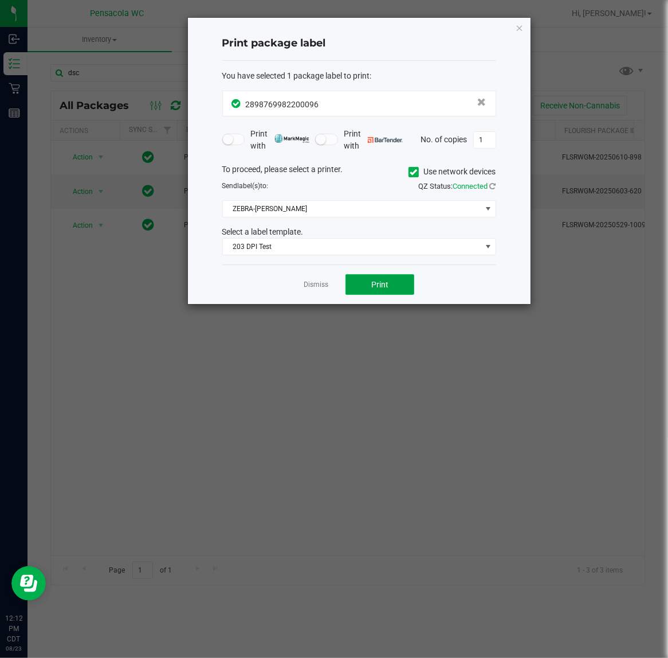
click at [385, 288] on span "Print" at bounding box center [380, 284] width 17 height 9
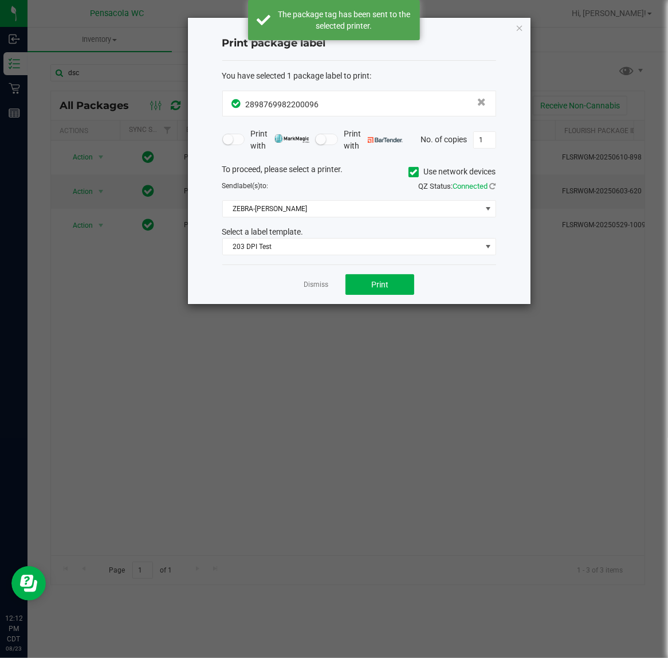
click at [514, 22] on div "Print package label You have selected 1 package label to print : 28987699822000…" at bounding box center [359, 161] width 343 height 286
click at [525, 28] on div "Print package label You have selected 1 package label to print : 28987699822000…" at bounding box center [359, 161] width 343 height 286
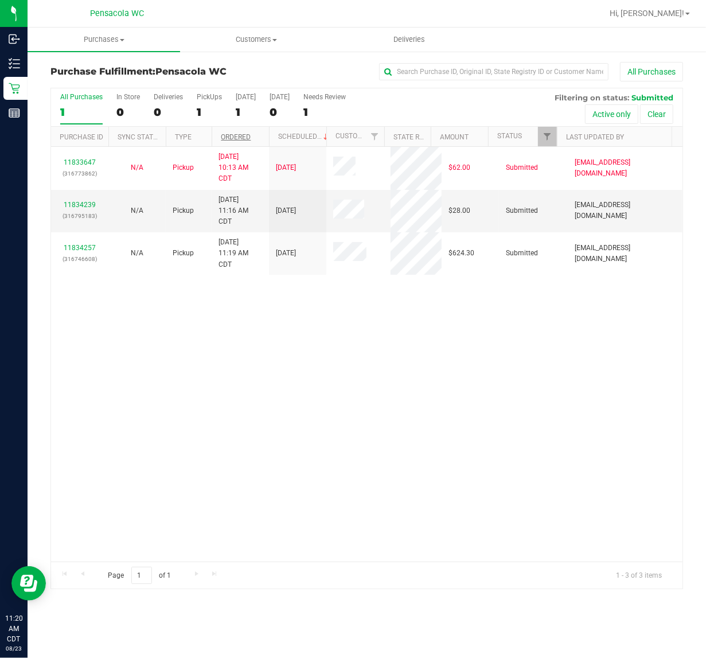
click at [247, 138] on link "Ordered" at bounding box center [236, 137] width 30 height 8
click at [86, 207] on link "11834239" at bounding box center [80, 205] width 32 height 8
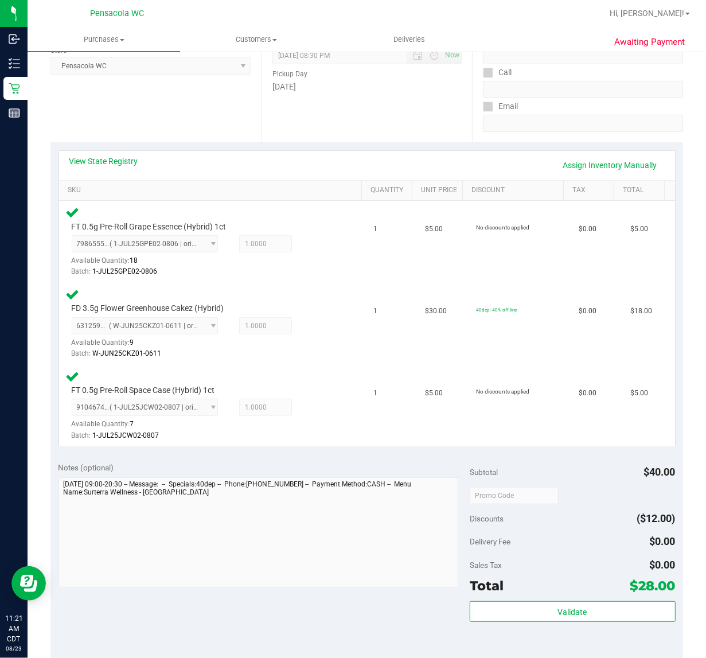
scroll to position [185, 0]
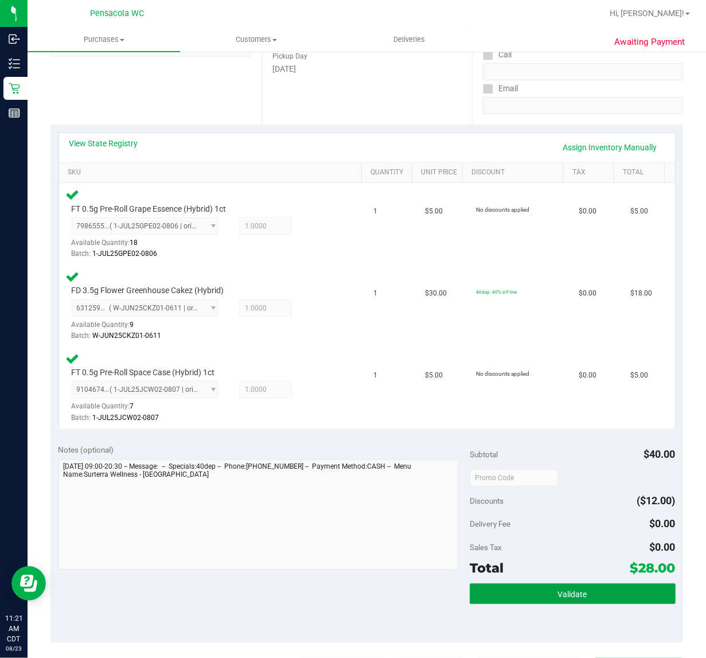
click at [542, 598] on button "Validate" at bounding box center [573, 593] width 206 height 21
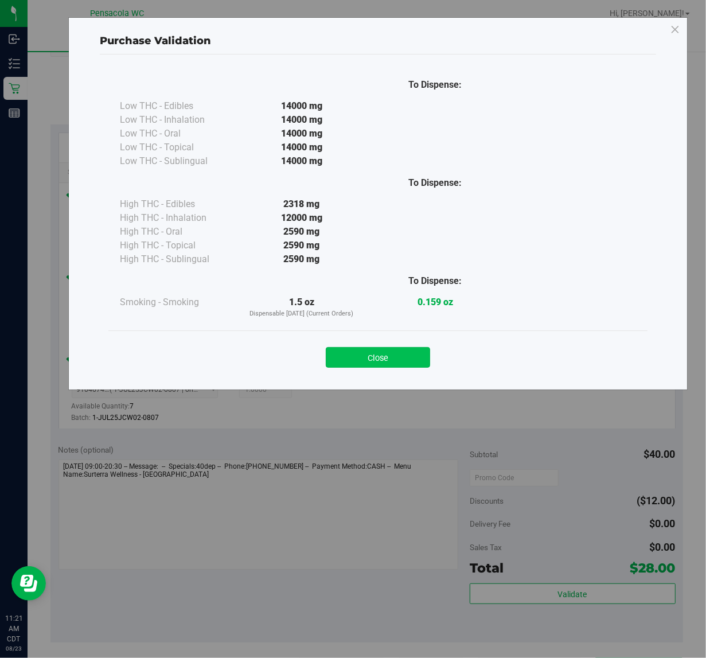
click at [402, 362] on button "Close" at bounding box center [378, 357] width 104 height 21
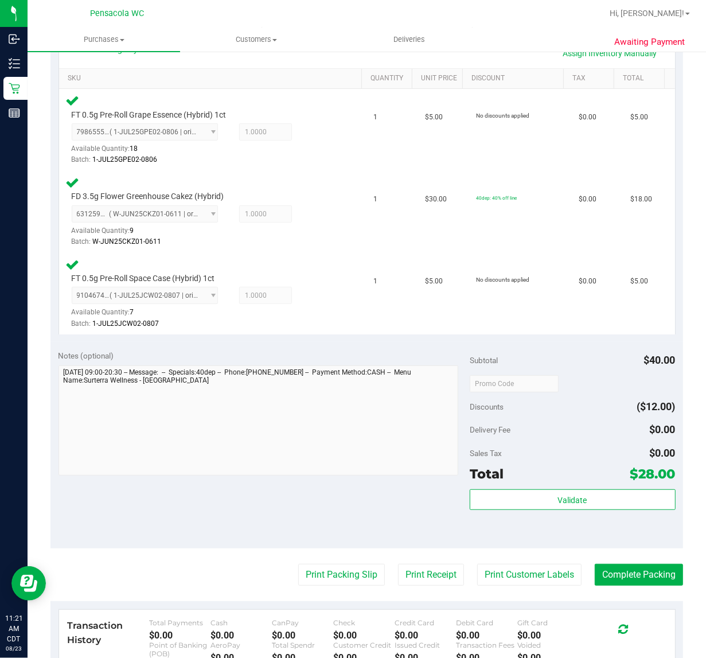
scroll to position [295, 0]
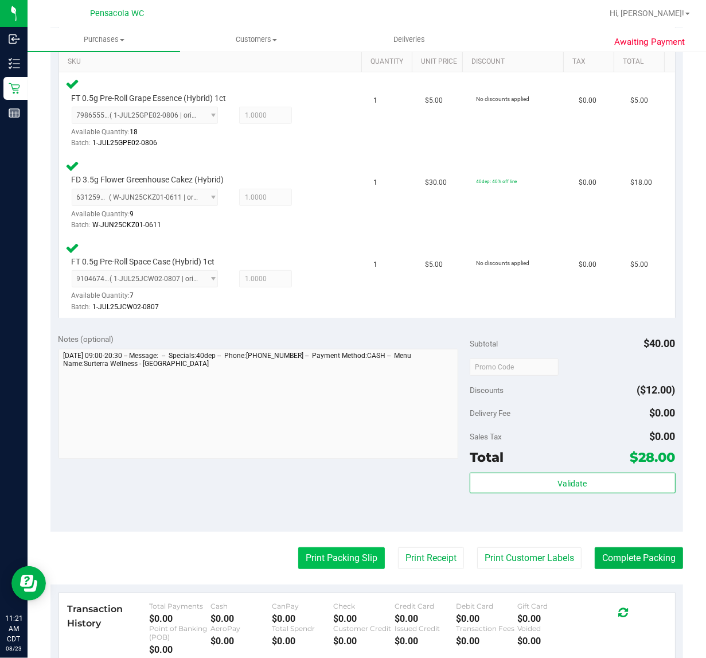
click at [327, 553] on button "Print Packing Slip" at bounding box center [341, 558] width 87 height 22
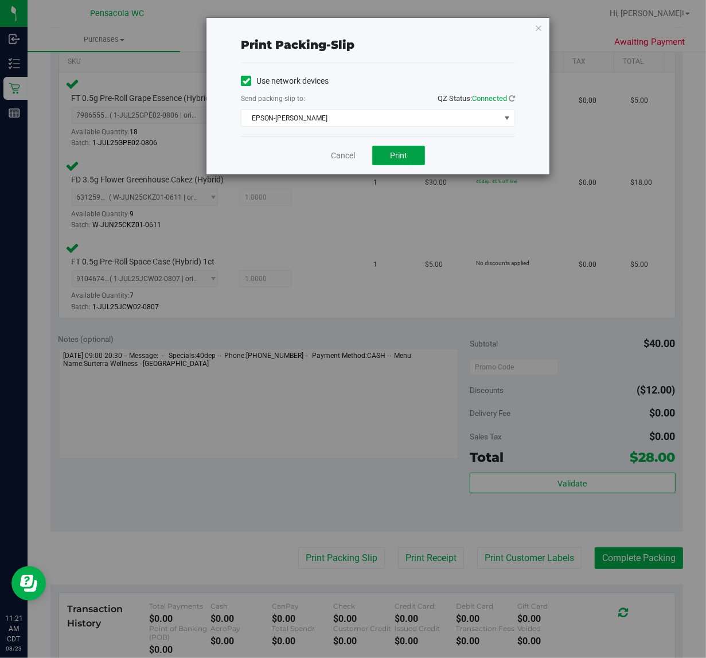
click at [405, 163] on button "Print" at bounding box center [398, 155] width 53 height 19
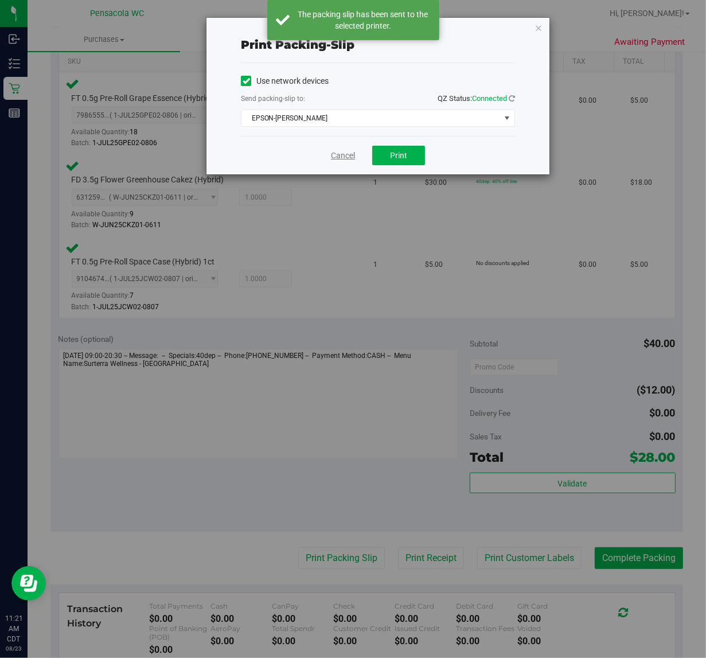
click at [337, 161] on link "Cancel" at bounding box center [343, 156] width 24 height 12
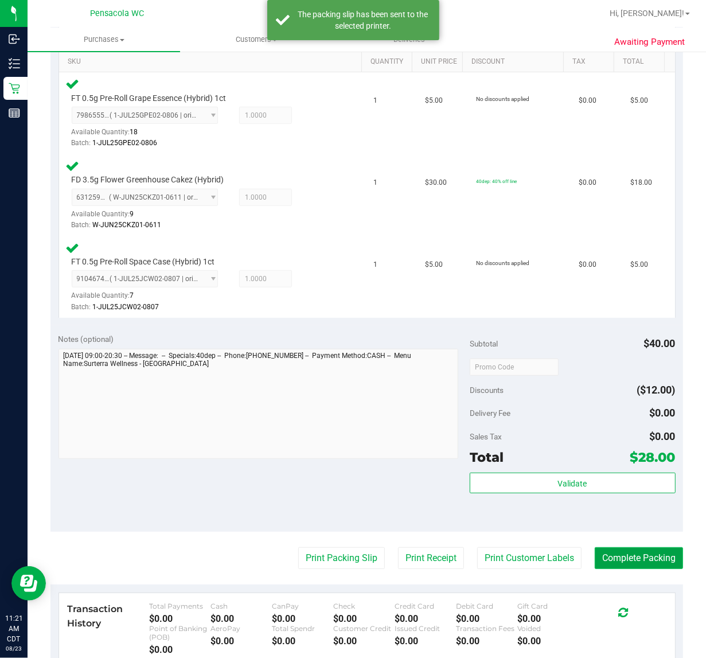
click at [615, 563] on button "Complete Packing" at bounding box center [639, 558] width 88 height 22
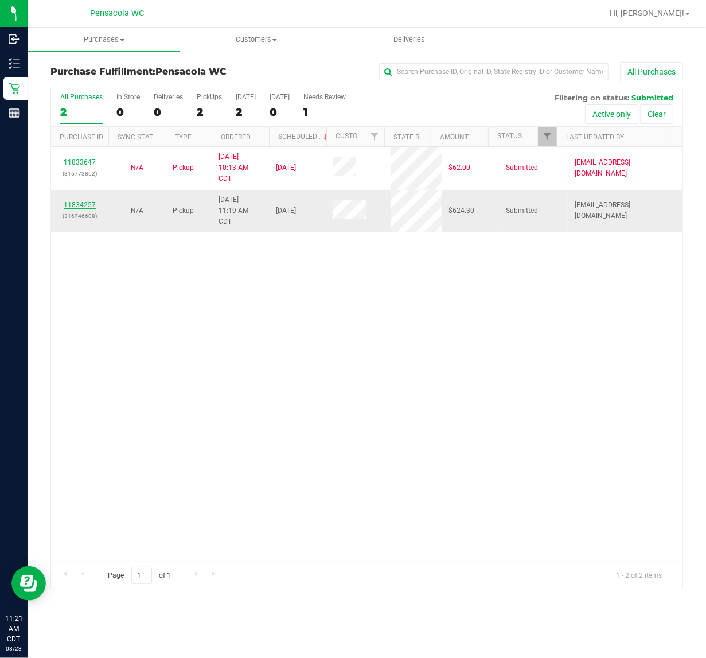
click at [85, 204] on link "11834257" at bounding box center [80, 205] width 32 height 8
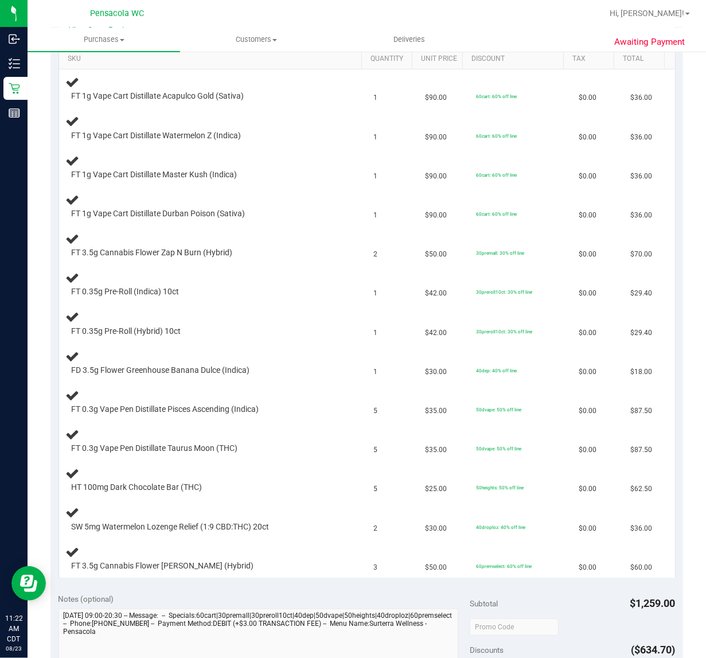
scroll to position [299, 0]
click at [273, 54] on link "SKU" at bounding box center [213, 58] width 290 height 9
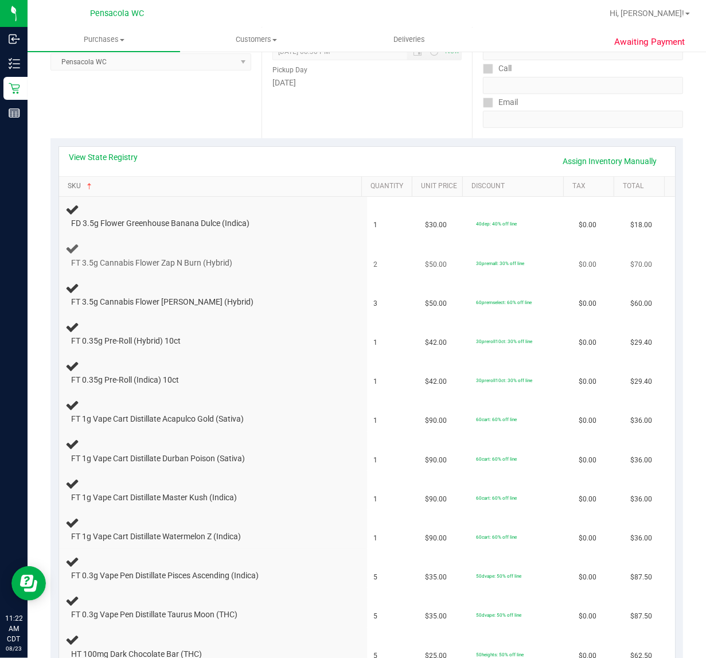
scroll to position [155, 0]
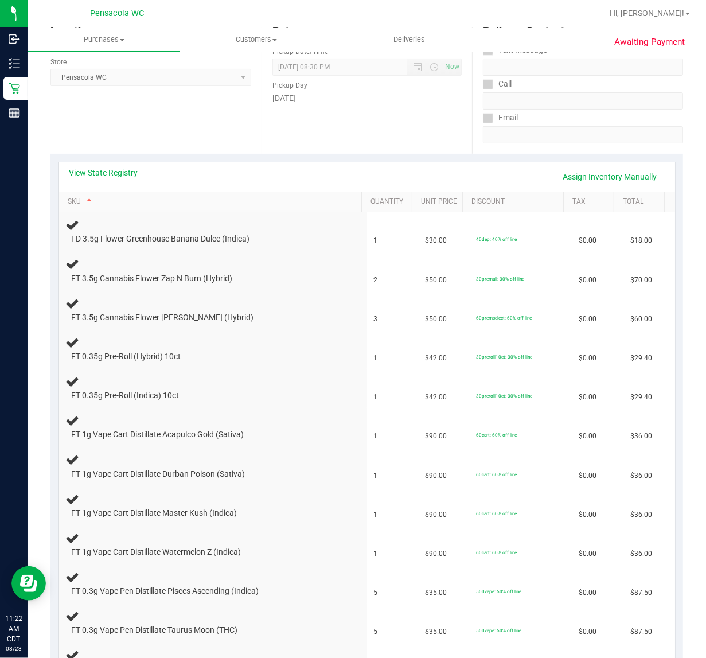
click at [92, 181] on div "View State Registry Assign Inventory Manually" at bounding box center [366, 176] width 595 height 19
click at [89, 167] on link "View State Registry" at bounding box center [103, 172] width 69 height 11
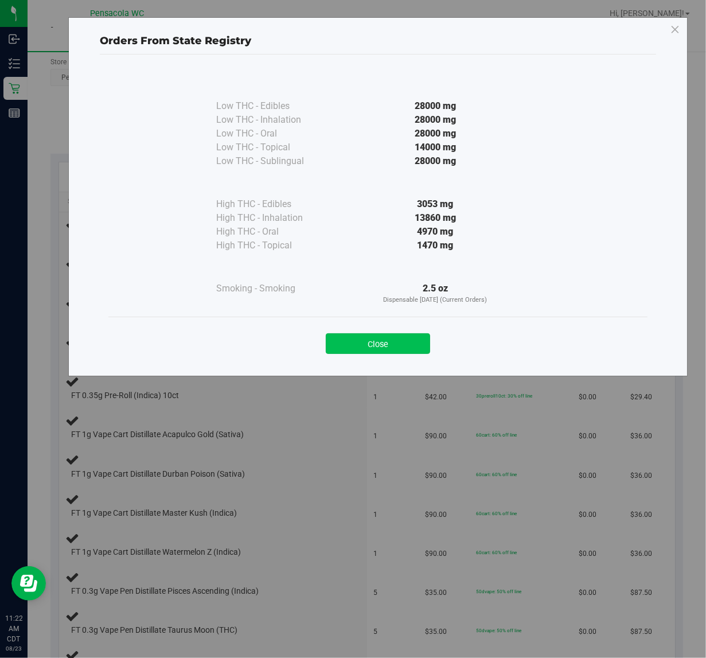
click at [361, 346] on button "Close" at bounding box center [378, 343] width 104 height 21
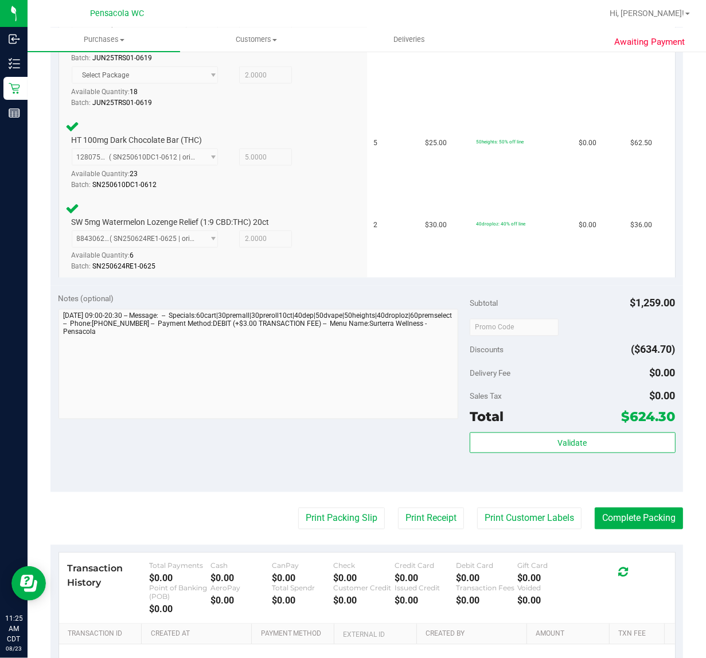
scroll to position [1322, 0]
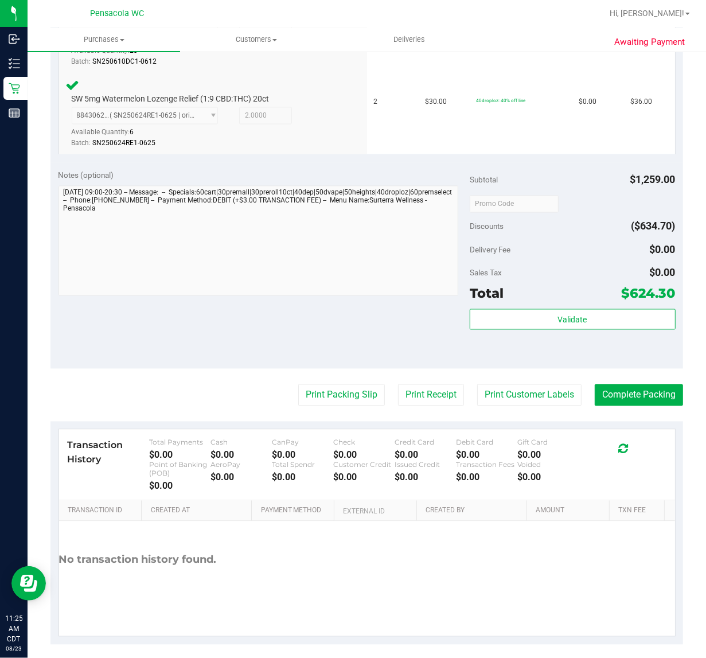
click at [548, 290] on div "Total $624.30" at bounding box center [573, 293] width 206 height 21
click at [558, 316] on span "Validate" at bounding box center [572, 319] width 29 height 9
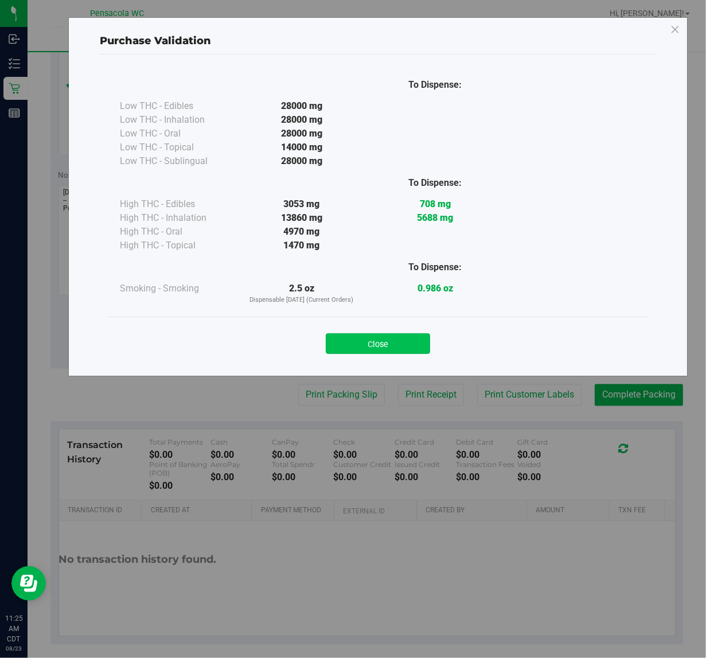
click at [400, 340] on button "Close" at bounding box center [378, 343] width 104 height 21
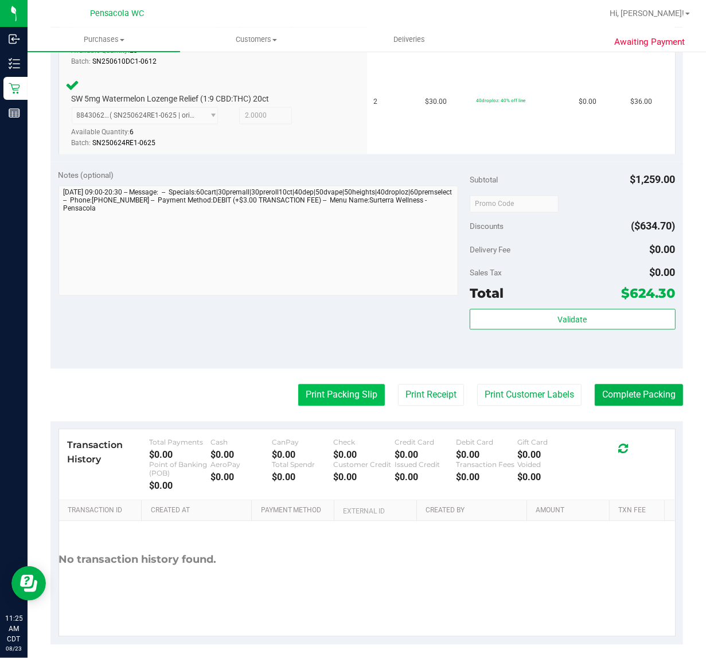
click at [339, 389] on button "Print Packing Slip" at bounding box center [341, 395] width 87 height 22
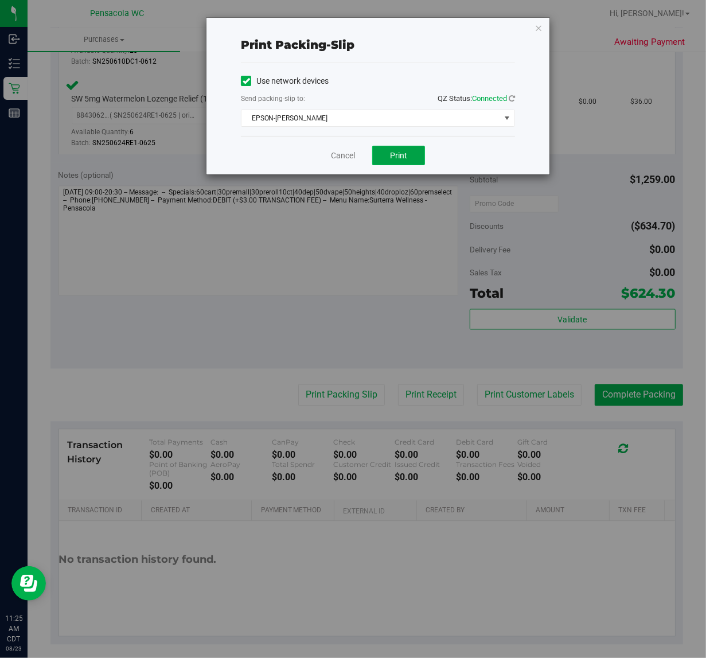
click at [405, 163] on button "Print" at bounding box center [398, 155] width 53 height 19
click at [331, 153] on link "Cancel" at bounding box center [343, 156] width 24 height 12
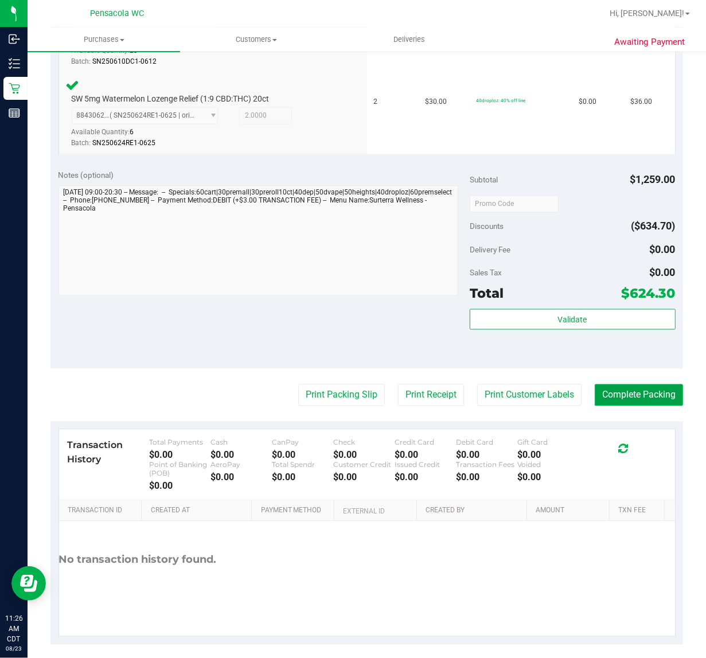
click at [614, 389] on button "Complete Packing" at bounding box center [639, 395] width 88 height 22
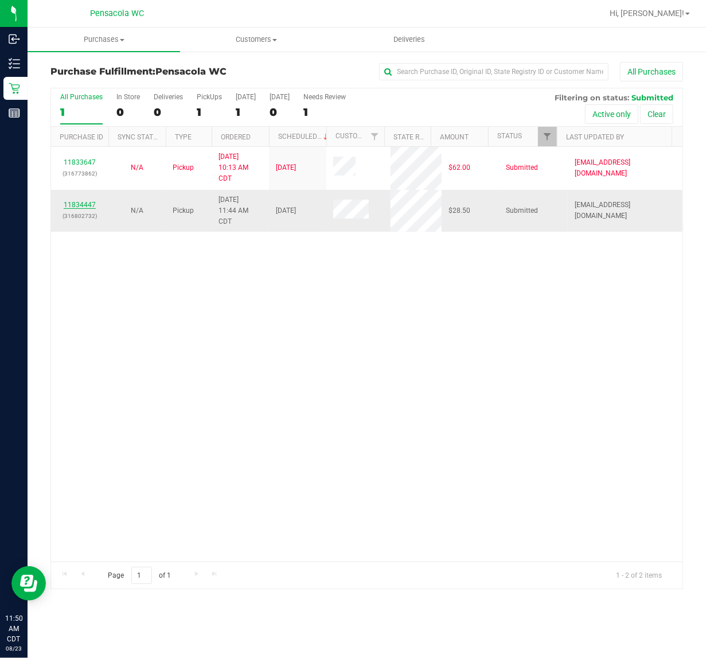
click at [64, 206] on link "11834447" at bounding box center [80, 205] width 32 height 8
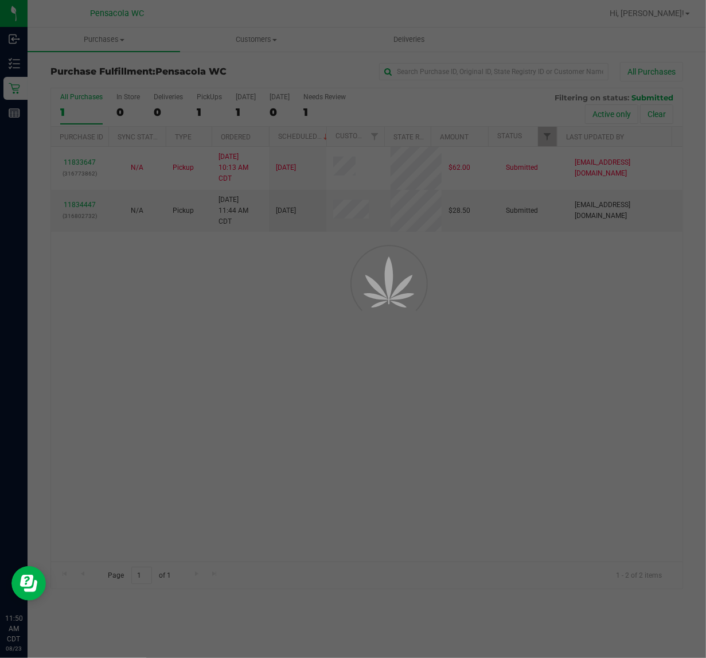
click at [78, 210] on div at bounding box center [353, 329] width 706 height 658
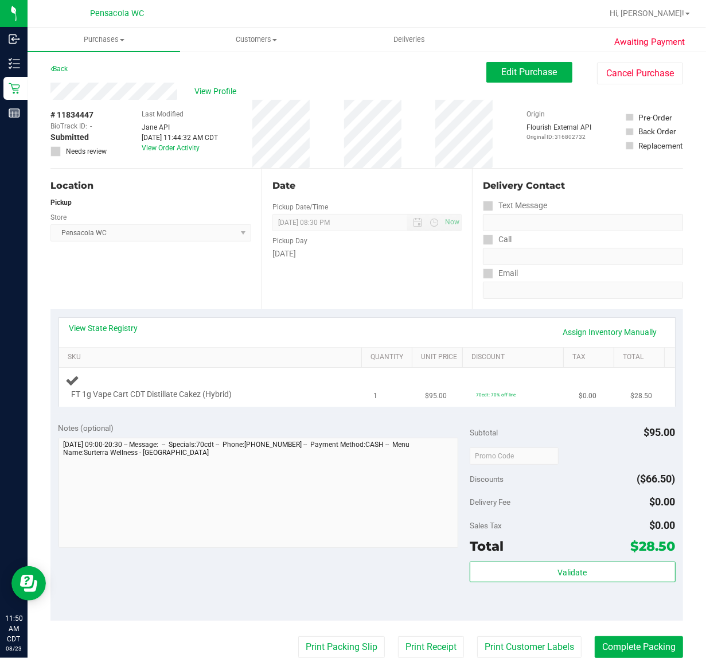
click at [298, 382] on div "FT 1g Vape Cart CDT Distillate Cakez (Hybrid)" at bounding box center [213, 386] width 294 height 27
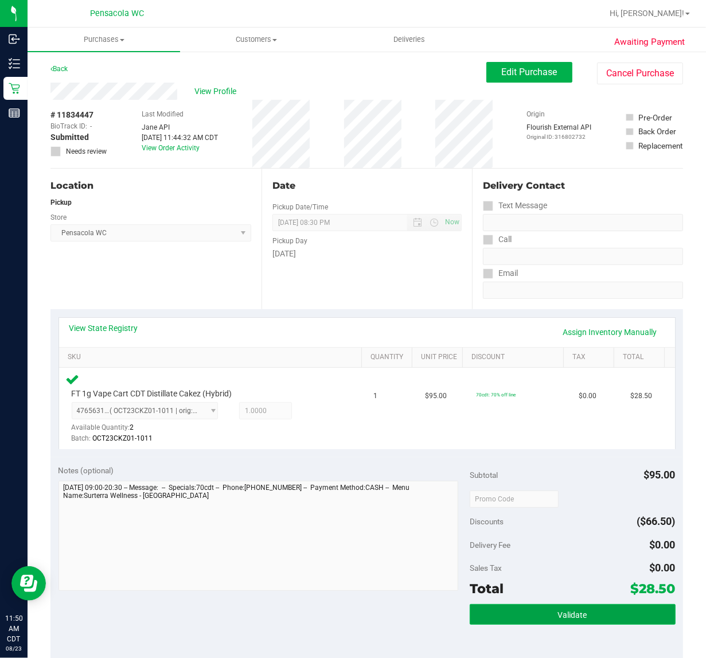
click at [586, 619] on button "Validate" at bounding box center [573, 614] width 206 height 21
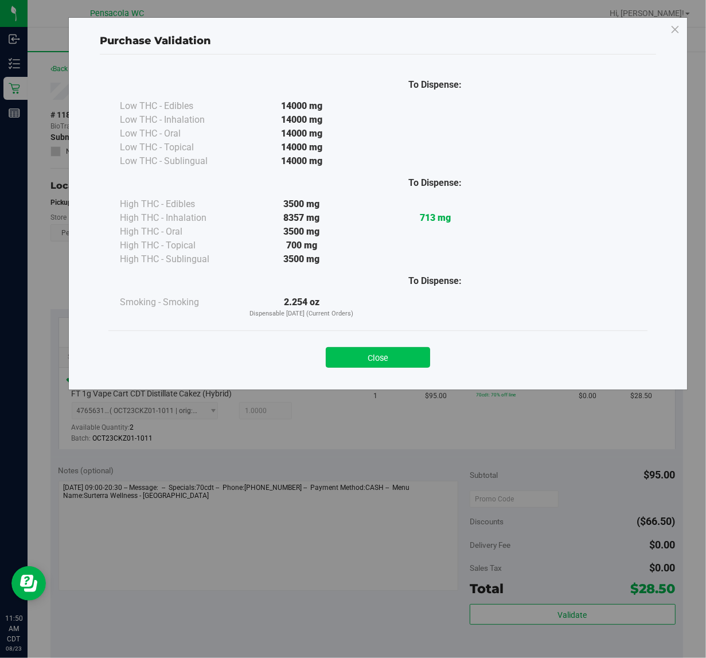
click at [392, 364] on button "Close" at bounding box center [378, 357] width 104 height 21
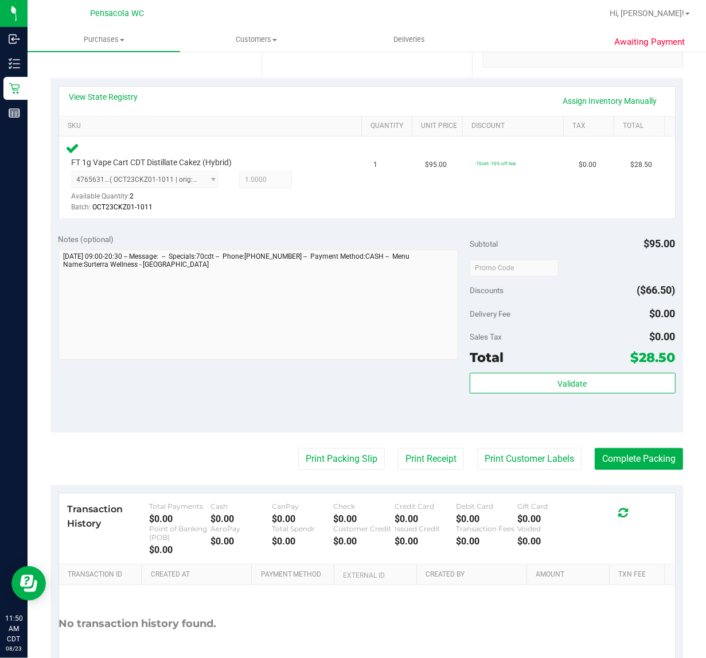
scroll to position [227, 0]
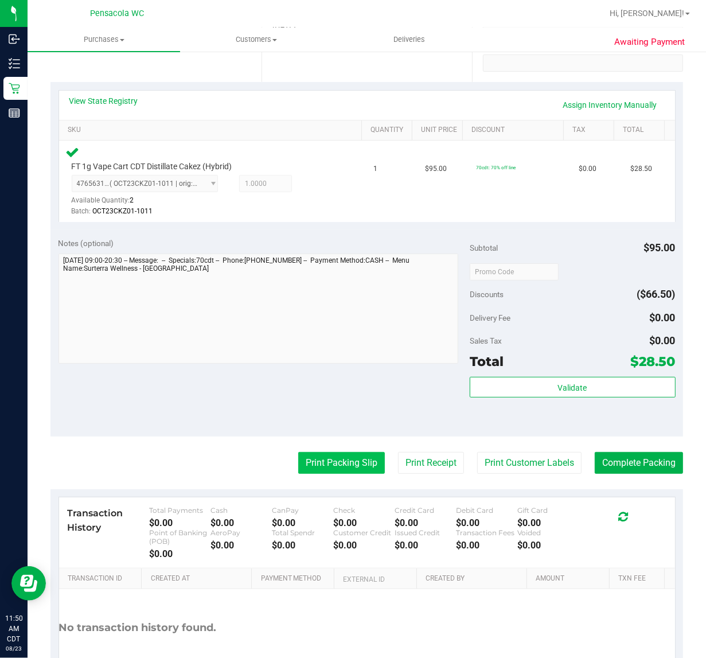
click at [313, 463] on button "Print Packing Slip" at bounding box center [341, 463] width 87 height 22
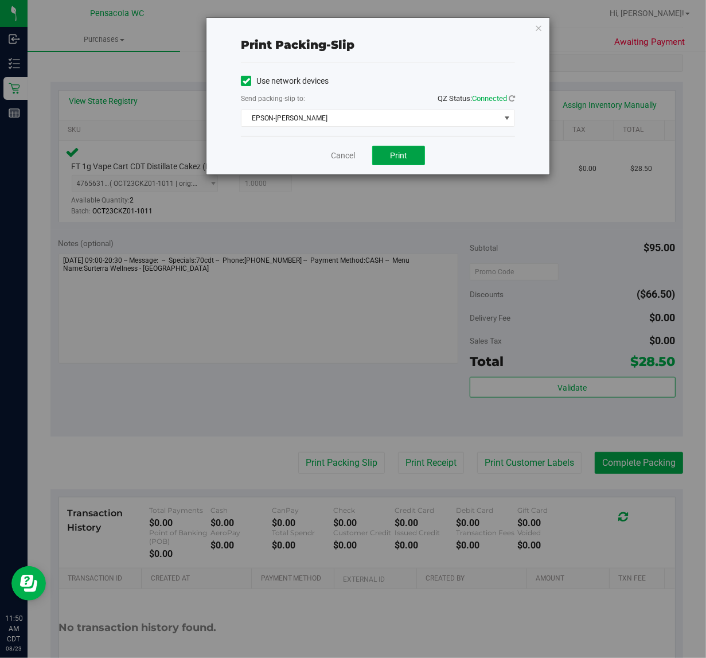
click at [415, 151] on button "Print" at bounding box center [398, 155] width 53 height 19
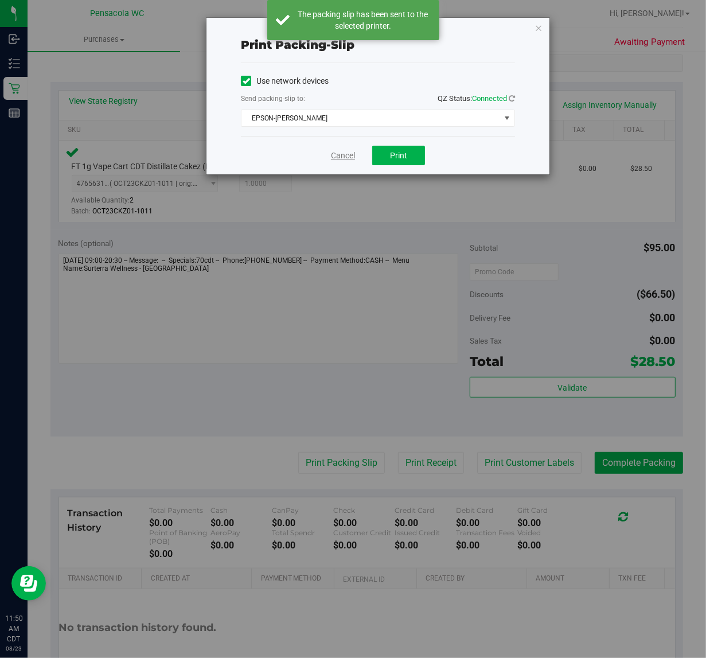
click at [347, 162] on link "Cancel" at bounding box center [343, 156] width 24 height 12
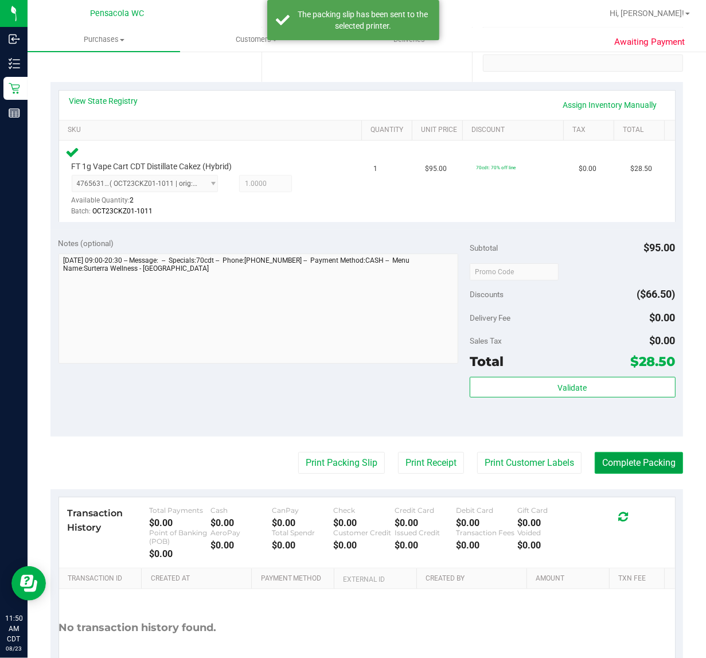
click at [634, 463] on button "Complete Packing" at bounding box center [639, 463] width 88 height 22
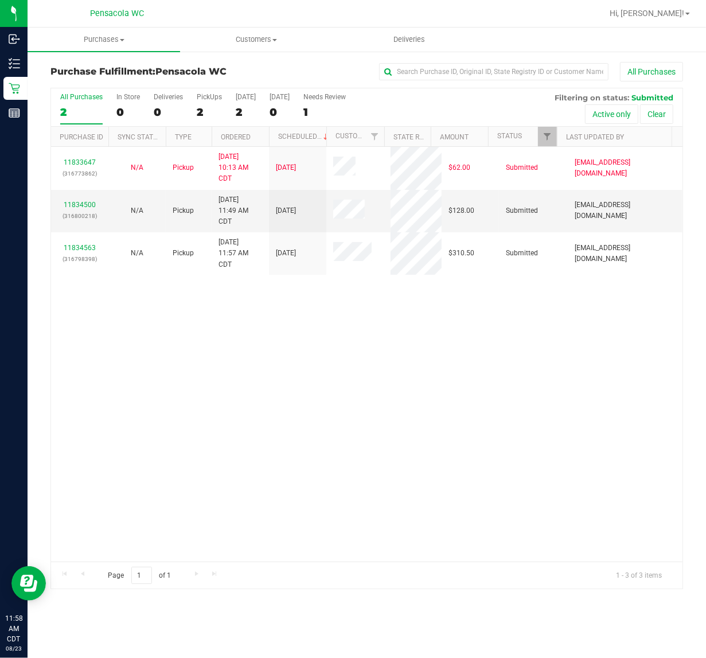
click at [264, 138] on th "Ordered" at bounding box center [240, 137] width 57 height 20
click at [87, 205] on link "11834500" at bounding box center [80, 205] width 32 height 8
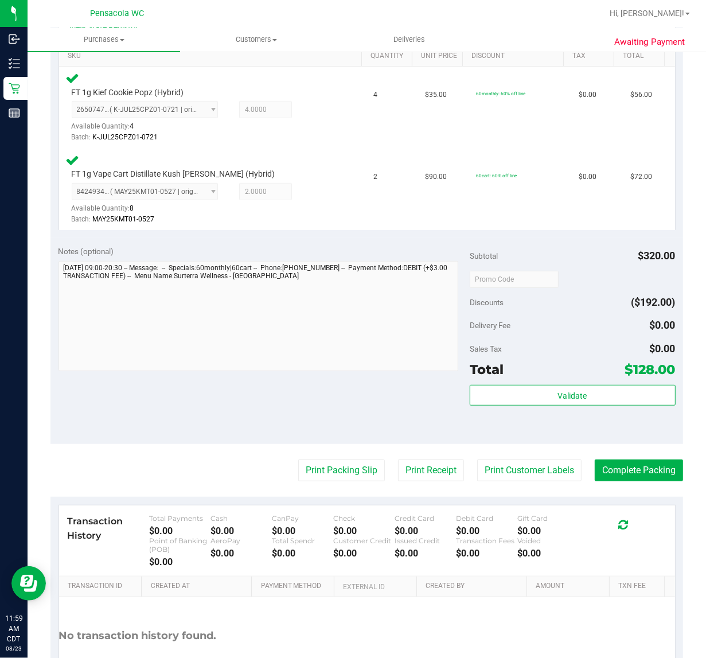
scroll to position [383, 0]
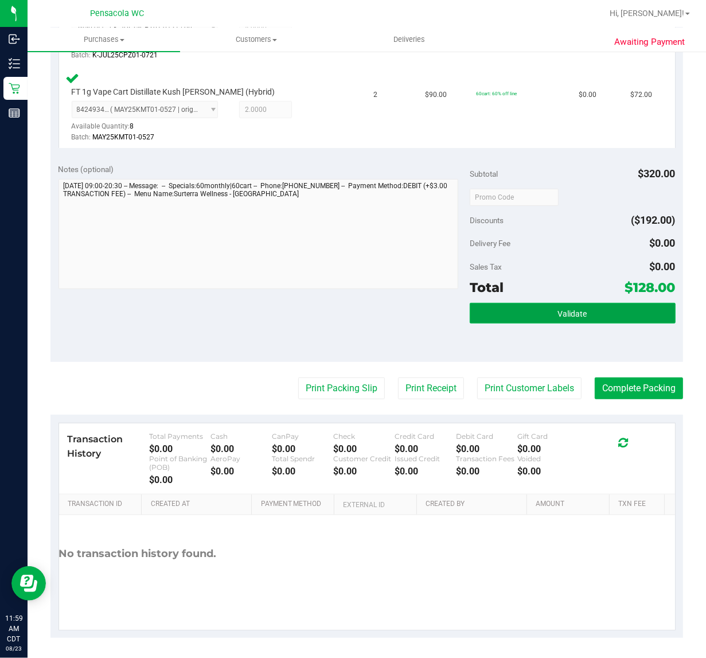
click at [577, 313] on span "Validate" at bounding box center [572, 313] width 29 height 9
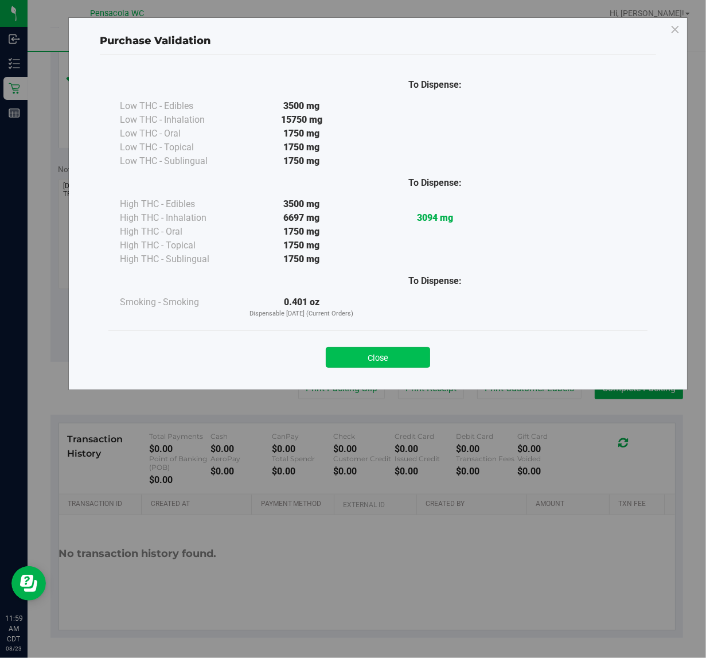
click at [400, 354] on button "Close" at bounding box center [378, 357] width 104 height 21
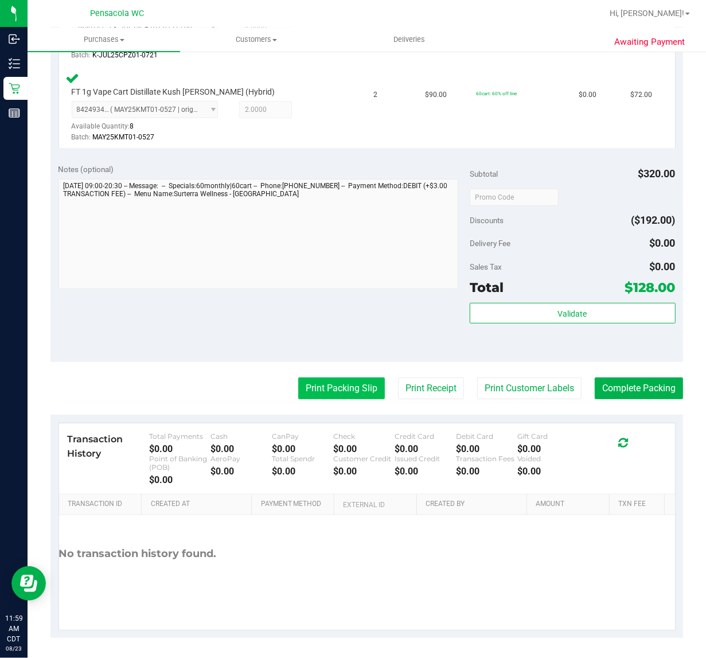
click at [326, 393] on button "Print Packing Slip" at bounding box center [341, 388] width 87 height 22
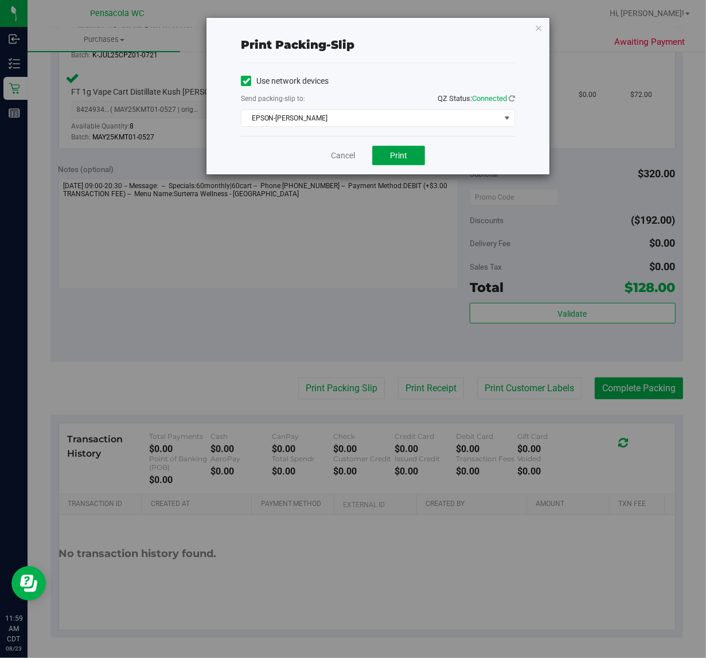
click at [411, 156] on button "Print" at bounding box center [398, 155] width 53 height 19
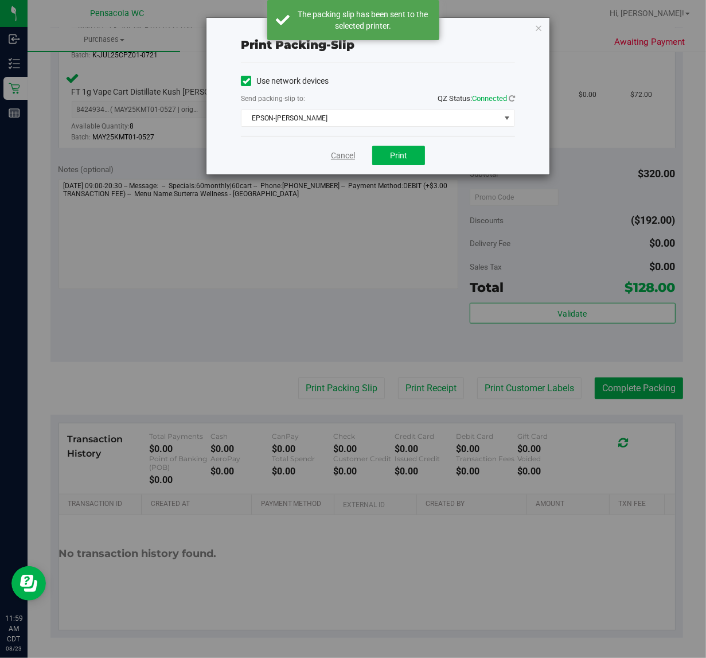
click at [351, 154] on link "Cancel" at bounding box center [343, 156] width 24 height 12
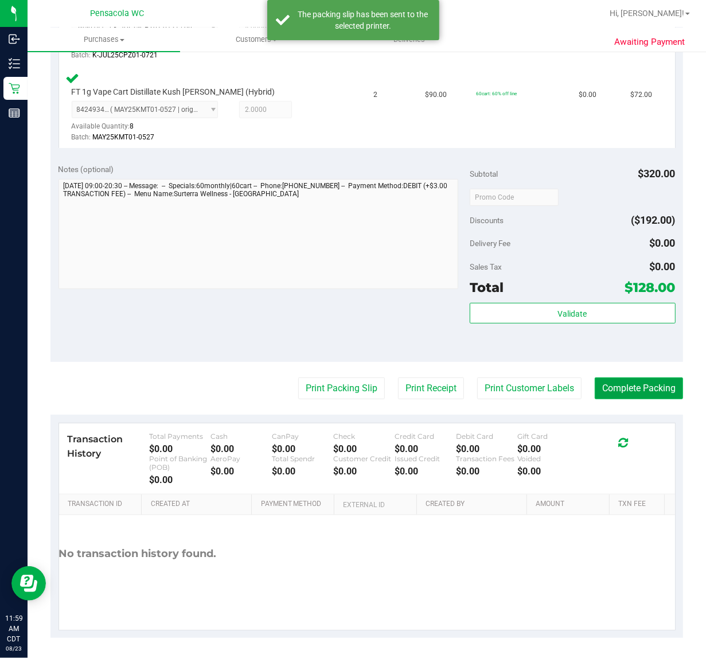
click at [651, 394] on button "Complete Packing" at bounding box center [639, 388] width 88 height 22
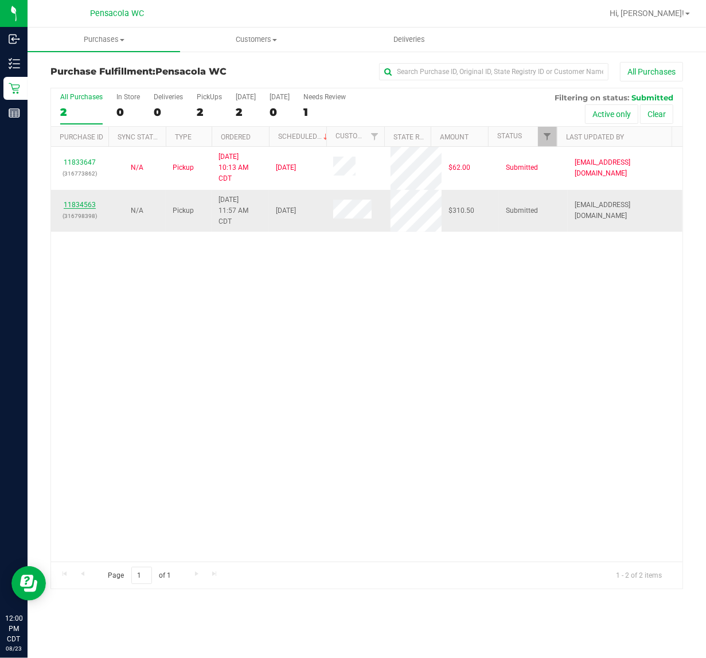
click at [67, 206] on link "11834563" at bounding box center [80, 205] width 32 height 8
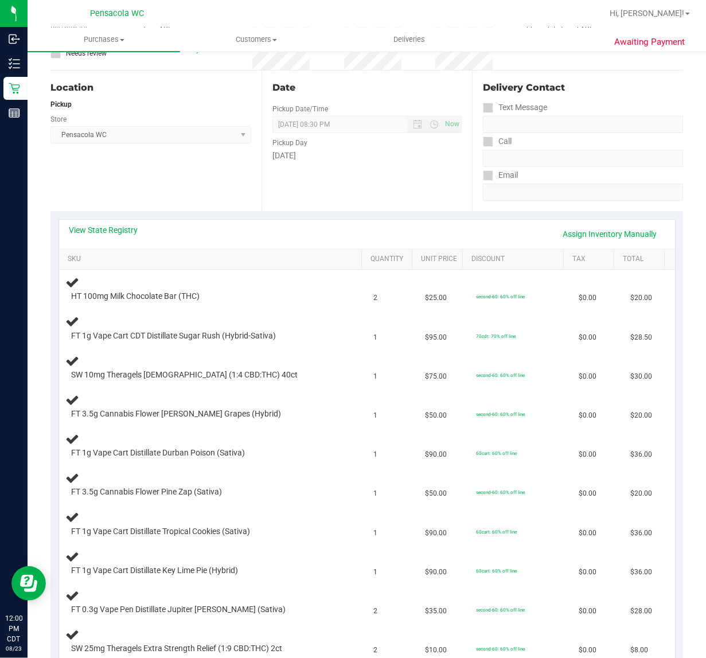
scroll to position [238, 0]
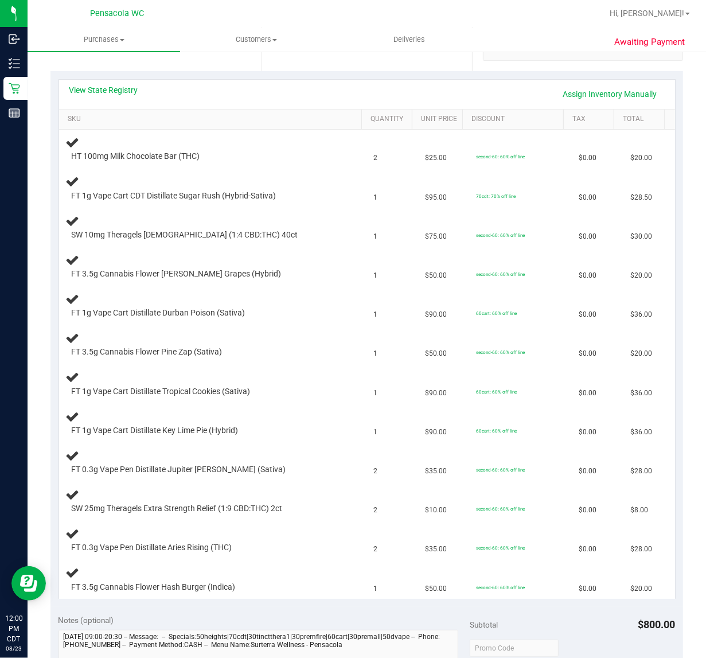
click at [147, 110] on th "SKU" at bounding box center [210, 120] width 303 height 21
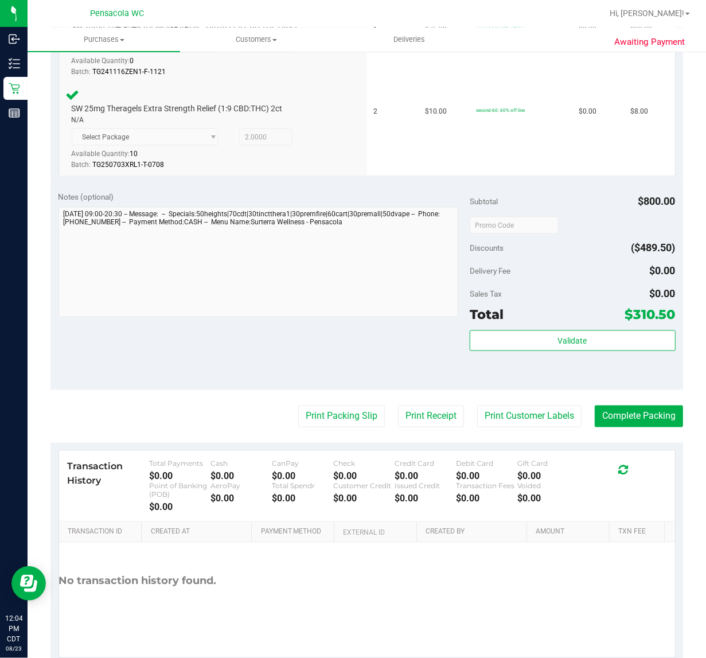
scroll to position [1193, 0]
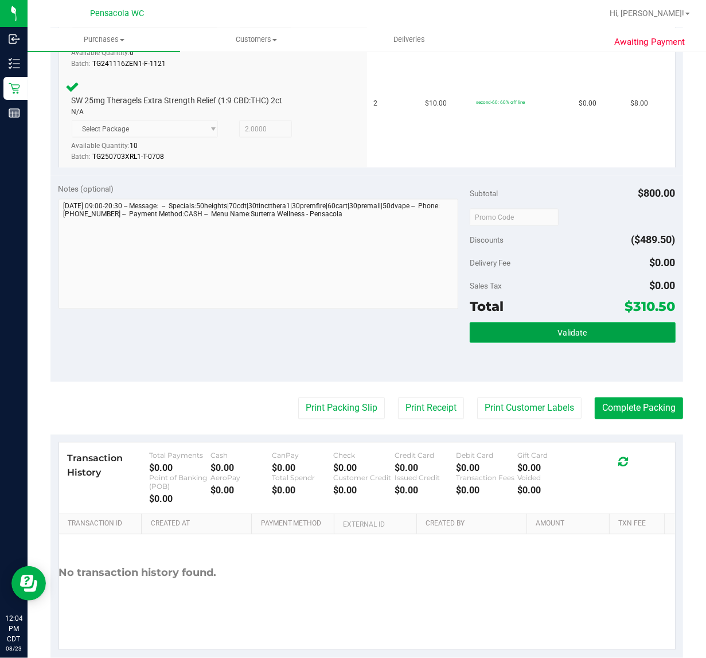
click at [538, 334] on button "Validate" at bounding box center [573, 332] width 206 height 21
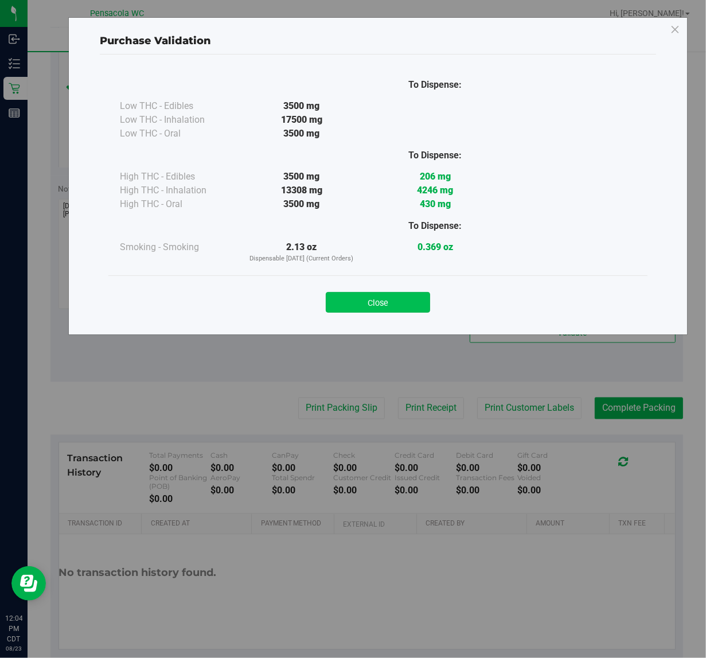
click at [394, 296] on button "Close" at bounding box center [378, 302] width 104 height 21
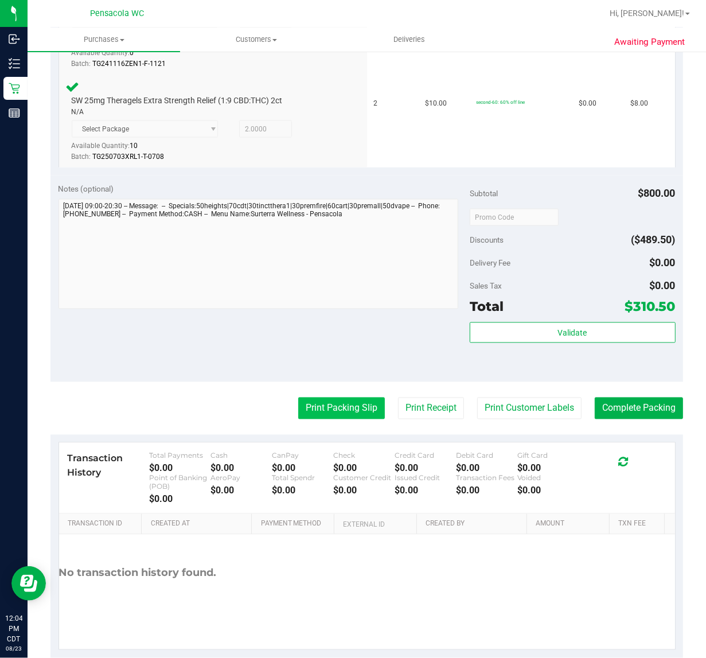
click at [315, 409] on button "Print Packing Slip" at bounding box center [341, 408] width 87 height 22
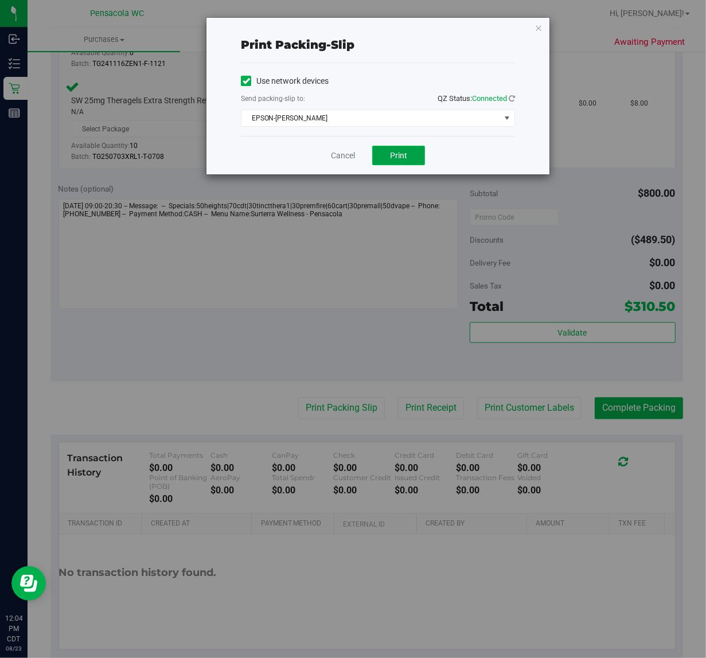
click at [407, 165] on button "Print" at bounding box center [398, 155] width 53 height 19
click at [376, 161] on button "Print" at bounding box center [398, 155] width 53 height 19
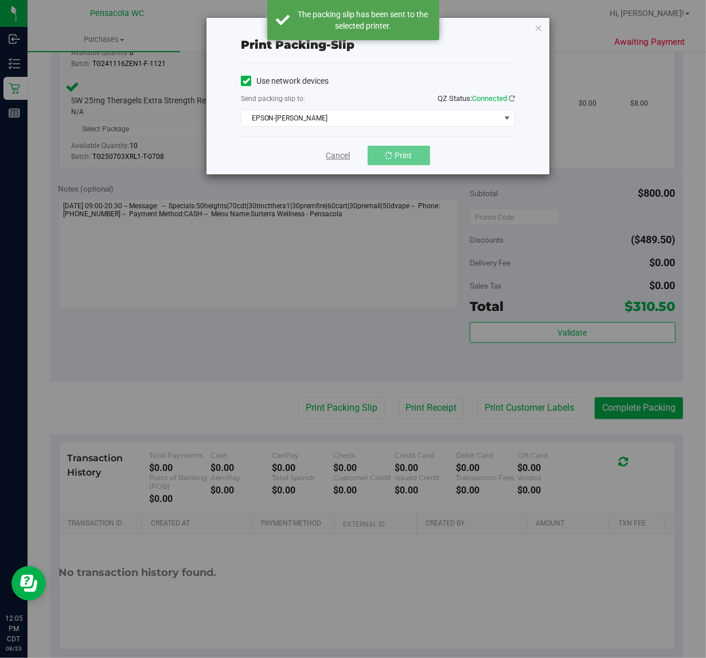
click at [328, 158] on link "Cancel" at bounding box center [338, 156] width 24 height 12
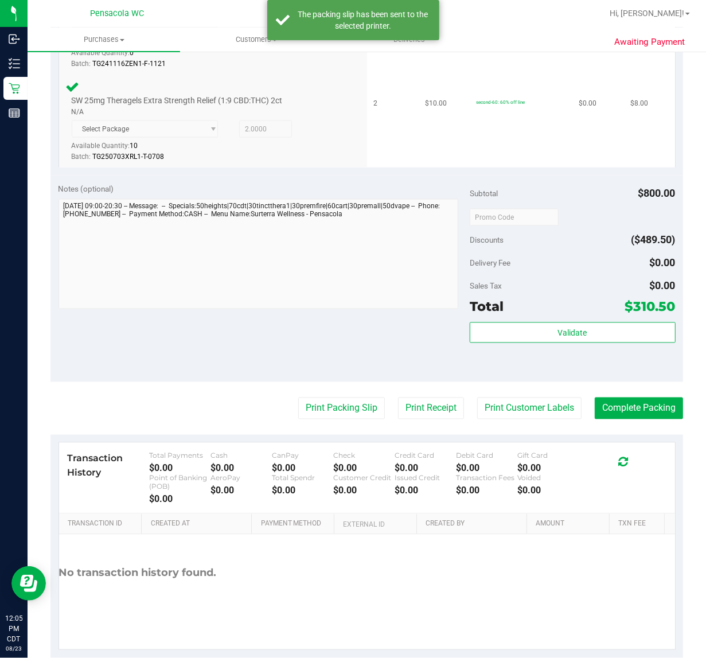
click at [316, 162] on div at bounding box center [204, 162] width 265 height 1
click at [639, 401] on button "Complete Packing" at bounding box center [639, 408] width 88 height 22
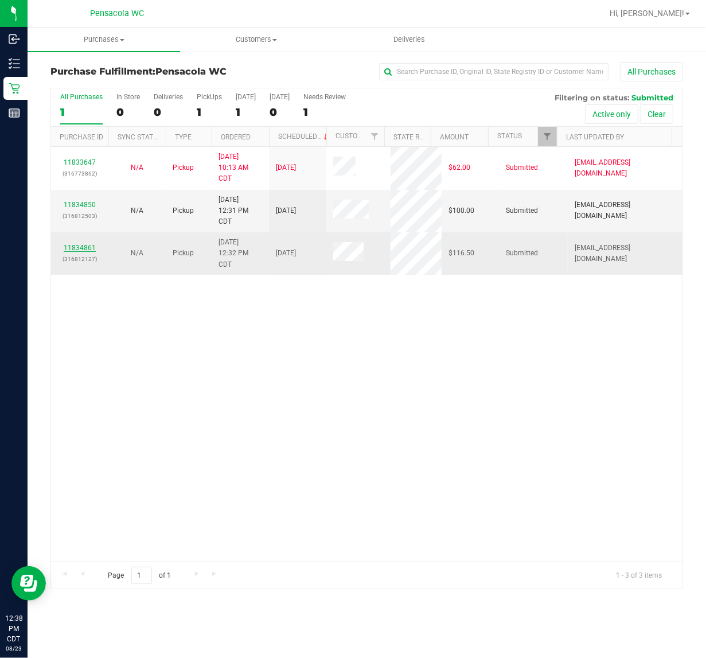
click at [72, 249] on link "11834861" at bounding box center [80, 248] width 32 height 8
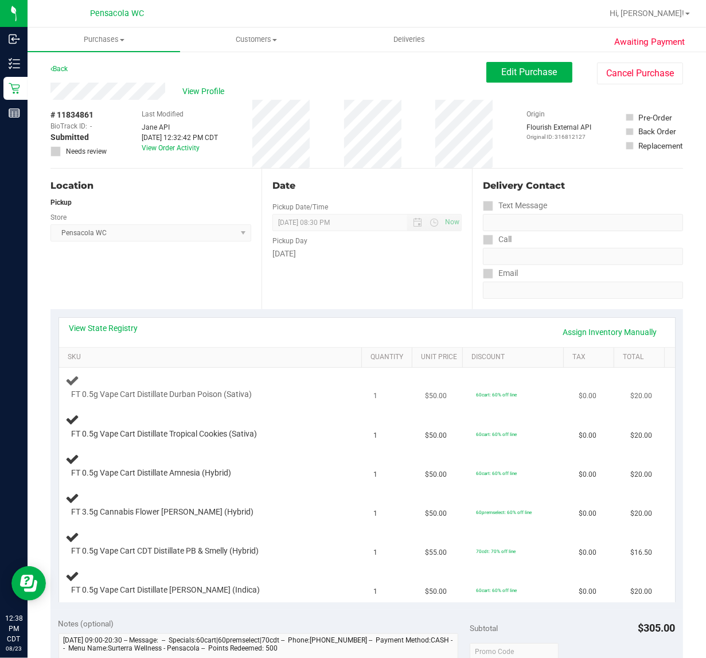
click at [155, 368] on td "FT 0.5g Vape Cart Distillate Durban Poison (Sativa)" at bounding box center [213, 386] width 308 height 39
click at [98, 331] on link "View State Registry" at bounding box center [103, 327] width 69 height 11
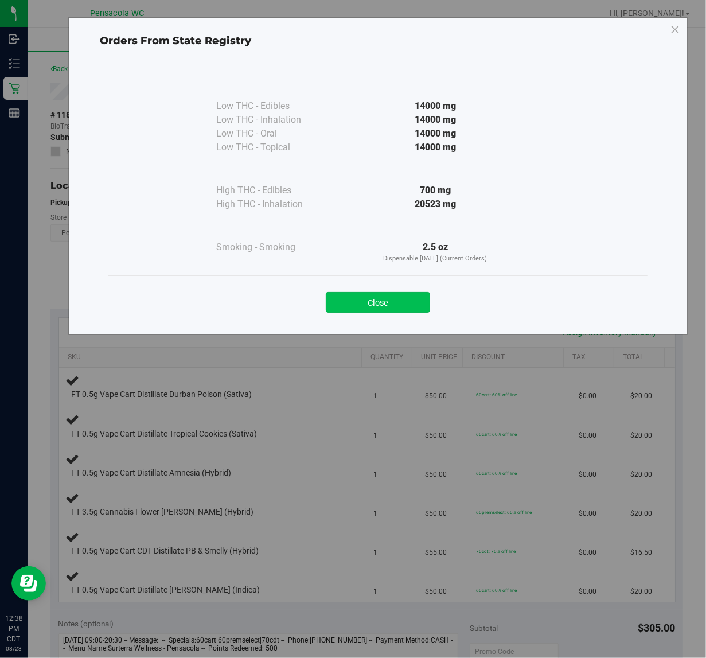
click at [357, 302] on button "Close" at bounding box center [378, 302] width 104 height 21
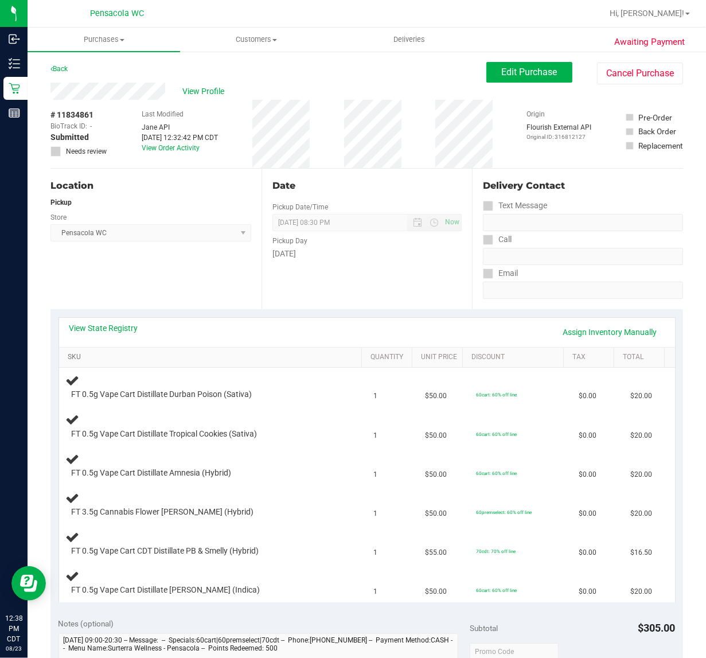
click at [208, 356] on link "SKU" at bounding box center [213, 357] width 290 height 9
click at [68, 353] on link "SKU" at bounding box center [213, 357] width 290 height 9
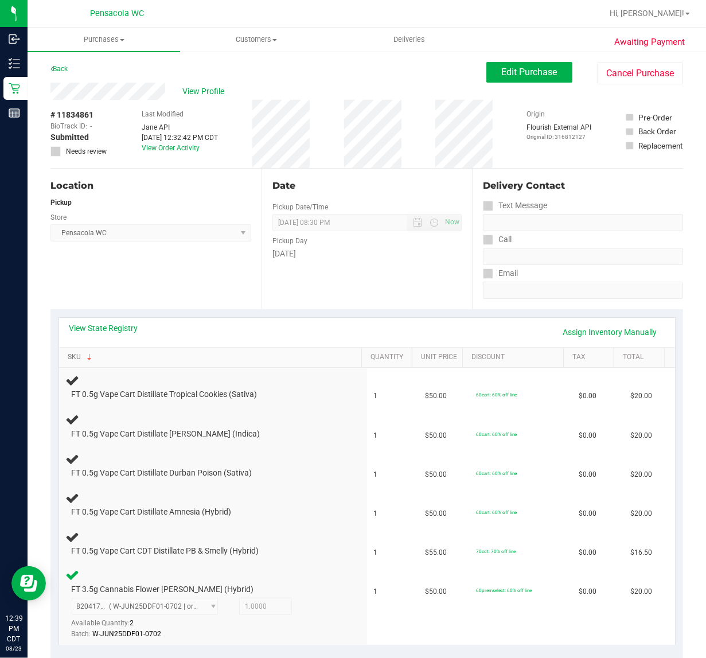
click at [68, 353] on link "SKU" at bounding box center [213, 357] width 290 height 9
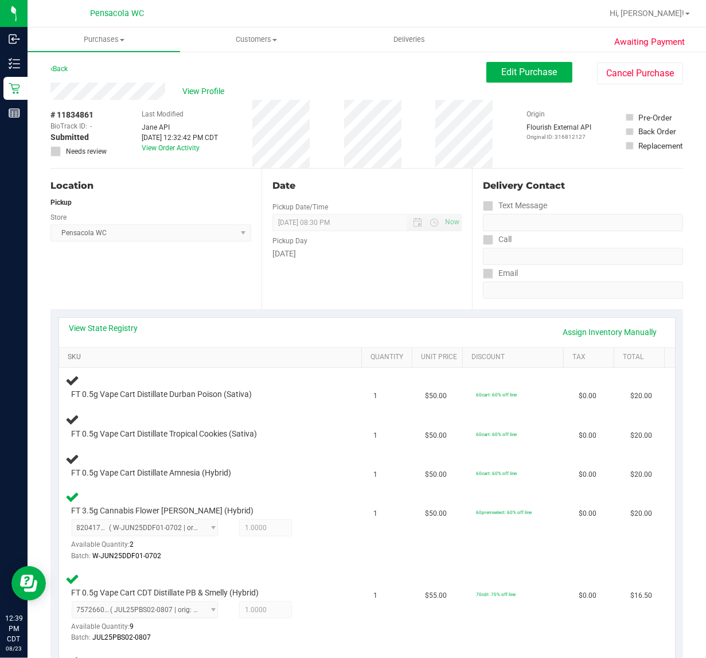
click at [68, 353] on link "SKU" at bounding box center [213, 357] width 290 height 9
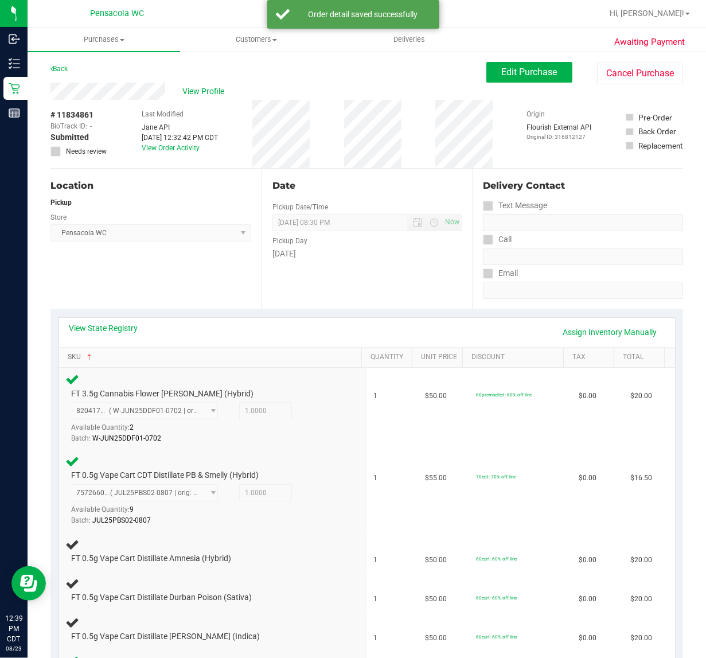
click at [68, 353] on link "SKU" at bounding box center [213, 357] width 290 height 9
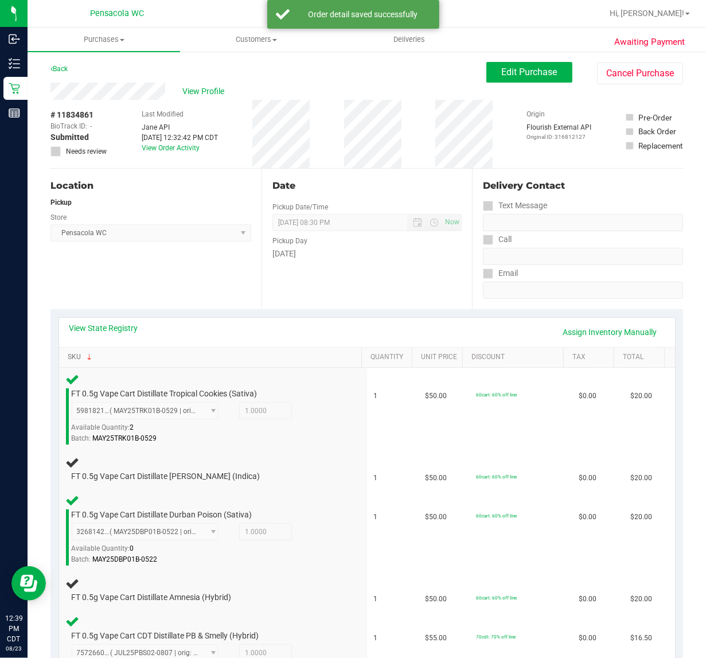
click at [68, 353] on link "SKU" at bounding box center [213, 357] width 290 height 9
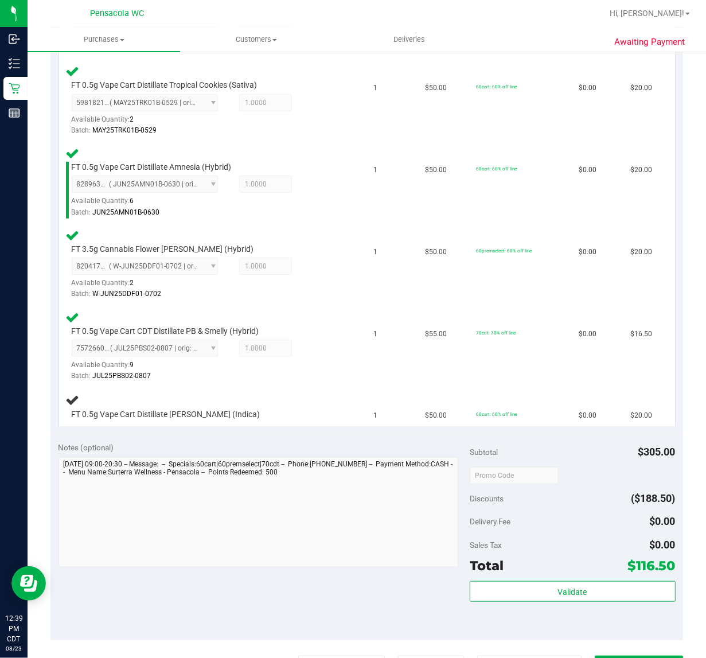
scroll to position [405, 0]
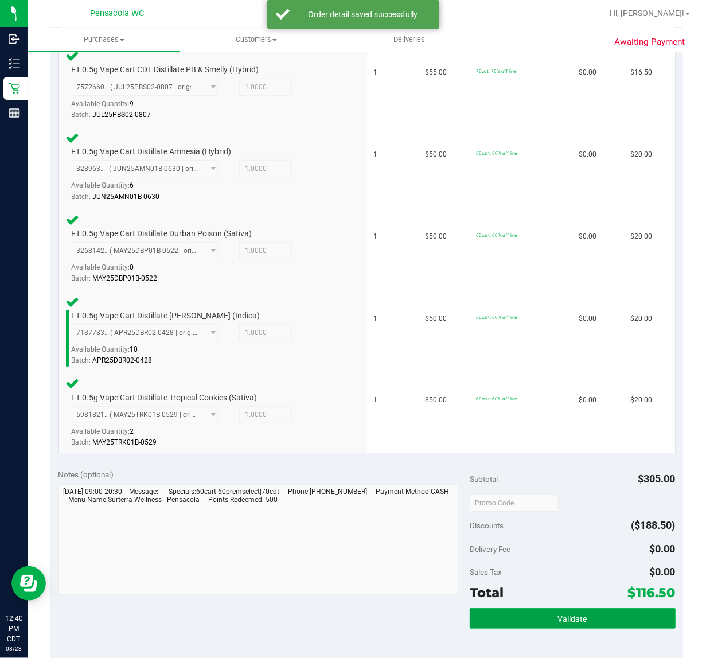
click at [560, 608] on button "Validate" at bounding box center [573, 618] width 206 height 21
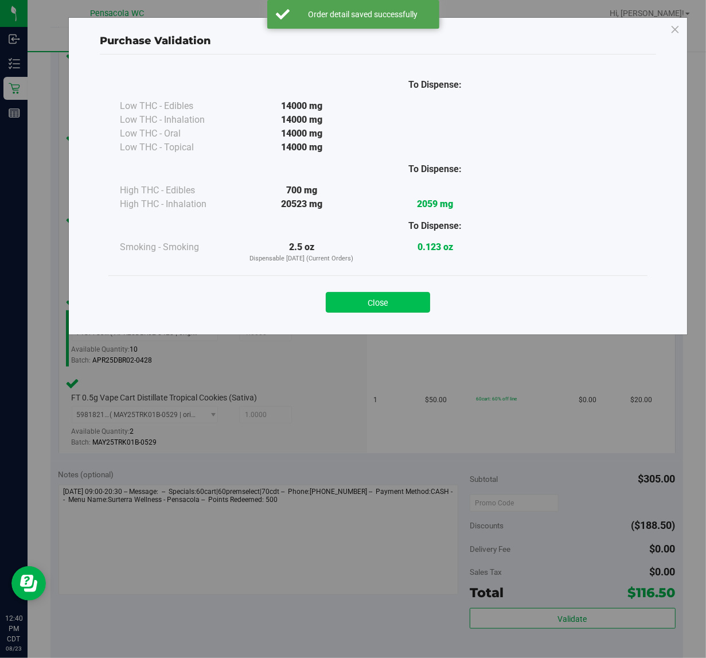
click at [390, 308] on button "Close" at bounding box center [378, 302] width 104 height 21
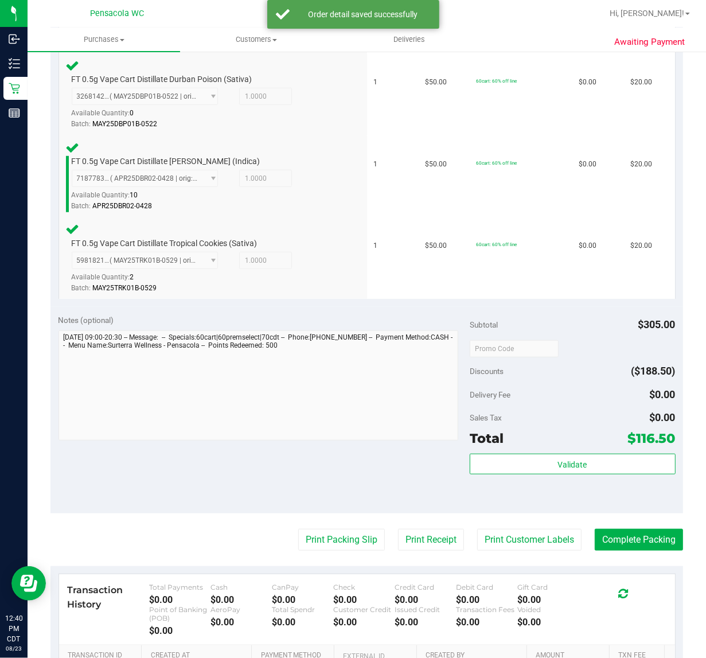
scroll to position [586, 0]
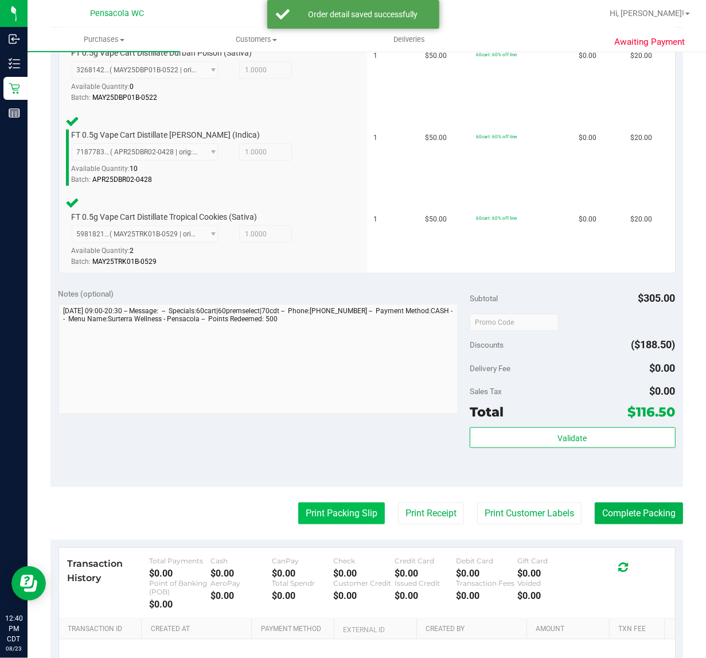
click at [334, 514] on button "Print Packing Slip" at bounding box center [341, 513] width 87 height 22
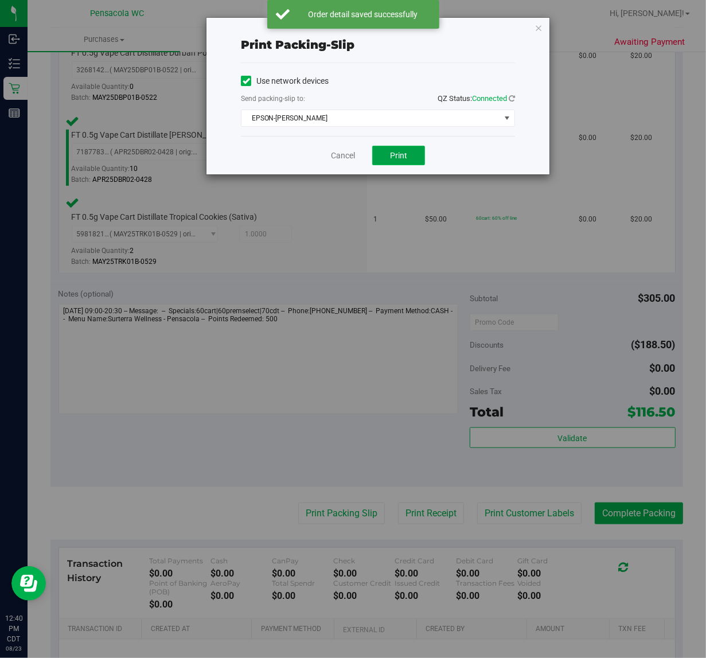
click at [409, 154] on button "Print" at bounding box center [398, 155] width 53 height 19
click at [537, 26] on icon "button" at bounding box center [538, 28] width 8 height 14
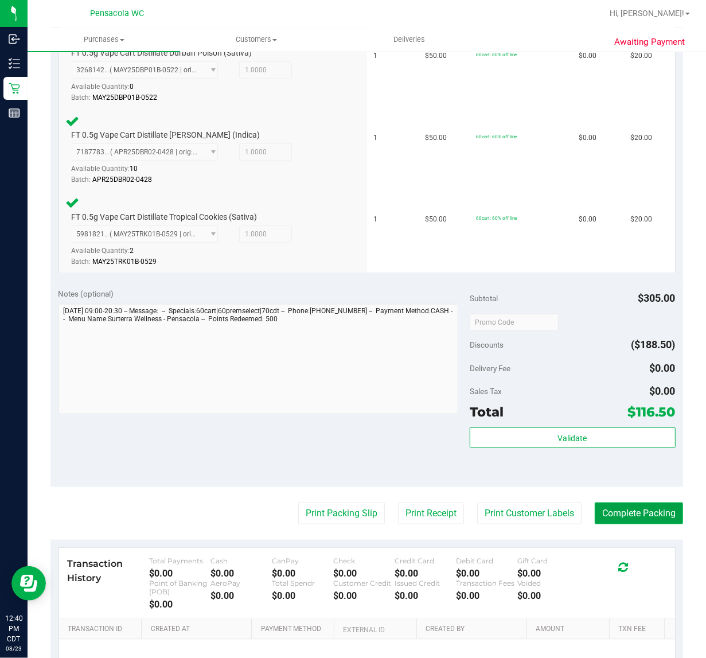
click at [632, 519] on button "Complete Packing" at bounding box center [639, 513] width 88 height 22
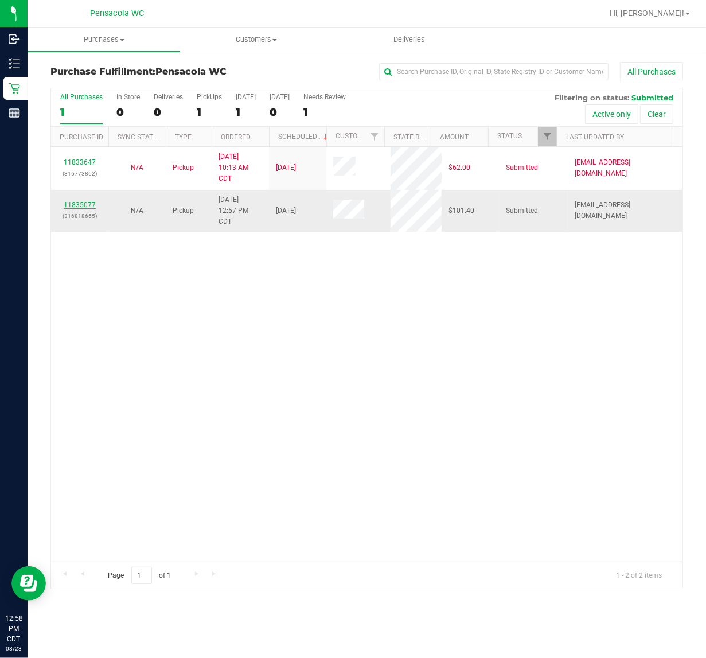
click at [68, 207] on link "11835077" at bounding box center [80, 205] width 32 height 8
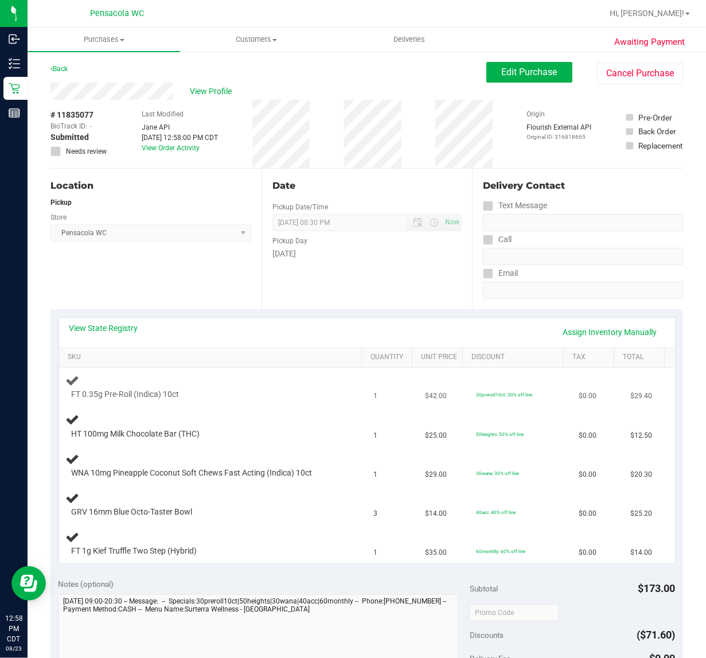
click at [168, 372] on td "FT 0.35g Pre-Roll (Indica) 10ct" at bounding box center [213, 386] width 308 height 39
click at [152, 347] on th "SKU" at bounding box center [210, 357] width 303 height 21
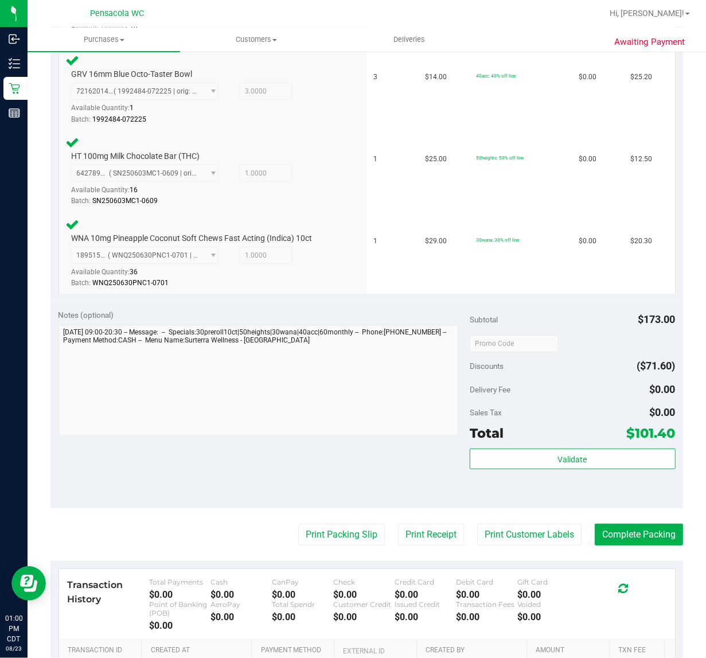
scroll to position [483, 0]
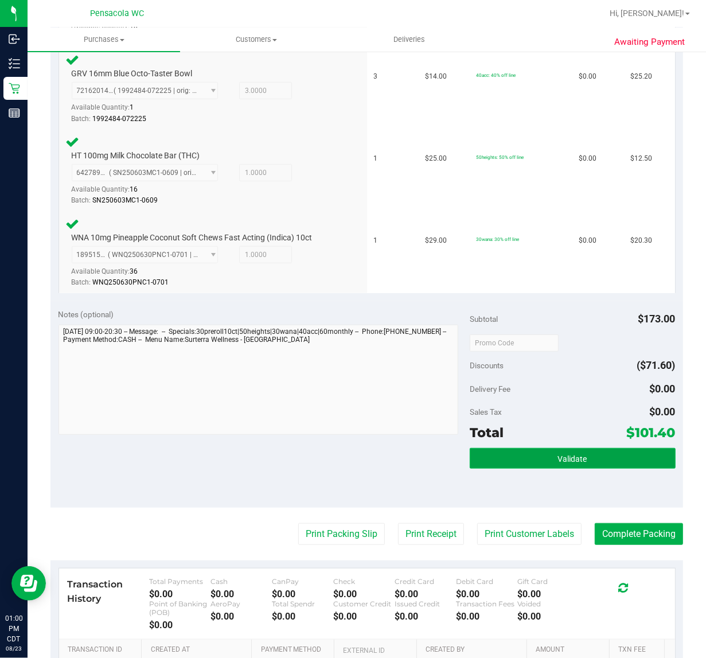
click at [558, 456] on span "Validate" at bounding box center [572, 458] width 29 height 9
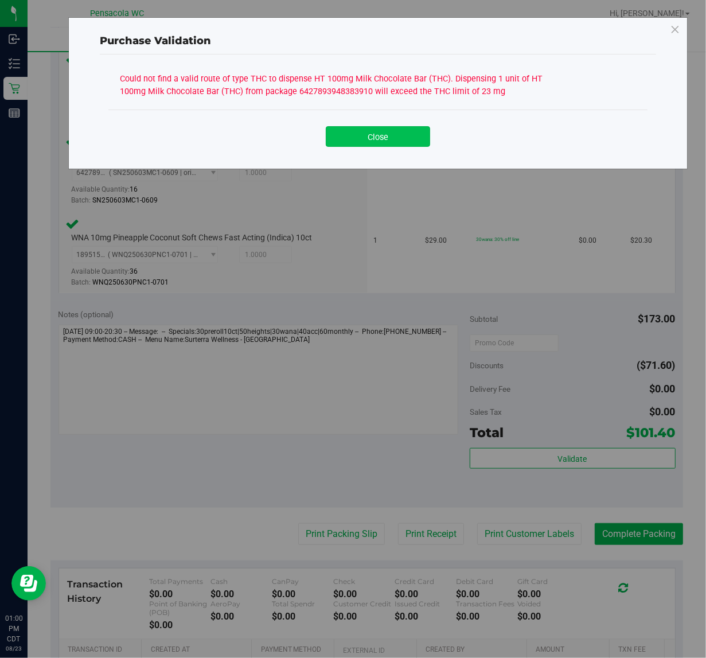
click at [354, 139] on button "Close" at bounding box center [378, 136] width 104 height 21
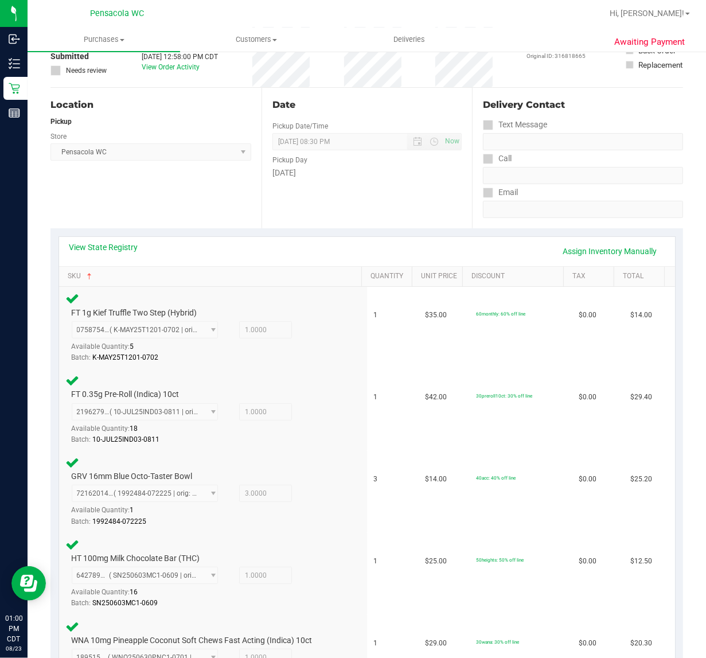
scroll to position [72, 0]
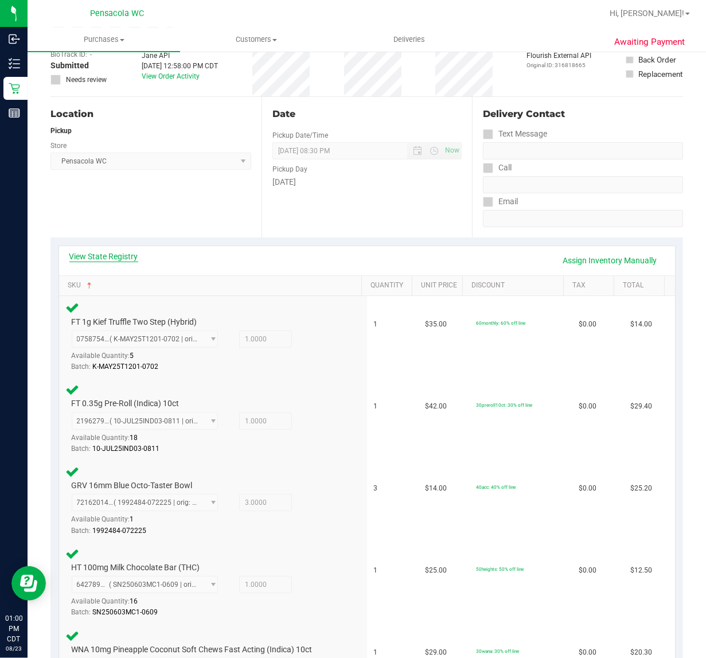
click at [119, 259] on link "View State Registry" at bounding box center [103, 256] width 69 height 11
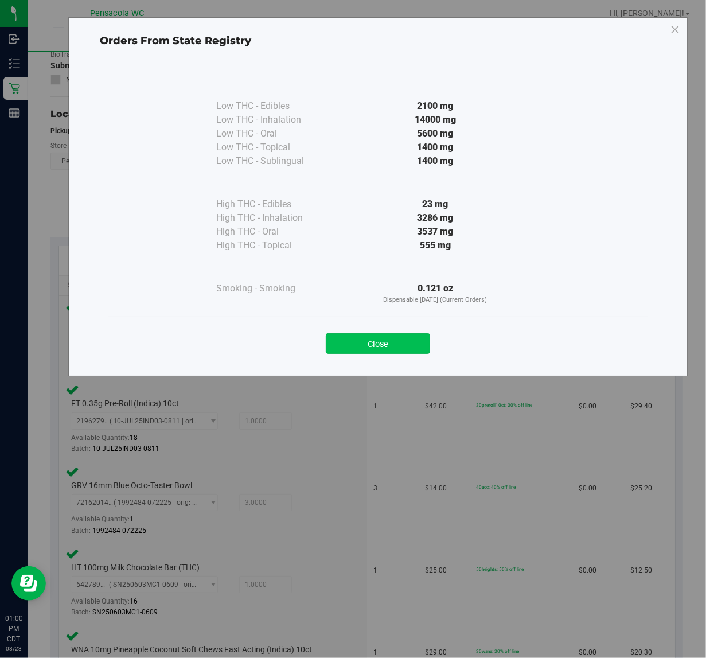
click at [364, 335] on button "Close" at bounding box center [378, 343] width 104 height 21
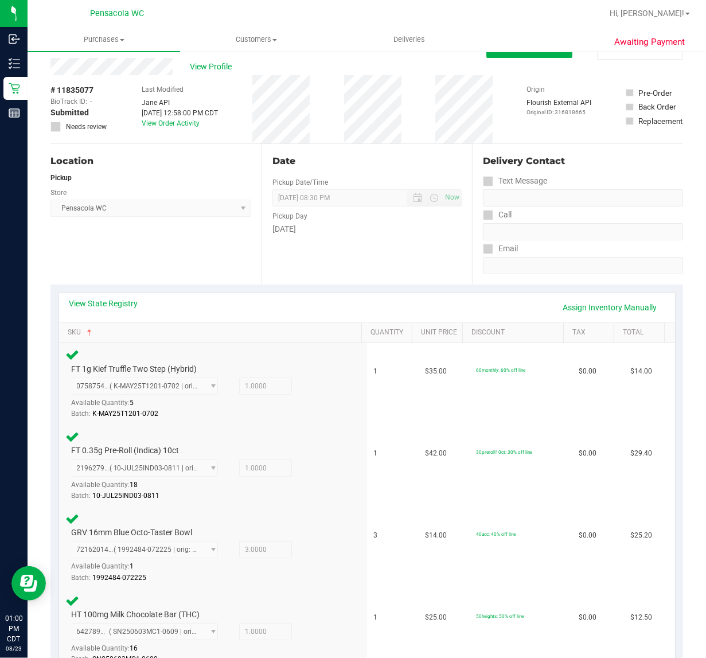
scroll to position [0, 0]
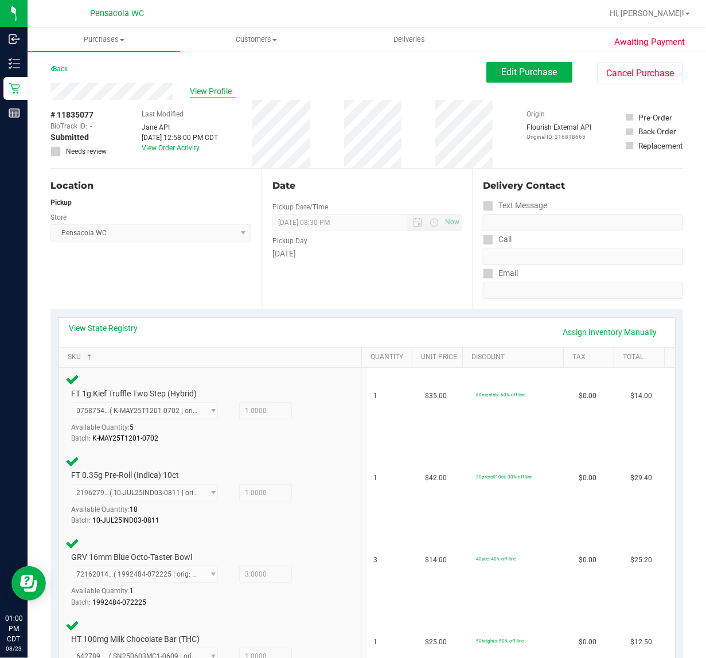
click at [207, 91] on span "View Profile" at bounding box center [213, 91] width 46 height 12
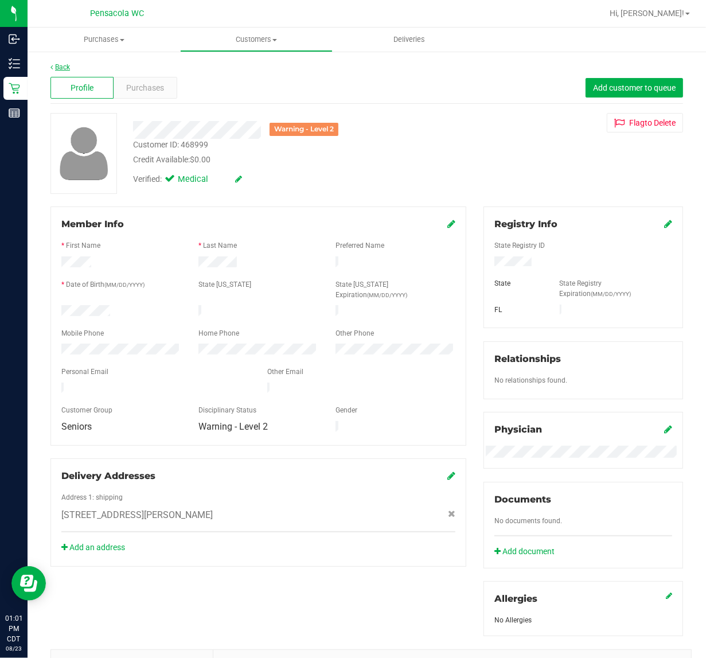
click at [52, 69] on icon at bounding box center [51, 67] width 2 height 7
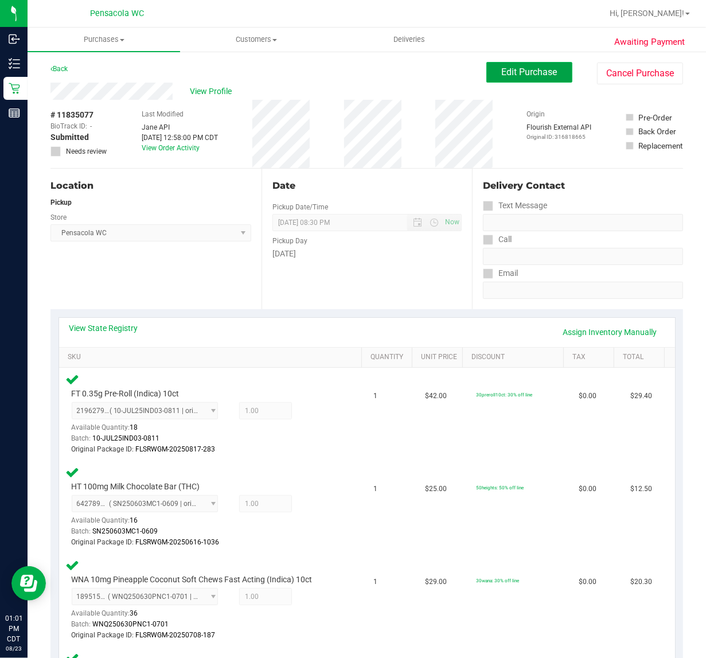
click at [530, 69] on span "Edit Purchase" at bounding box center [530, 72] width 56 height 11
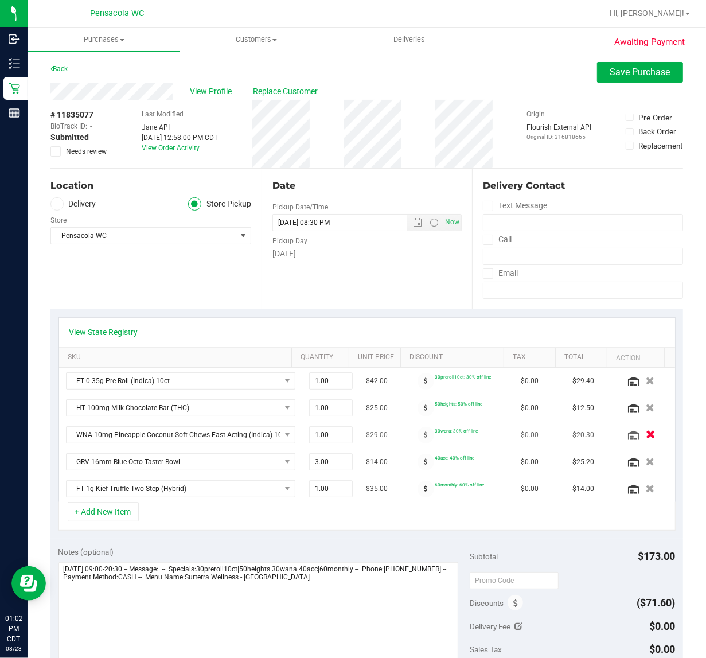
click at [640, 440] on button "button" at bounding box center [649, 434] width 19 height 12
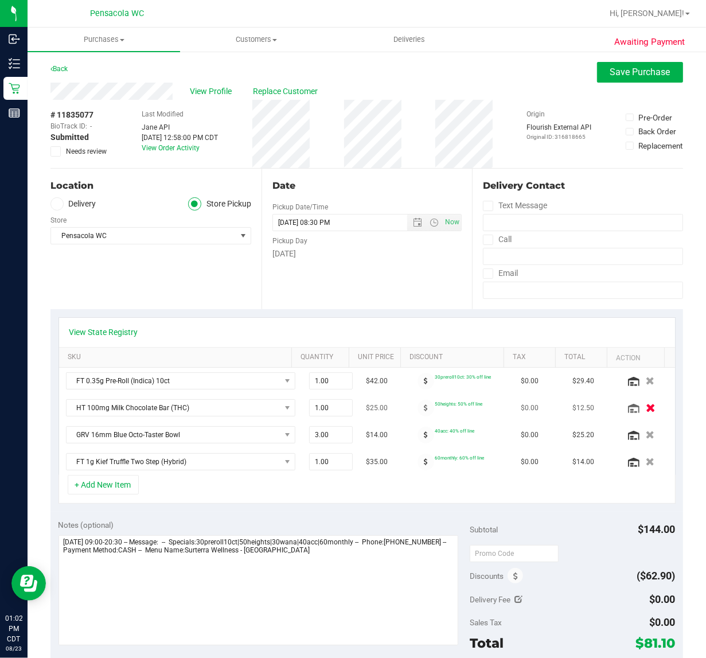
click at [646, 411] on icon "button" at bounding box center [651, 408] width 10 height 9
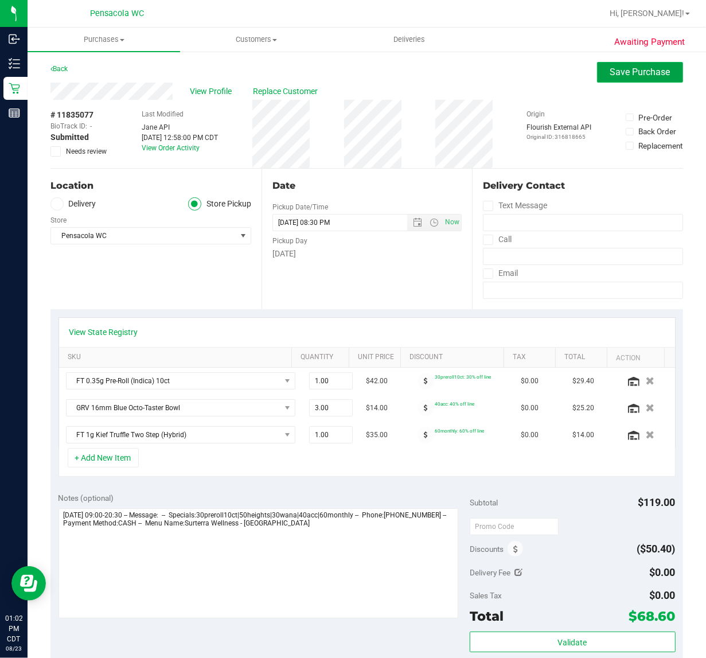
click at [608, 66] on button "Save Purchase" at bounding box center [640, 72] width 86 height 21
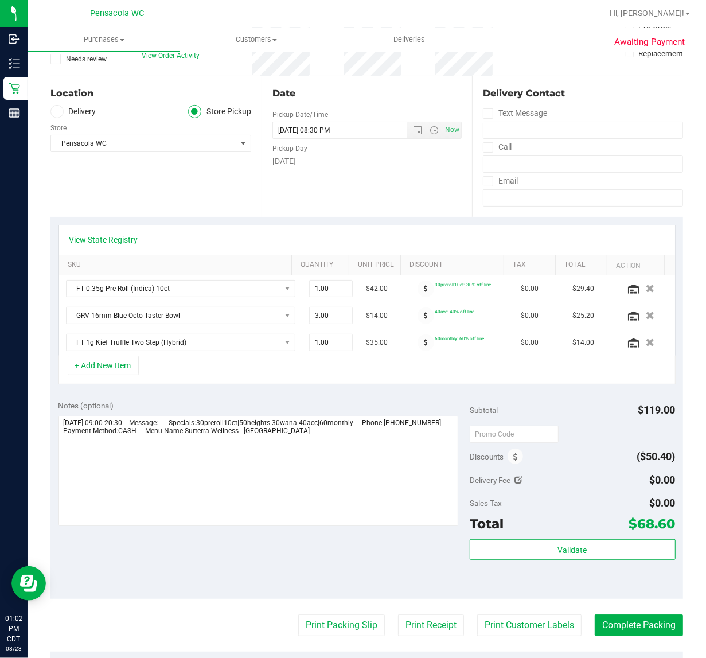
scroll to position [143, 0]
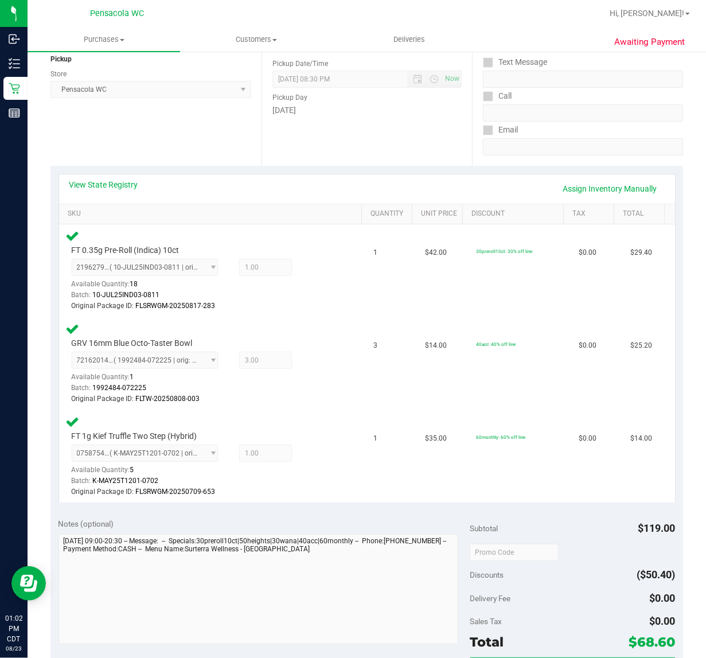
scroll to position [358, 0]
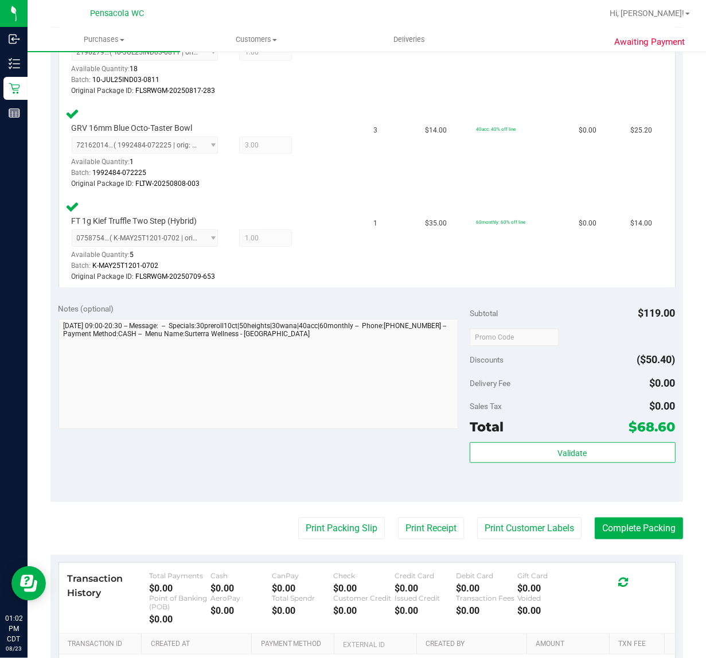
click at [505, 440] on div "Subtotal $119.00 Discounts ($50.40) Delivery Fee $0.00 Sales Tax $0.00 Total $6…" at bounding box center [573, 398] width 206 height 191
click at [505, 442] on button "Validate" at bounding box center [573, 452] width 206 height 21
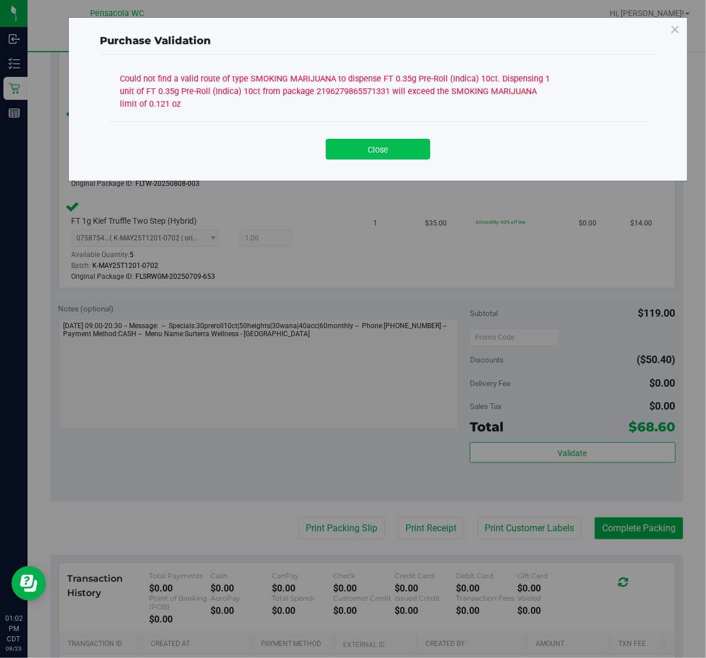
click at [351, 147] on button "Close" at bounding box center [378, 149] width 104 height 21
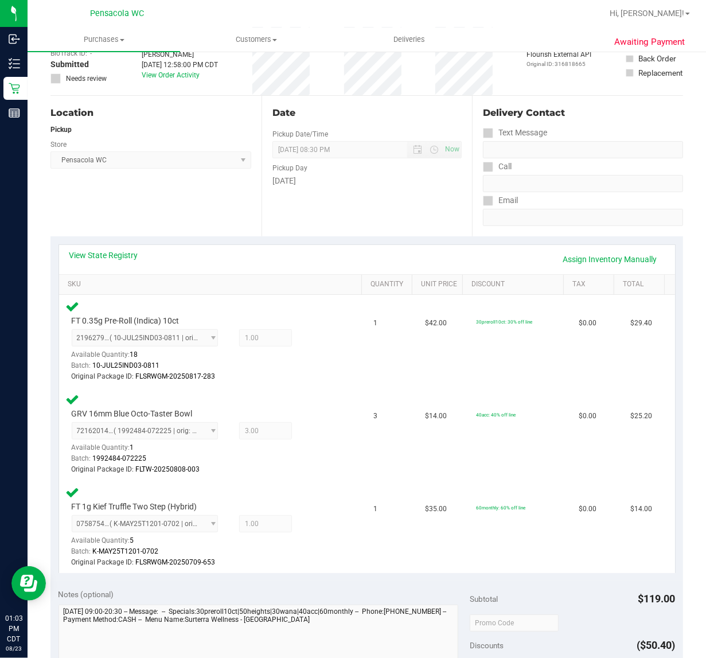
scroll to position [72, 0]
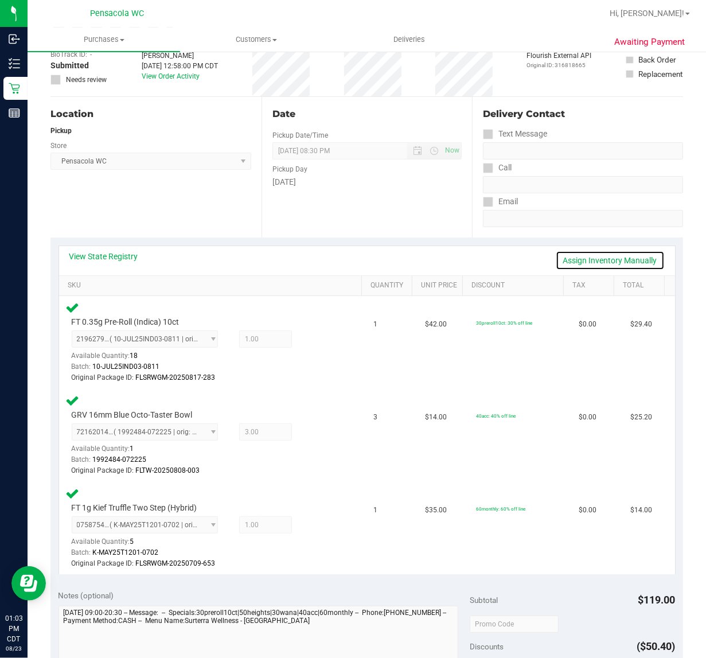
click at [562, 262] on link "Assign Inventory Manually" at bounding box center [610, 260] width 109 height 19
click at [309, 340] on icon at bounding box center [315, 340] width 12 height 13
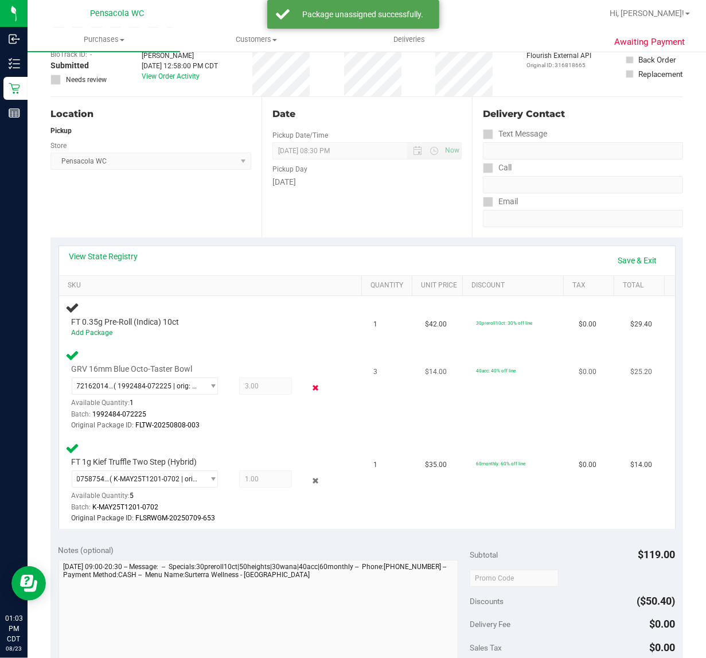
click at [309, 384] on icon at bounding box center [315, 387] width 12 height 13
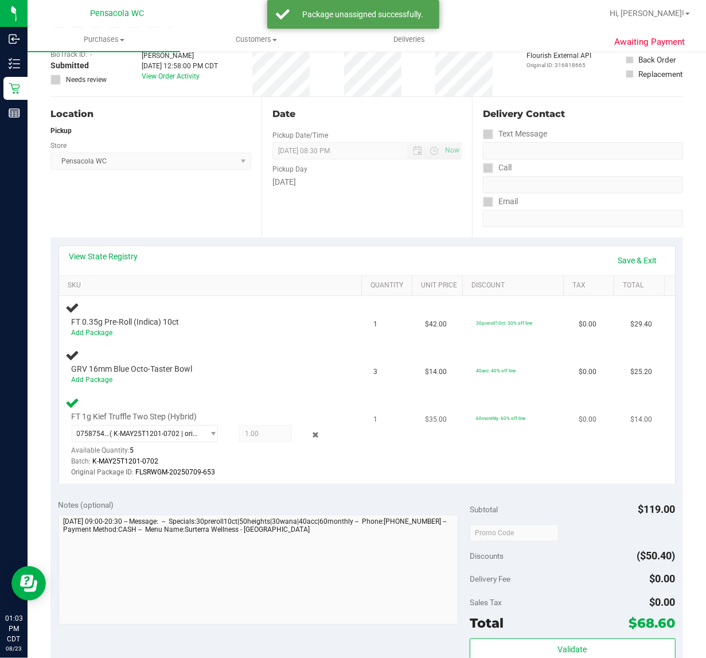
click at [311, 428] on icon at bounding box center [315, 434] width 12 height 13
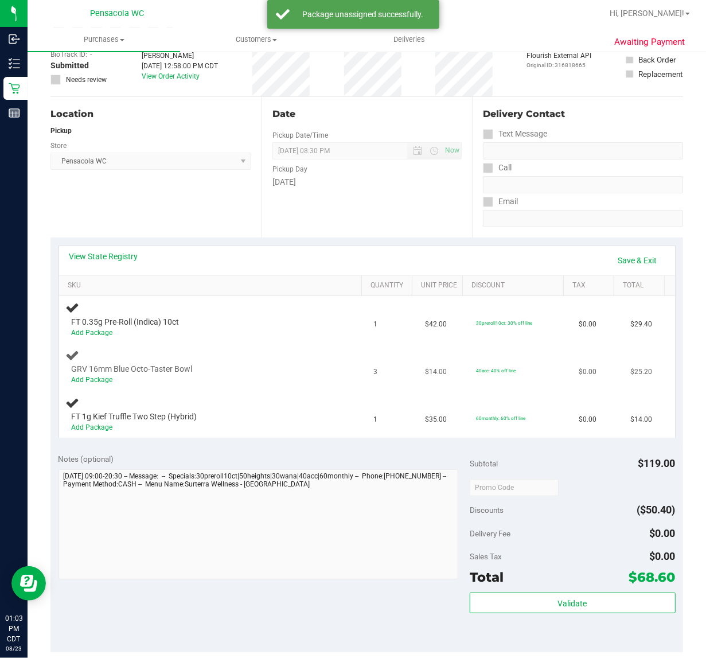
scroll to position [0, 0]
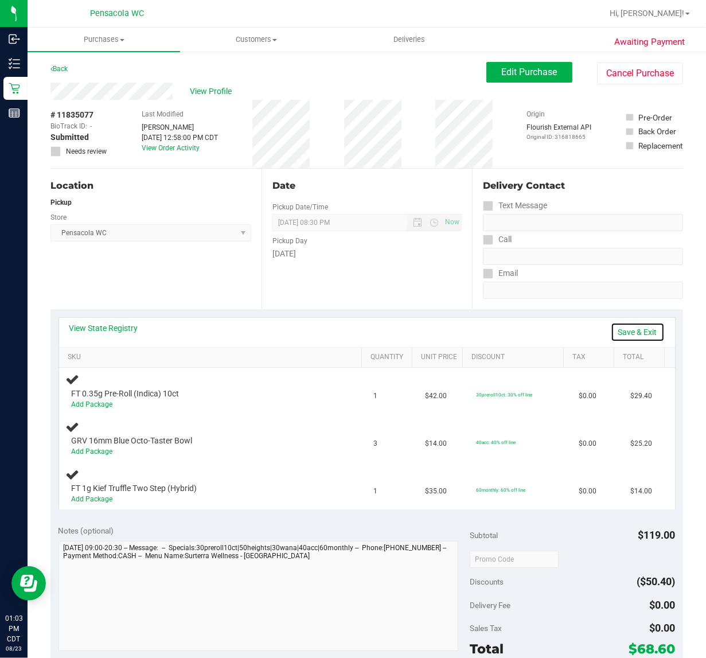
click at [612, 329] on link "Save & Exit" at bounding box center [638, 331] width 54 height 19
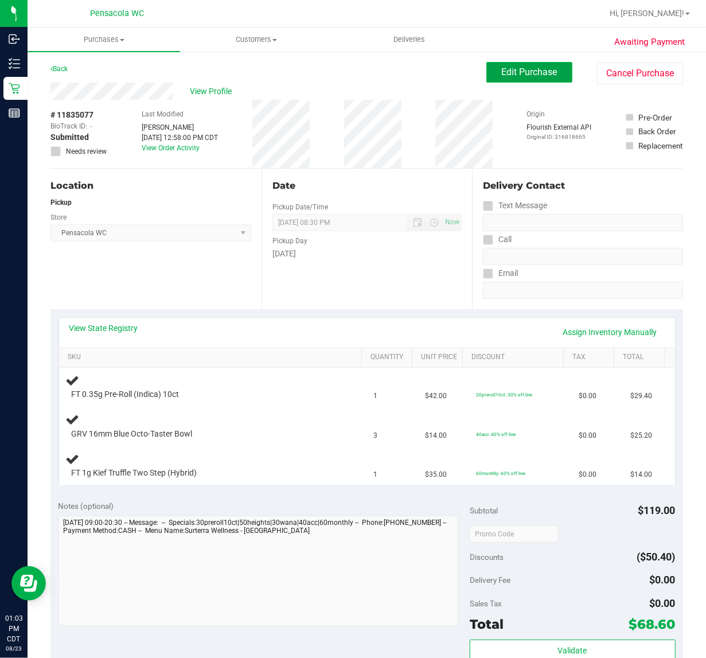
click at [502, 70] on span "Edit Purchase" at bounding box center [530, 72] width 56 height 11
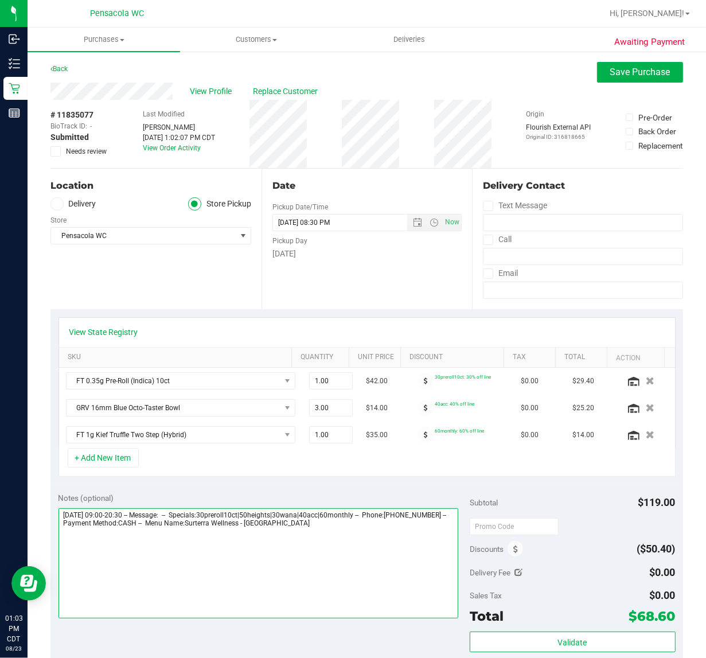
click at [388, 549] on textarea at bounding box center [258, 563] width 400 height 110
type textarea "Saturday 08/23/2025 09:00-20:30 -- Message: -- Specials:30preroll10ct|50heights…"
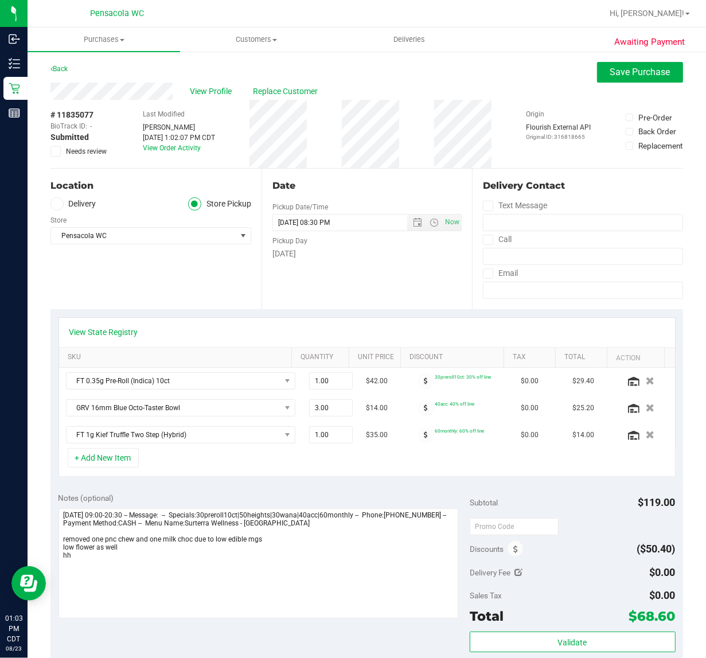
click at [67, 147] on span "Needs review" at bounding box center [86, 151] width 41 height 10
click at [0, 0] on input "Needs review" at bounding box center [0, 0] width 0 height 0
click at [648, 75] on span "Save Purchase" at bounding box center [640, 72] width 60 height 11
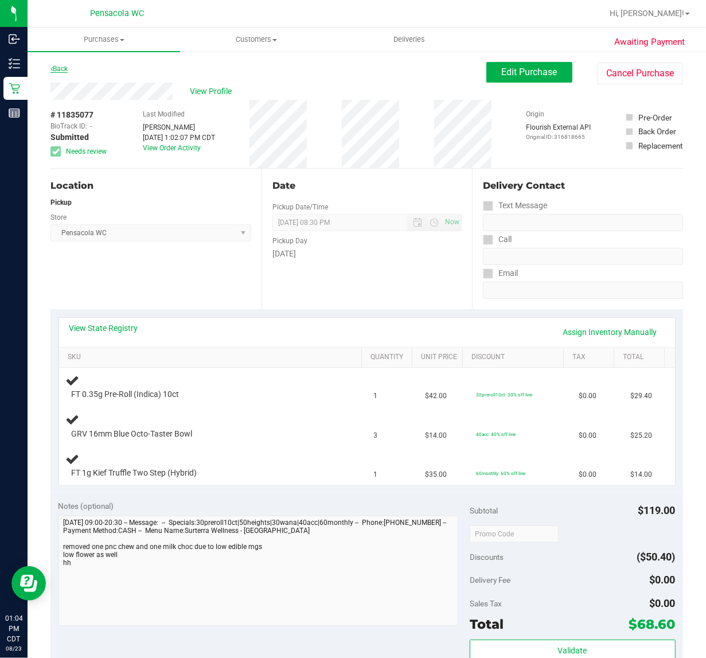
click at [56, 65] on link "Back" at bounding box center [58, 69] width 17 height 8
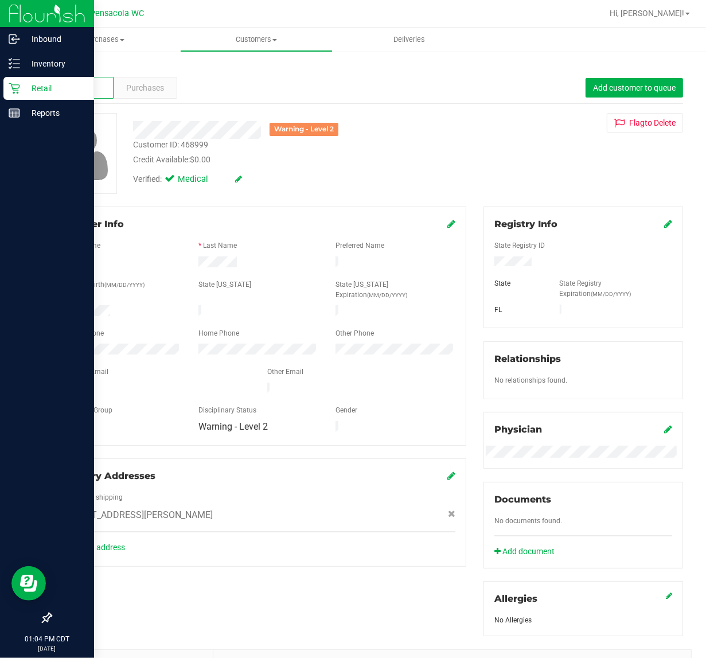
click at [18, 96] on div "Retail" at bounding box center [48, 88] width 91 height 23
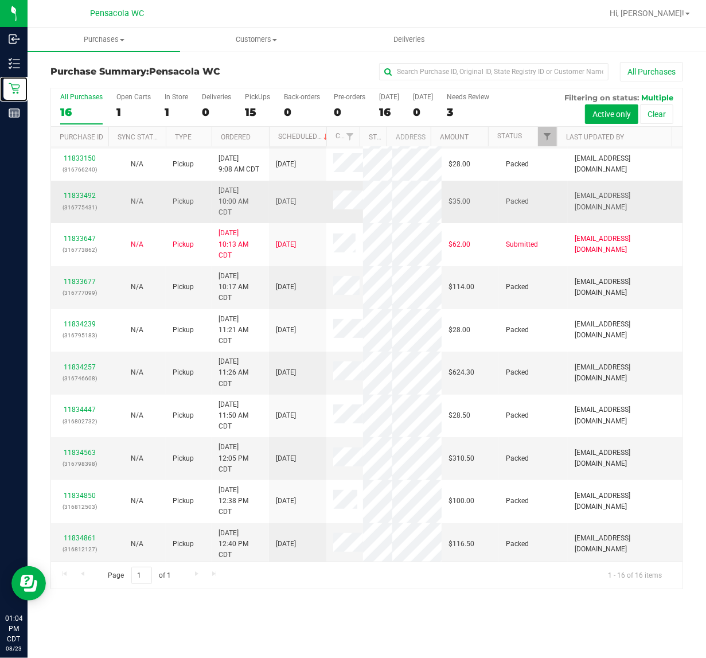
scroll to position [143, 0]
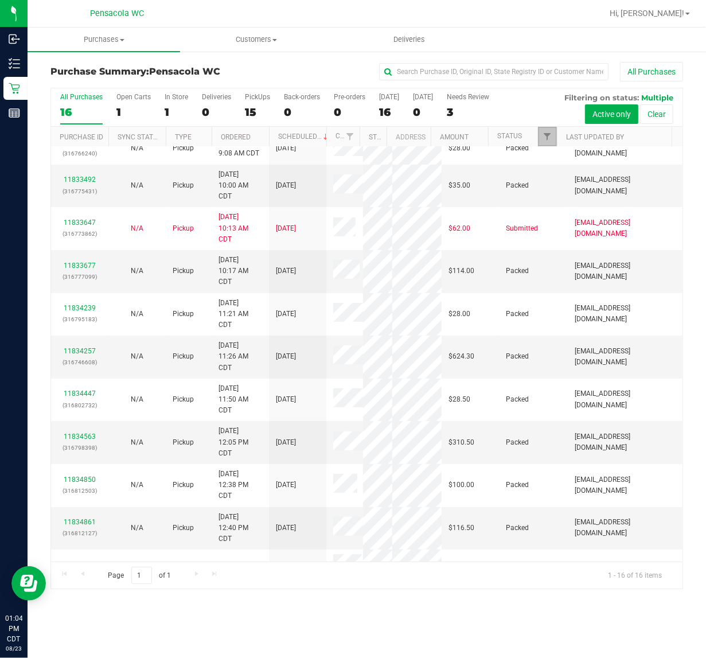
click at [546, 144] on link "Filter" at bounding box center [547, 136] width 19 height 19
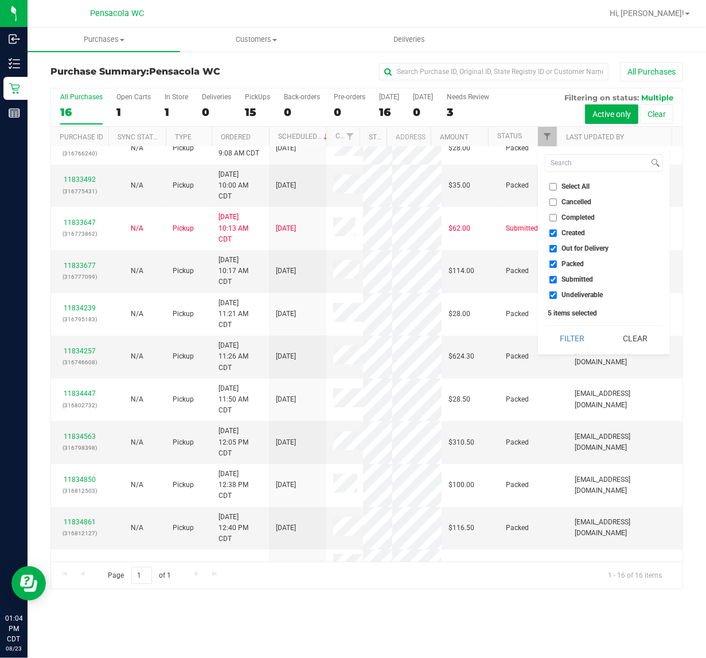
click at [558, 189] on label "Select All" at bounding box center [569, 186] width 41 height 7
click at [557, 189] on input "Select All" at bounding box center [552, 186] width 7 height 7
checkbox input "true"
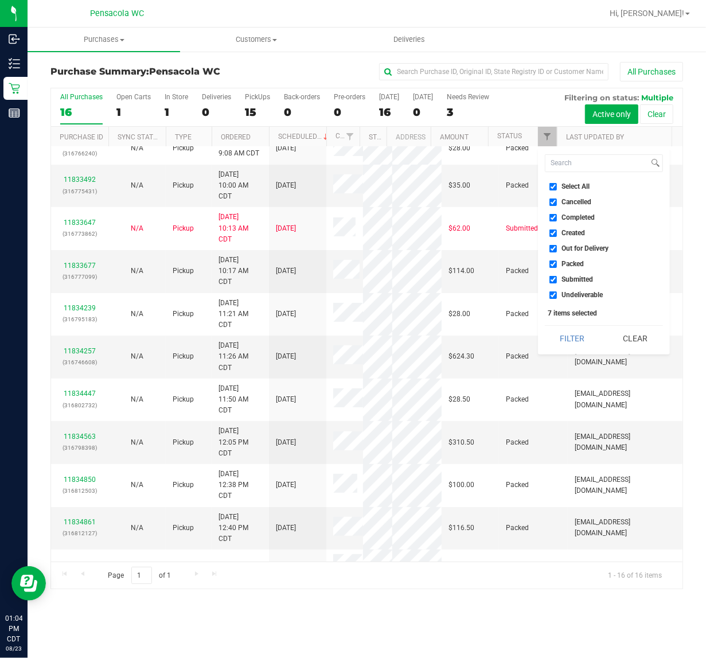
click at [558, 189] on label "Select All" at bounding box center [569, 186] width 41 height 7
click at [557, 189] on input "Select All" at bounding box center [552, 186] width 7 height 7
checkbox input "false"
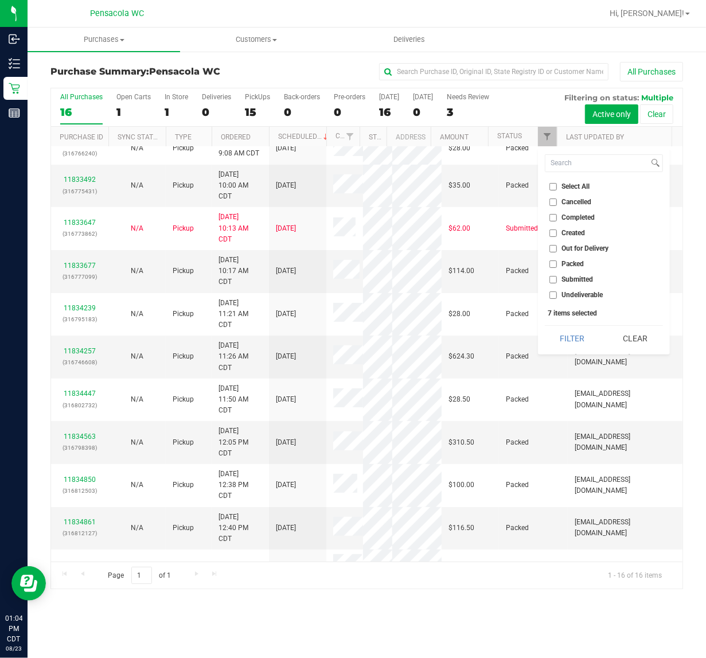
checkbox input "false"
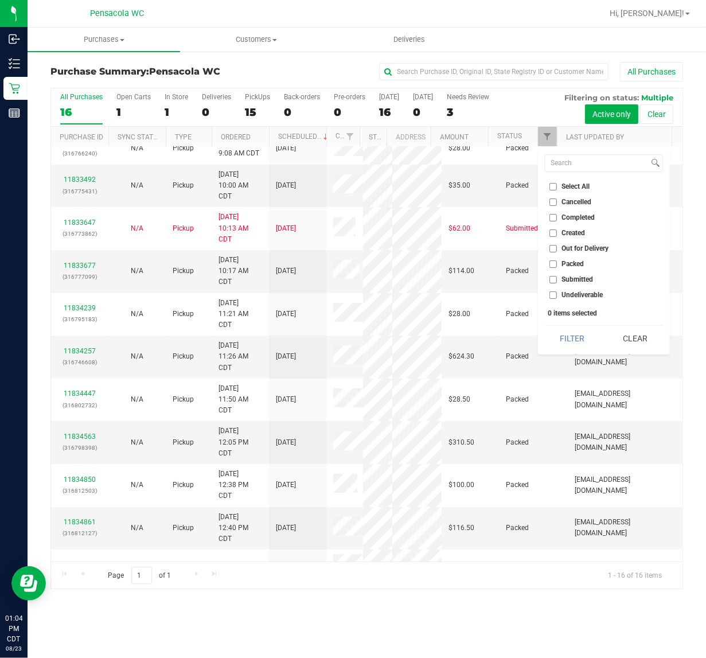
click at [556, 276] on input "Submitted" at bounding box center [552, 279] width 7 height 7
checkbox input "true"
click at [562, 333] on button "Filter" at bounding box center [572, 338] width 55 height 25
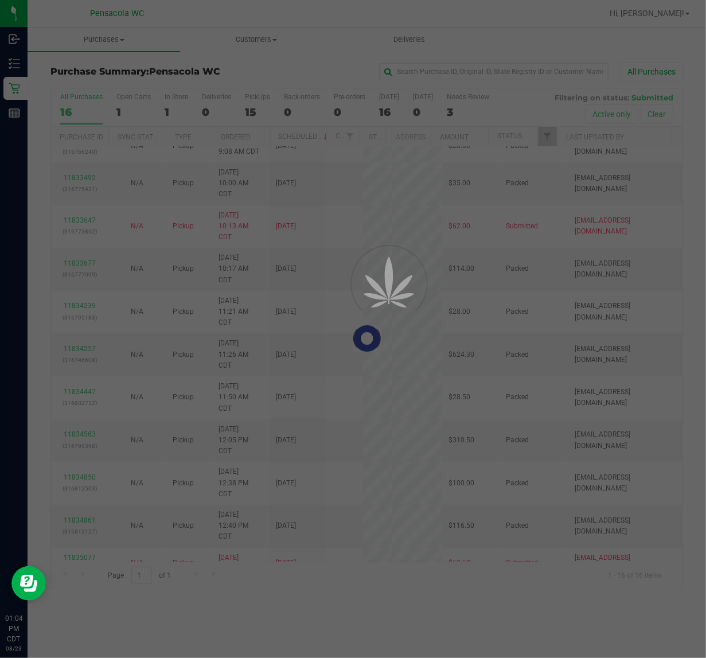
scroll to position [0, 0]
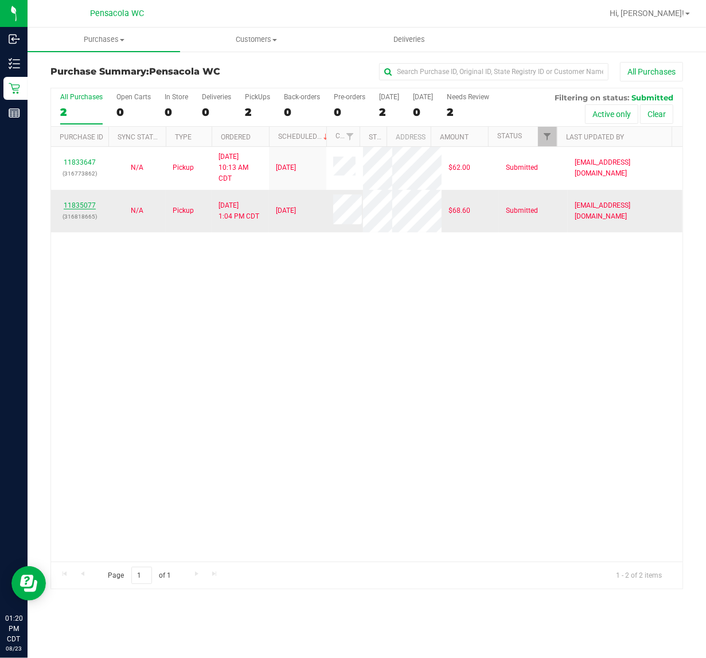
click at [83, 207] on link "11835077" at bounding box center [80, 205] width 32 height 8
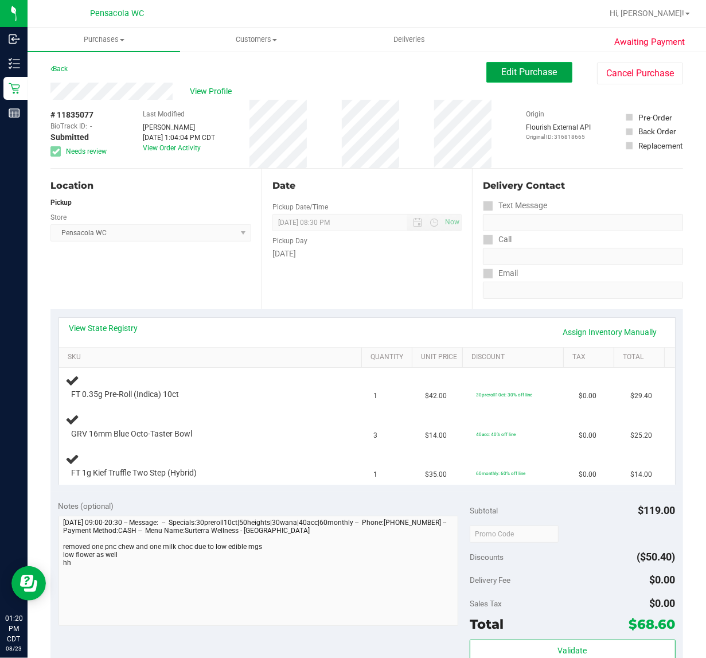
click at [515, 70] on span "Edit Purchase" at bounding box center [530, 72] width 56 height 11
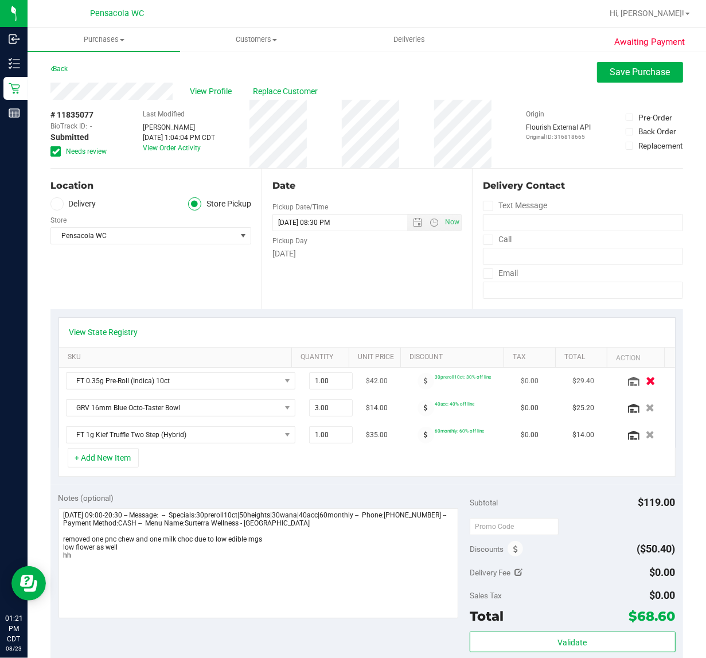
click at [646, 381] on icon "button" at bounding box center [651, 381] width 10 height 9
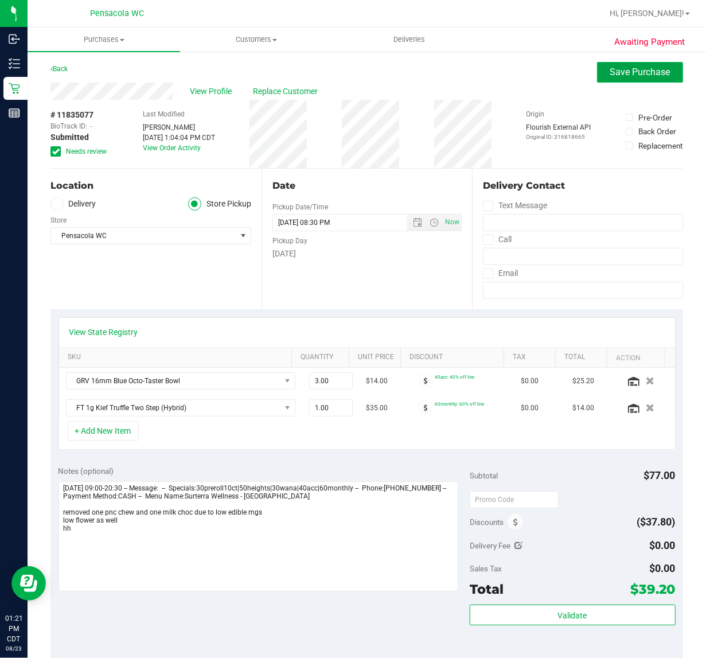
click at [626, 77] on span "Save Purchase" at bounding box center [640, 72] width 60 height 11
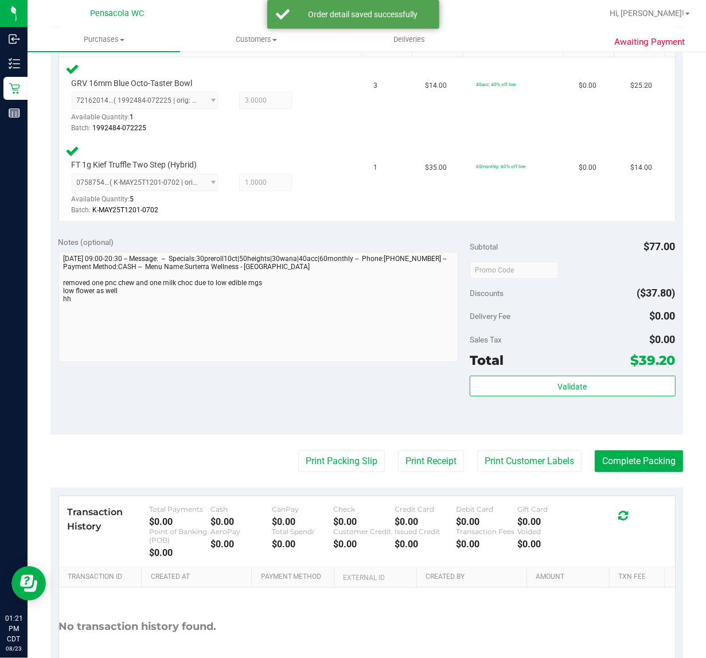
scroll to position [319, 0]
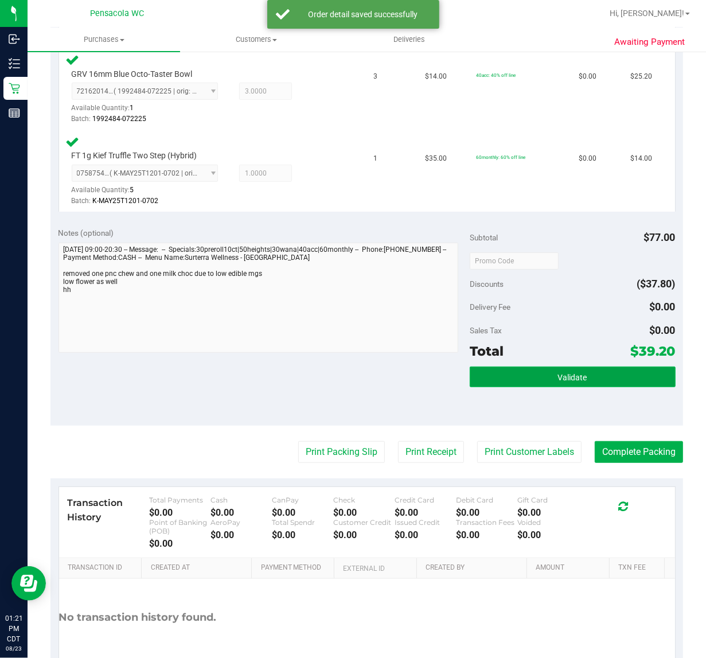
click at [565, 378] on span "Validate" at bounding box center [572, 377] width 29 height 9
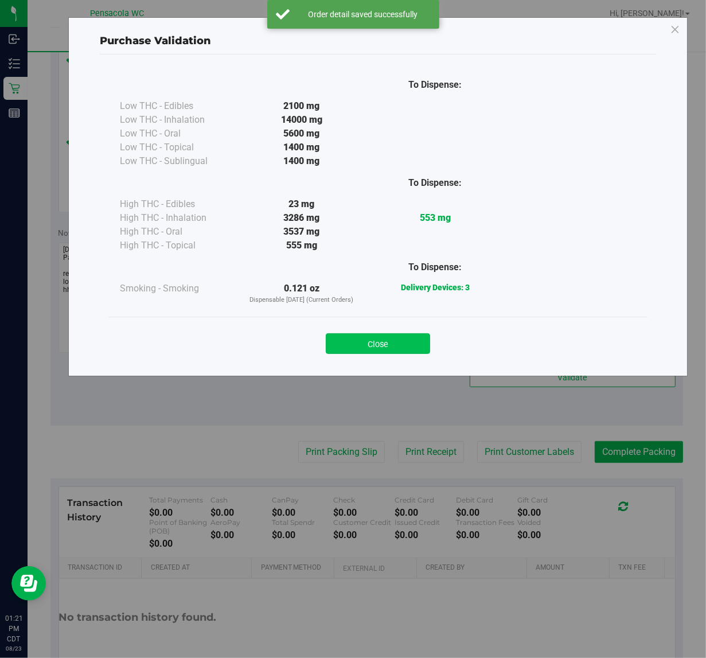
click at [393, 337] on button "Close" at bounding box center [378, 343] width 104 height 21
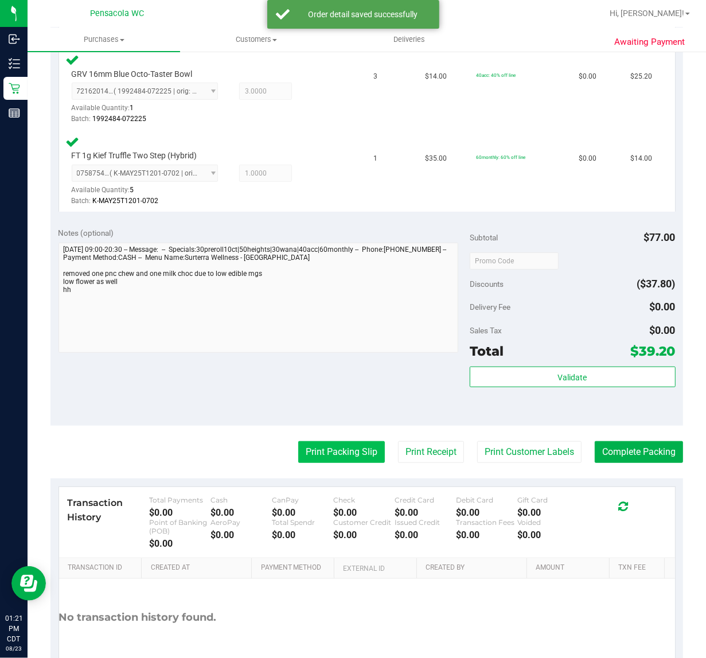
click at [358, 459] on button "Print Packing Slip" at bounding box center [341, 452] width 87 height 22
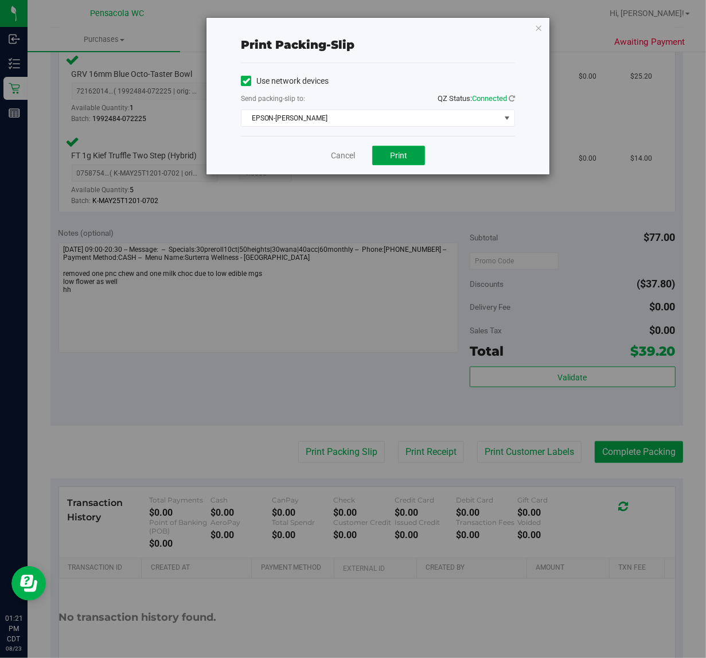
click at [398, 156] on span "Print" at bounding box center [398, 155] width 17 height 9
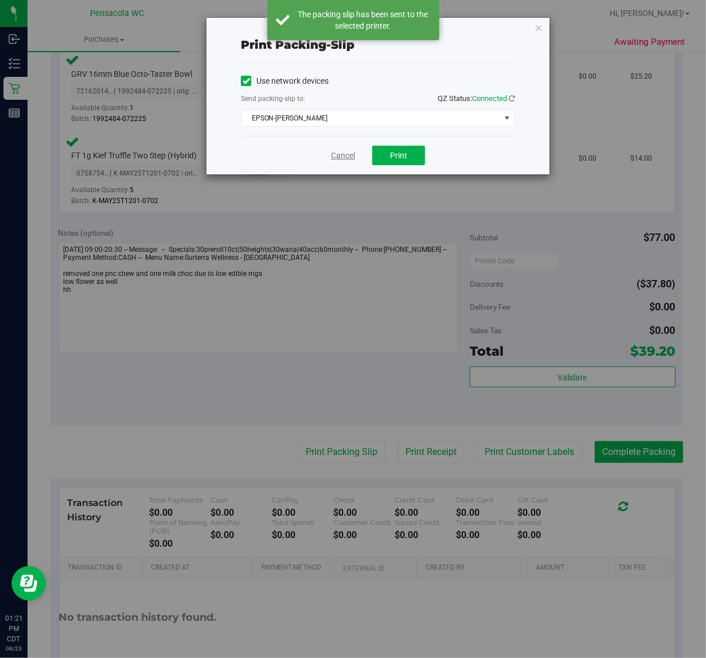
click at [333, 155] on link "Cancel" at bounding box center [343, 156] width 24 height 12
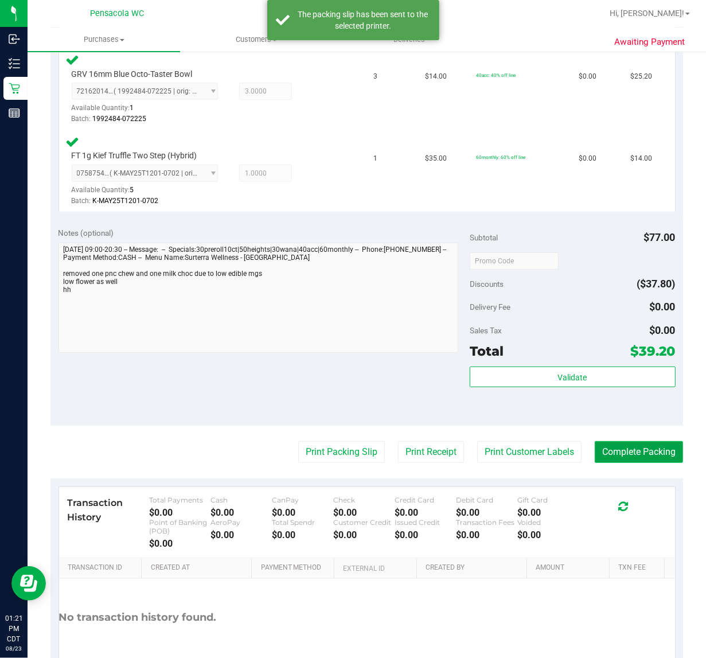
click at [595, 457] on button "Complete Packing" at bounding box center [639, 452] width 88 height 22
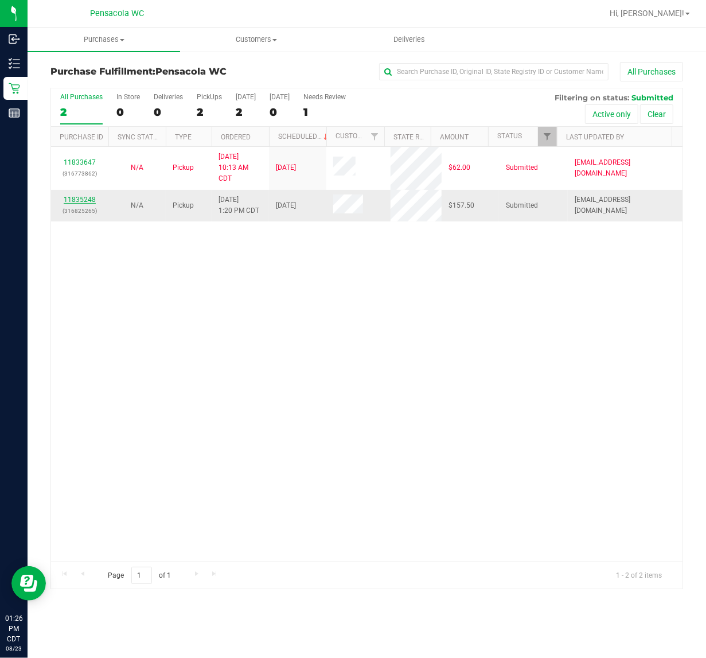
click at [65, 204] on link "11835248" at bounding box center [80, 200] width 32 height 8
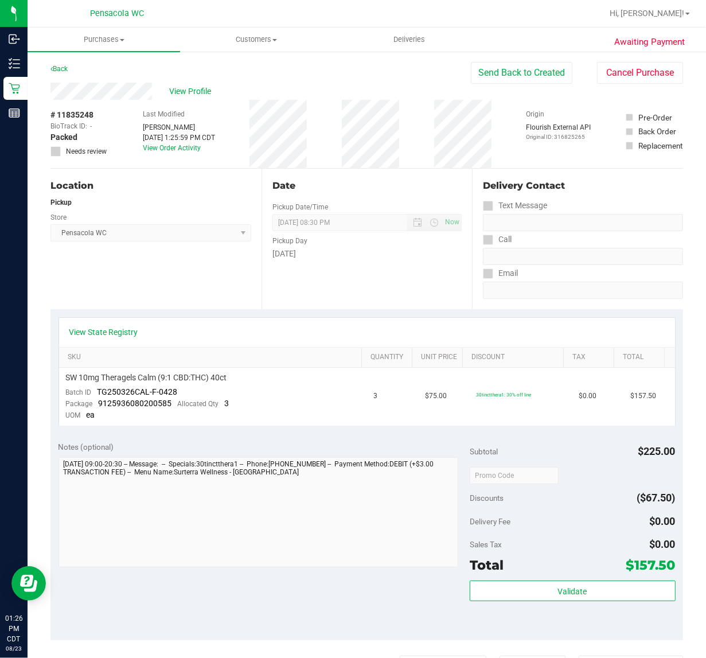
click at [84, 78] on div "Back Send Back to Created Cancel Purchase" at bounding box center [366, 72] width 632 height 21
click at [59, 70] on link "Back" at bounding box center [58, 69] width 17 height 8
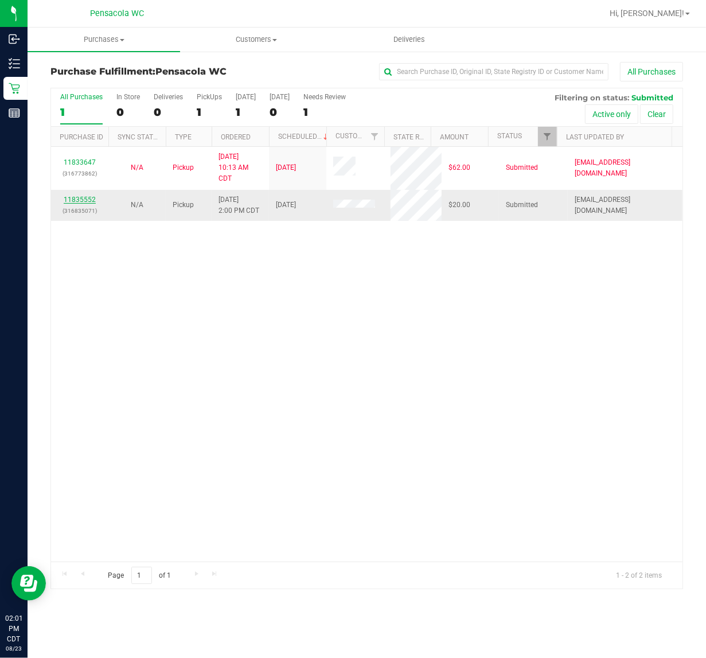
click at [90, 202] on link "11835552" at bounding box center [80, 200] width 32 height 8
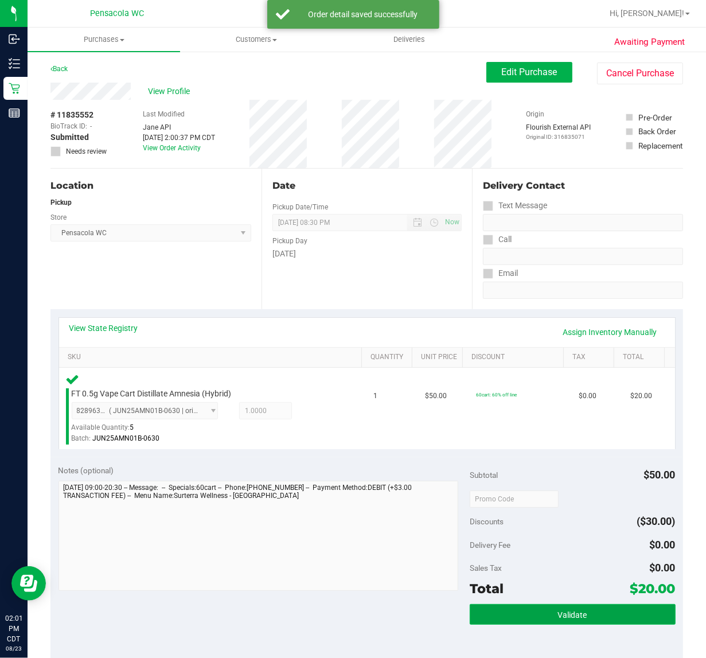
click at [546, 622] on button "Validate" at bounding box center [573, 614] width 206 height 21
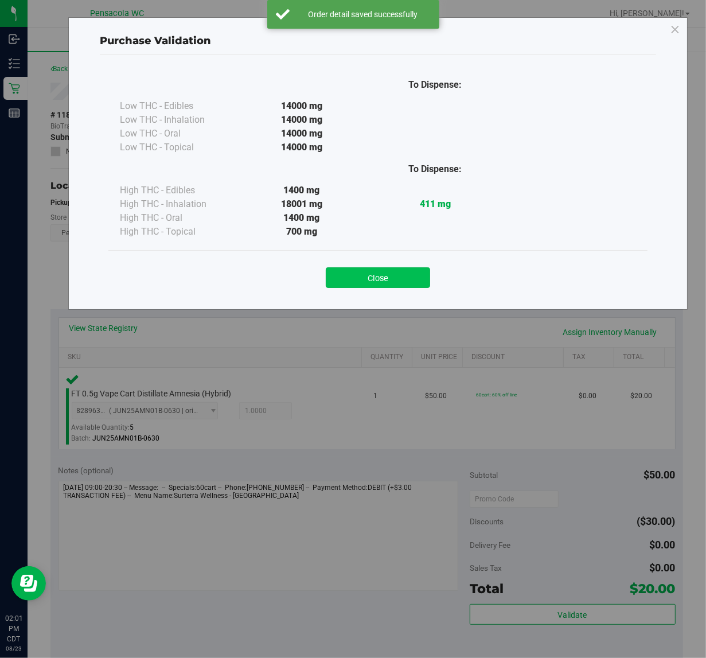
click at [370, 285] on button "Close" at bounding box center [378, 277] width 104 height 21
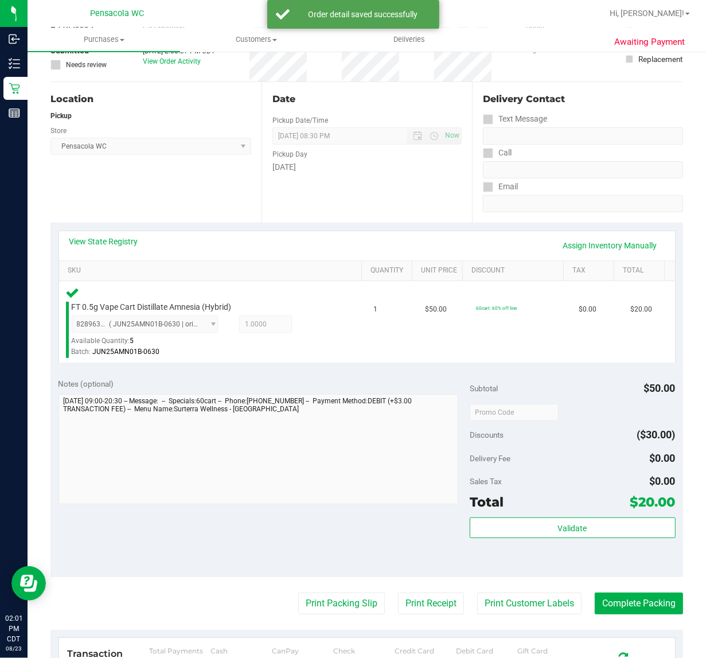
scroll to position [146, 0]
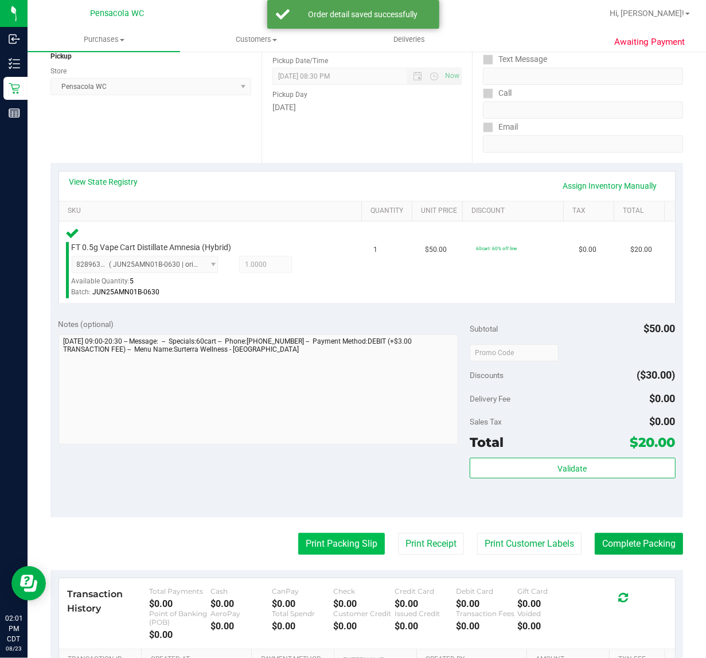
click at [339, 548] on button "Print Packing Slip" at bounding box center [341, 544] width 87 height 22
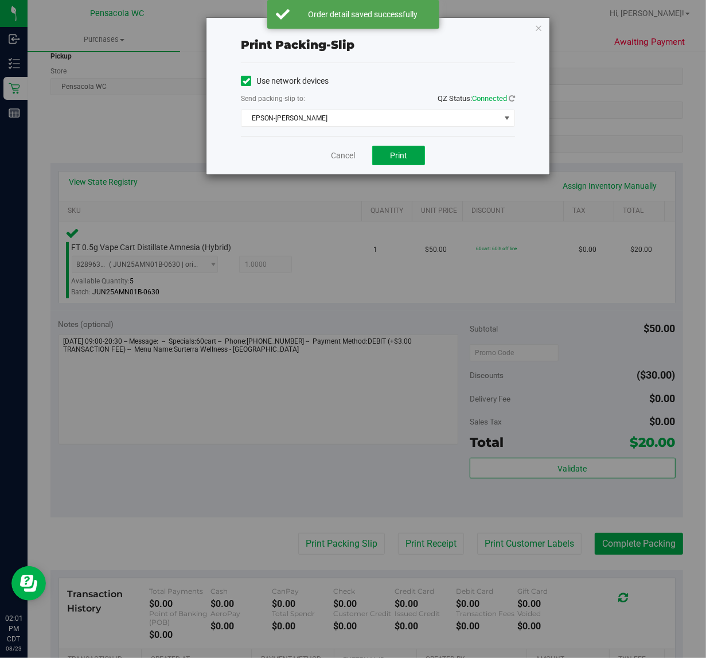
click at [402, 150] on button "Print" at bounding box center [398, 155] width 53 height 19
click at [537, 27] on icon "button" at bounding box center [538, 28] width 8 height 14
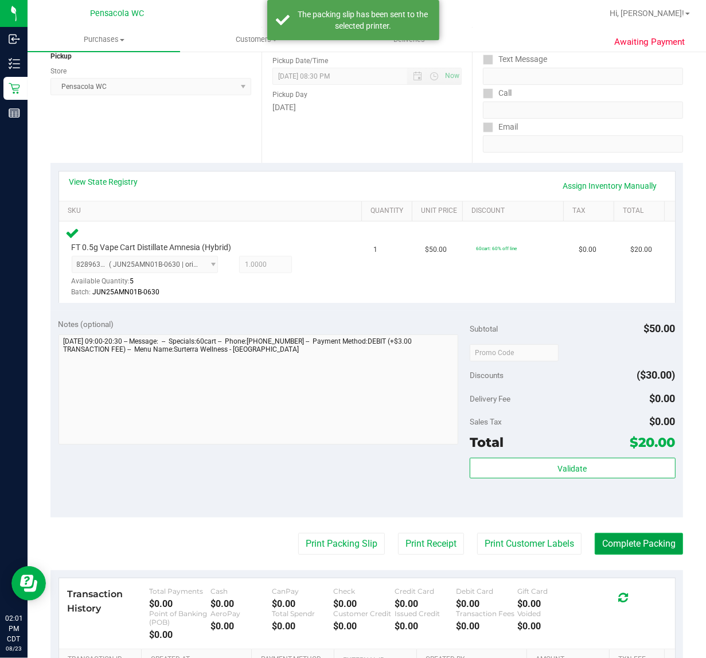
click at [638, 545] on button "Complete Packing" at bounding box center [639, 544] width 88 height 22
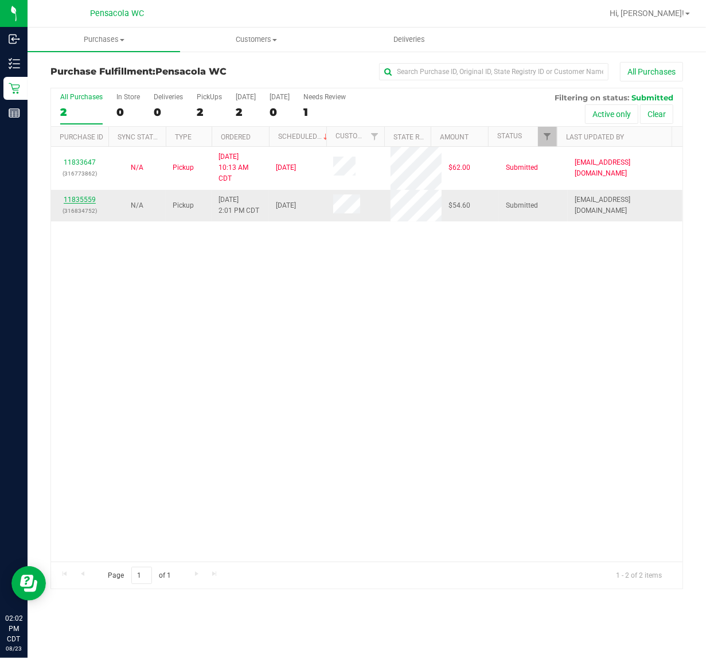
click at [89, 204] on link "11835559" at bounding box center [80, 200] width 32 height 8
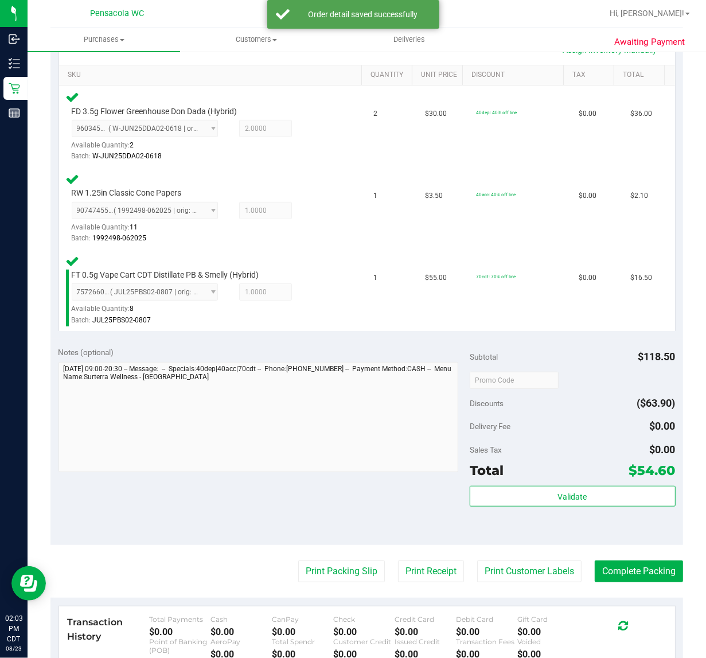
scroll to position [346, 0]
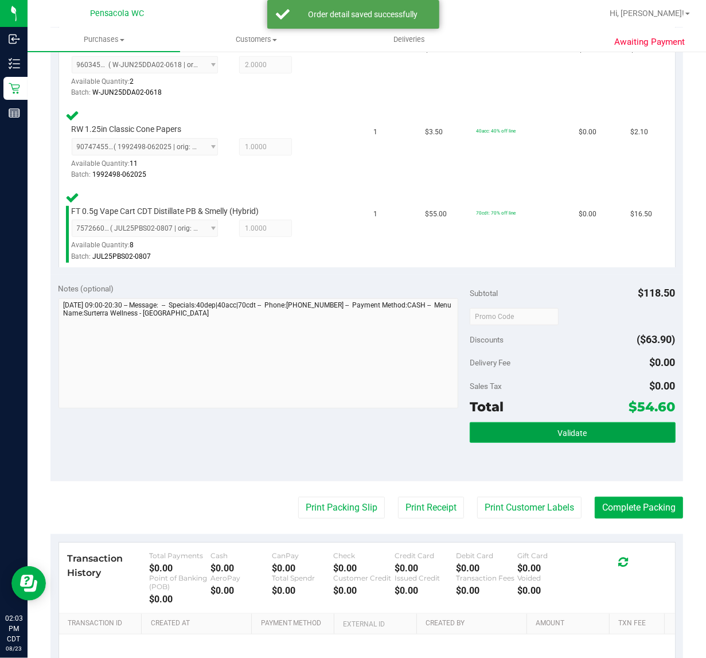
click at [600, 424] on button "Validate" at bounding box center [573, 432] width 206 height 21
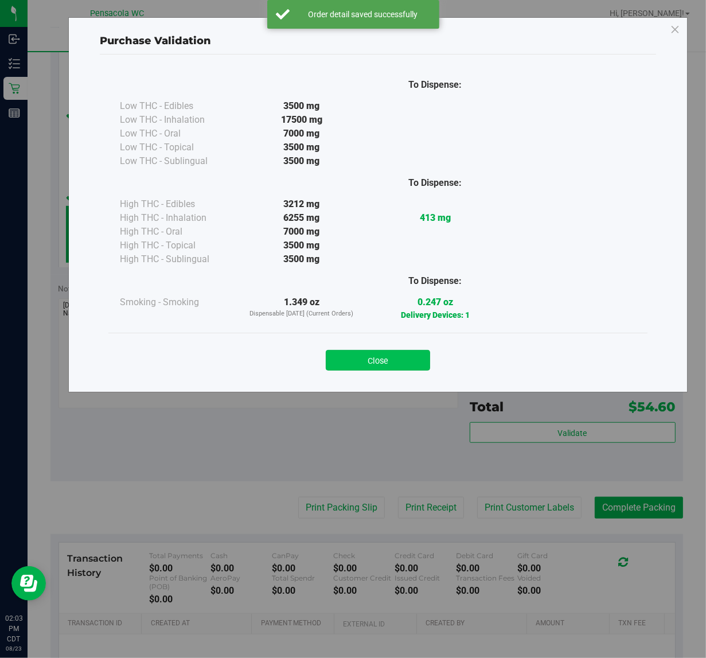
click at [397, 365] on button "Close" at bounding box center [378, 360] width 104 height 21
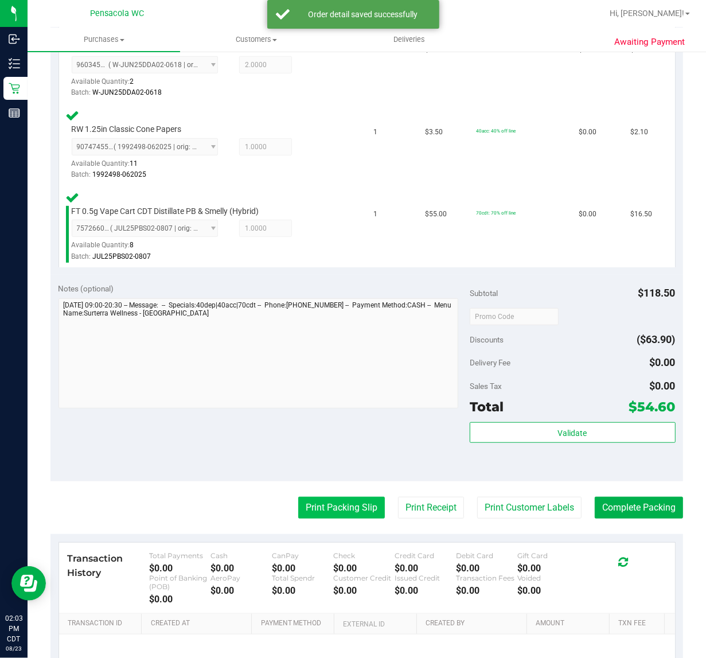
click at [333, 511] on button "Print Packing Slip" at bounding box center [341, 507] width 87 height 22
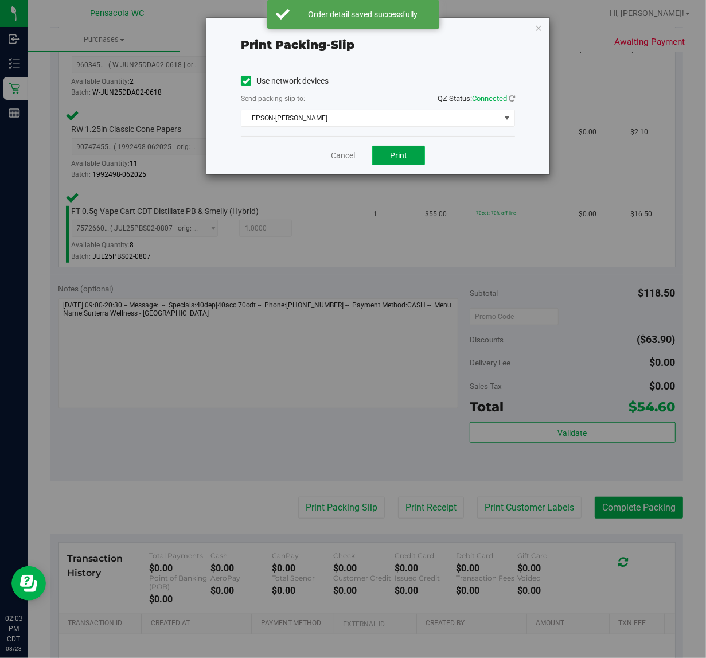
click at [402, 154] on span "Print" at bounding box center [398, 155] width 17 height 9
click at [335, 157] on link "Cancel" at bounding box center [343, 156] width 24 height 12
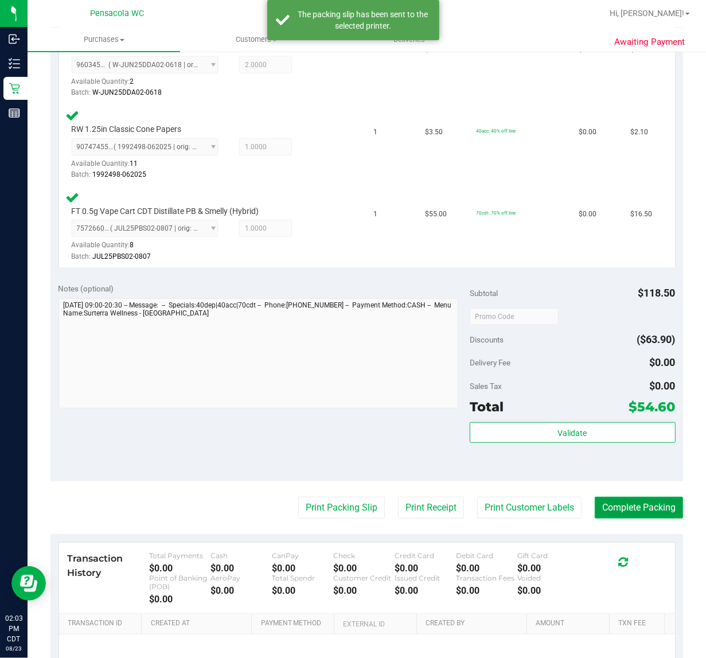
click at [619, 509] on button "Complete Packing" at bounding box center [639, 507] width 88 height 22
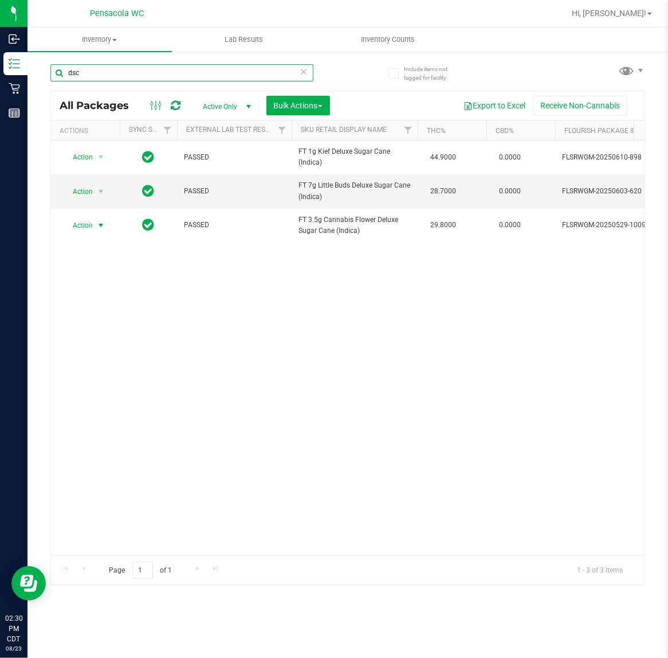
click at [228, 73] on input "dsc" at bounding box center [181, 72] width 263 height 17
type input "d"
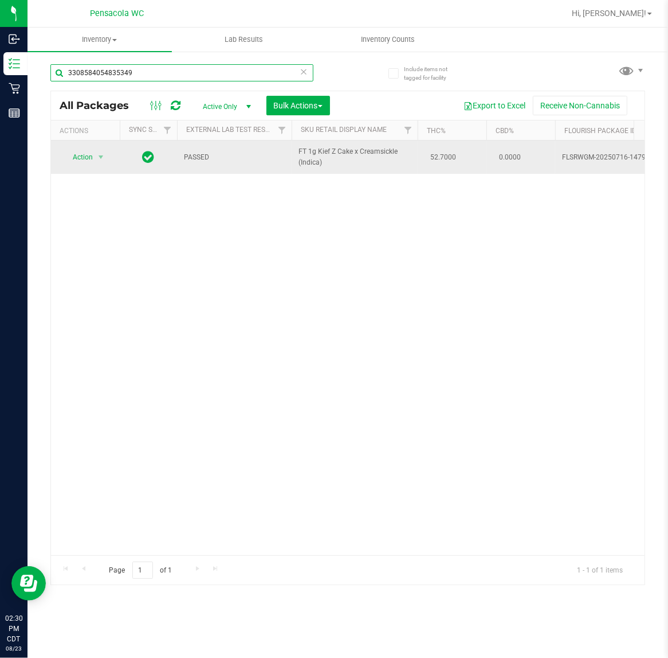
type input "3308584054835349"
click at [83, 158] on span "Action" at bounding box center [77, 157] width 31 height 16
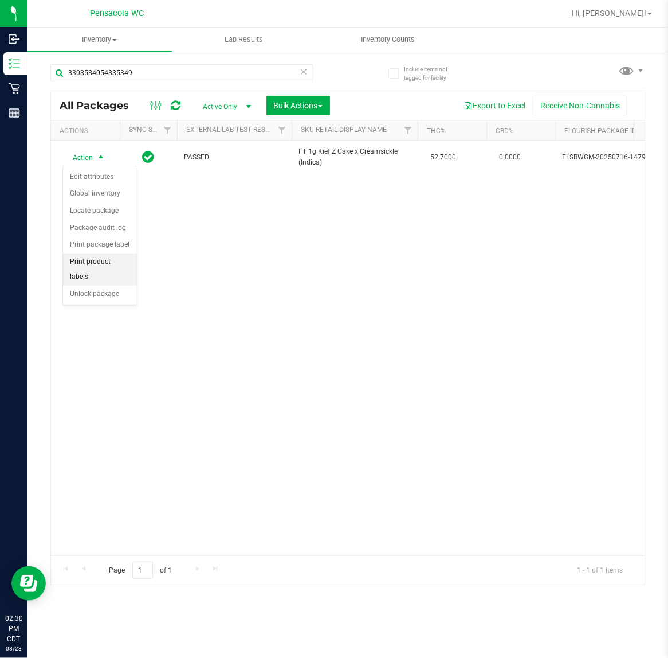
click at [104, 263] on li "Print product labels" at bounding box center [100, 269] width 74 height 32
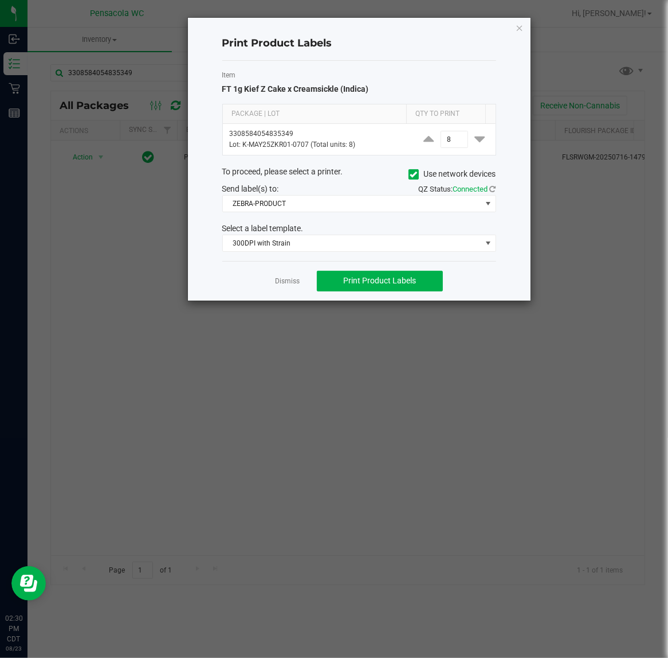
click at [330, 314] on ngb-modal-window "Print Product Labels Item FT 1g Kief Z Cake x Creamsickle (Indica) Package | Lo…" at bounding box center [338, 329] width 677 height 658
click at [286, 286] on link "Dismiss" at bounding box center [287, 281] width 25 height 10
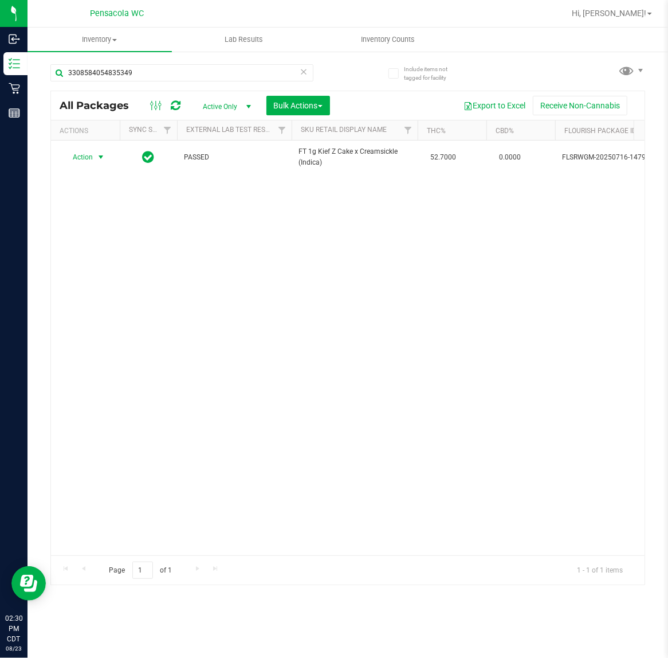
click at [99, 136] on th "Actions" at bounding box center [85, 130] width 69 height 20
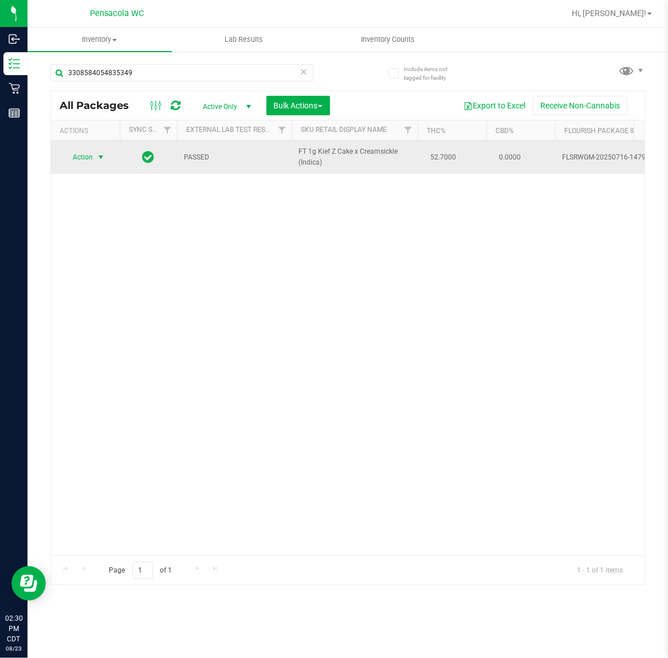
click at [101, 159] on span "select" at bounding box center [100, 157] width 9 height 9
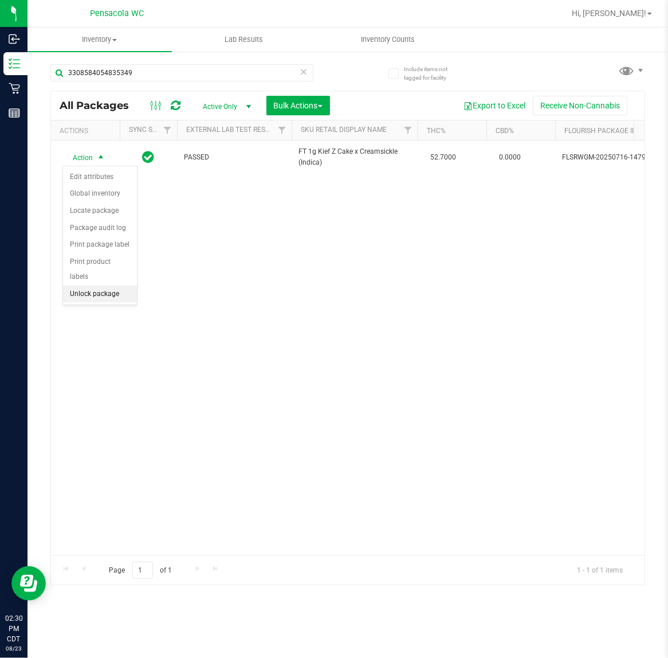
click at [103, 288] on li "Unlock package" at bounding box center [100, 294] width 74 height 17
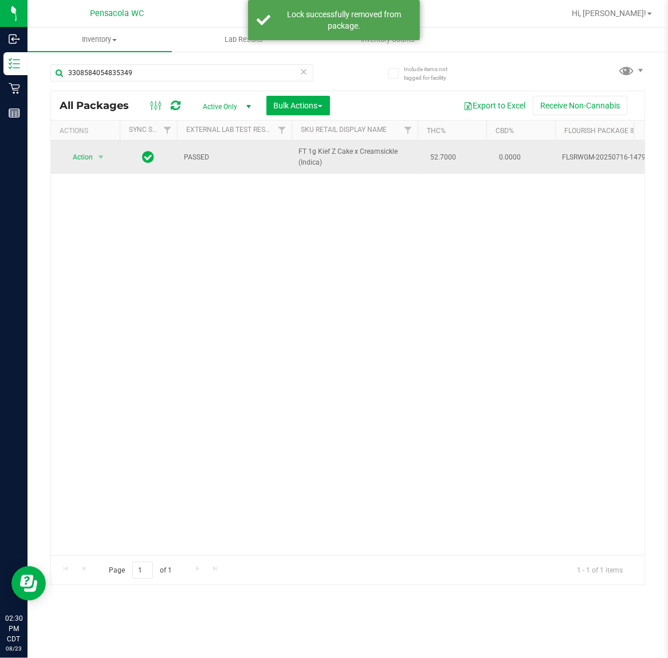
click at [75, 155] on span "Action" at bounding box center [77, 157] width 31 height 16
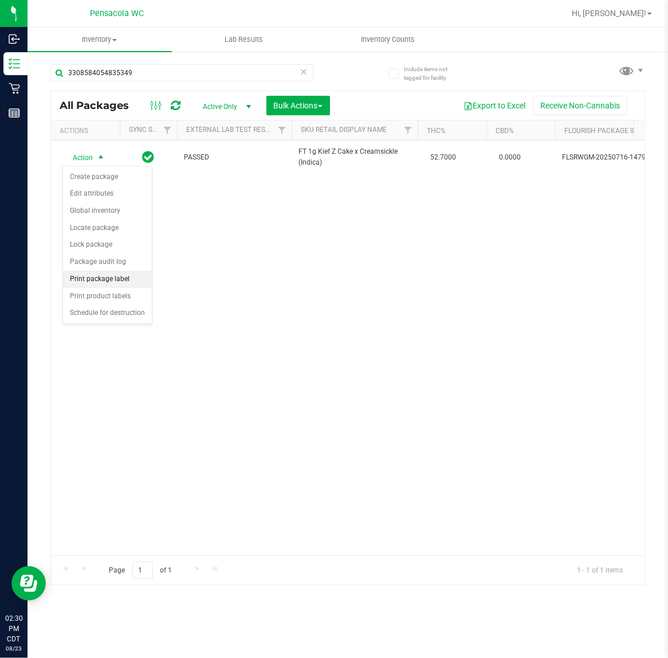
click at [92, 277] on li "Print package label" at bounding box center [107, 279] width 89 height 17
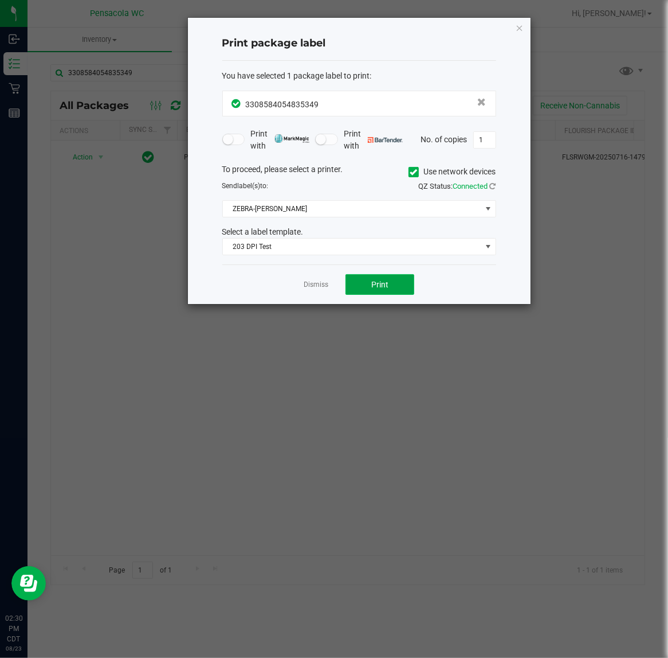
click at [387, 293] on button "Print" at bounding box center [380, 284] width 69 height 21
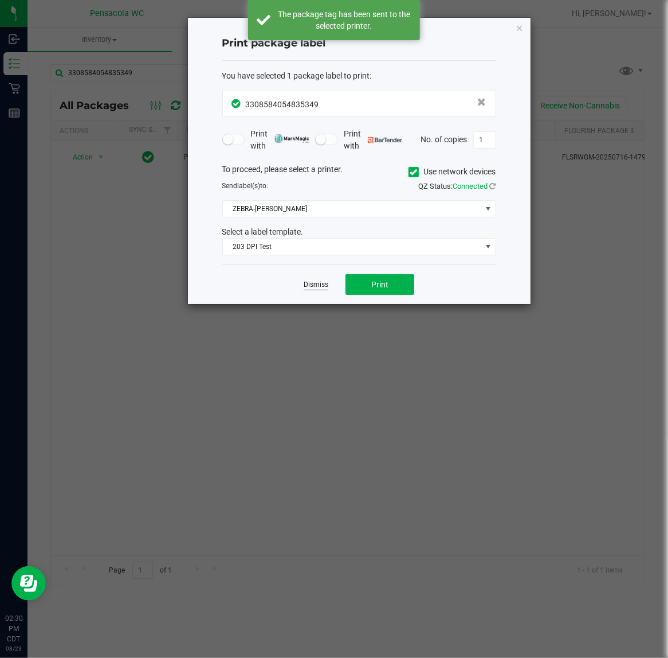
click at [319, 286] on link "Dismiss" at bounding box center [316, 285] width 25 height 10
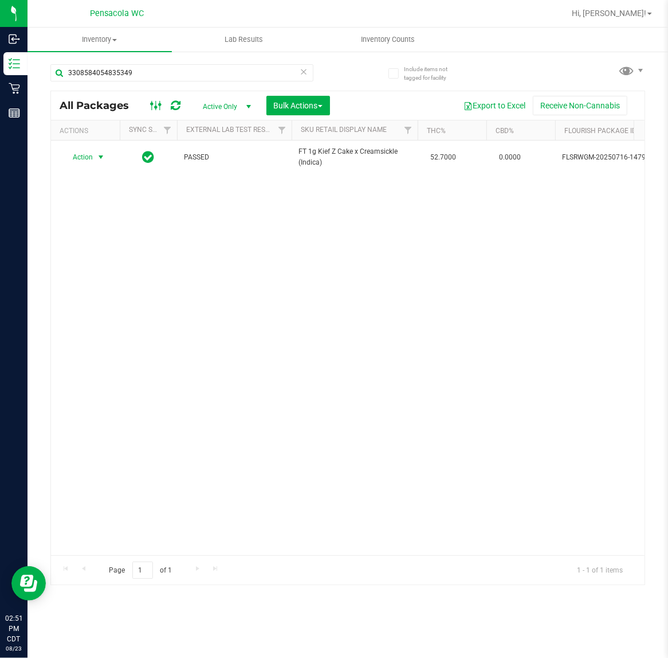
click at [156, 100] on icon at bounding box center [156, 106] width 13 height 14
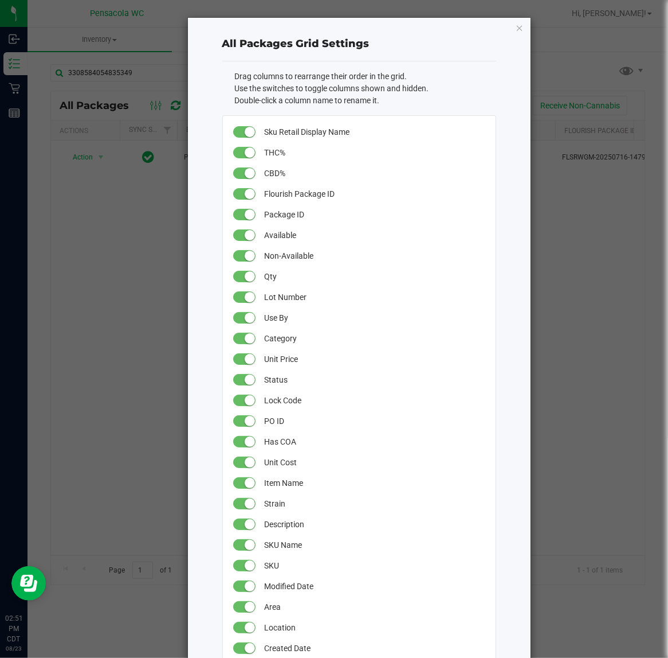
click at [133, 360] on ngb-modal-window "All Packages Grid Settings Drag columns to rearrange their order in the grid. U…" at bounding box center [338, 329] width 677 height 658
click at [516, 29] on icon "button" at bounding box center [520, 28] width 8 height 14
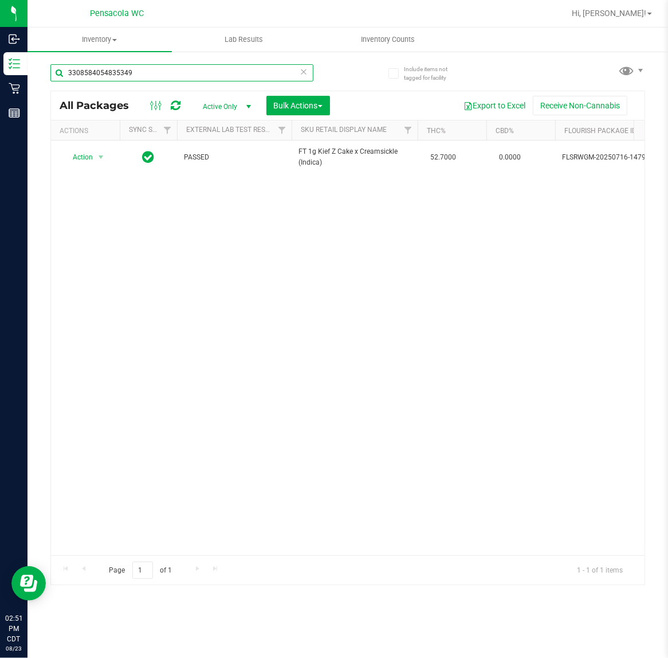
click at [244, 72] on input "3308584054835349" at bounding box center [181, 72] width 263 height 17
type input "3"
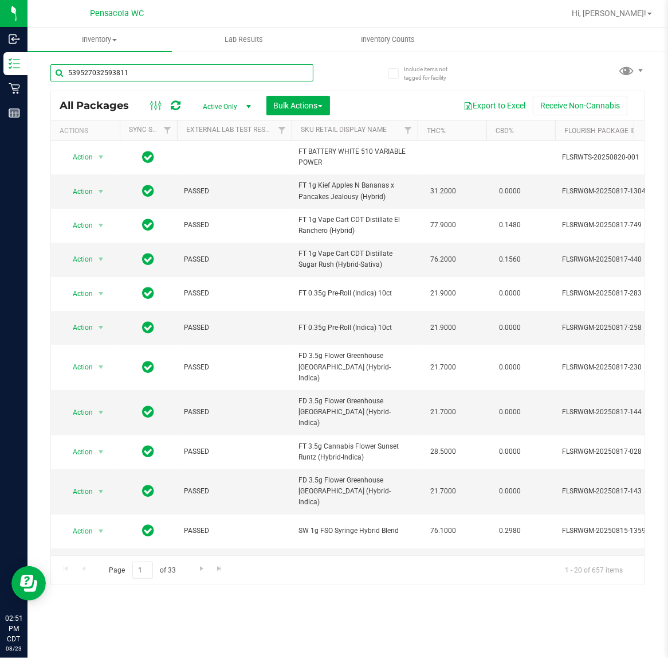
type input "5395270325938110"
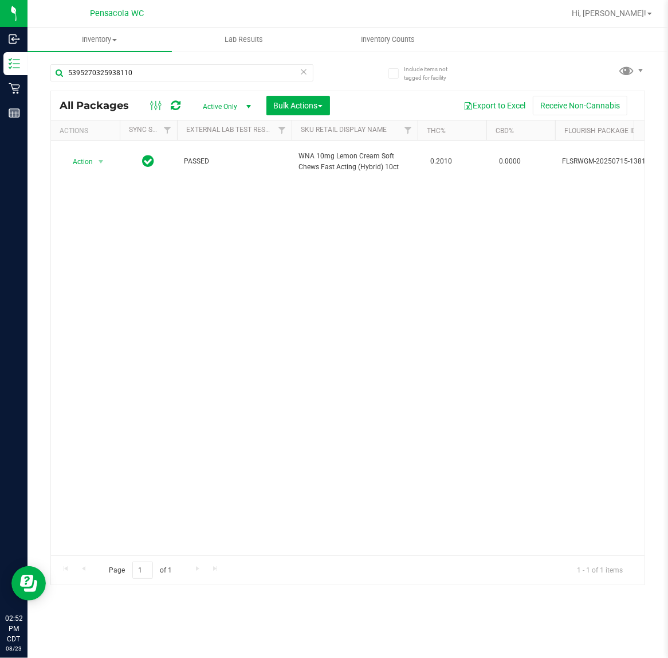
click at [233, 307] on div "Action Action Edit attributes Global inventory Locate package Package audit log…" at bounding box center [348, 347] width 594 height 415
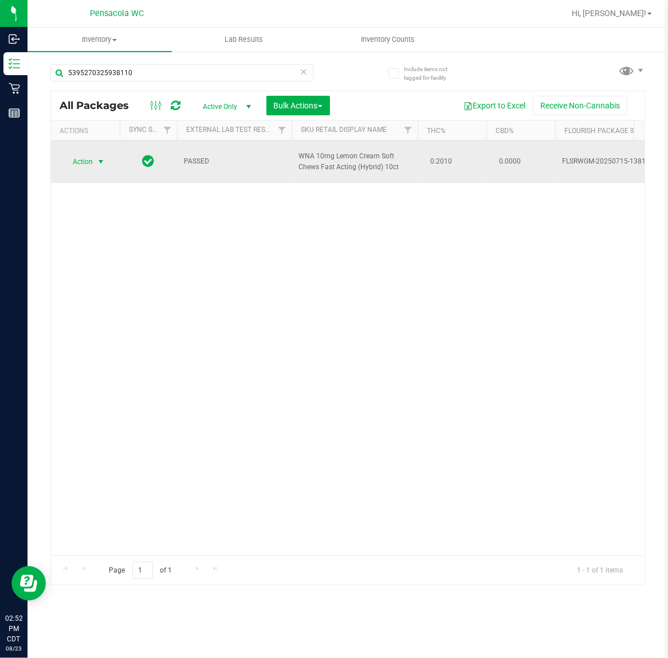
click at [100, 162] on span "select" at bounding box center [100, 161] width 9 height 9
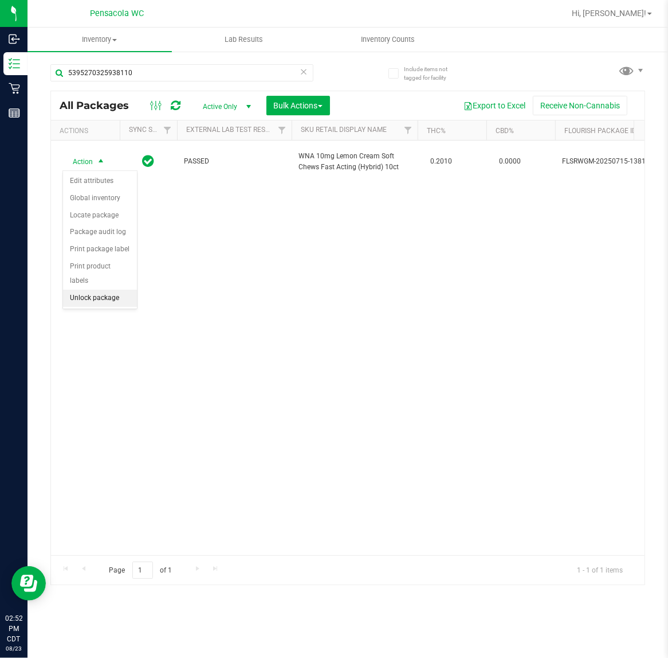
click at [101, 292] on li "Unlock package" at bounding box center [100, 298] width 74 height 17
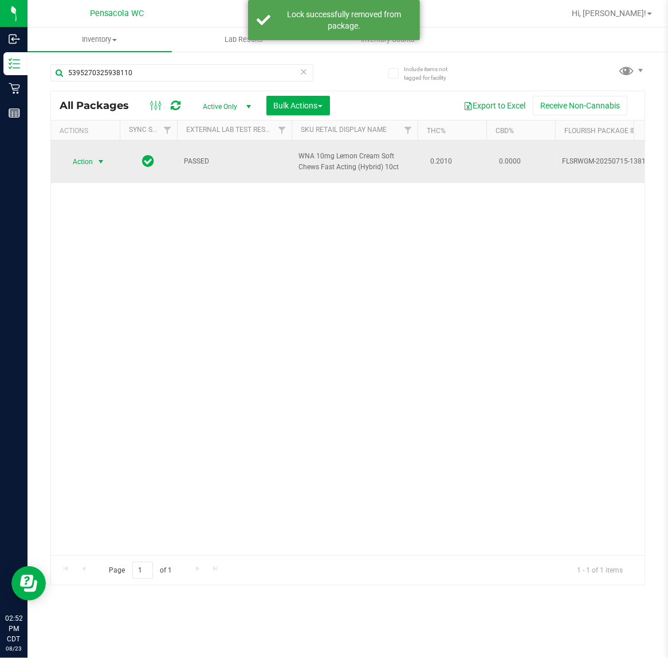
click at [101, 162] on span "select" at bounding box center [100, 161] width 9 height 9
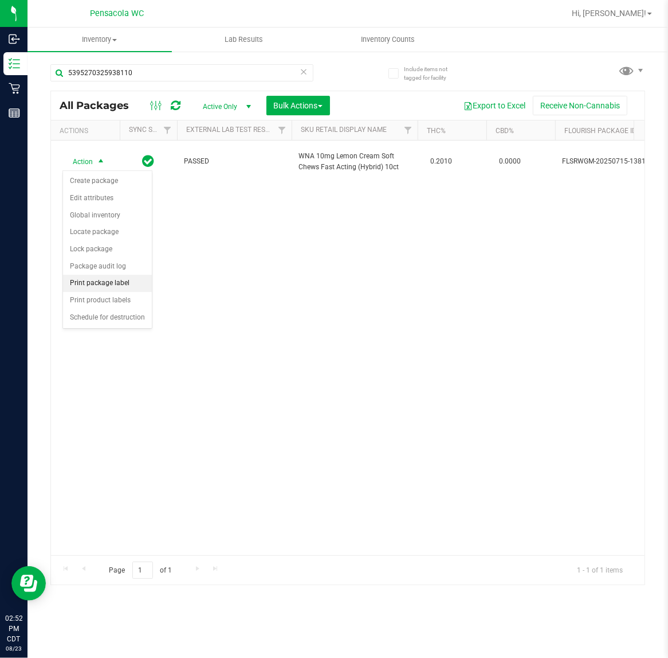
click at [110, 284] on li "Print package label" at bounding box center [107, 283] width 89 height 17
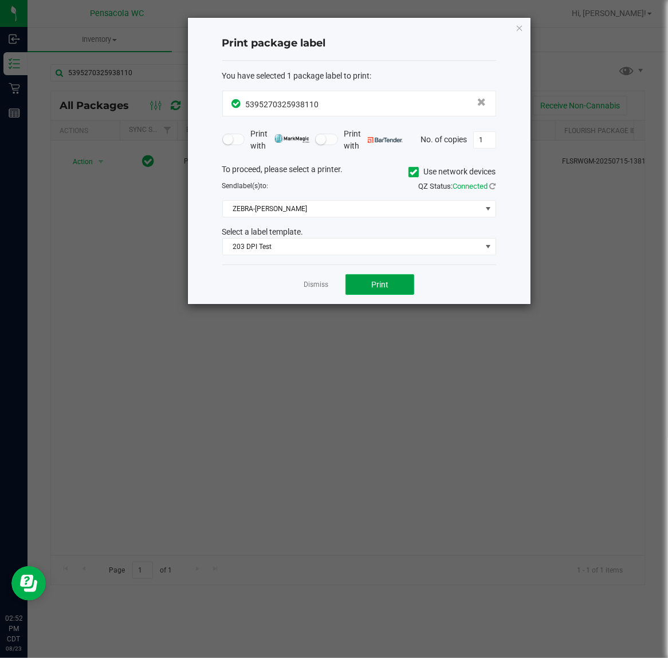
click at [376, 289] on span "Print" at bounding box center [380, 284] width 17 height 9
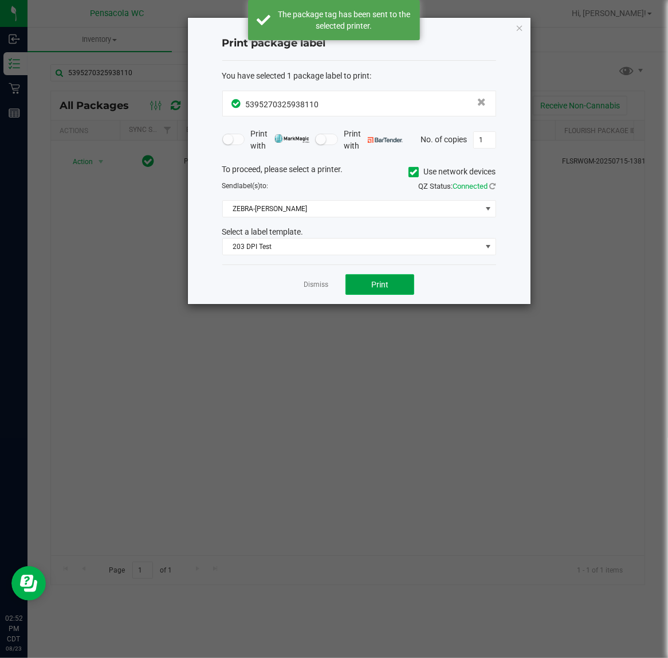
click at [384, 288] on span "Print" at bounding box center [380, 284] width 17 height 9
click at [319, 288] on link "Dismiss" at bounding box center [316, 285] width 25 height 10
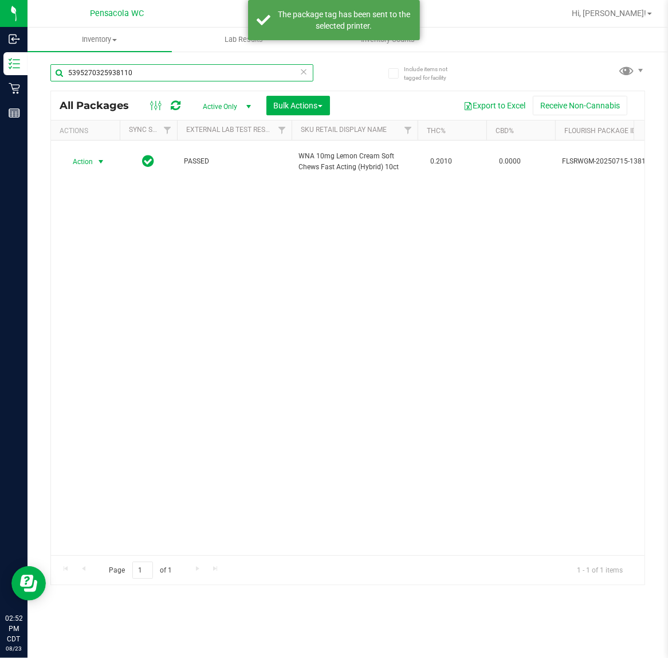
click at [190, 75] on input "5395270325938110" at bounding box center [181, 72] width 263 height 17
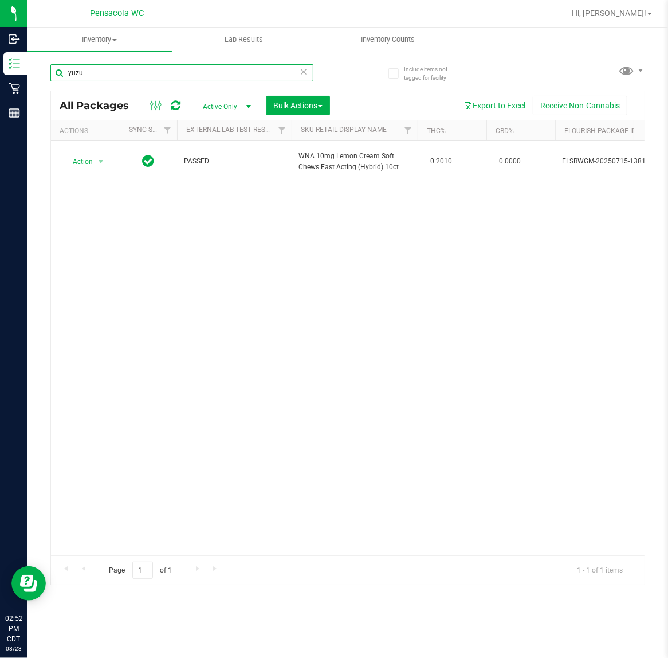
type input "yuzu"
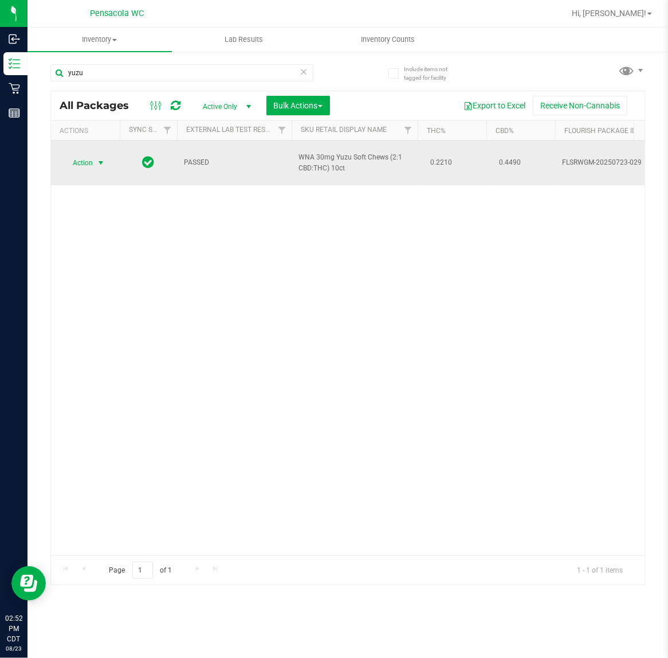
click at [82, 166] on span "Action" at bounding box center [77, 163] width 31 height 16
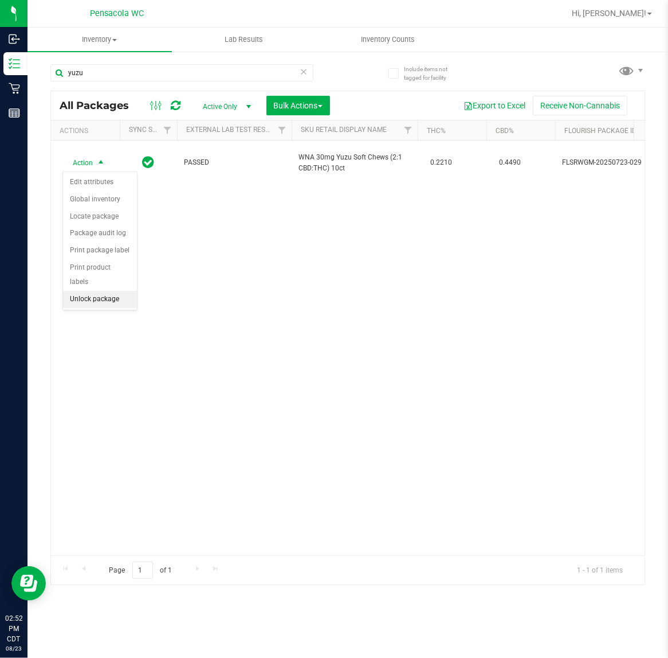
click at [84, 291] on li "Unlock package" at bounding box center [100, 299] width 74 height 17
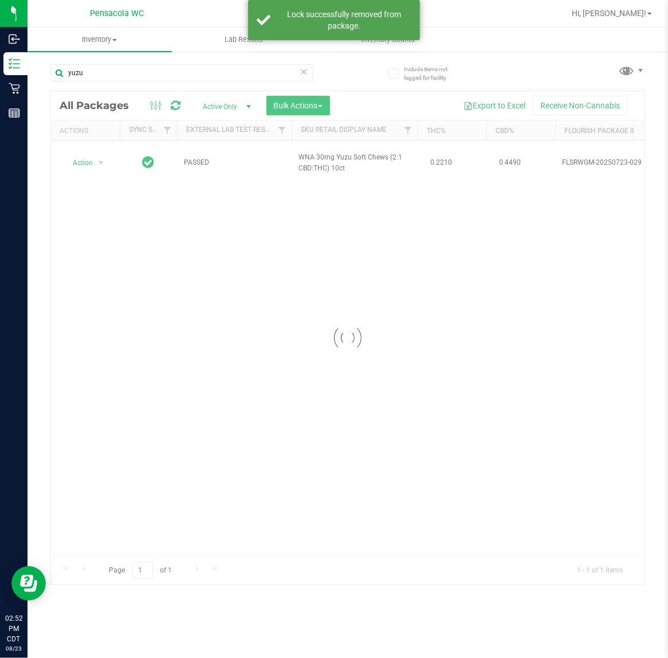
click at [96, 165] on div at bounding box center [348, 338] width 594 height 494
click at [96, 165] on span "select" at bounding box center [100, 162] width 9 height 9
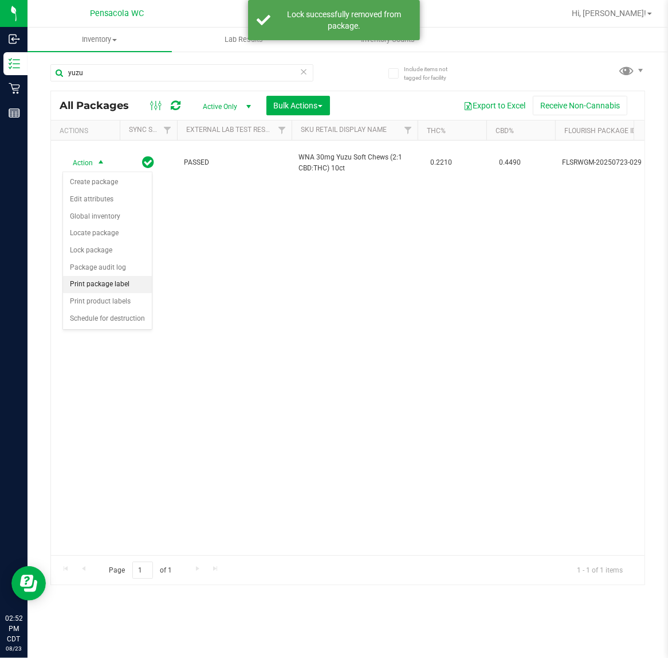
click at [96, 284] on li "Print package label" at bounding box center [107, 284] width 89 height 17
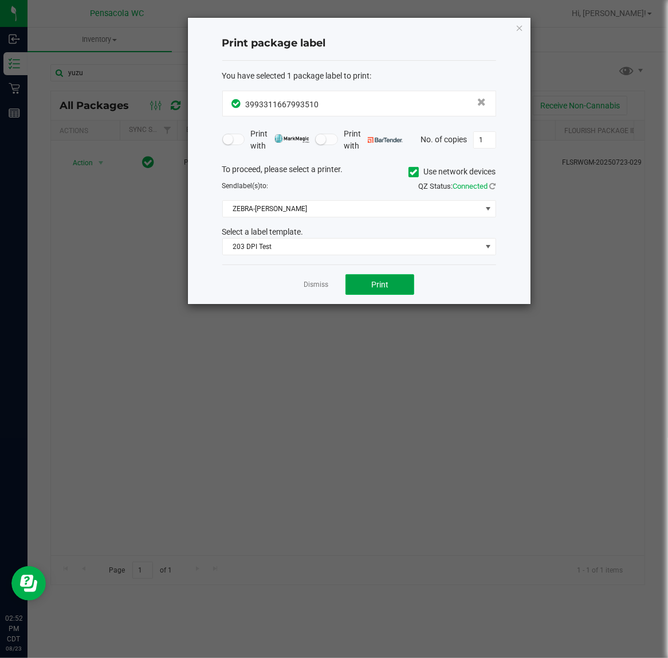
click at [353, 282] on button "Print" at bounding box center [380, 284] width 69 height 21
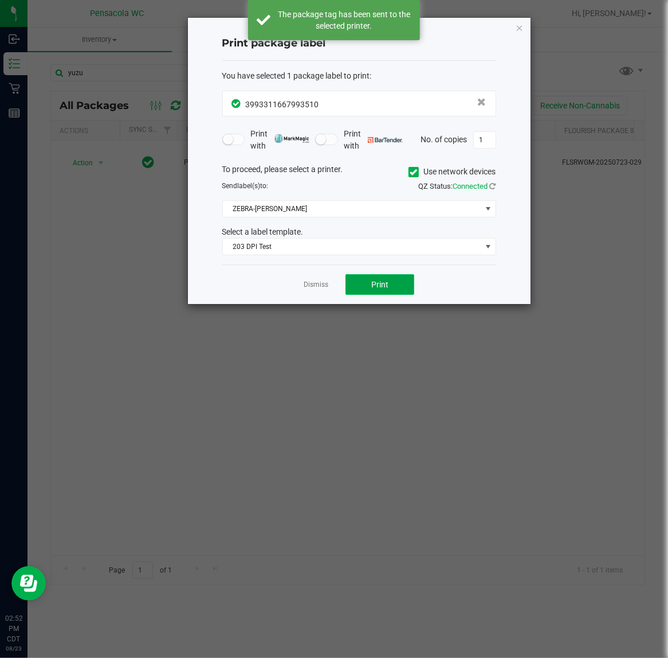
click at [367, 283] on button "Print" at bounding box center [380, 284] width 69 height 21
click at [323, 284] on link "Dismiss" at bounding box center [316, 285] width 25 height 10
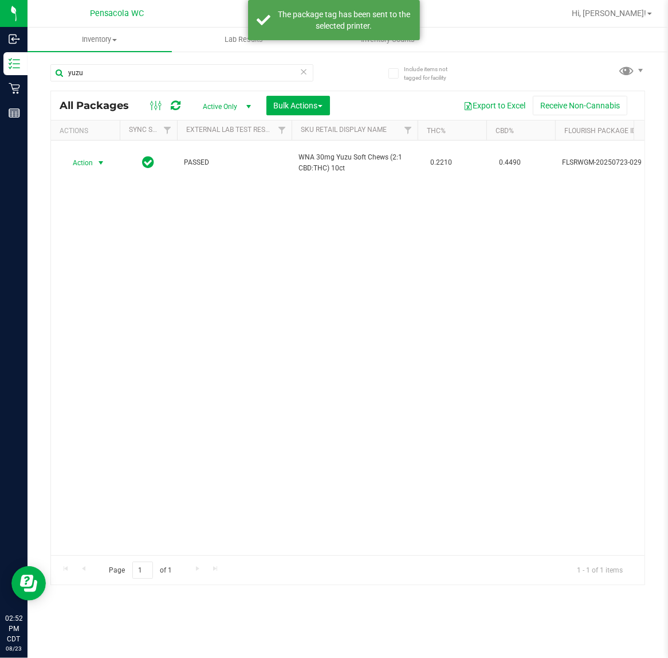
click at [322, 285] on div "Action Action Create package Edit attributes Global inventory Locate package Lo…" at bounding box center [348, 347] width 594 height 415
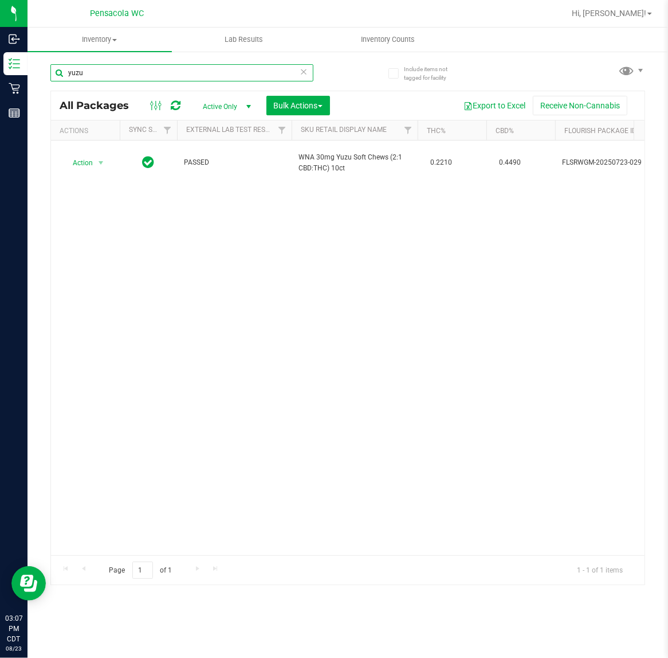
drag, startPoint x: 154, startPoint y: 73, endPoint x: -17, endPoint y: 102, distance: 173.2
click at [0, 102] on html "Inbound Inventory Retail Reports 03:07 PM CDT 08/23/2025 08/23 Pensacola WC Hi,…" at bounding box center [334, 329] width 668 height 658
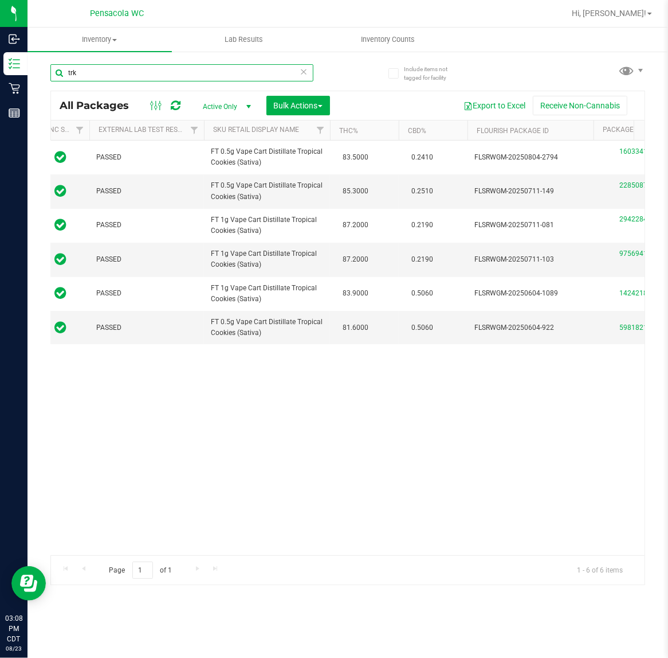
scroll to position [0, 72]
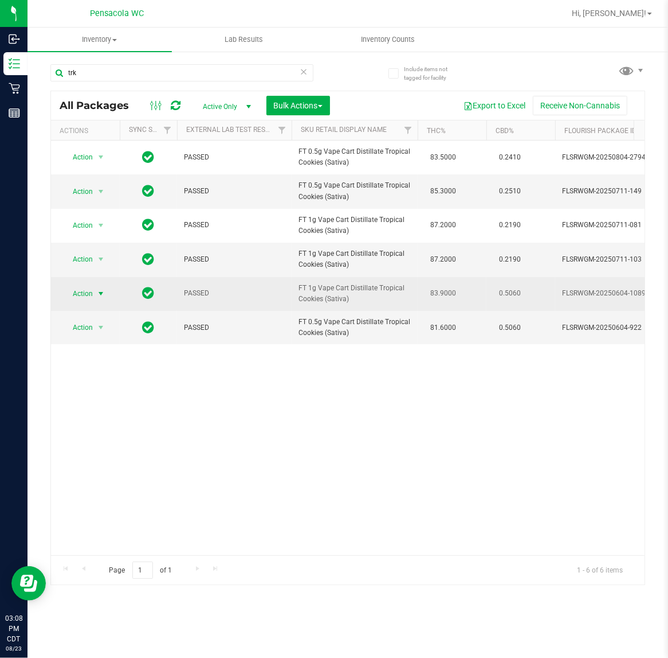
click at [78, 292] on span "Action" at bounding box center [77, 294] width 31 height 16
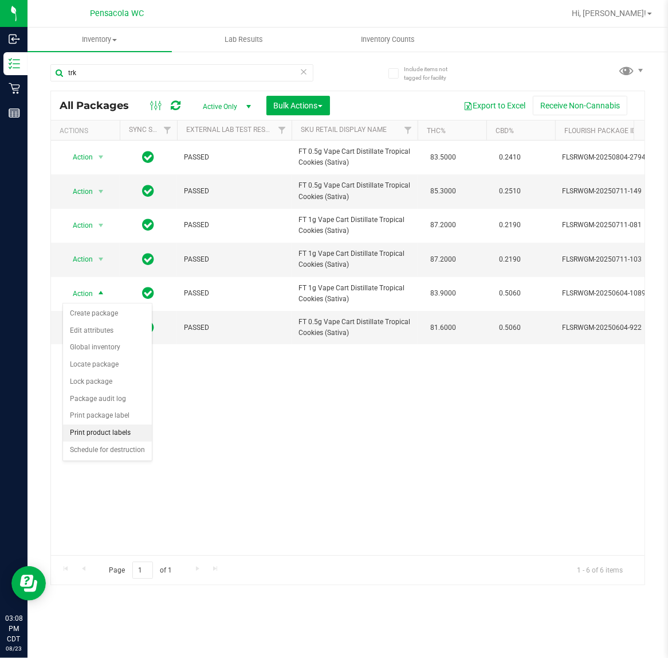
click at [112, 436] on li "Print product labels" at bounding box center [107, 432] width 89 height 17
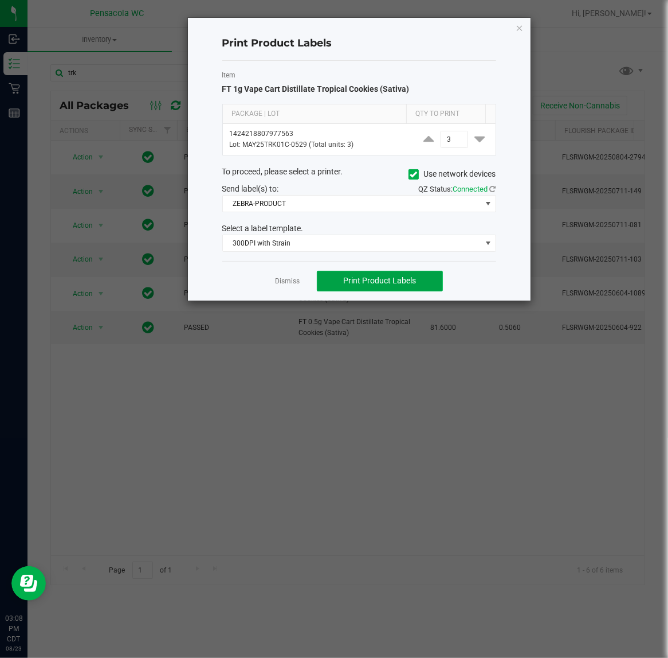
click at [389, 279] on span "Print Product Labels" at bounding box center [380, 280] width 73 height 9
click at [290, 284] on link "Dismiss" at bounding box center [287, 281] width 25 height 10
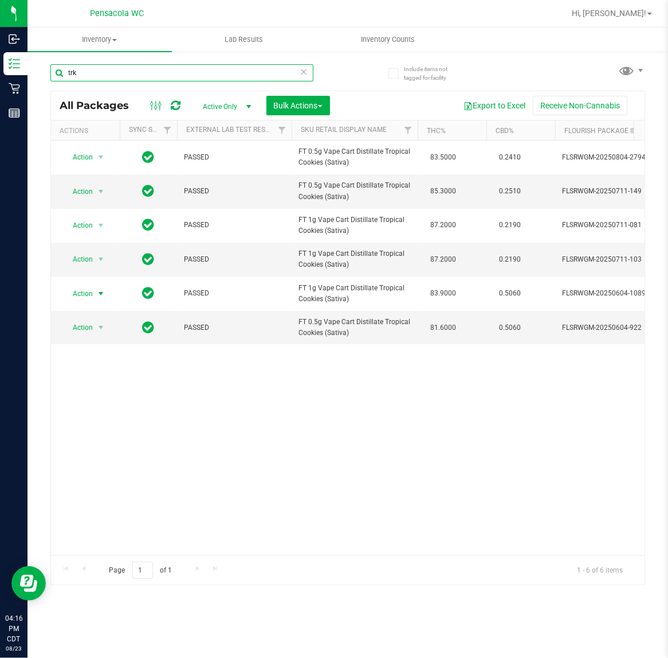
click at [147, 70] on input "trk" at bounding box center [181, 72] width 263 height 17
type input "1354634783487117"
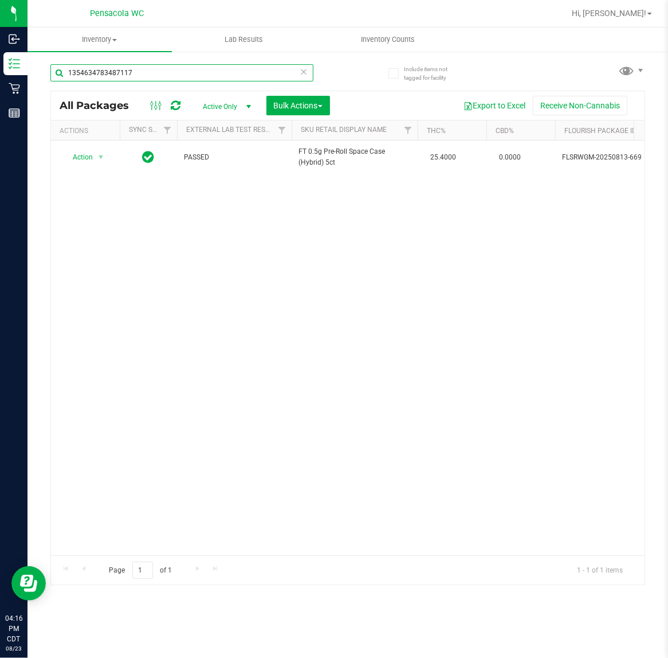
click at [178, 72] on input "1354634783487117" at bounding box center [181, 72] width 263 height 17
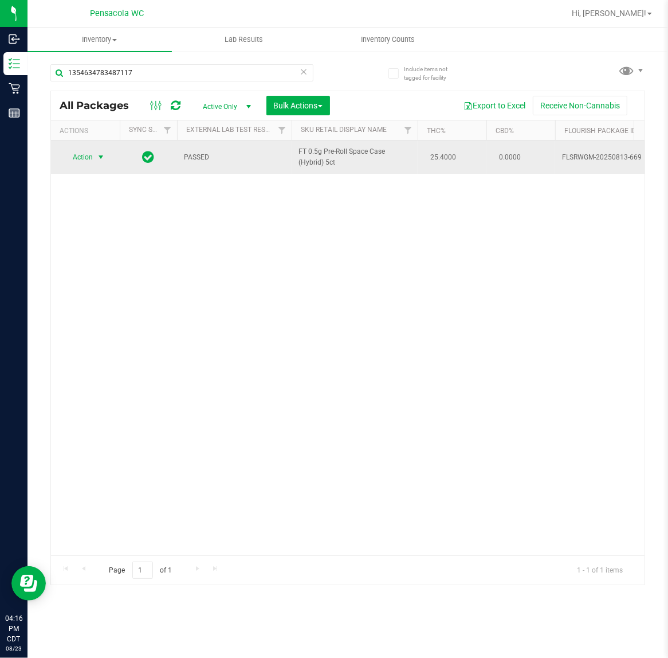
click at [98, 158] on span "select" at bounding box center [100, 157] width 9 height 9
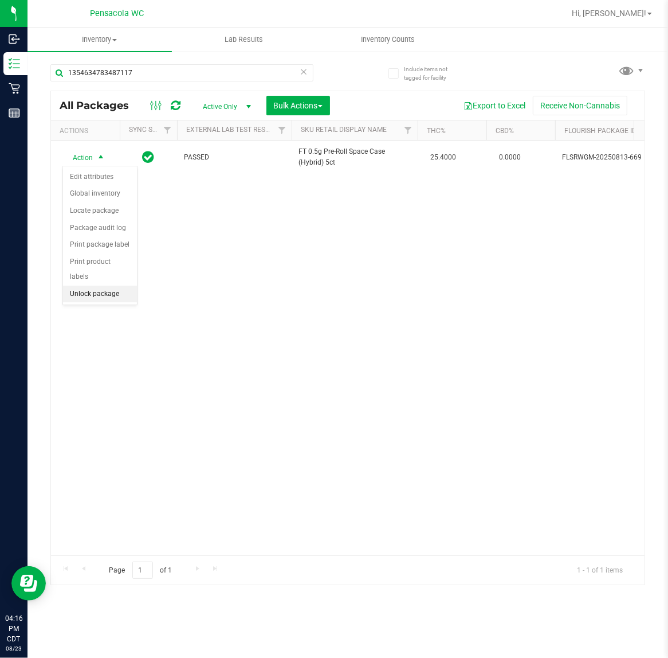
click at [107, 286] on li "Unlock package" at bounding box center [100, 294] width 74 height 17
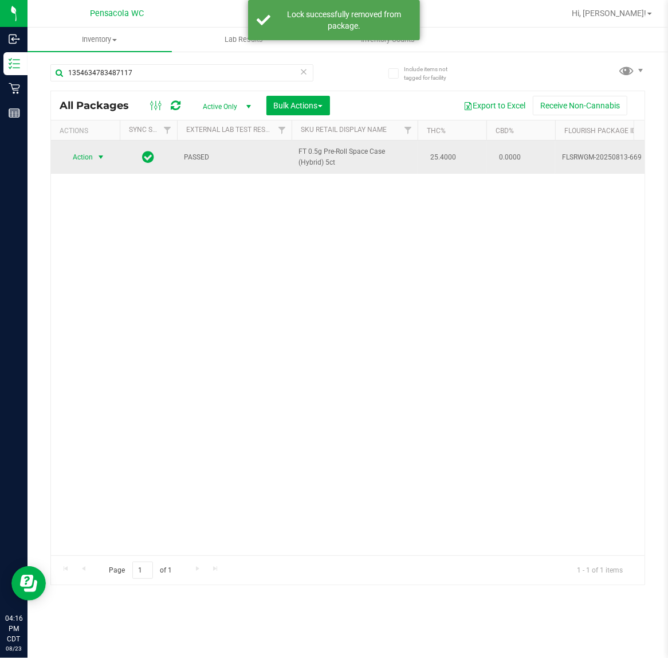
click at [101, 158] on span "select" at bounding box center [100, 157] width 9 height 9
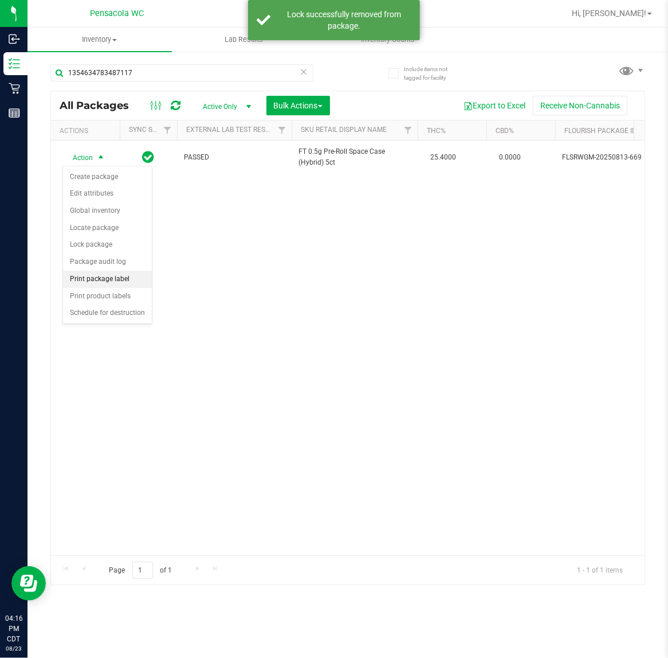
click at [129, 285] on li "Print package label" at bounding box center [107, 279] width 89 height 17
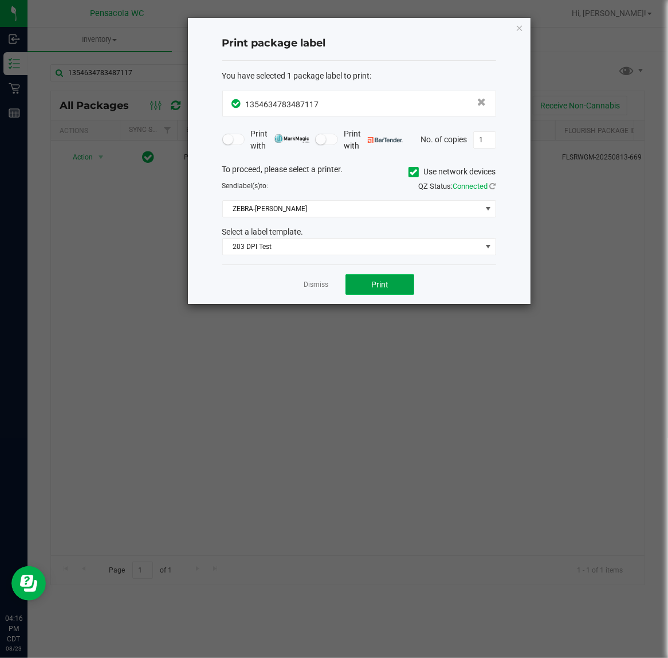
click at [384, 282] on span "Print" at bounding box center [380, 284] width 17 height 9
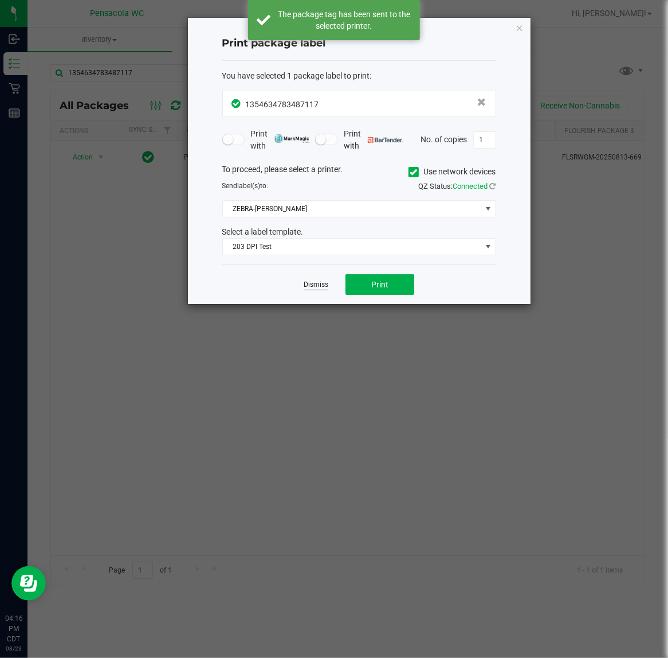
click at [307, 286] on link "Dismiss" at bounding box center [316, 285] width 25 height 10
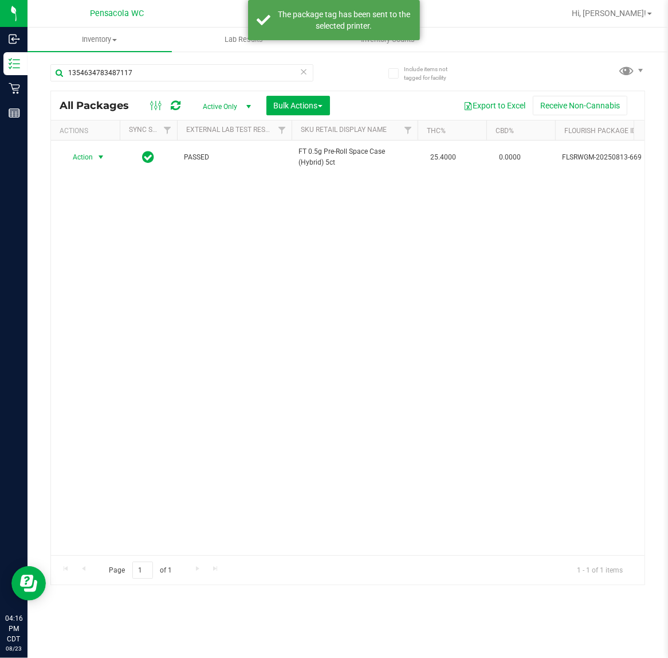
click at [303, 328] on div "Action Action Create package Edit attributes Global inventory Locate package Lo…" at bounding box center [348, 347] width 594 height 415
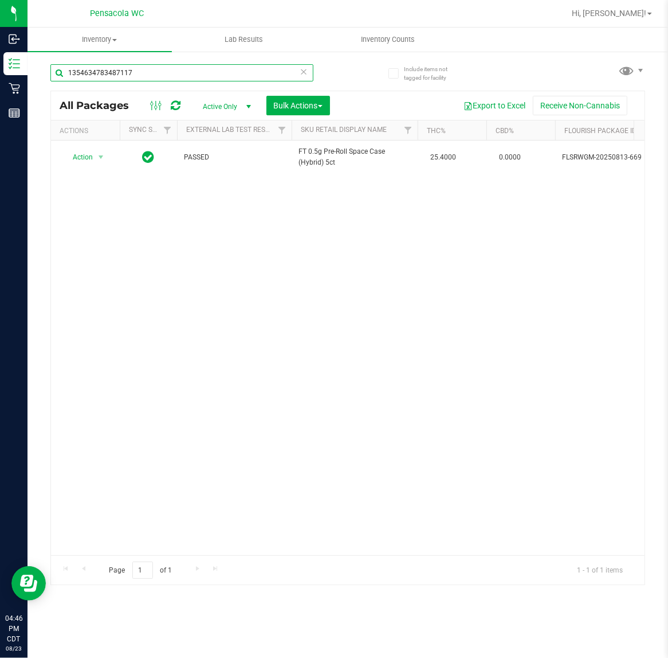
click at [213, 73] on input "1354634783487117" at bounding box center [181, 72] width 263 height 17
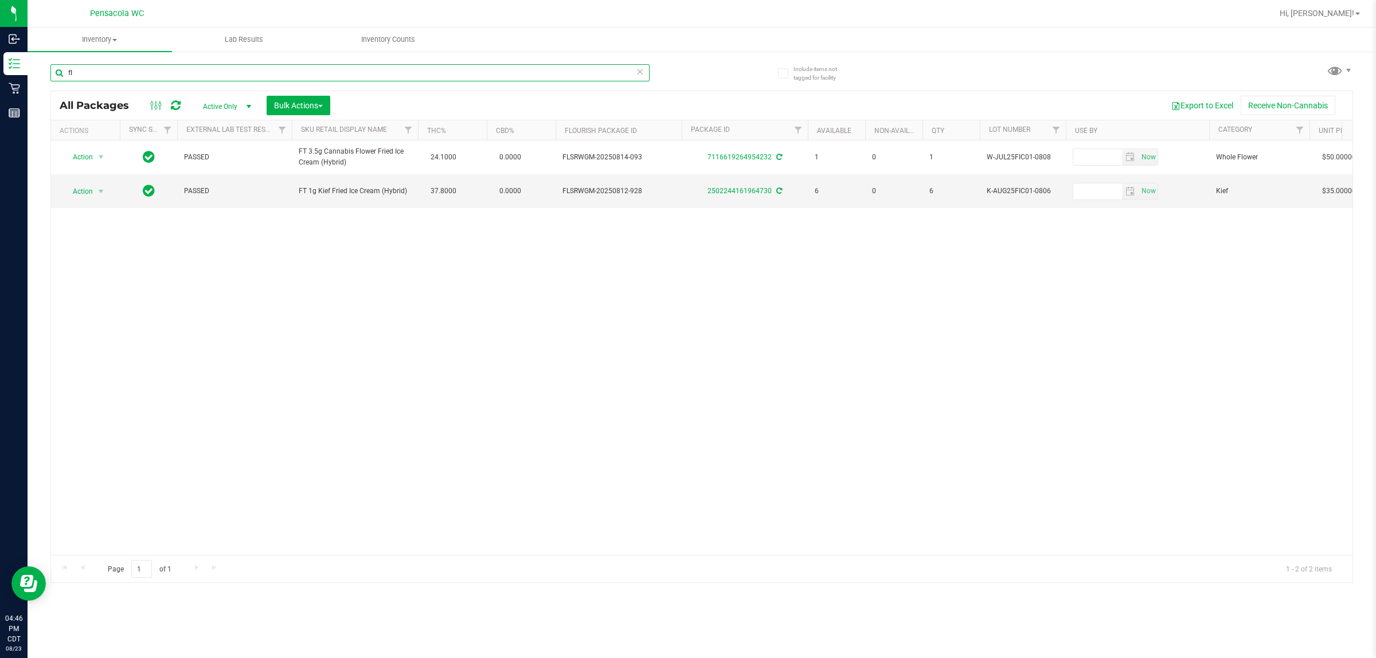
type input "f"
click at [668, 91] on div "All Packages Active Only Active Only Lab Samples Locked All External Internal B…" at bounding box center [701, 337] width 1303 height 492
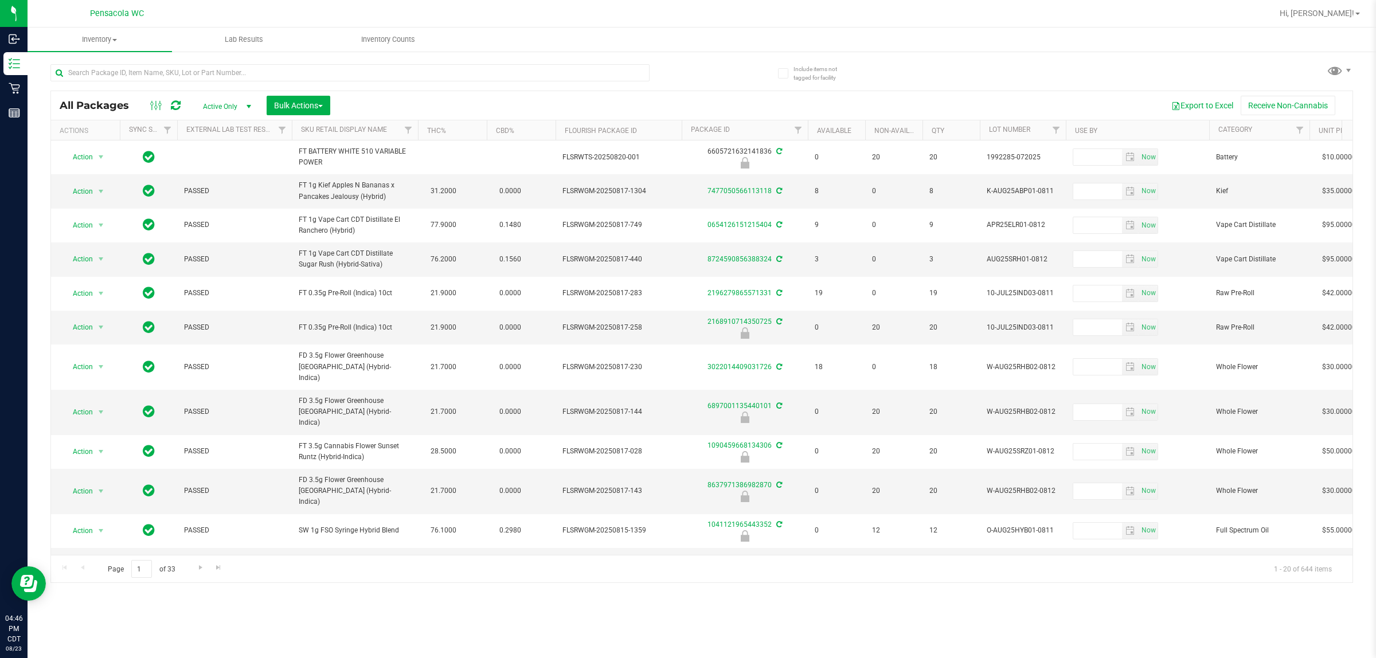
click at [668, 132] on th "Available" at bounding box center [836, 130] width 57 height 20
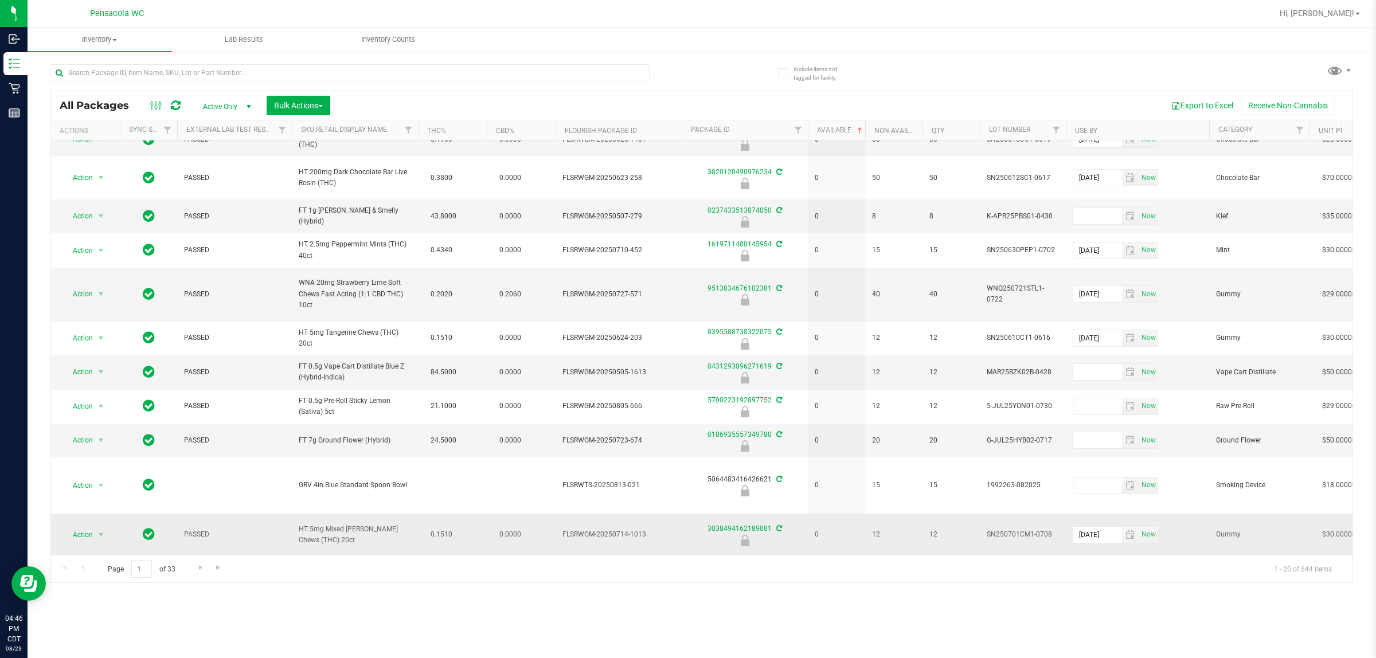
scroll to position [331, 0]
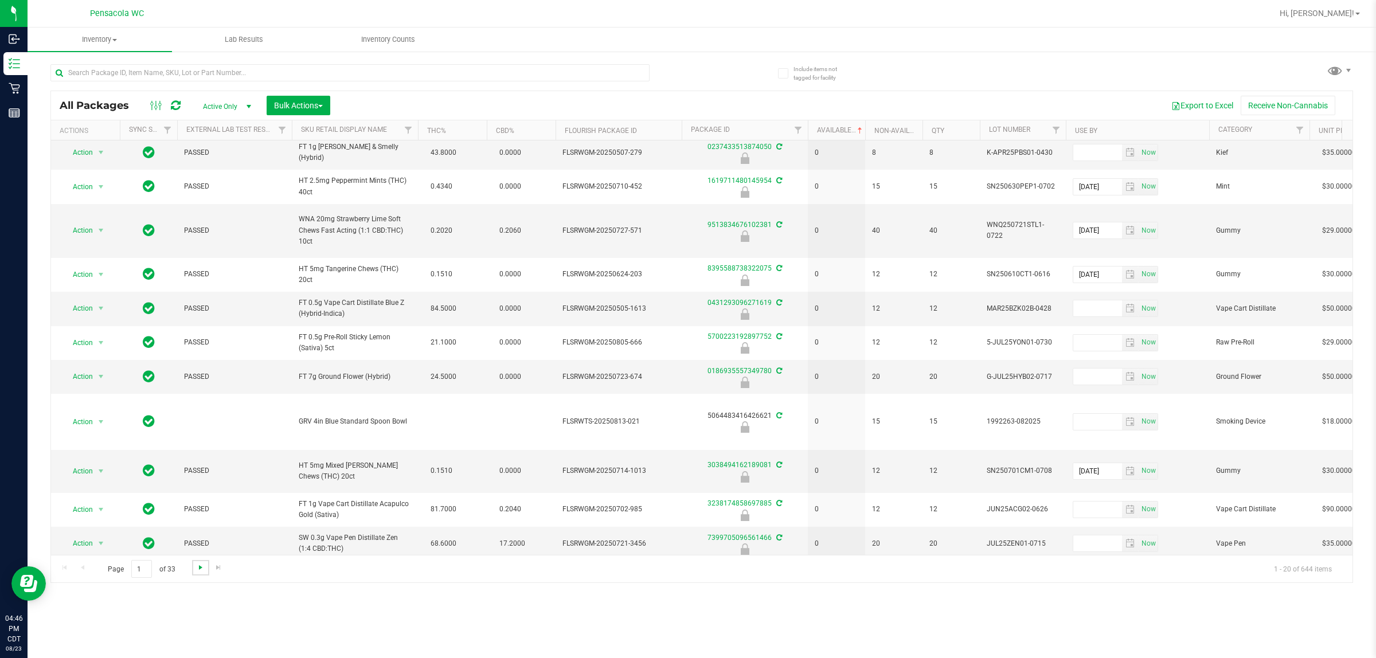
click at [196, 571] on span "Go to the next page" at bounding box center [200, 567] width 9 height 9
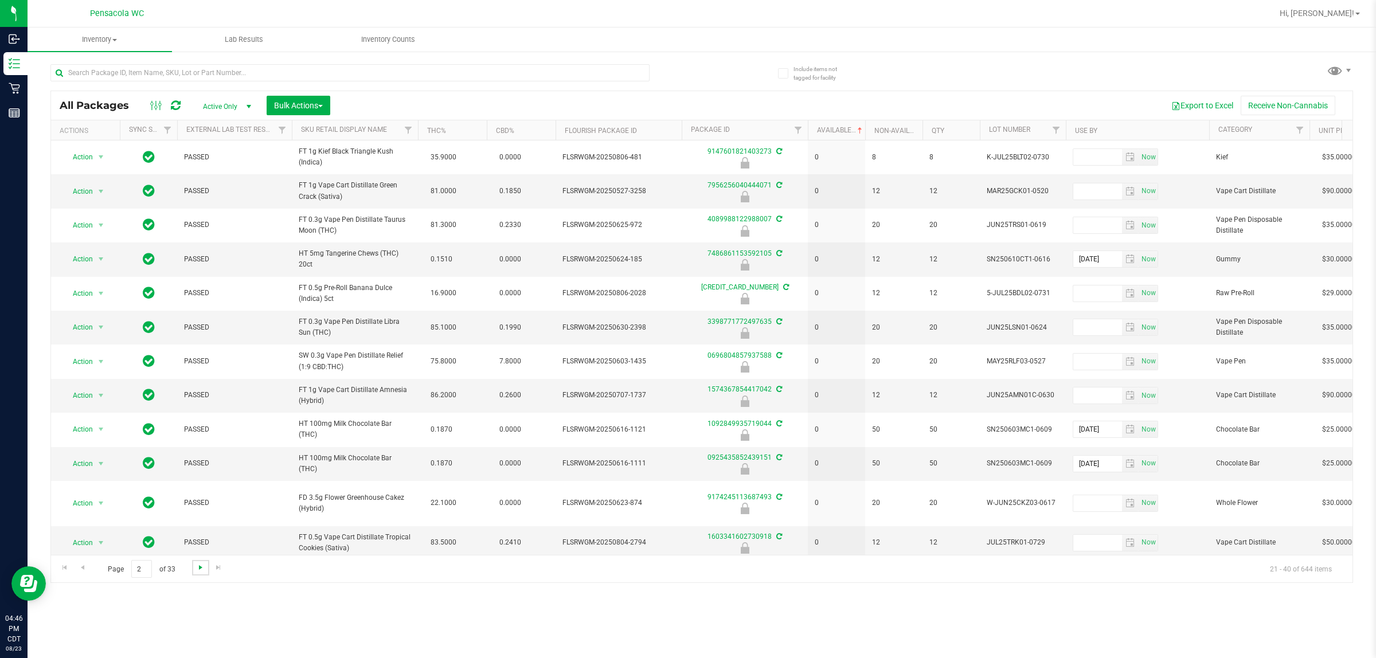
click at [196, 571] on span "Go to the next page" at bounding box center [200, 567] width 9 height 9
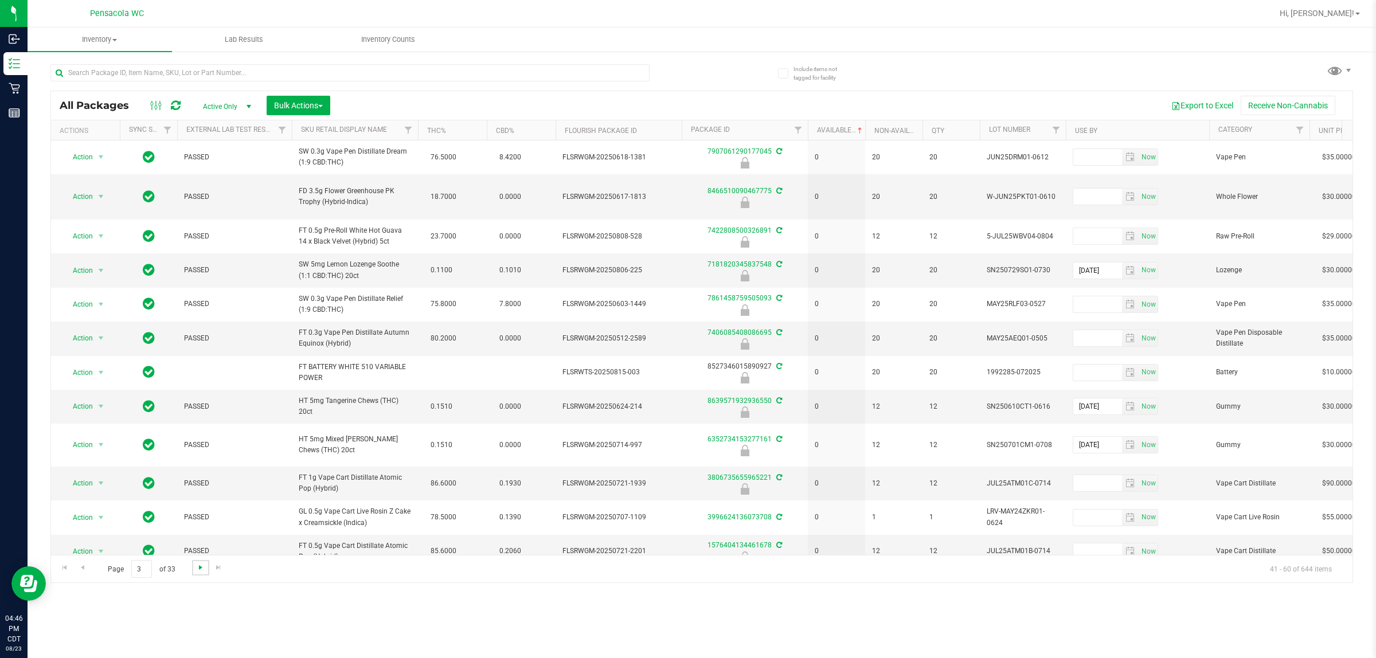
click at [196, 571] on span "Go to the next page" at bounding box center [200, 567] width 9 height 9
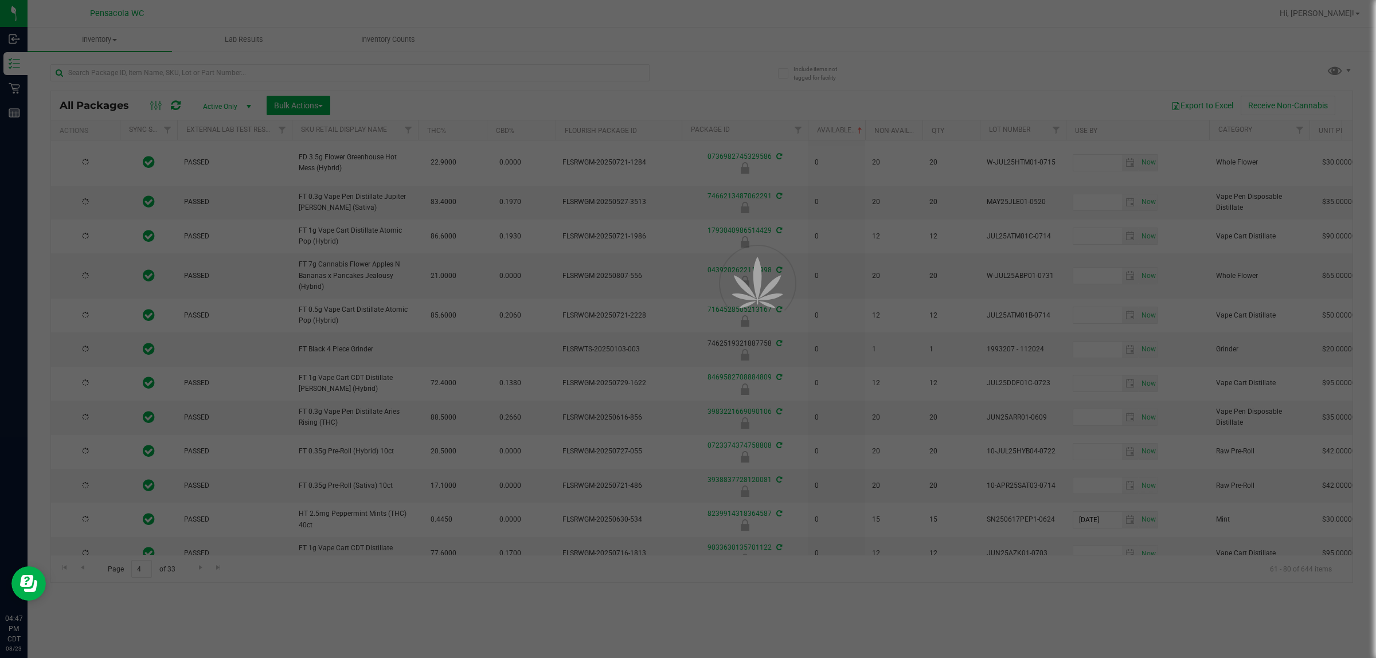
click at [145, 569] on div at bounding box center [688, 329] width 1376 height 658
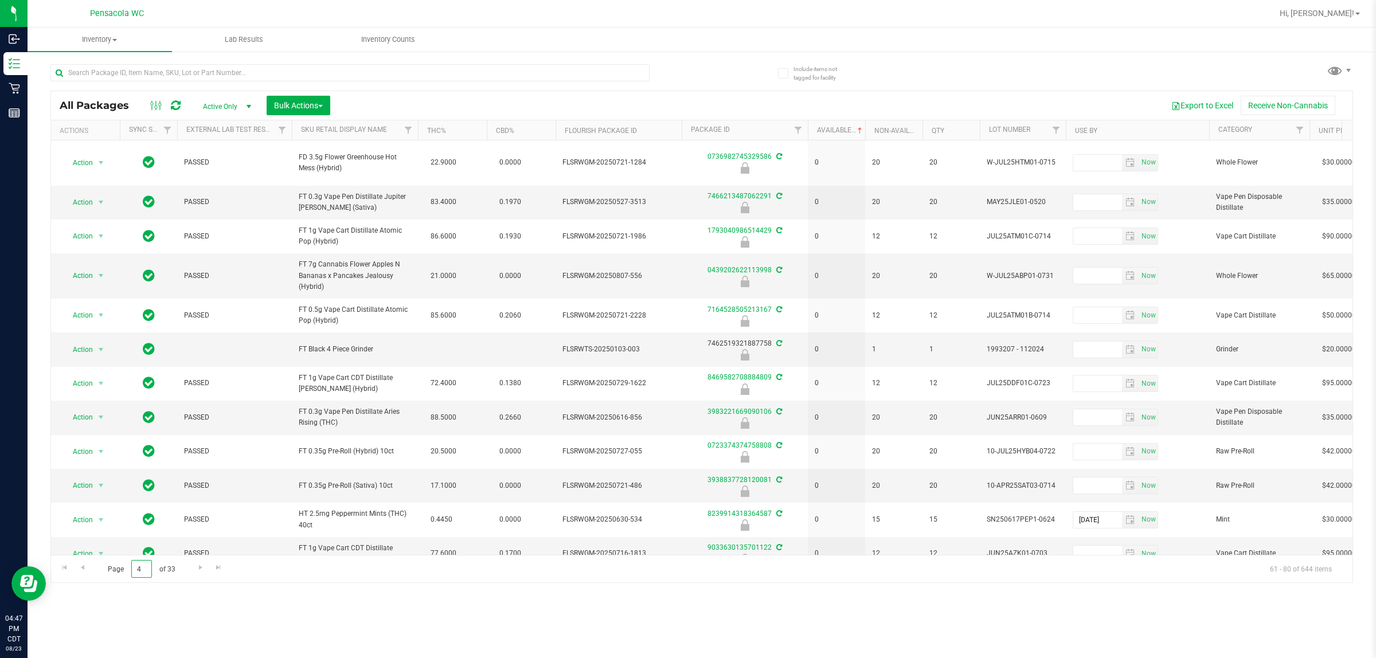
click at [145, 569] on input "4" at bounding box center [141, 569] width 21 height 18
drag, startPoint x: 145, startPoint y: 569, endPoint x: 125, endPoint y: 569, distance: 20.1
click at [125, 569] on span "Page 4 of 33" at bounding box center [141, 569] width 87 height 18
type input "25"
click at [233, 603] on div "Inventory All packages All inventory Waste log Create inventory Lab Results Inv…" at bounding box center [702, 343] width 1348 height 631
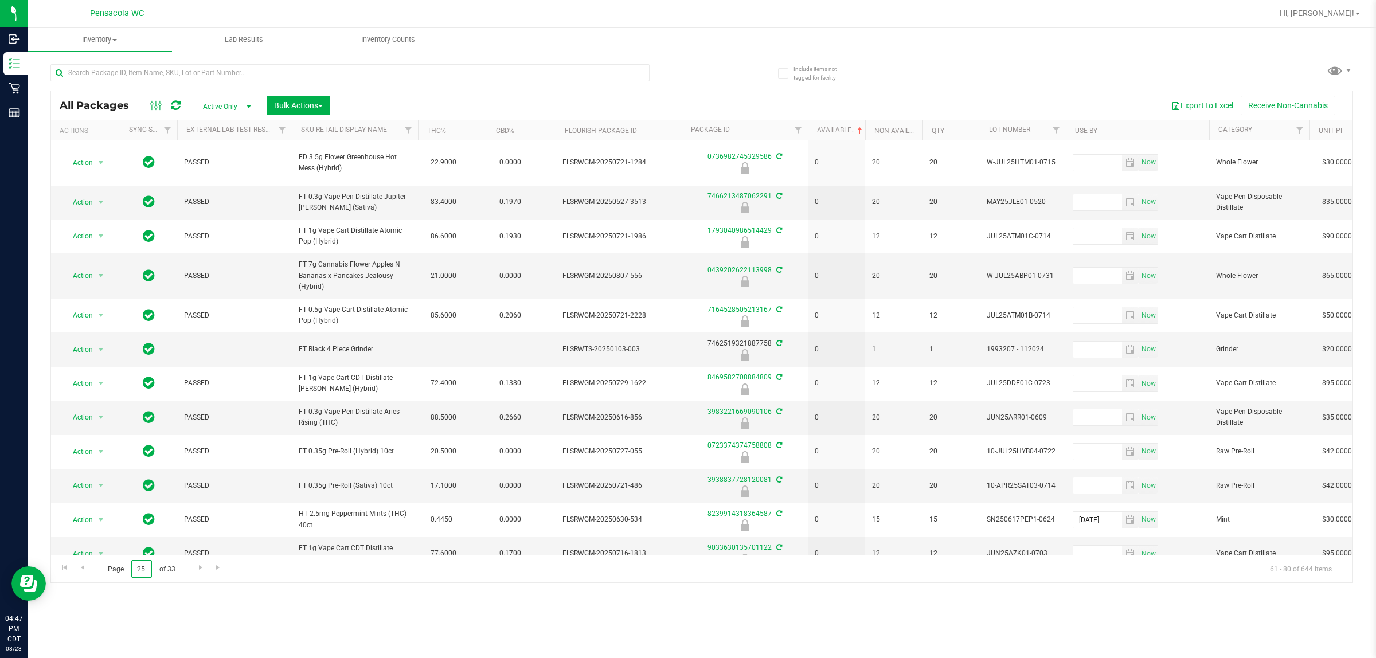
click at [142, 568] on input "25" at bounding box center [141, 569] width 21 height 18
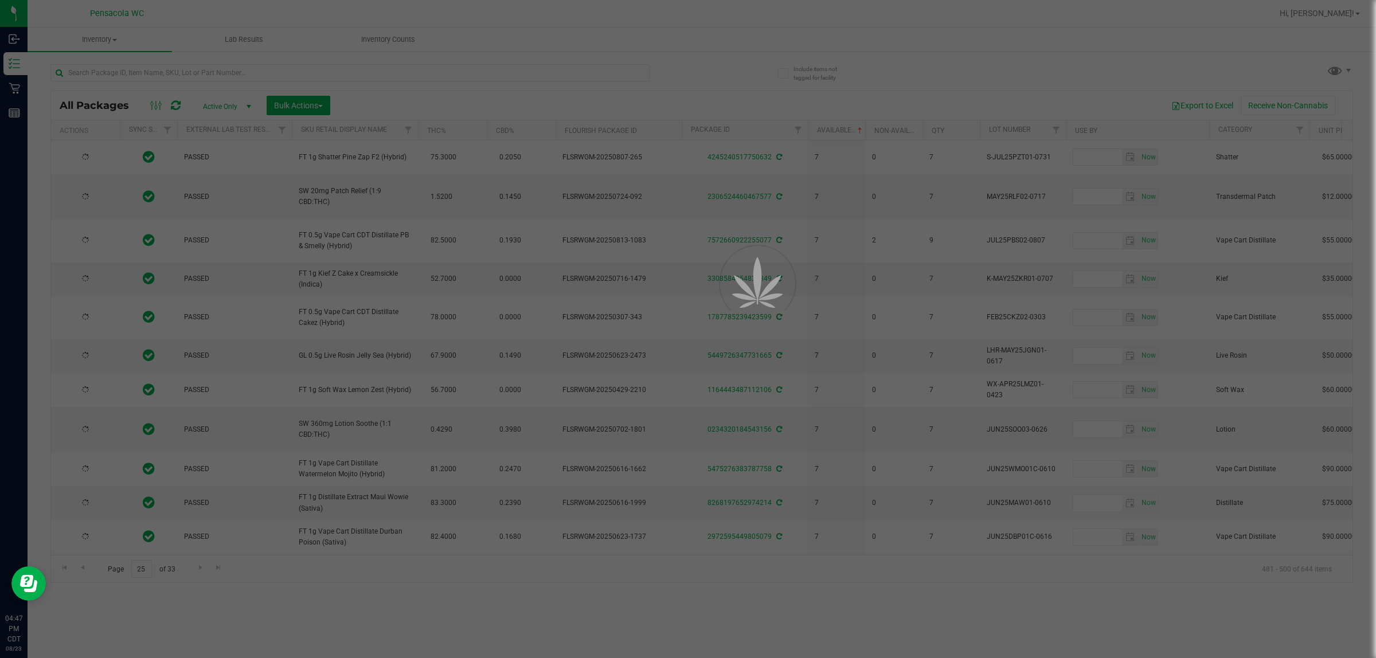
type input "2026-04-09"
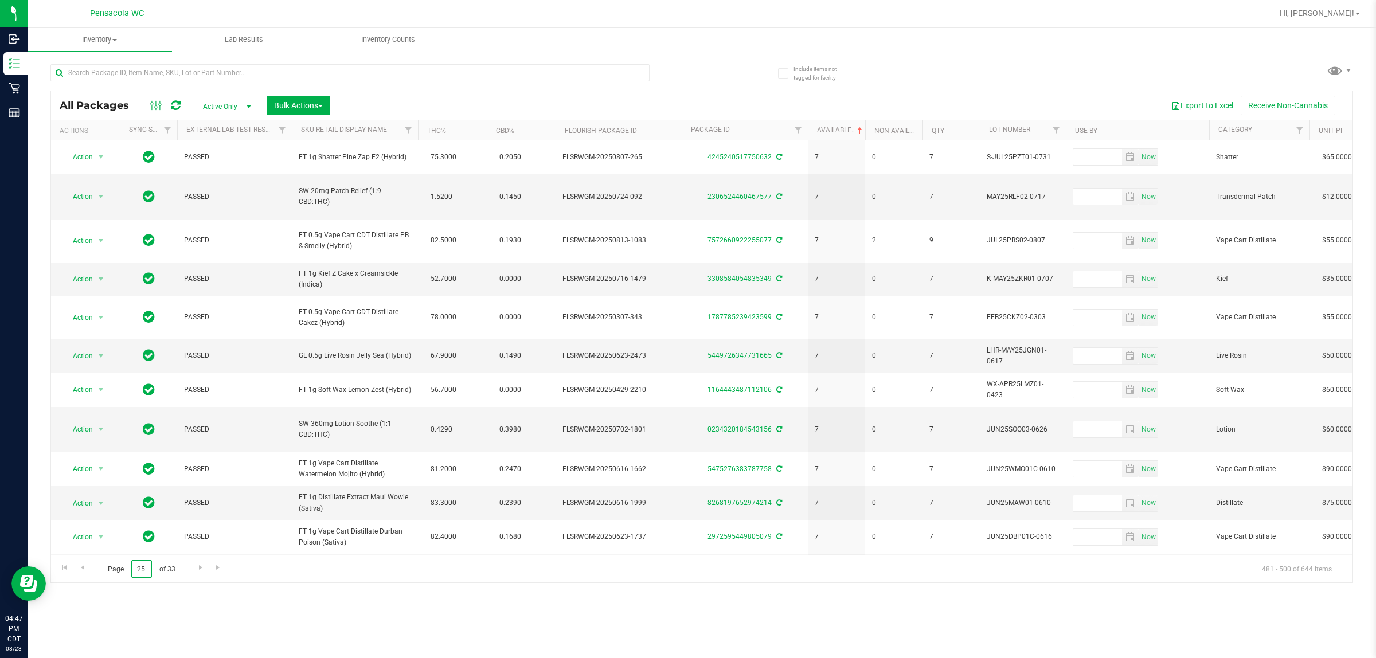
click at [142, 568] on input "25" at bounding box center [141, 569] width 21 height 18
drag, startPoint x: 144, startPoint y: 568, endPoint x: 84, endPoint y: 568, distance: 60.8
click at [84, 568] on div "Page 25 of 33 481 - 500 of 644 items" at bounding box center [701, 569] width 1301 height 28
type input "20"
click at [122, 606] on div "Inventory All packages All inventory Waste log Create inventory Lab Results Inv…" at bounding box center [702, 343] width 1348 height 631
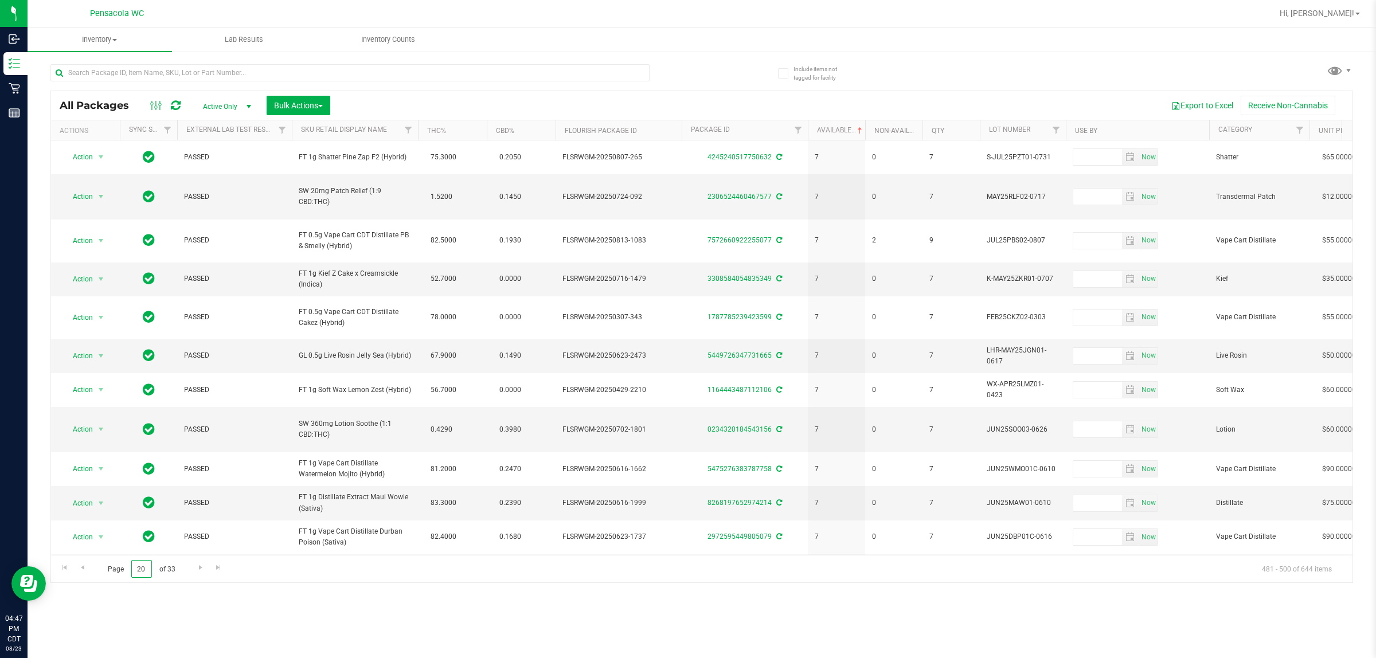
click at [145, 569] on input "20" at bounding box center [141, 569] width 21 height 18
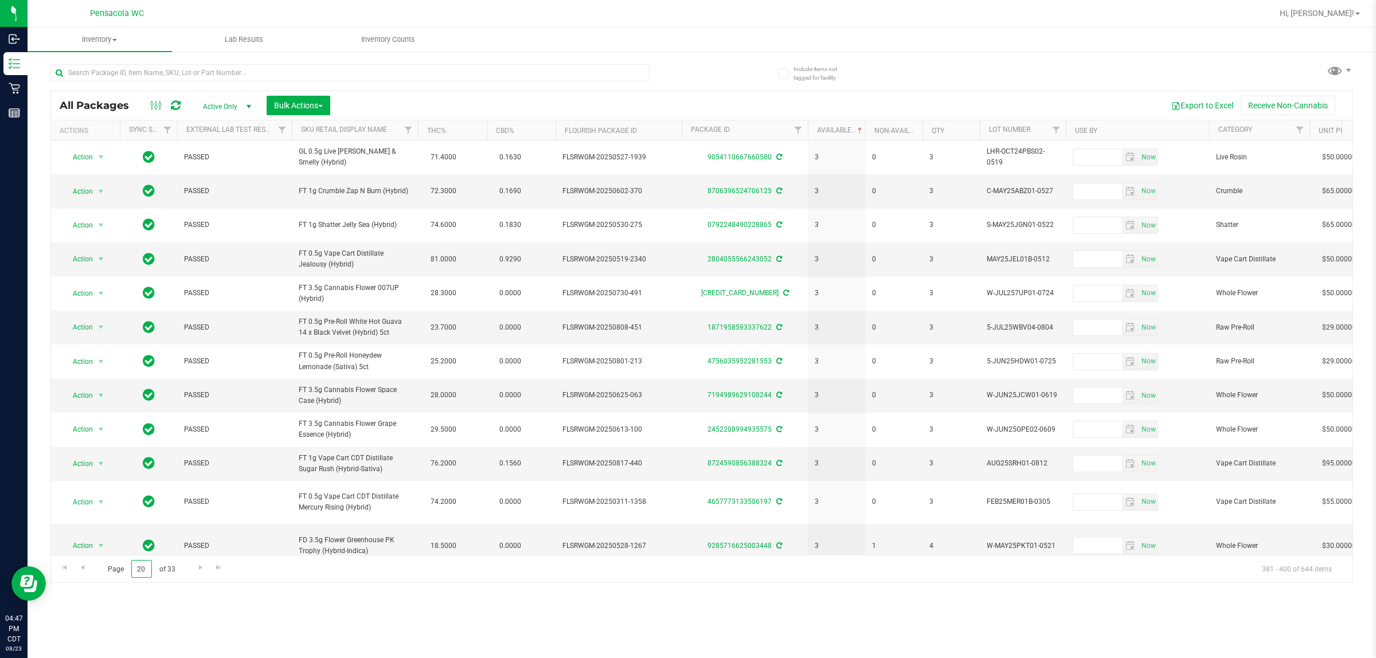
click at [145, 569] on input "20" at bounding box center [141, 569] width 21 height 18
drag, startPoint x: 145, startPoint y: 569, endPoint x: 99, endPoint y: 569, distance: 45.9
click at [102, 569] on span "Page 20 of 33" at bounding box center [141, 569] width 87 height 18
type input "15"
click at [161, 606] on div "Inventory All packages All inventory Waste log Create inventory Lab Results Inv…" at bounding box center [702, 343] width 1348 height 631
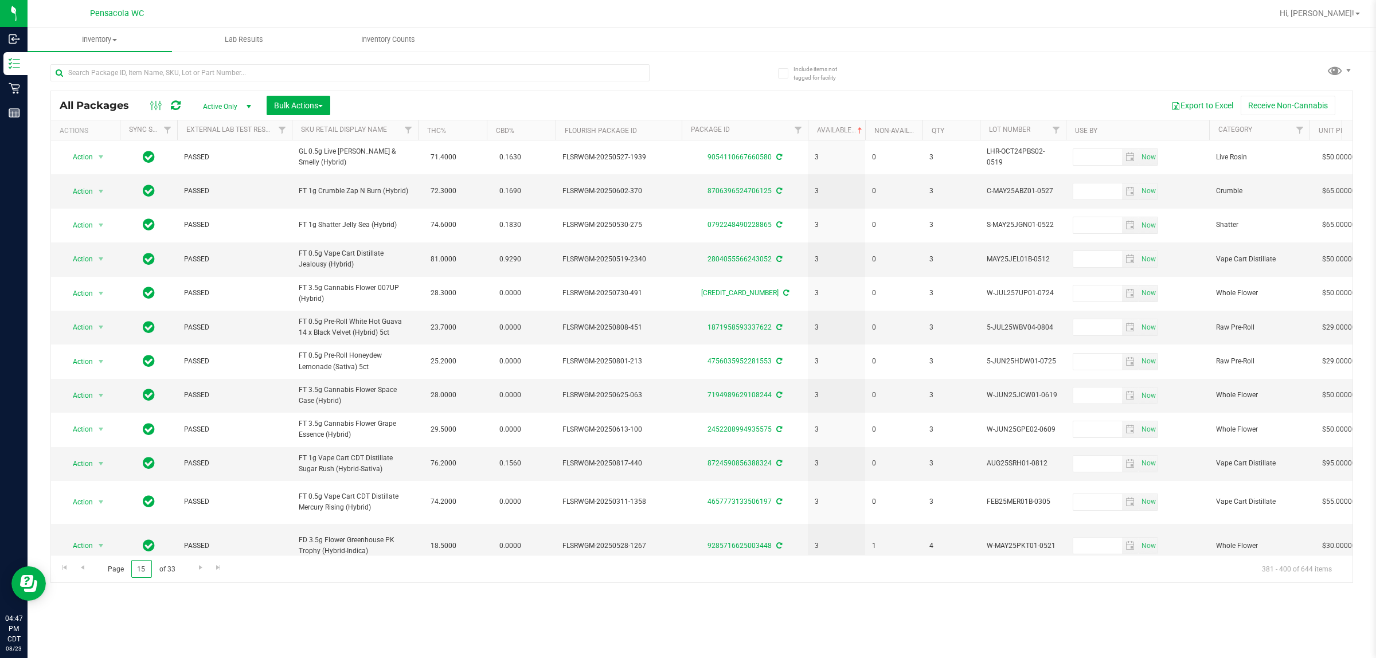
click at [146, 570] on input "15" at bounding box center [141, 569] width 21 height 18
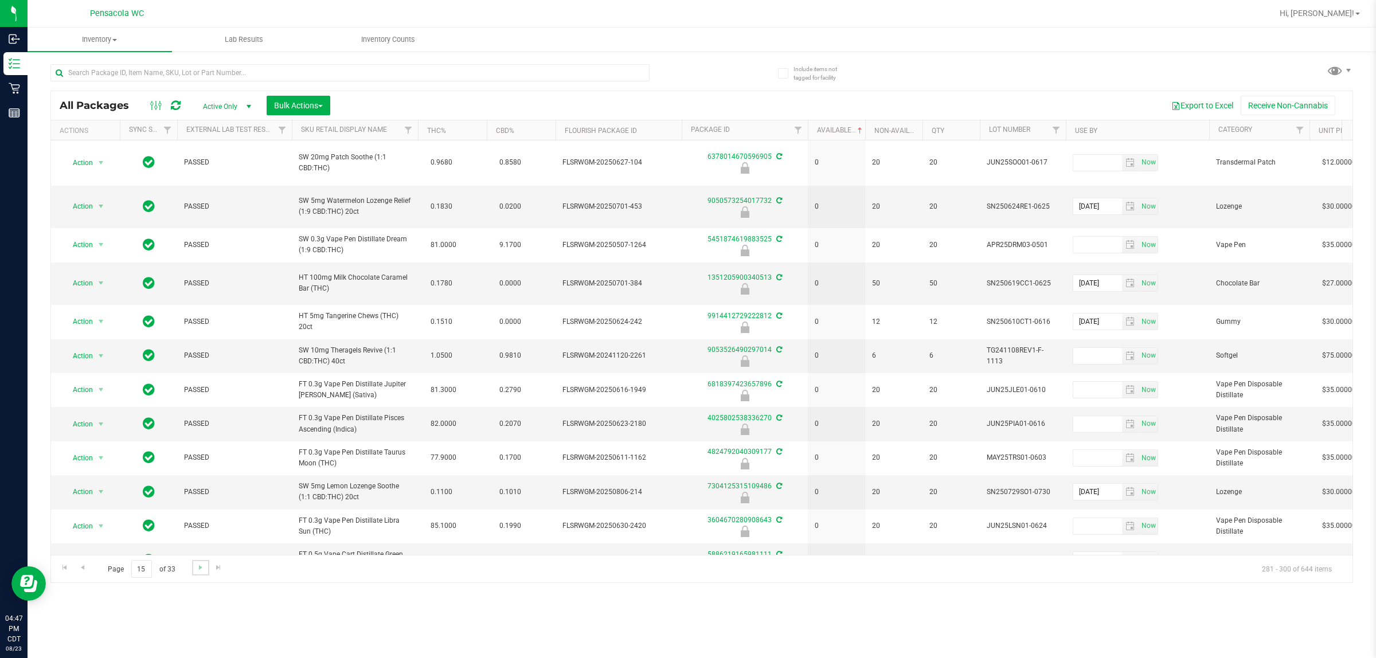
click at [193, 568] on link "Go to the next page" at bounding box center [200, 567] width 17 height 15
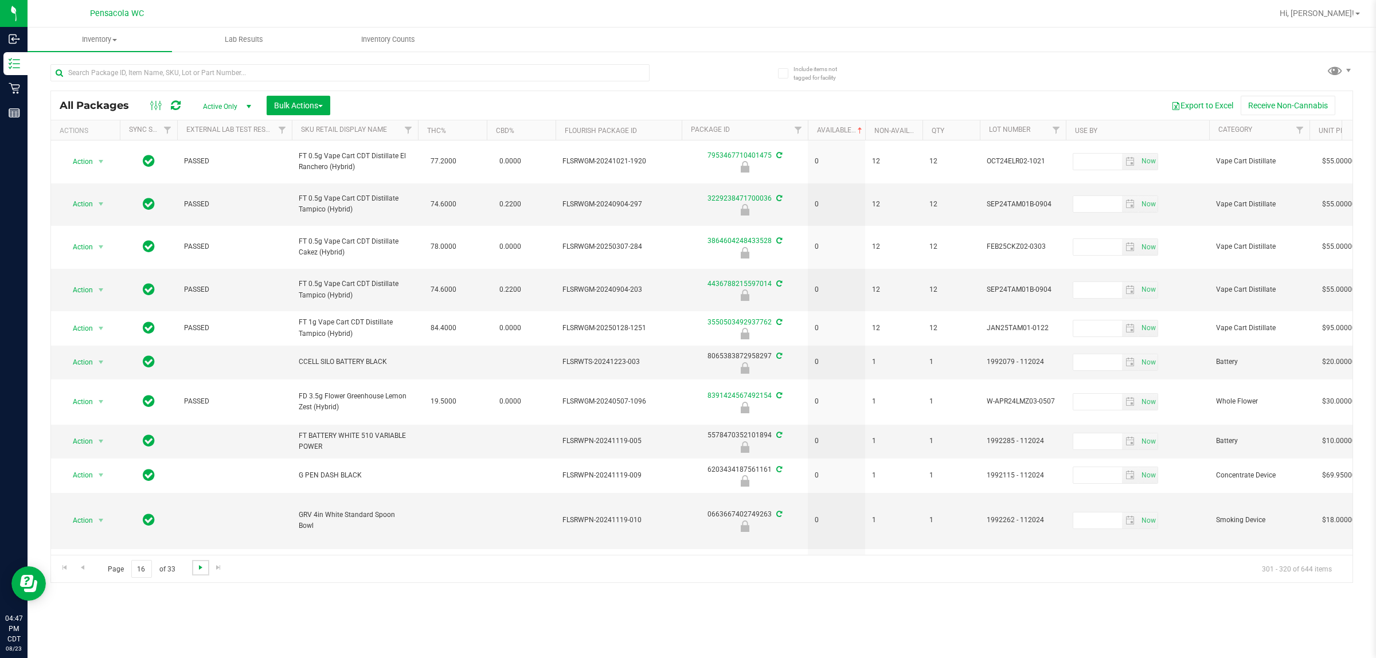
click at [198, 565] on span "Go to the next page" at bounding box center [200, 567] width 9 height 9
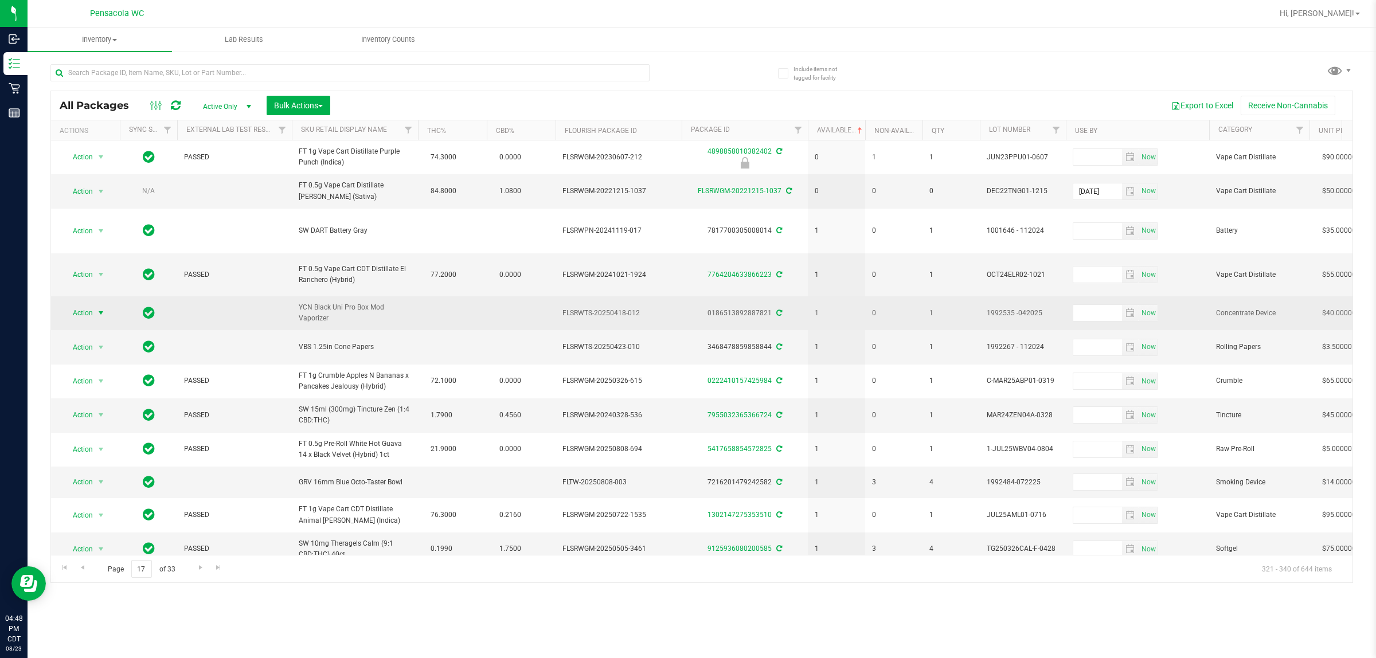
click at [77, 321] on span "Action" at bounding box center [77, 313] width 31 height 16
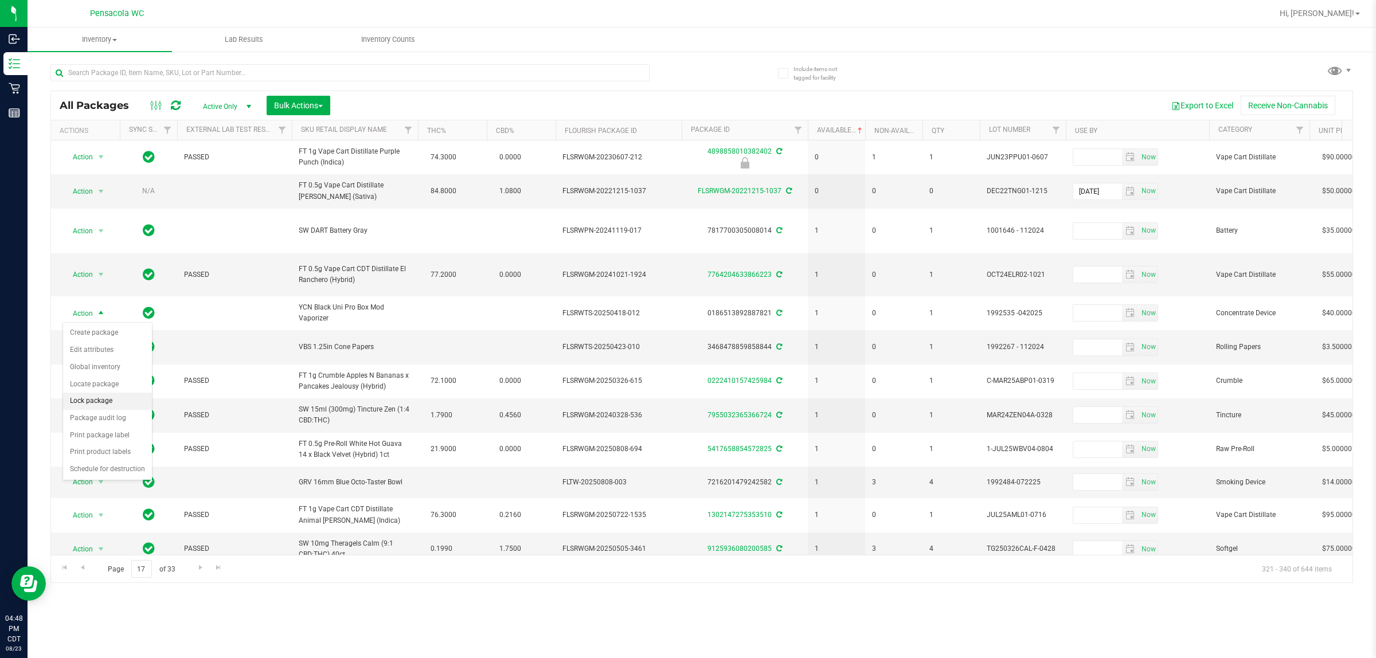
click at [119, 407] on li "Lock package" at bounding box center [107, 401] width 89 height 17
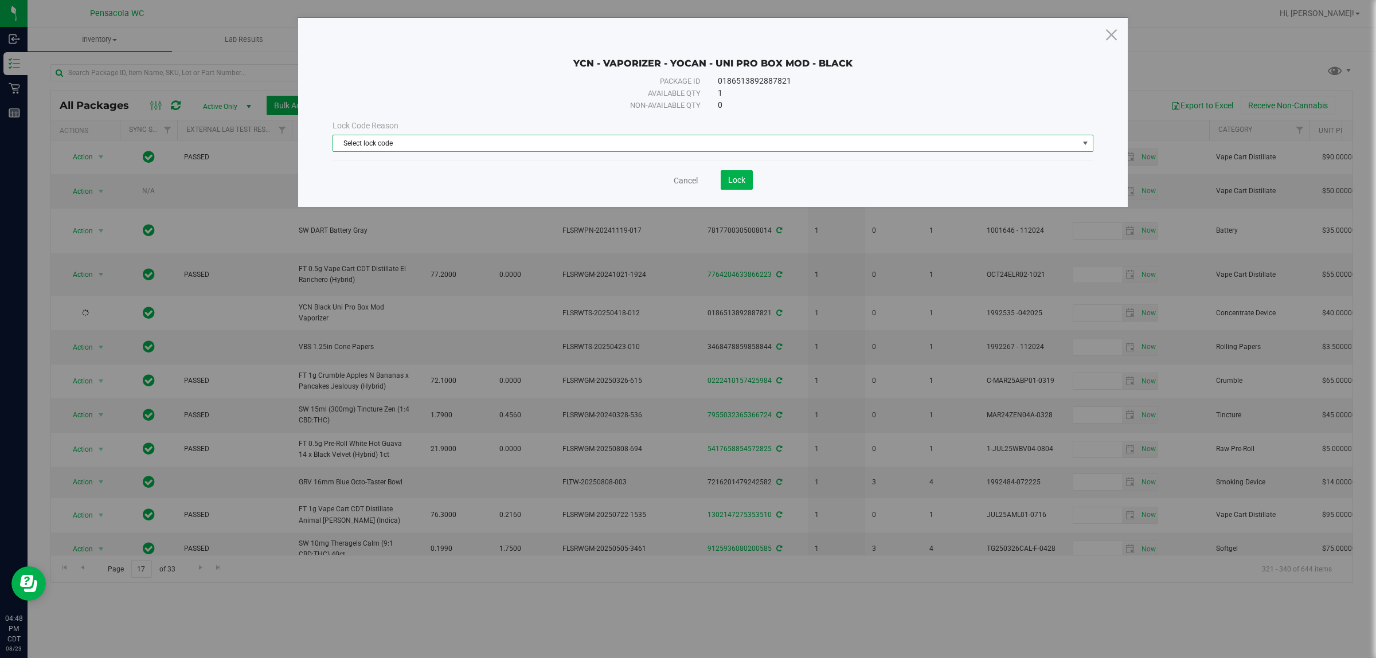
click at [668, 136] on span "Select lock code" at bounding box center [705, 143] width 745 height 16
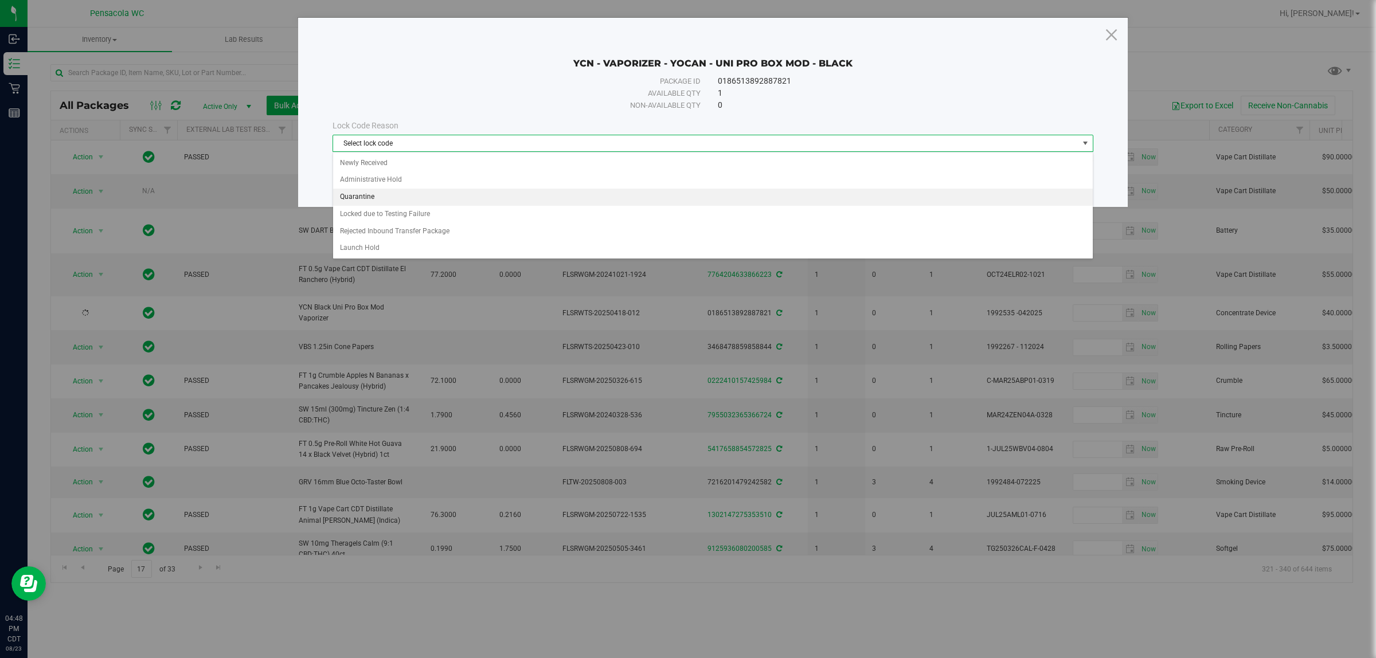
click at [541, 202] on li "Quarantine" at bounding box center [712, 197] width 759 height 17
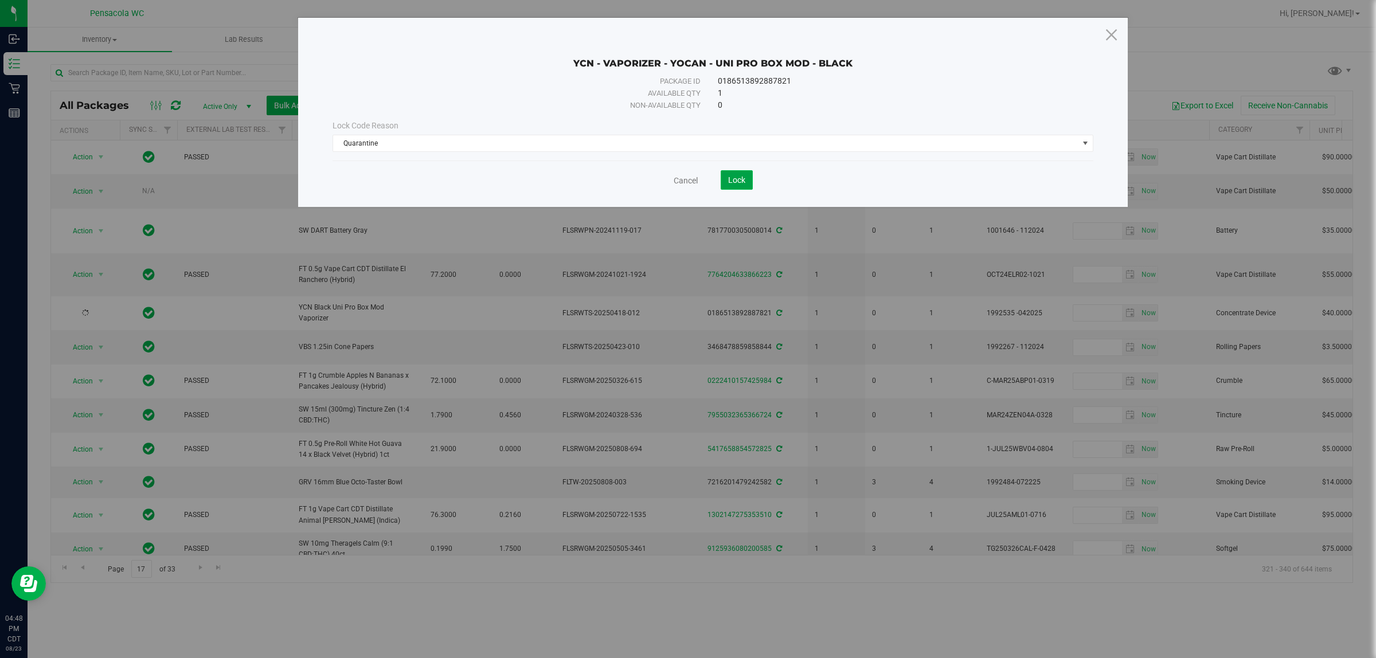
click at [668, 181] on button "Lock" at bounding box center [737, 179] width 32 height 19
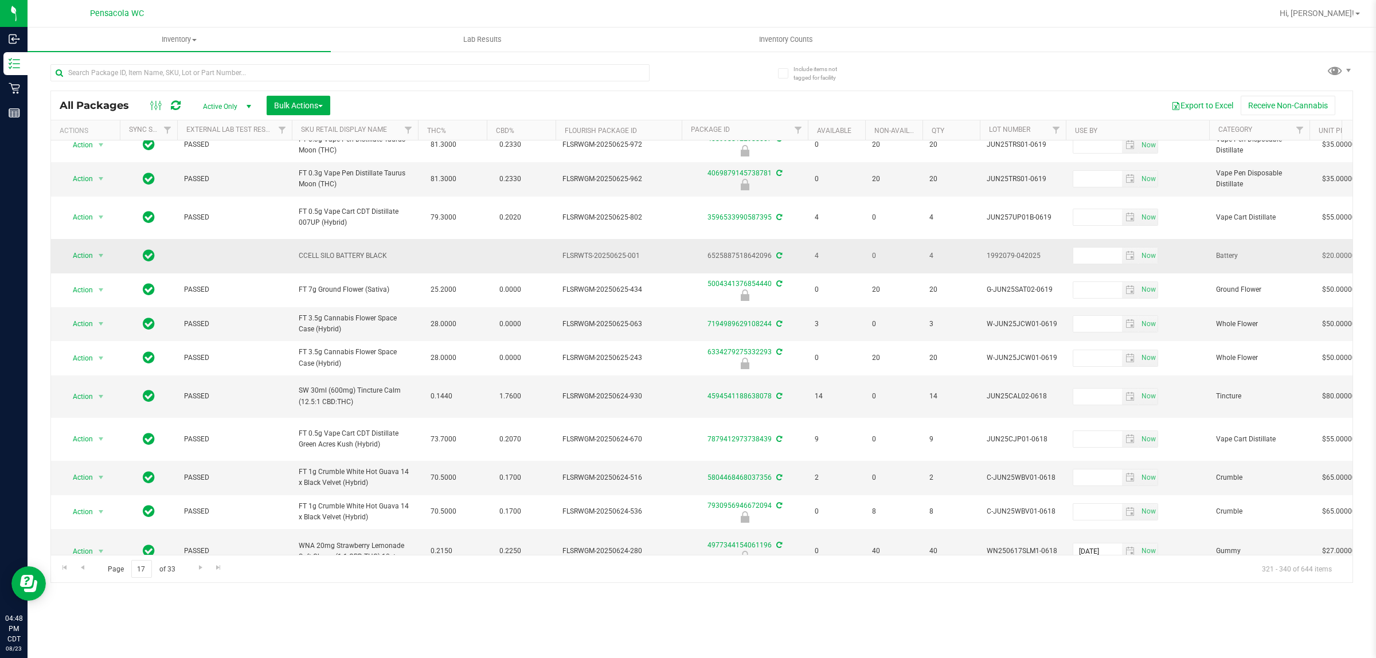
scroll to position [29, 0]
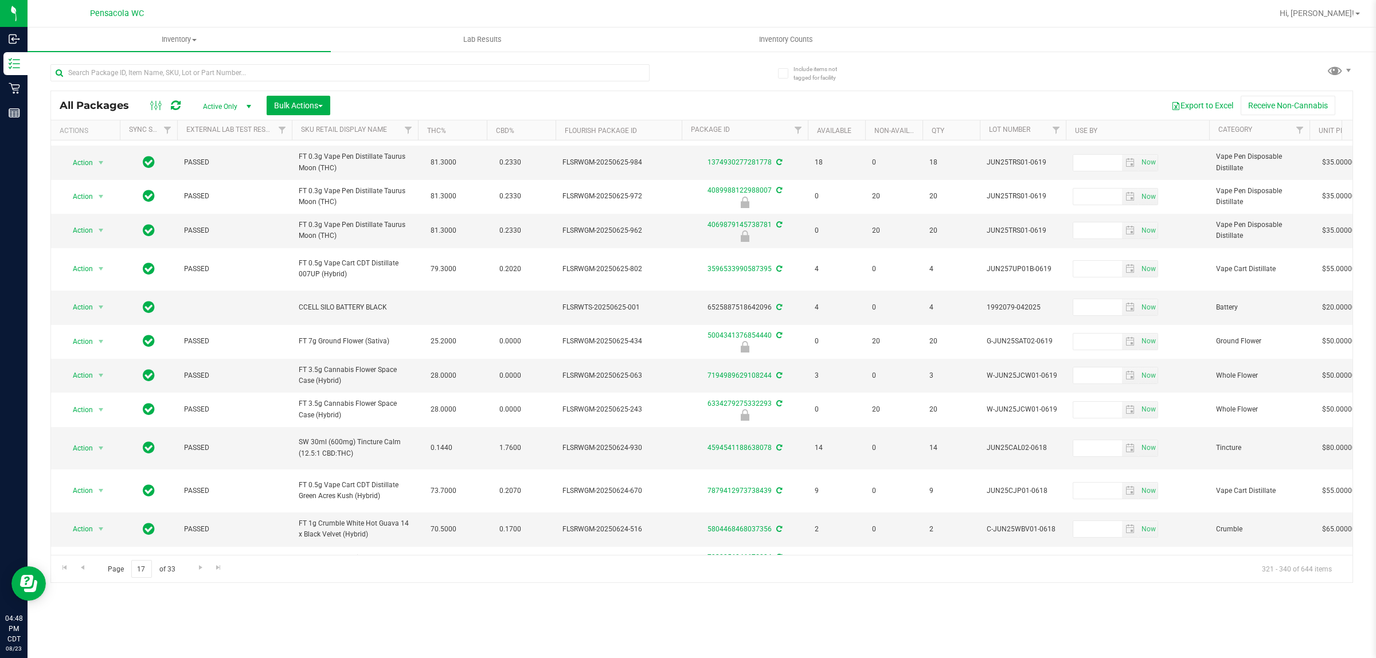
click at [668, 130] on th "Available" at bounding box center [836, 130] width 57 height 20
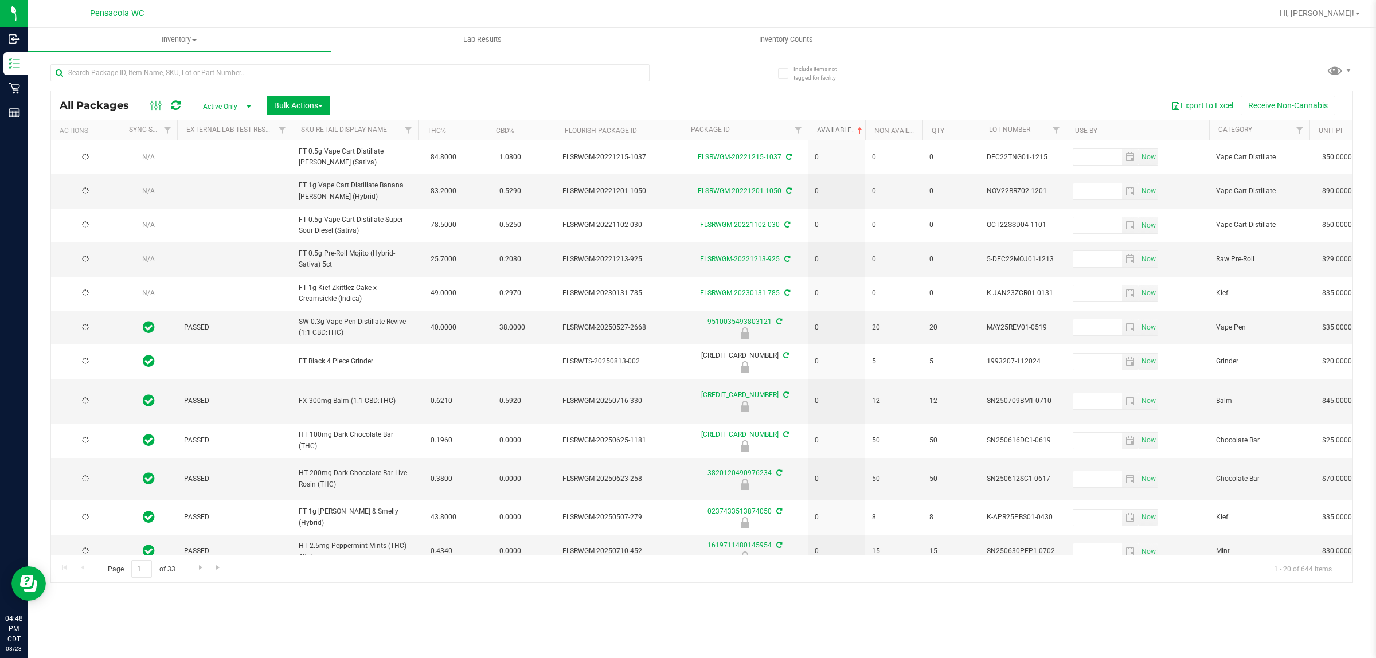
click at [668, 130] on link "Available" at bounding box center [841, 130] width 48 height 8
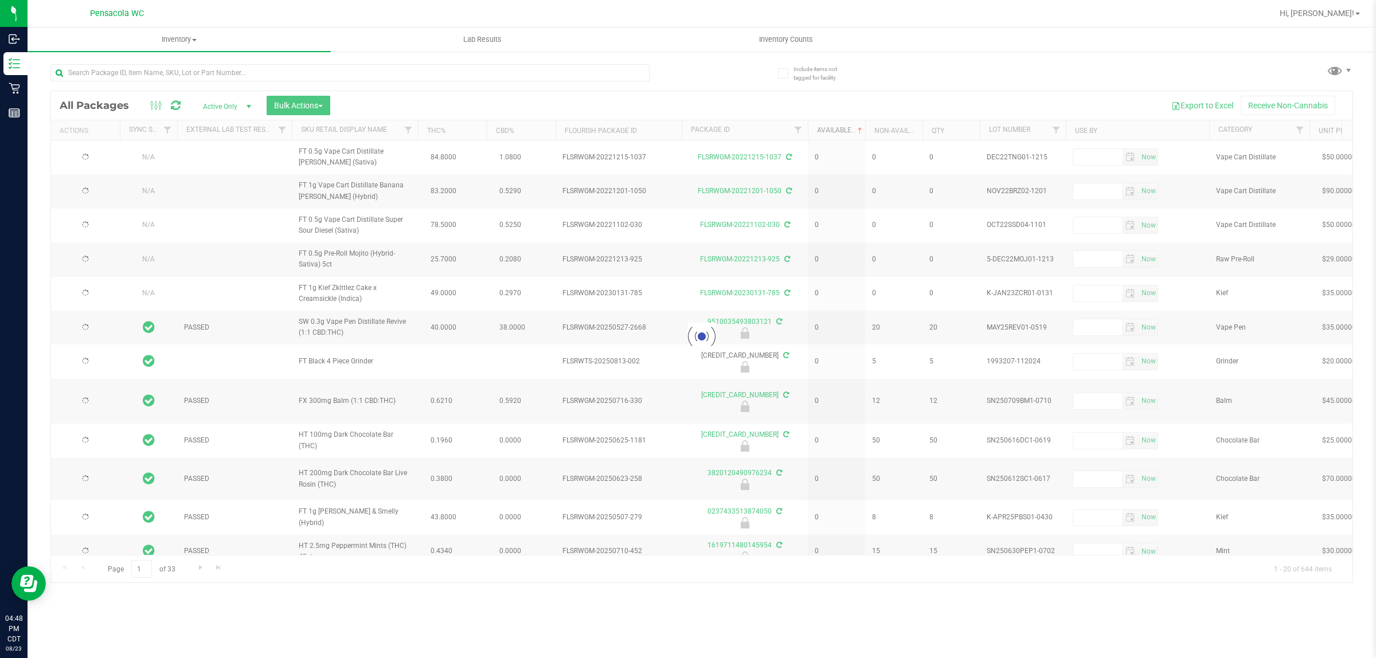
type input "2022-03-01"
type input "2025-12-27"
type input "2025-12-23"
type input "2025-12-30"
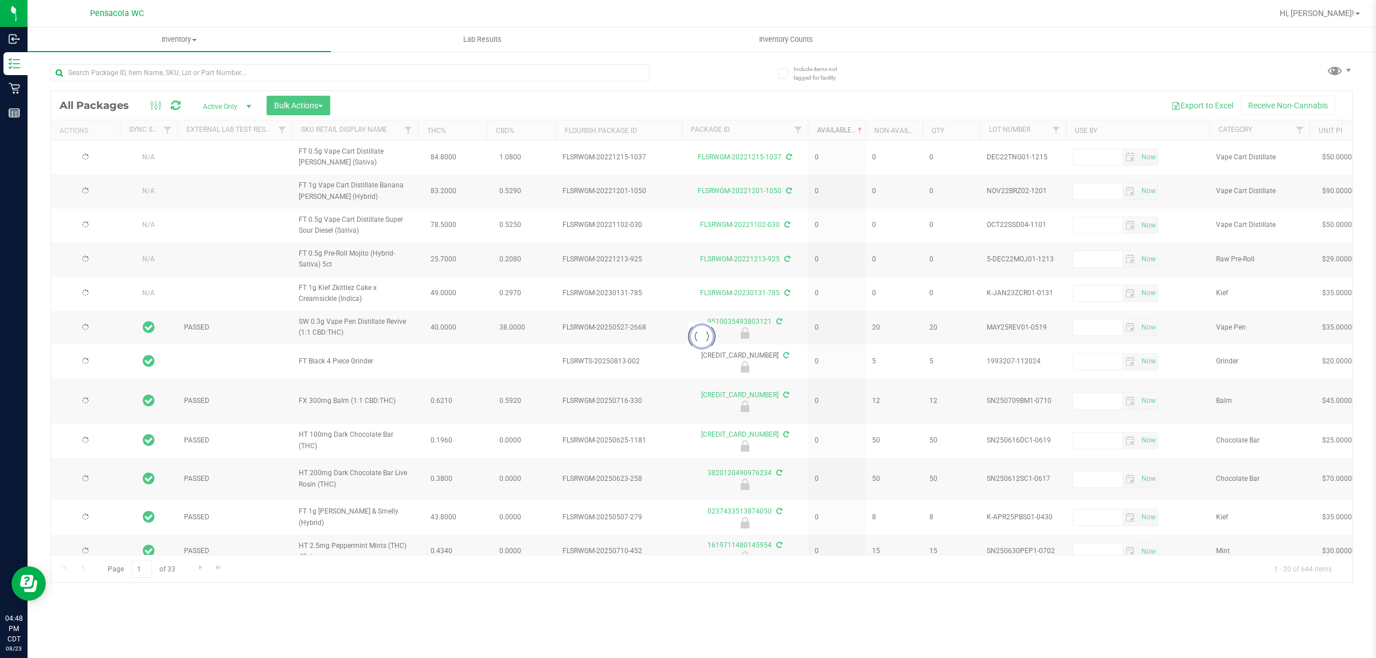
type input "2026-07-21"
type input "2025-12-21"
type input "2026-01-11"
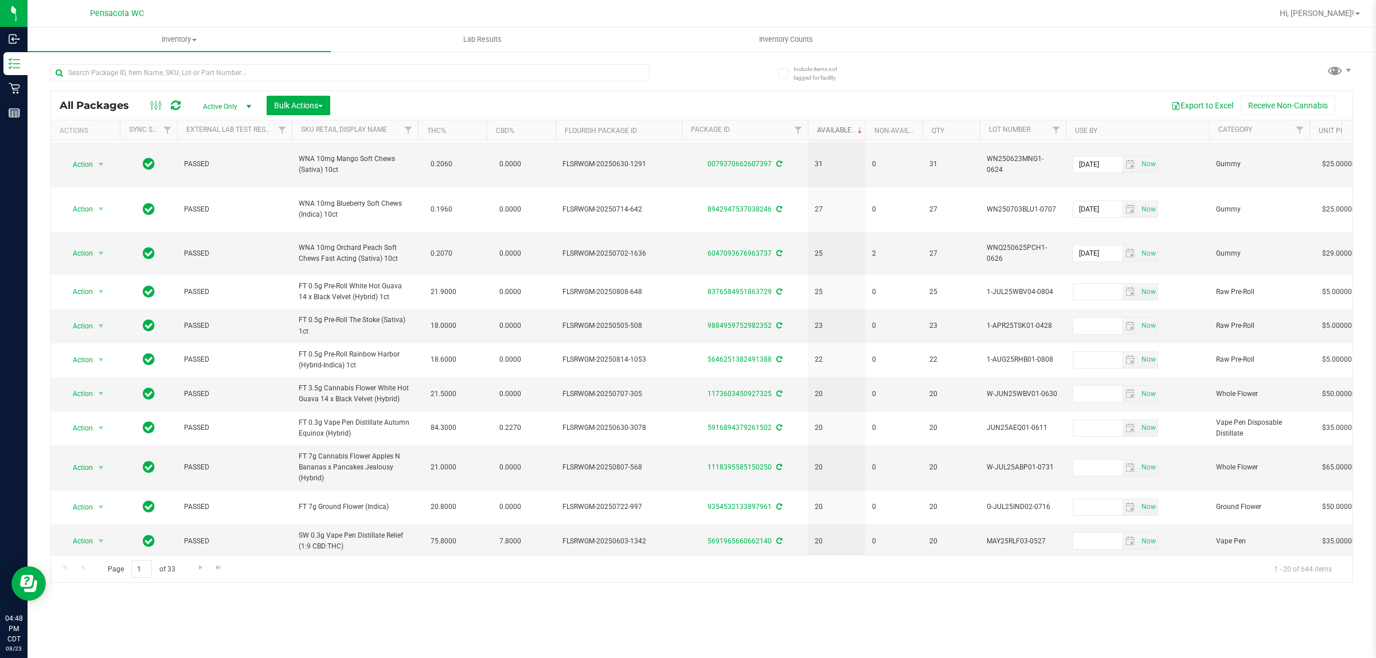
scroll to position [377, 0]
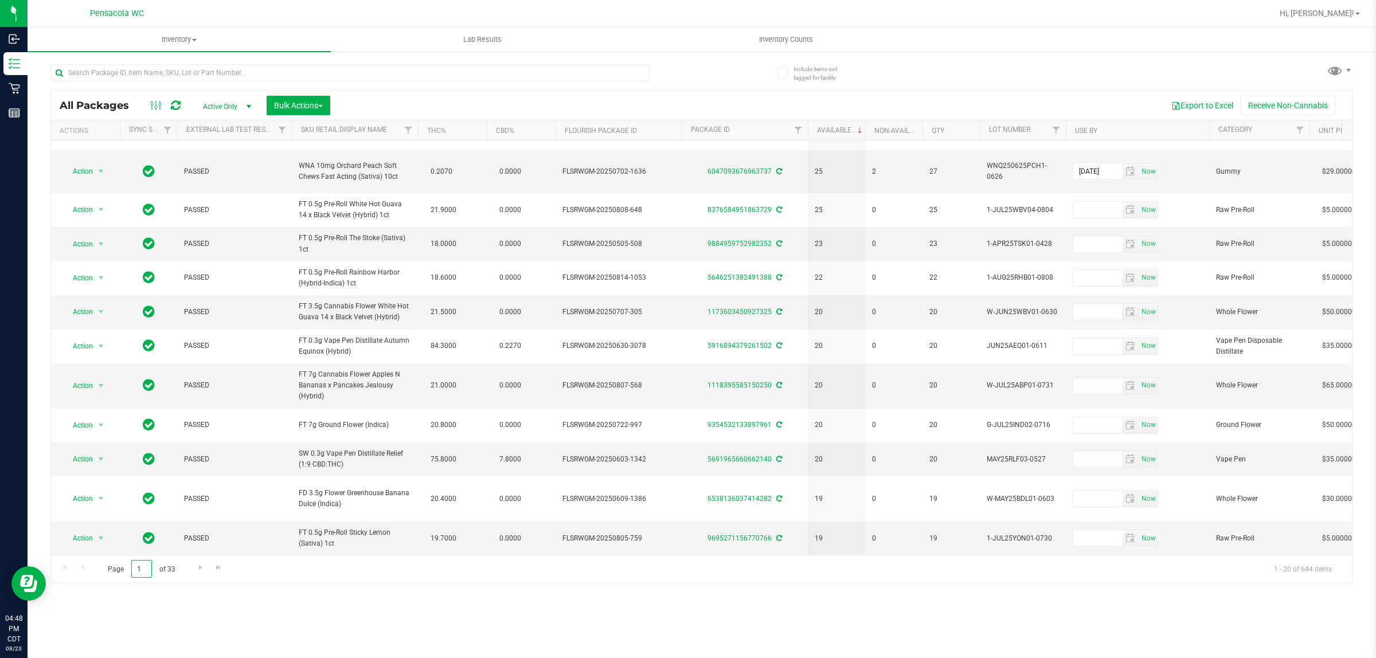
click at [148, 565] on input "1" at bounding box center [141, 569] width 21 height 18
type input "17"
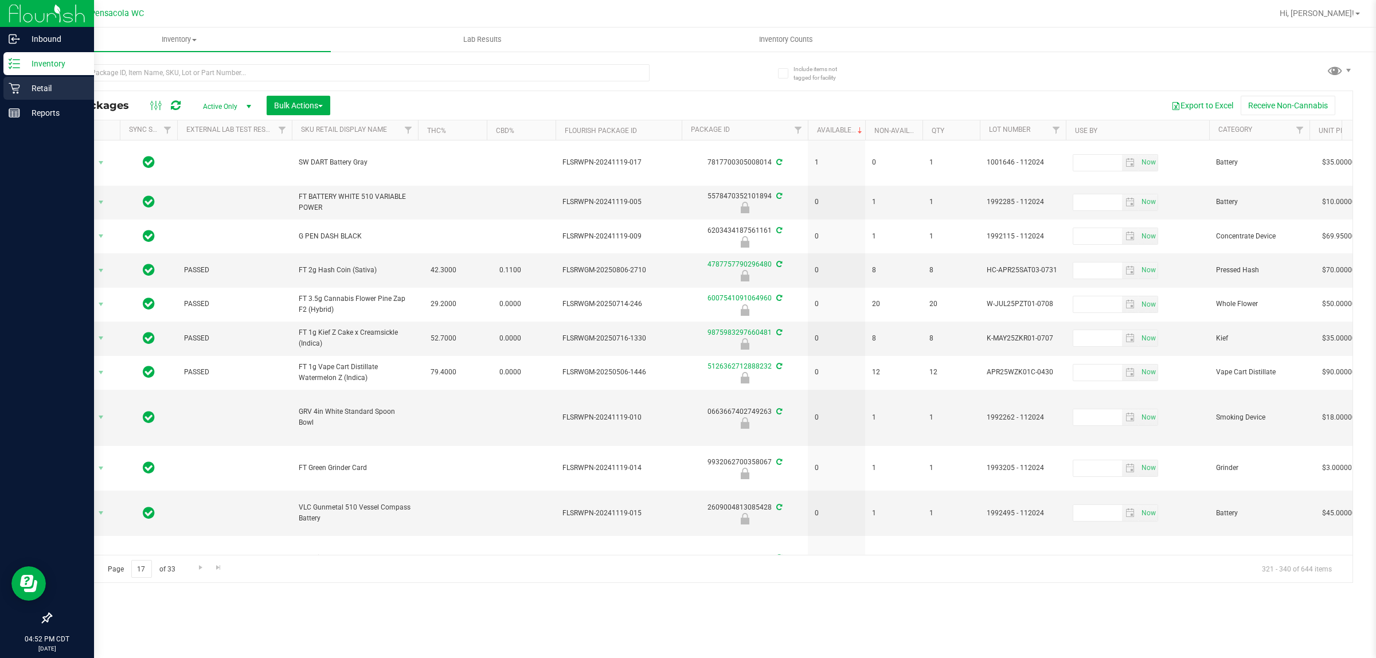
click at [47, 93] on p "Retail" at bounding box center [54, 88] width 69 height 14
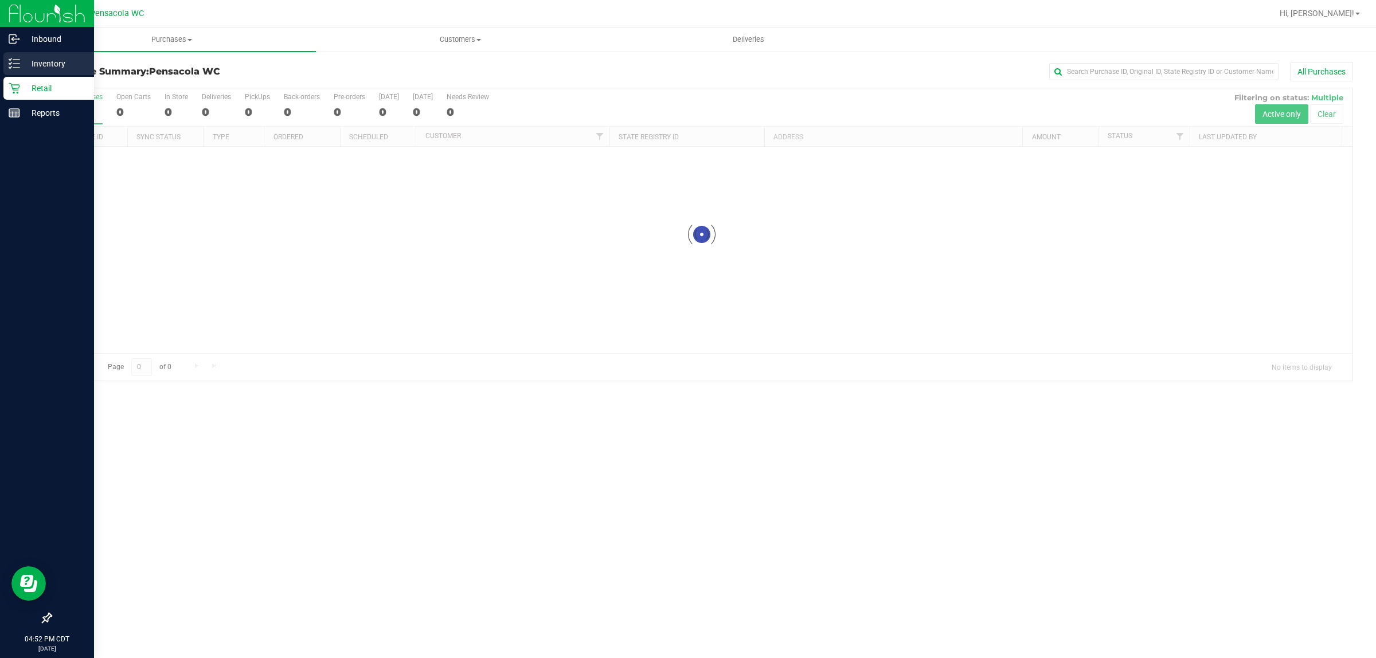
click at [49, 66] on p "Inventory" at bounding box center [54, 64] width 69 height 14
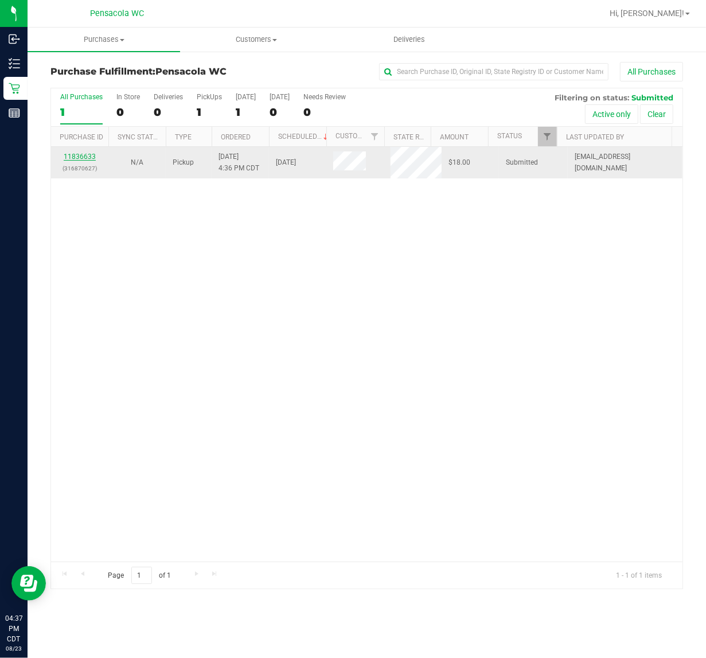
click at [79, 161] on link "11836633" at bounding box center [80, 157] width 32 height 8
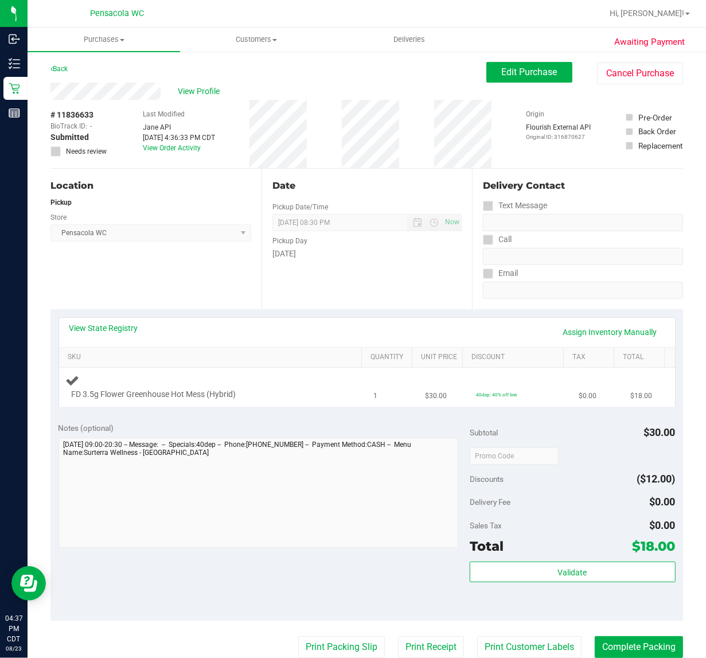
drag, startPoint x: 152, startPoint y: 251, endPoint x: 387, endPoint y: 380, distance: 267.9
click at [152, 251] on div "Location Pickup Store Pensacola WC Select Store [PERSON_NAME][GEOGRAPHIC_DATA] …" at bounding box center [155, 239] width 211 height 140
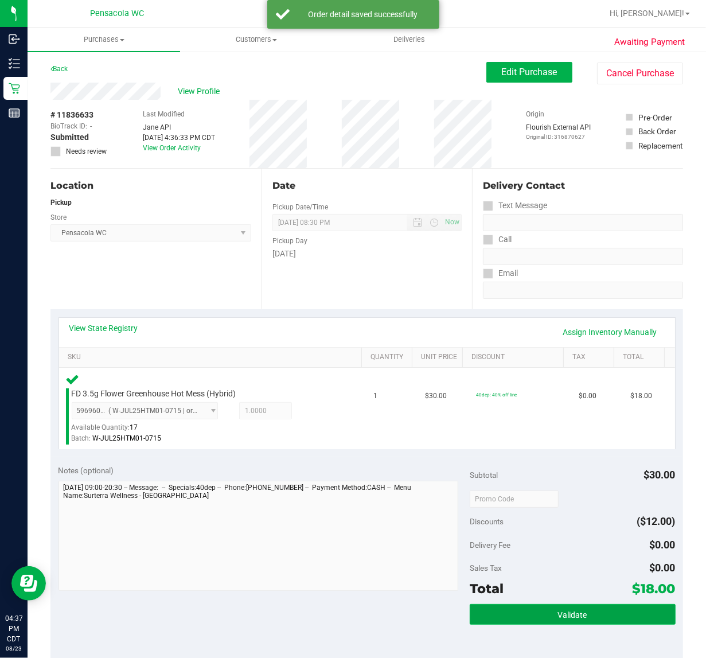
click at [615, 620] on button "Validate" at bounding box center [573, 614] width 206 height 21
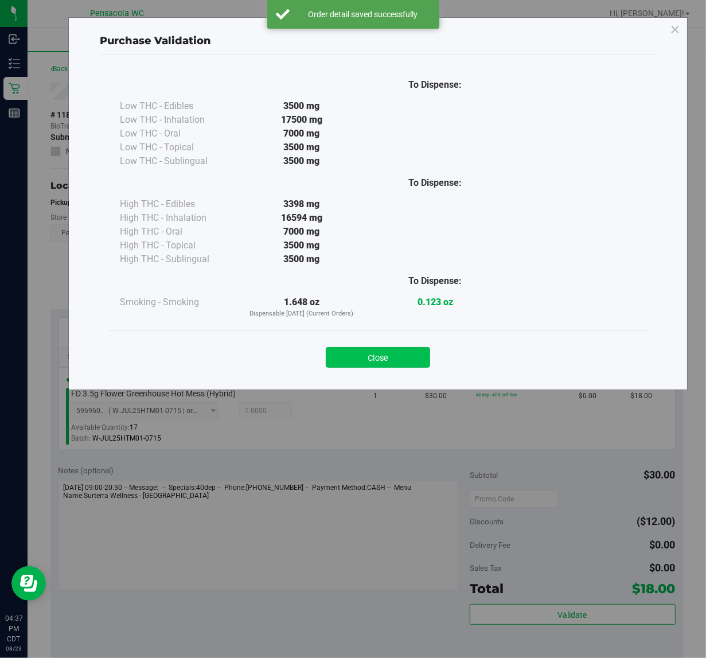
click at [403, 347] on button "Close" at bounding box center [378, 357] width 104 height 21
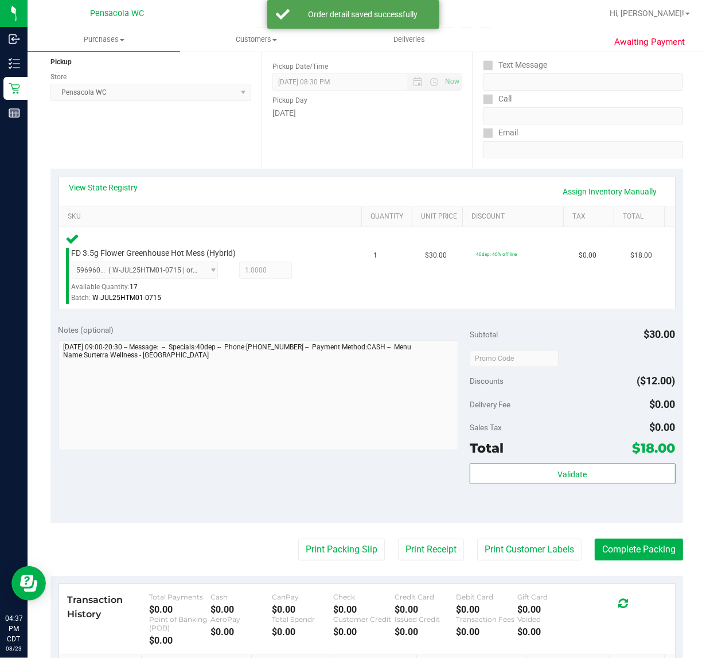
scroll to position [150, 0]
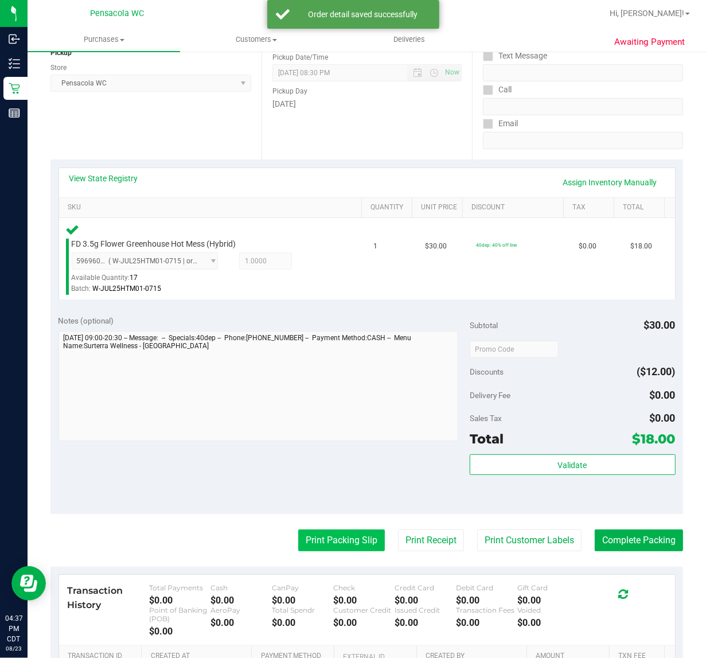
click at [326, 534] on button "Print Packing Slip" at bounding box center [341, 540] width 87 height 22
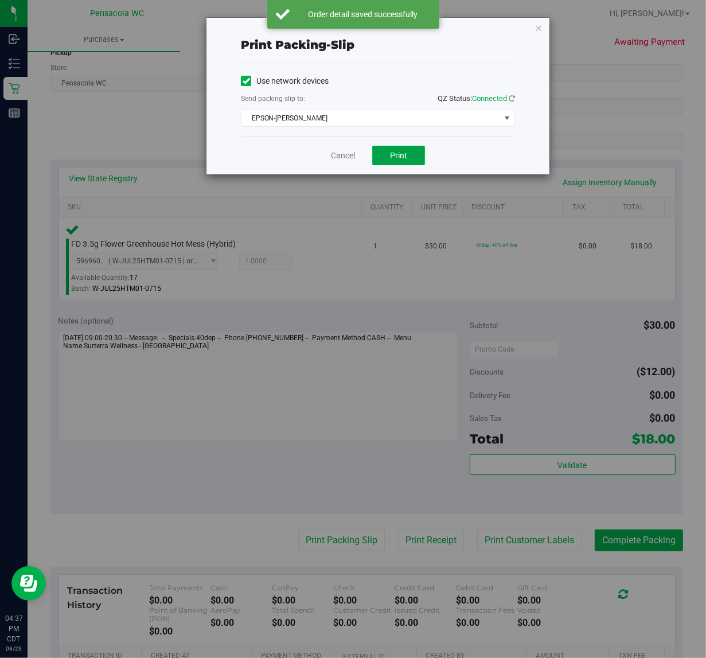
click at [402, 160] on span "Print" at bounding box center [398, 155] width 17 height 9
click at [346, 155] on link "Cancel" at bounding box center [343, 156] width 24 height 12
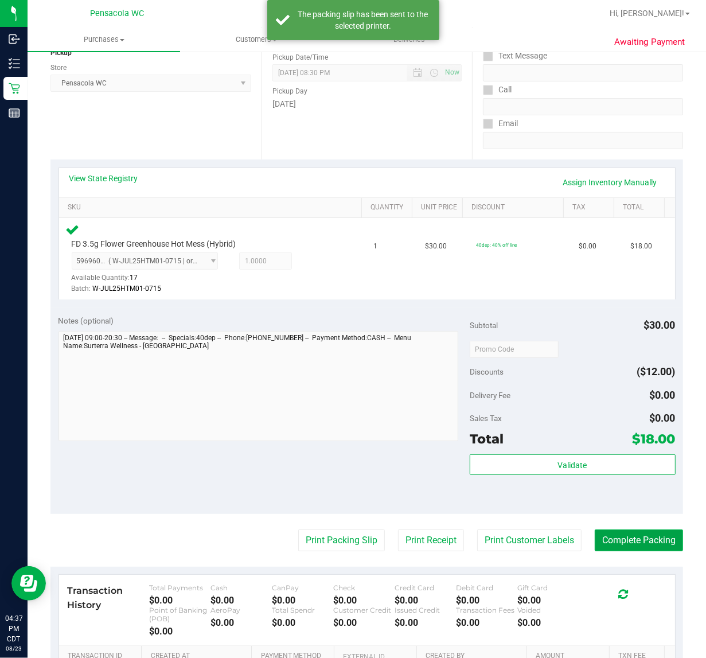
click at [638, 537] on button "Complete Packing" at bounding box center [639, 540] width 88 height 22
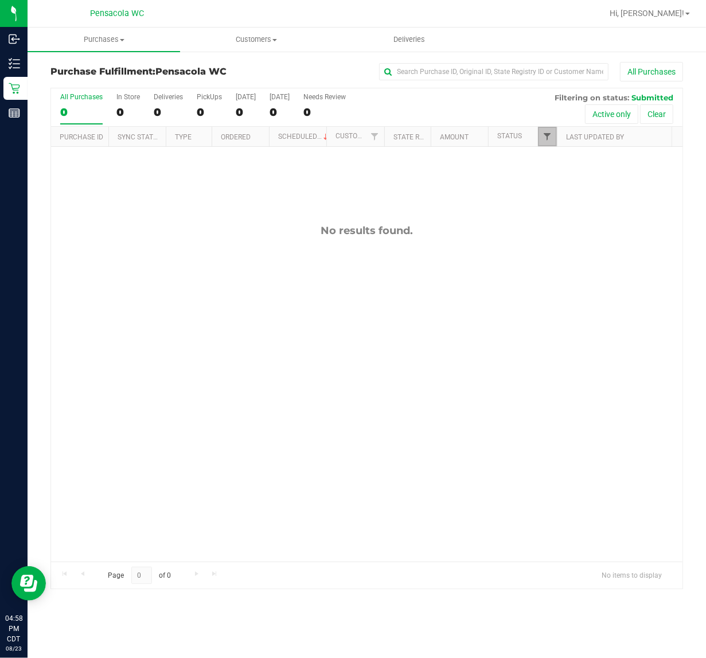
click at [543, 138] on span "Filter" at bounding box center [546, 136] width 9 height 9
click at [554, 259] on li "Packed" at bounding box center [604, 264] width 118 height 12
click at [552, 262] on input "Packed" at bounding box center [552, 263] width 7 height 7
checkbox input "true"
click at [552, 276] on input "Submitted" at bounding box center [552, 279] width 7 height 7
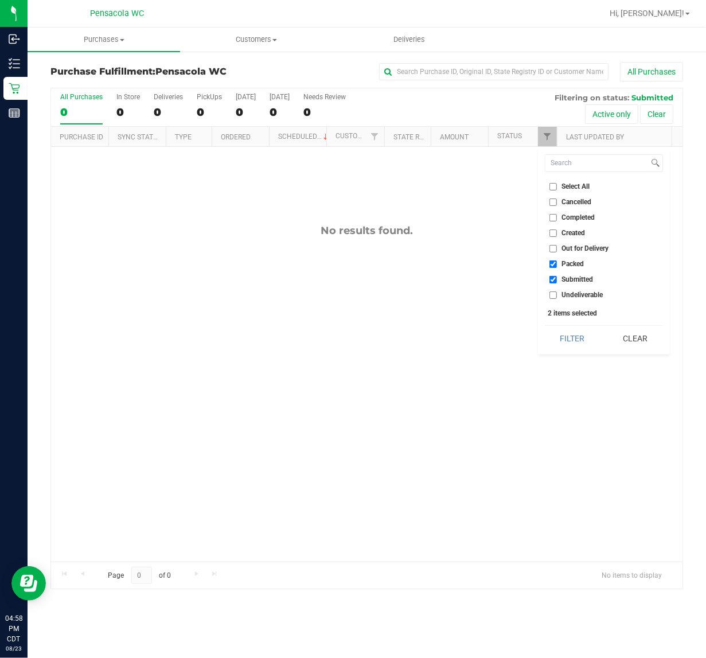
checkbox input "false"
click at [564, 334] on button "Filter" at bounding box center [572, 338] width 55 height 25
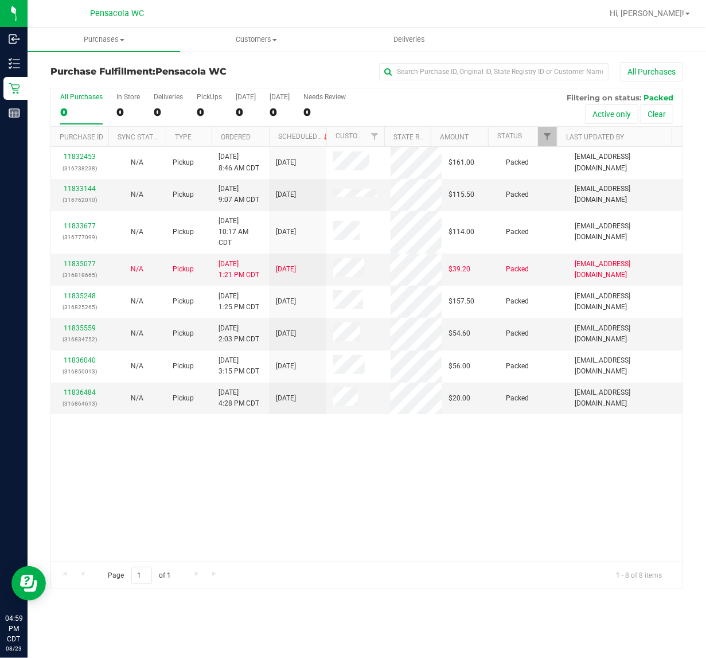
click at [342, 457] on div "11832453 (316738238) N/A Pickup [DATE] 8:46 AM CDT 8/23/2025 $161.00 Packed [EM…" at bounding box center [366, 354] width 631 height 415
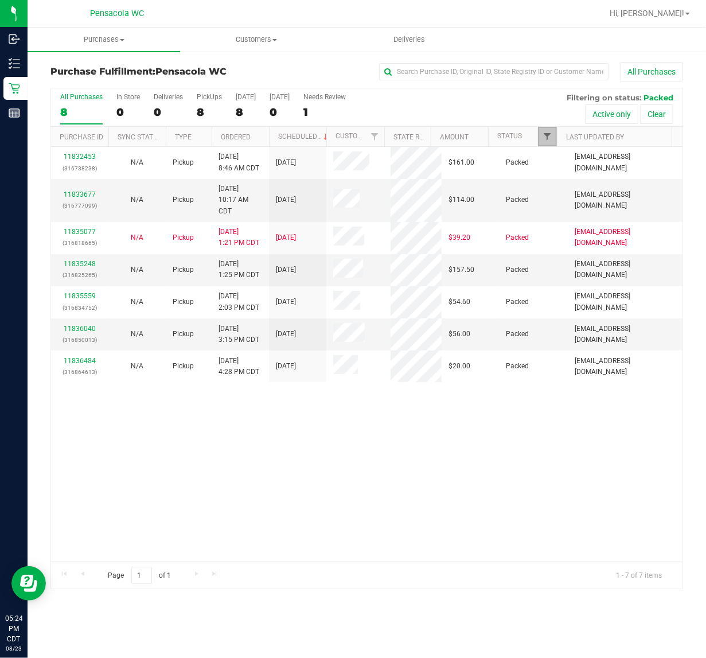
click at [546, 138] on span "Filter" at bounding box center [546, 136] width 9 height 9
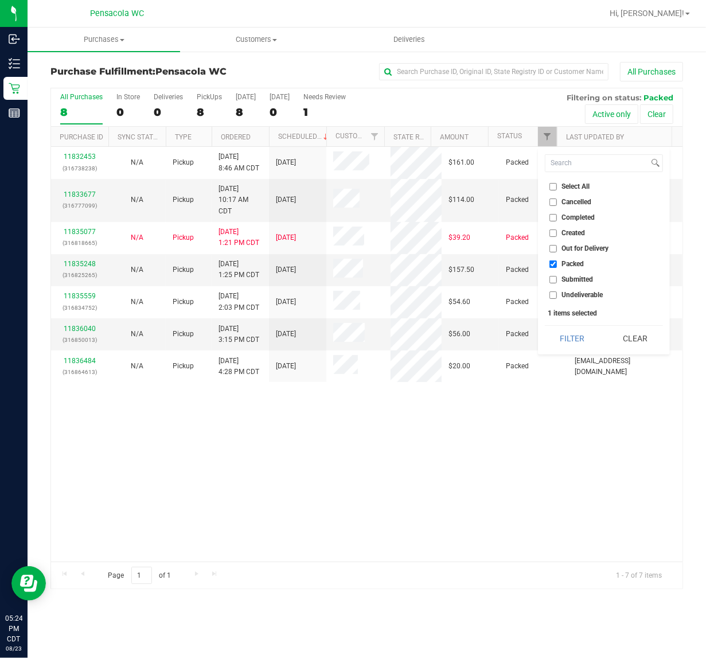
click at [570, 189] on span "Select All" at bounding box center [576, 186] width 28 height 7
click at [557, 189] on input "Select All" at bounding box center [552, 186] width 7 height 7
checkbox input "true"
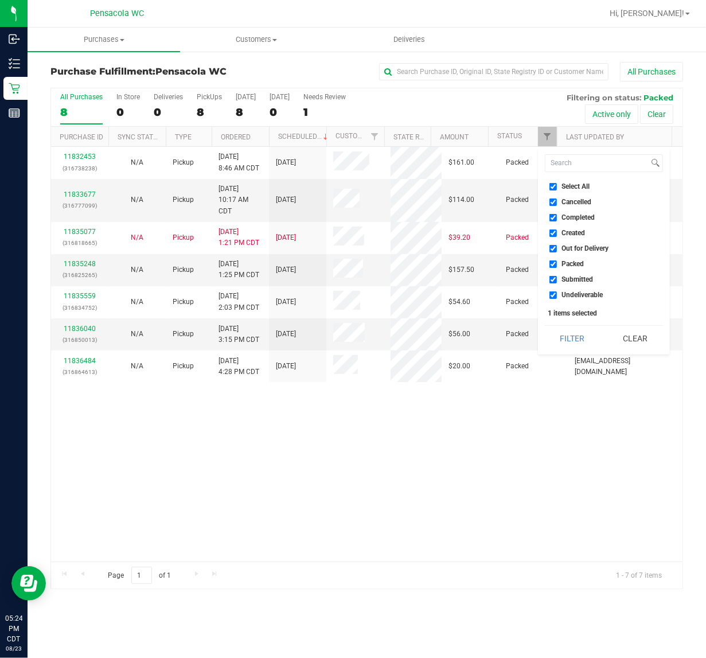
checkbox input "true"
click at [588, 184] on span "Select All" at bounding box center [576, 186] width 28 height 7
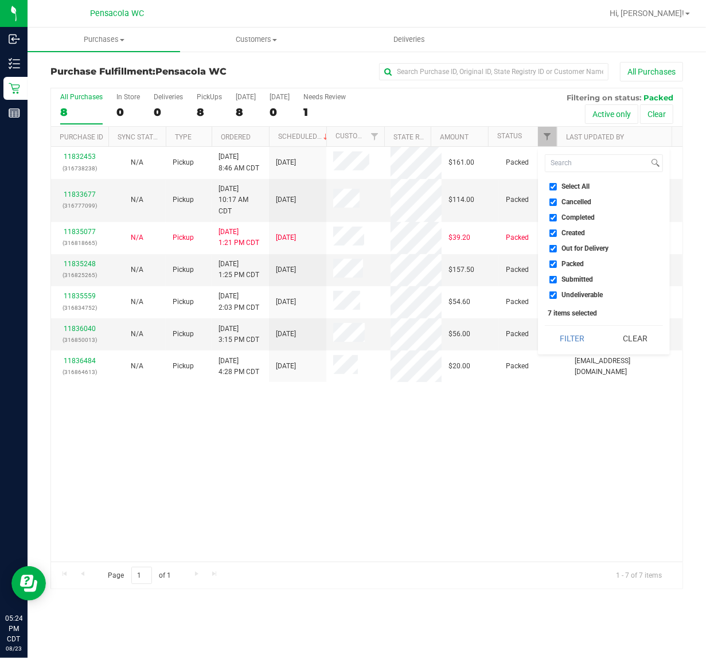
click at [557, 184] on input "Select All" at bounding box center [552, 186] width 7 height 7
checkbox input "false"
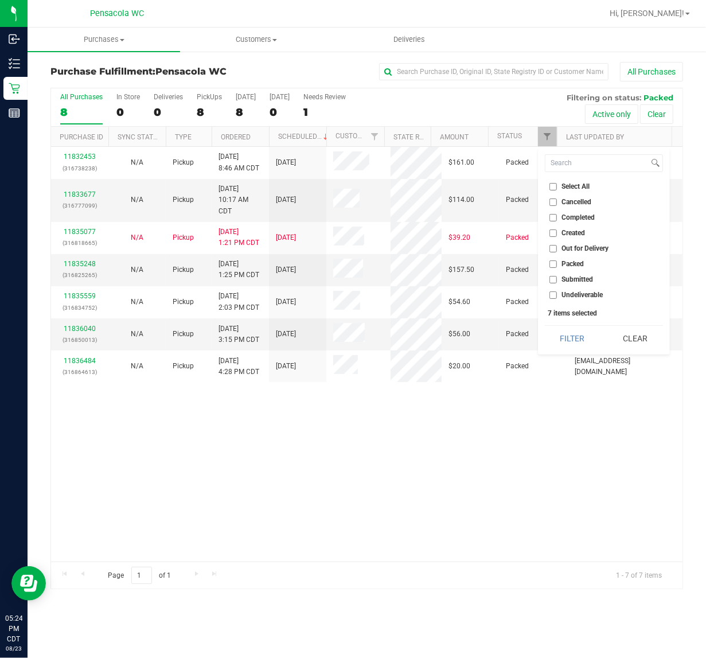
checkbox input "false"
click at [580, 276] on span "Submitted" at bounding box center [578, 279] width 32 height 7
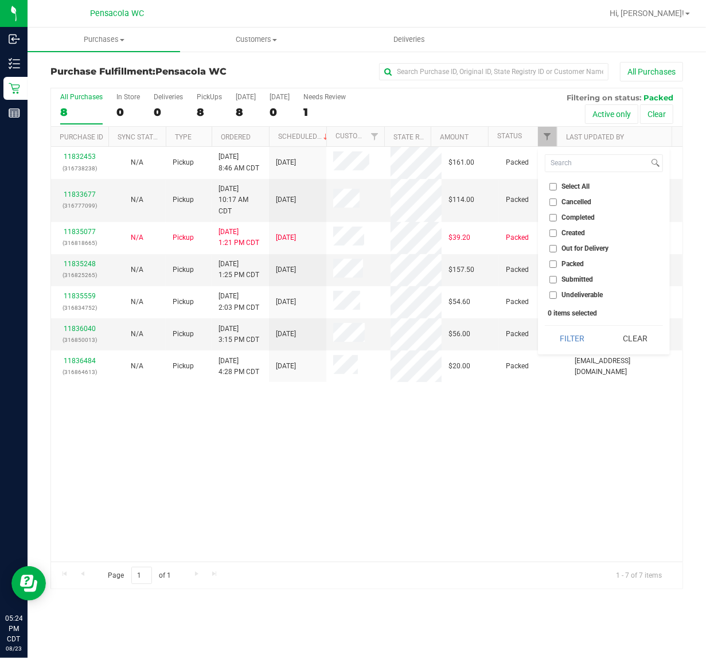
click at [557, 276] on input "Submitted" at bounding box center [552, 279] width 7 height 7
checkbox input "true"
click at [575, 335] on button "Filter" at bounding box center [572, 338] width 55 height 25
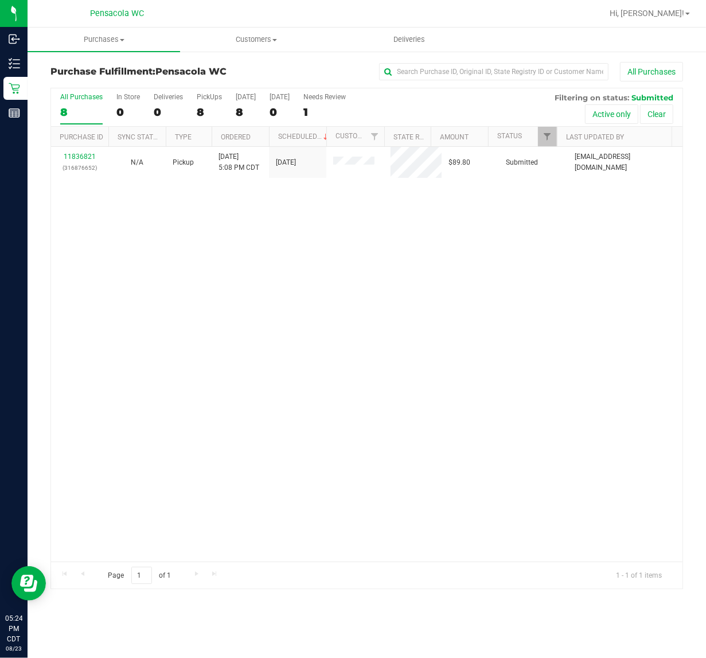
click at [466, 327] on div "11836821 (316876652) N/A Pickup [DATE] 5:08 PM CDT 8/23/2025 $89.80 Submitted […" at bounding box center [366, 354] width 631 height 415
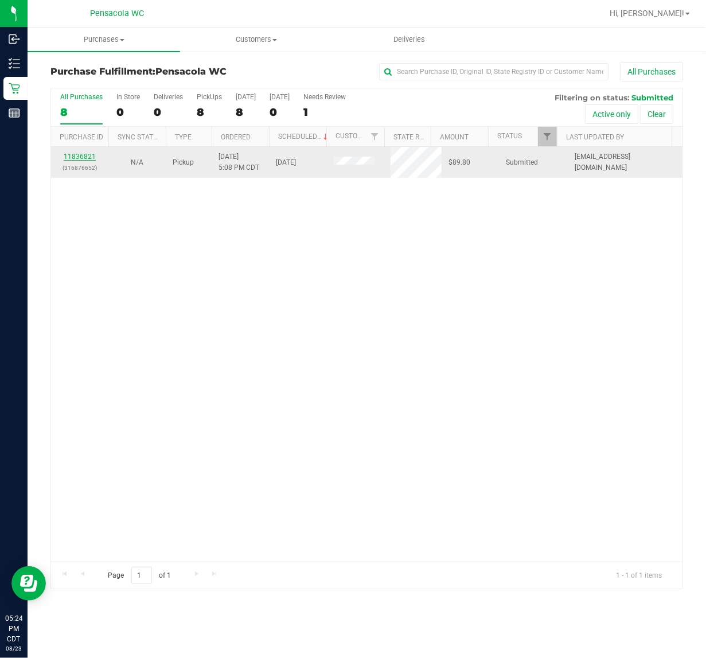
click at [77, 158] on link "11836821" at bounding box center [80, 157] width 32 height 8
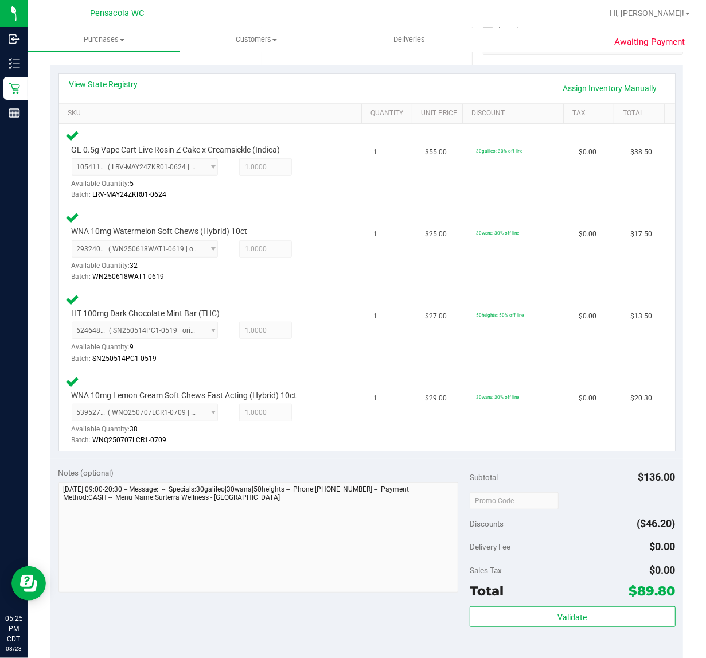
scroll to position [244, 0]
click at [588, 617] on button "Validate" at bounding box center [573, 616] width 206 height 21
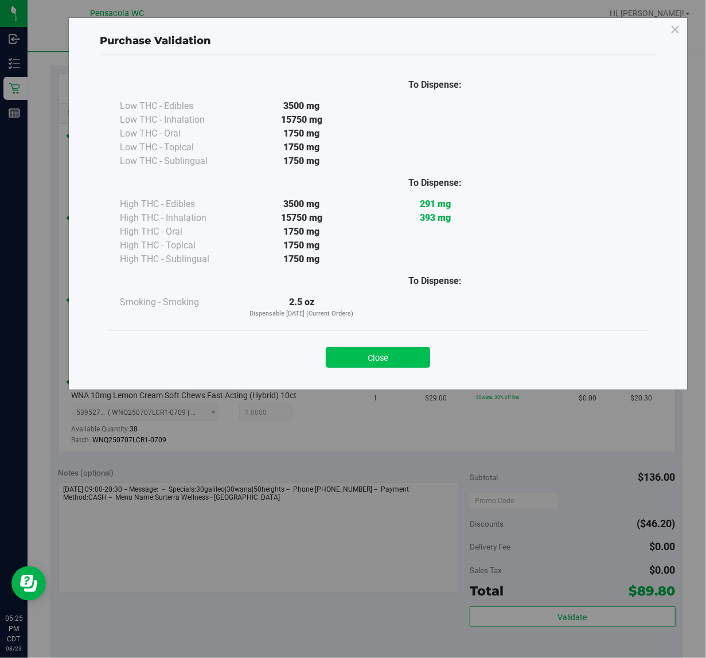
click at [393, 365] on button "Close" at bounding box center [378, 357] width 104 height 21
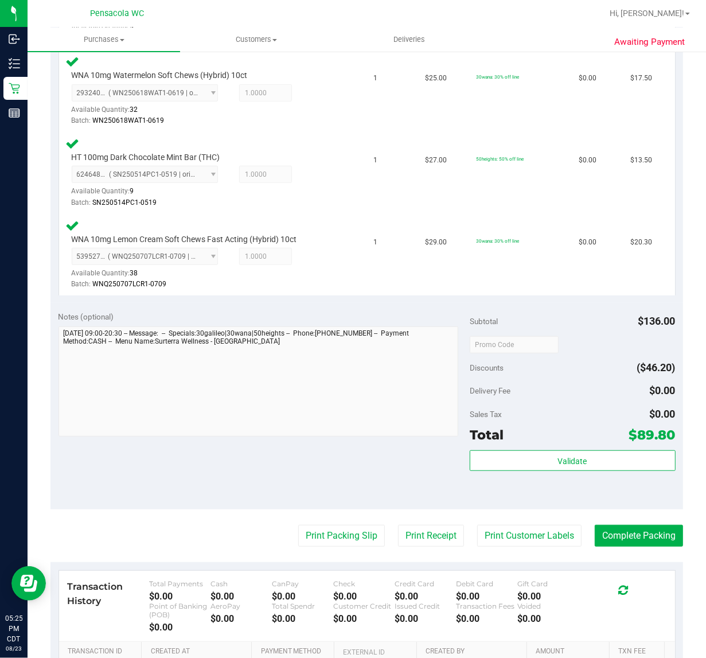
scroll to position [400, 0]
click at [315, 532] on button "Print Packing Slip" at bounding box center [341, 535] width 87 height 22
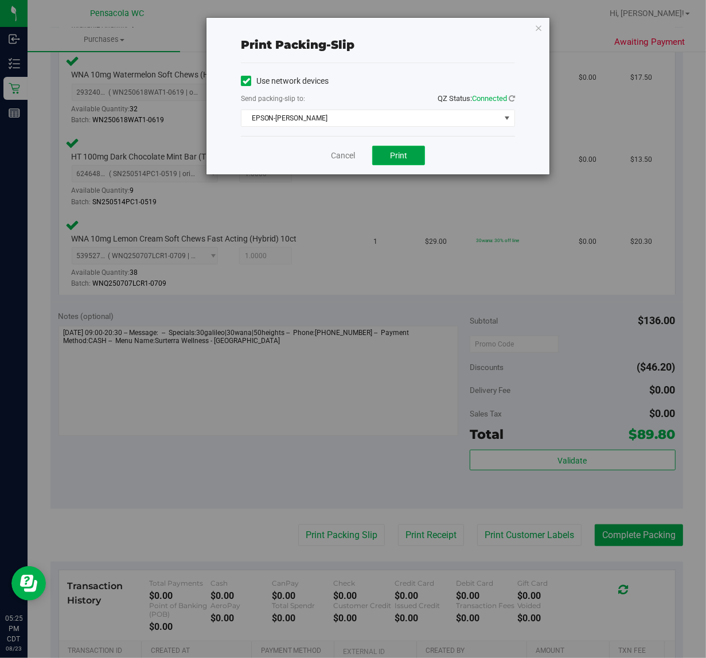
click at [412, 155] on button "Print" at bounding box center [398, 155] width 53 height 19
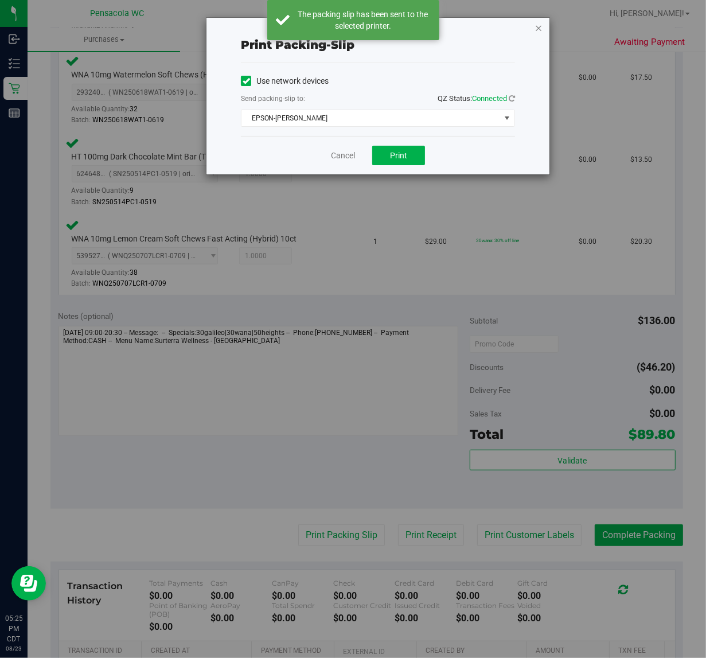
click at [538, 27] on icon "button" at bounding box center [538, 28] width 8 height 14
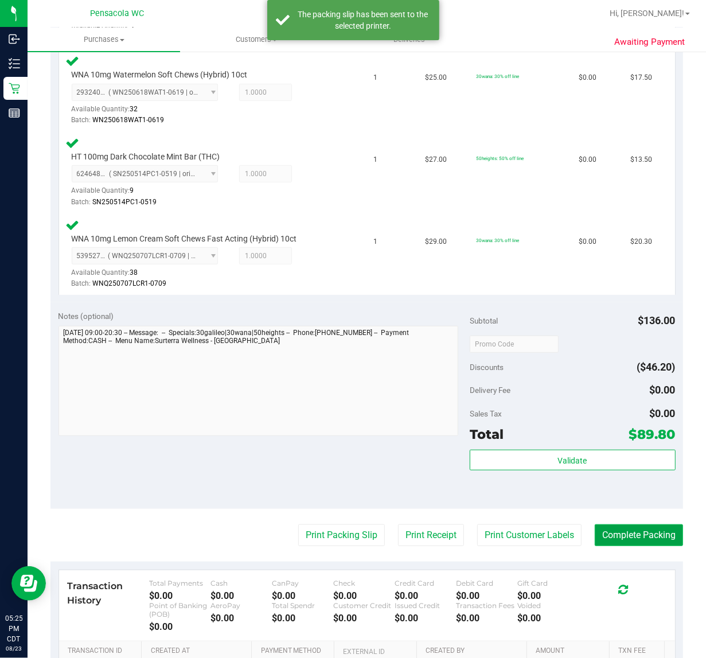
click at [648, 534] on button "Complete Packing" at bounding box center [639, 535] width 88 height 22
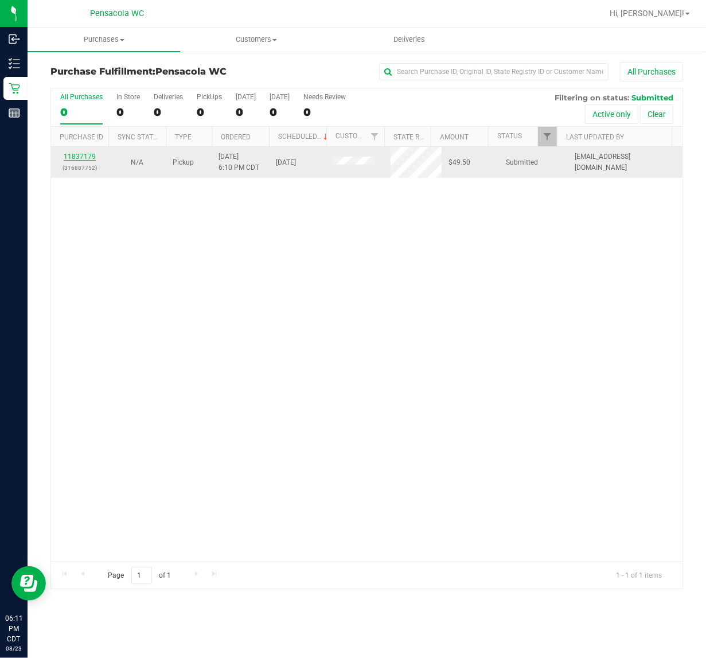
click at [73, 158] on link "11837179" at bounding box center [80, 157] width 32 height 8
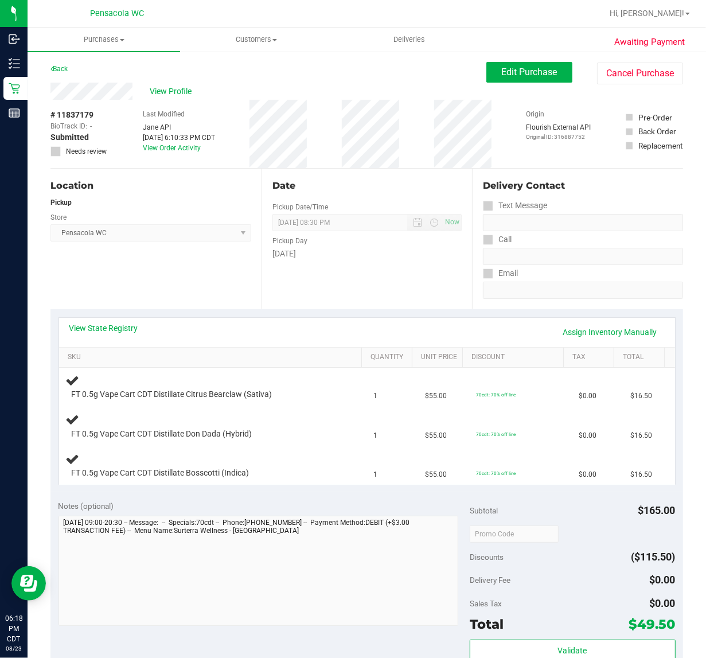
scroll to position [1, 0]
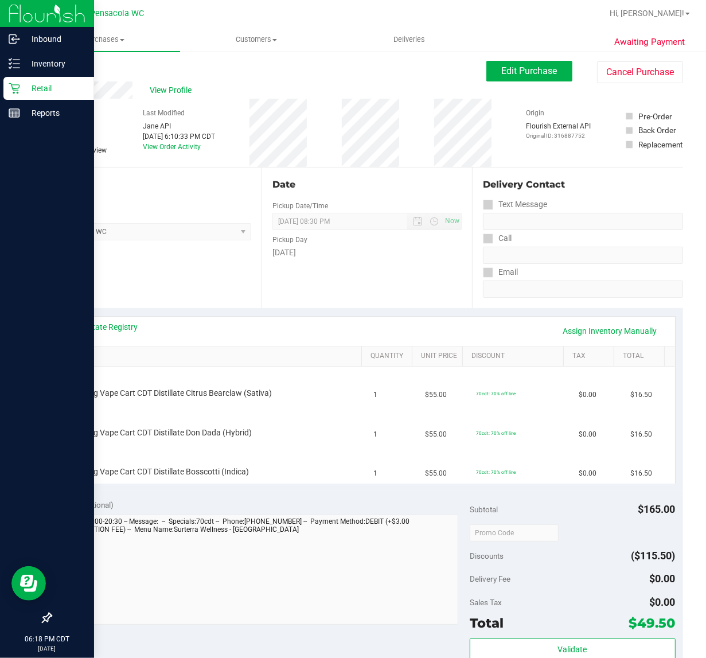
click at [13, 91] on icon at bounding box center [14, 88] width 11 height 11
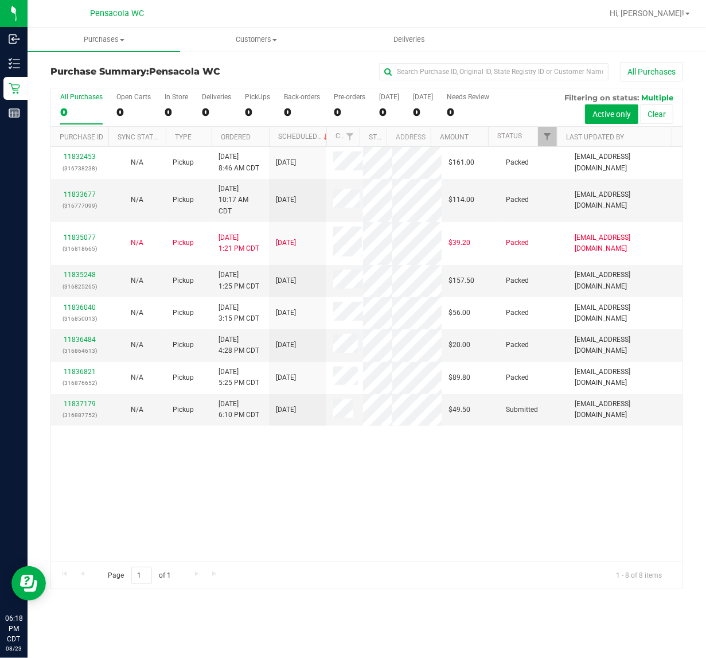
click at [500, 510] on div "11832453 (316738238) N/A Pickup [DATE] 8:46 AM CDT 8/23/2025 $161.00 Packed [EM…" at bounding box center [366, 354] width 631 height 415
click at [75, 408] on link "11837179" at bounding box center [80, 404] width 32 height 8
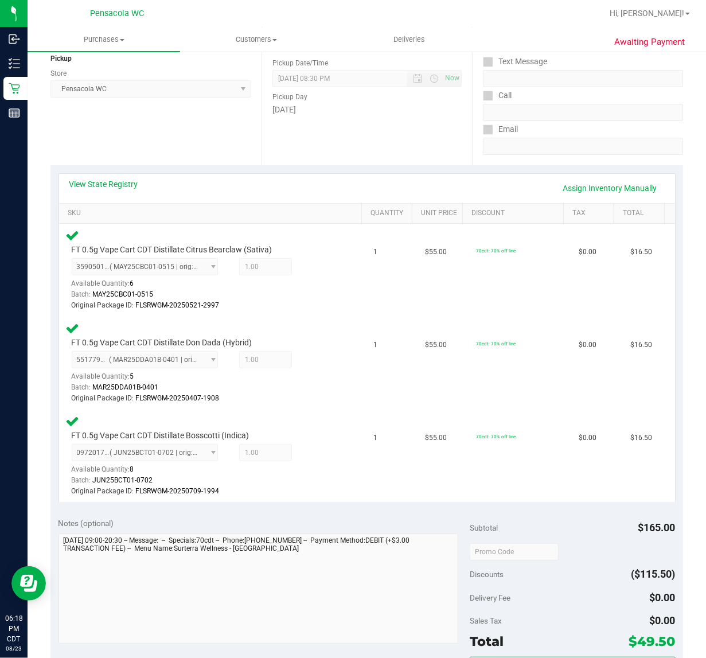
scroll to position [338, 0]
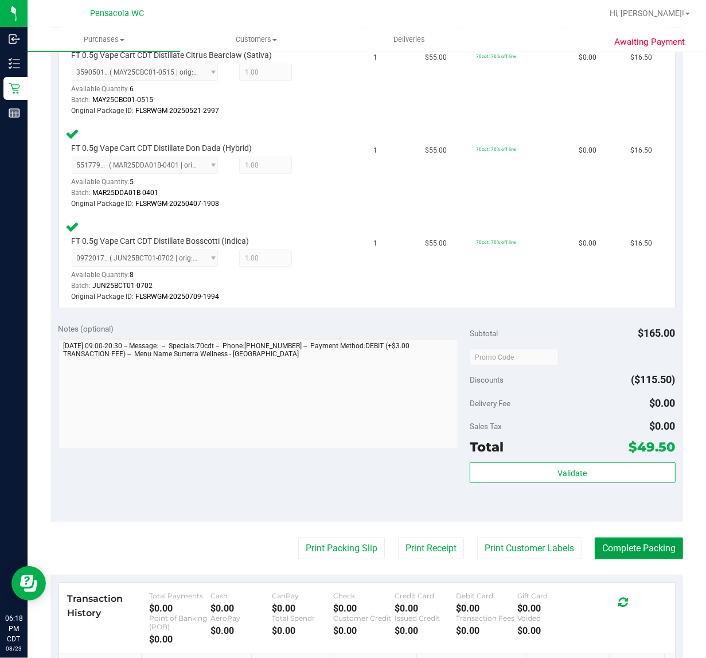
click at [637, 550] on button "Complete Packing" at bounding box center [639, 548] width 88 height 22
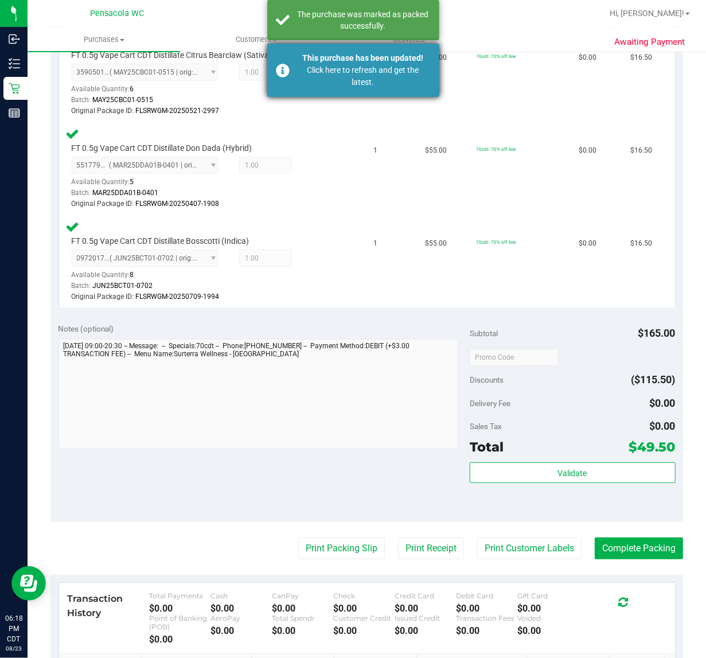
click at [355, 57] on div "This purchase has been updated!" at bounding box center [363, 58] width 135 height 12
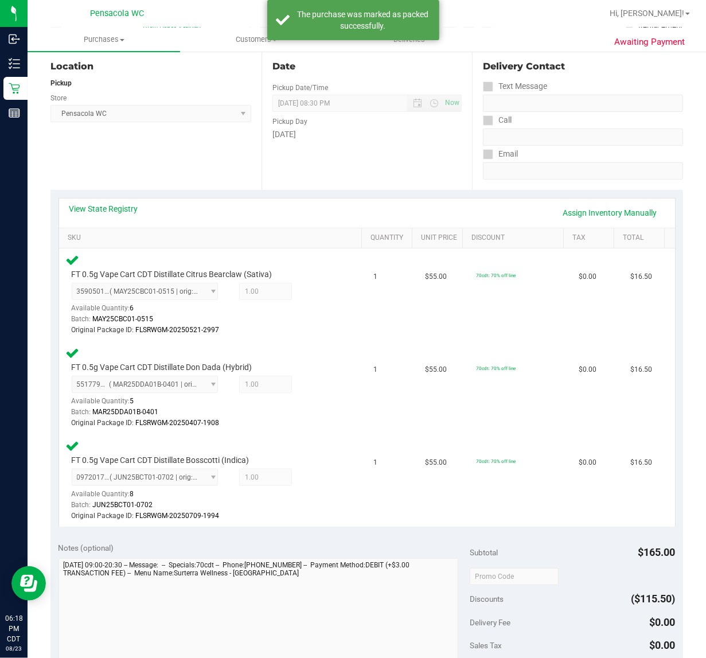
scroll to position [0, 0]
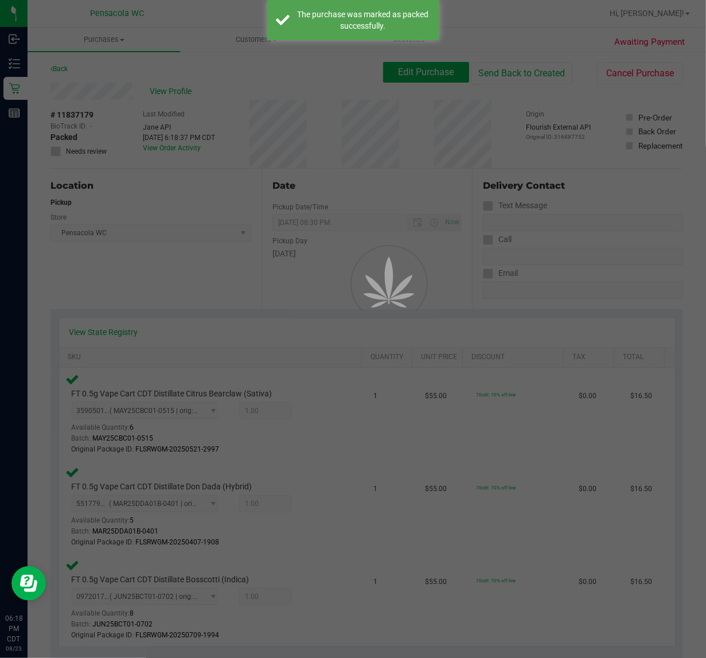
click at [10, 67] on div at bounding box center [353, 329] width 706 height 658
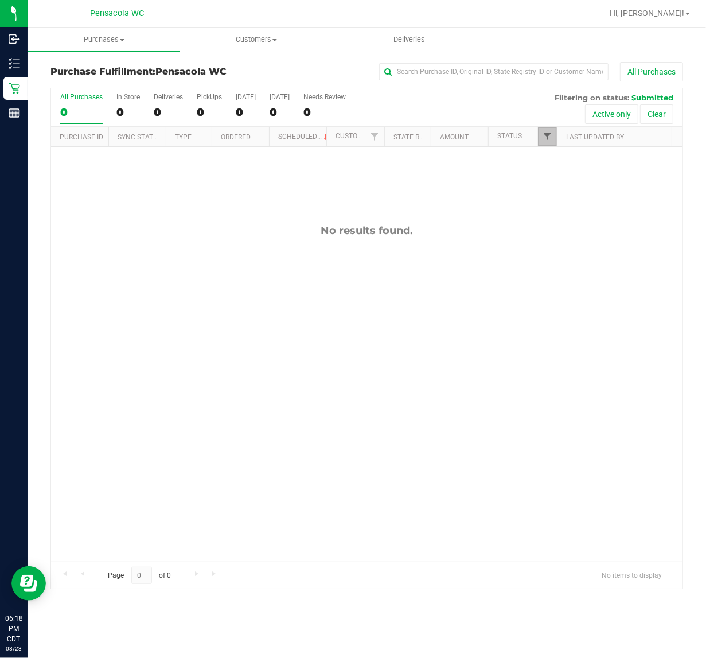
click at [548, 139] on span "Filter" at bounding box center [546, 136] width 9 height 9
click at [548, 447] on div "No results found." at bounding box center [366, 393] width 631 height 492
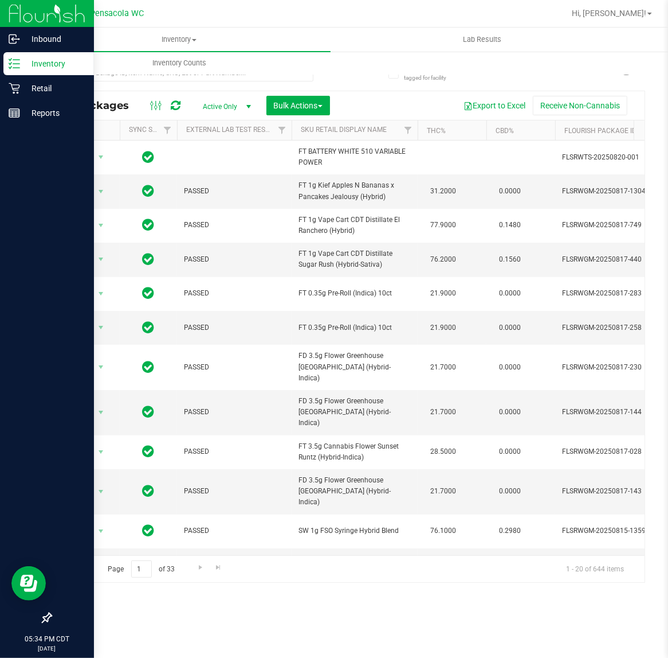
click at [20, 64] on p "Inventory" at bounding box center [54, 64] width 69 height 14
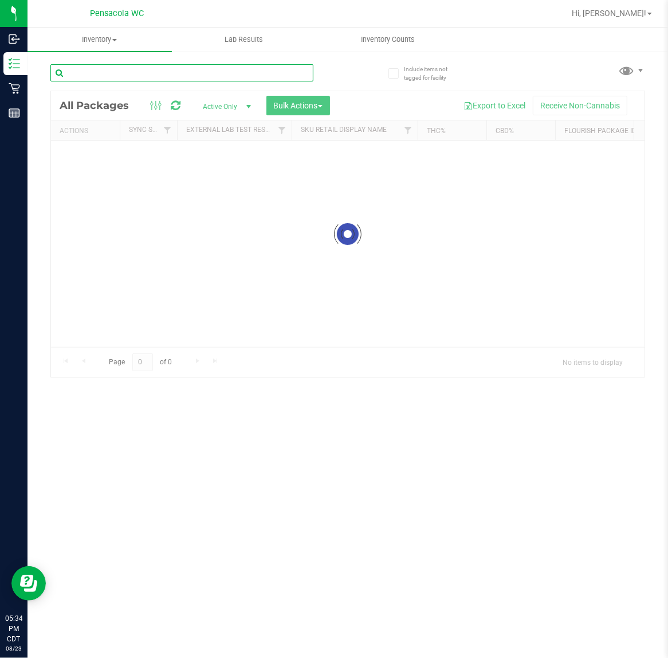
click at [146, 67] on input "text" at bounding box center [181, 72] width 263 height 17
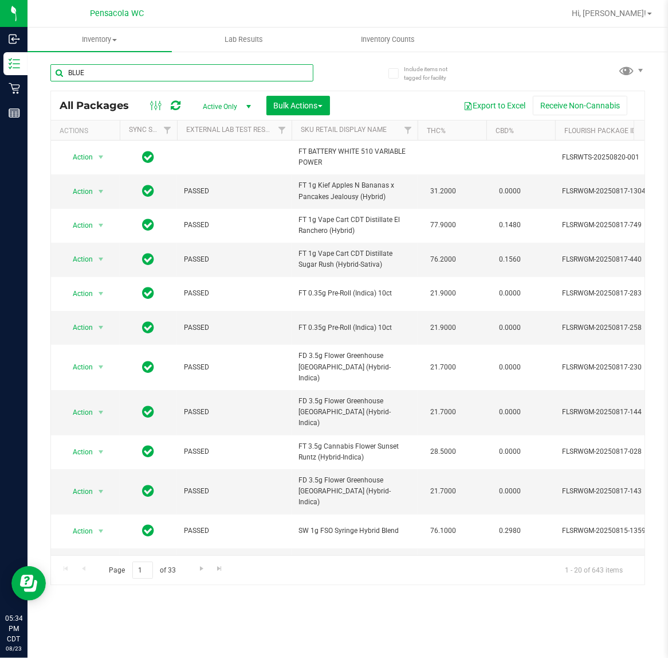
type input "BLUE"
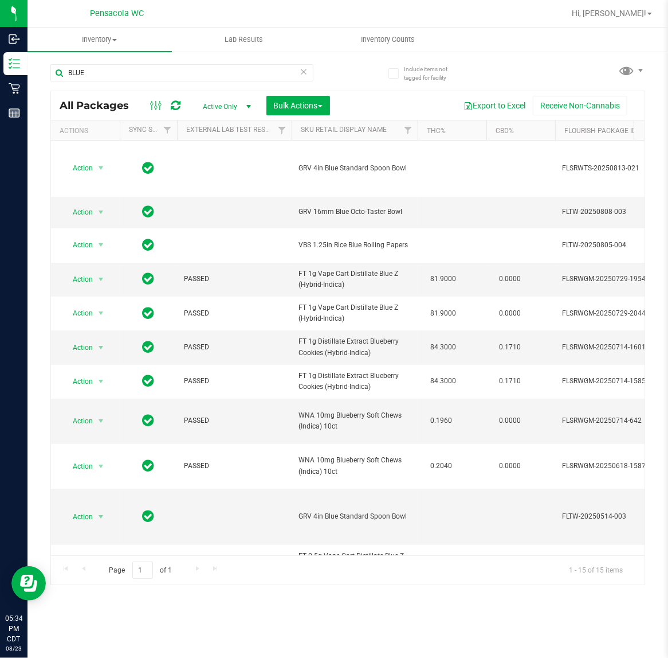
click at [396, 136] on th "Sku Retail Display Name" at bounding box center [355, 130] width 126 height 20
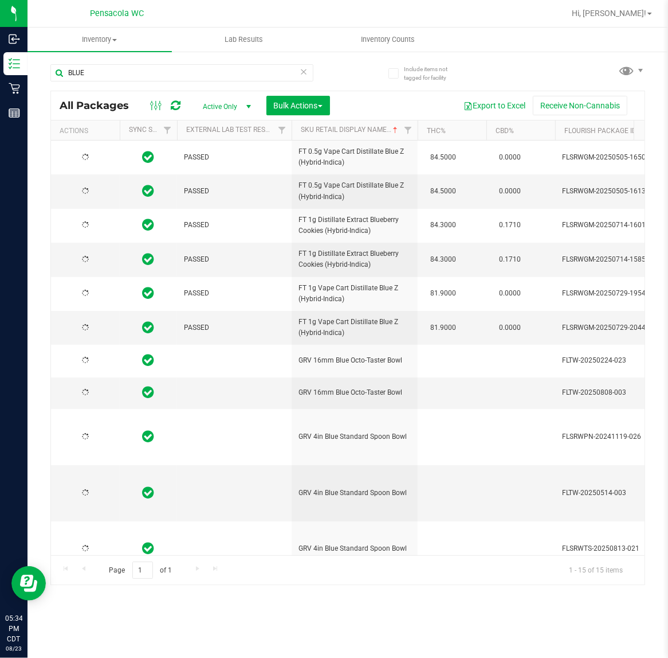
type input "[DATE]"
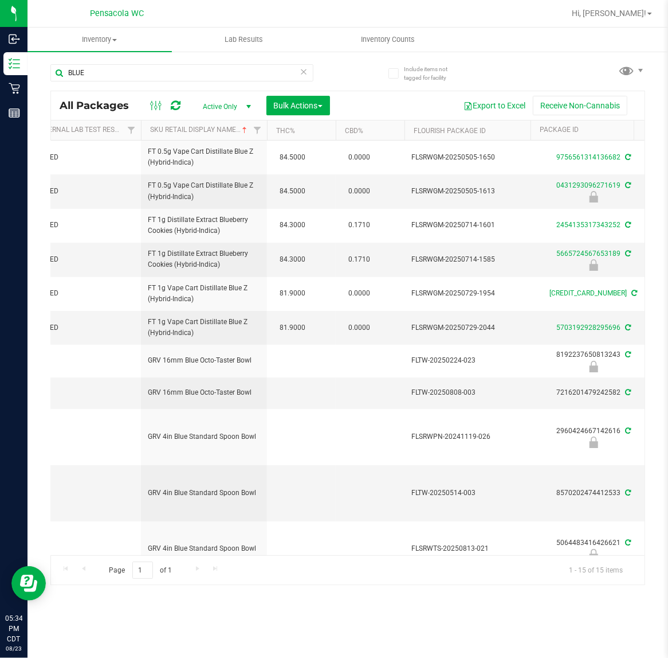
scroll to position [0, 177]
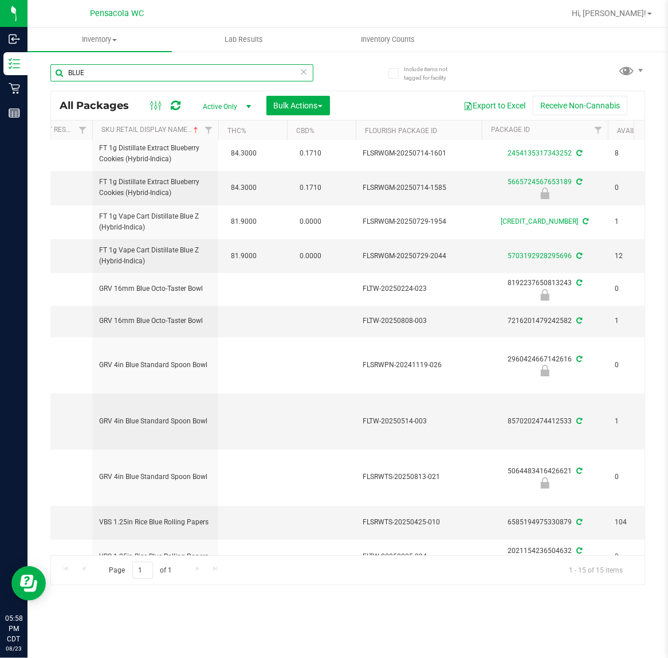
click at [115, 73] on input "BLUE" at bounding box center [181, 72] width 263 height 17
type input "5064483416426621"
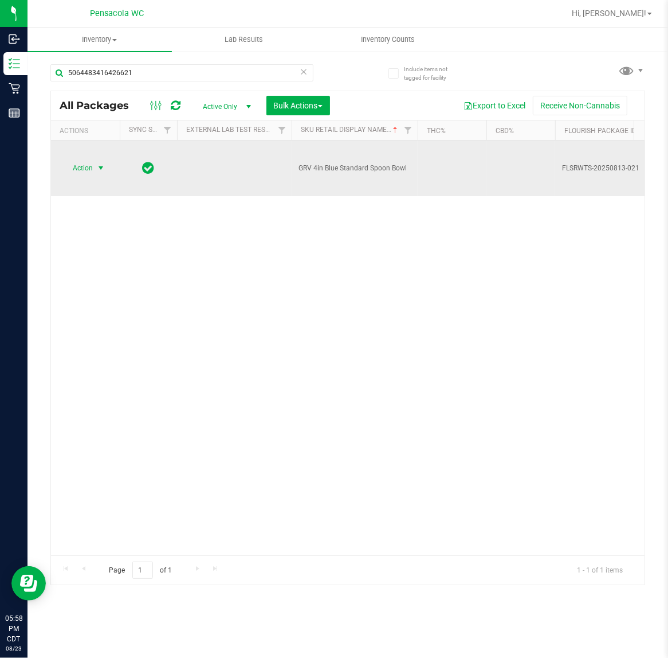
click at [79, 166] on span "Action" at bounding box center [77, 168] width 31 height 16
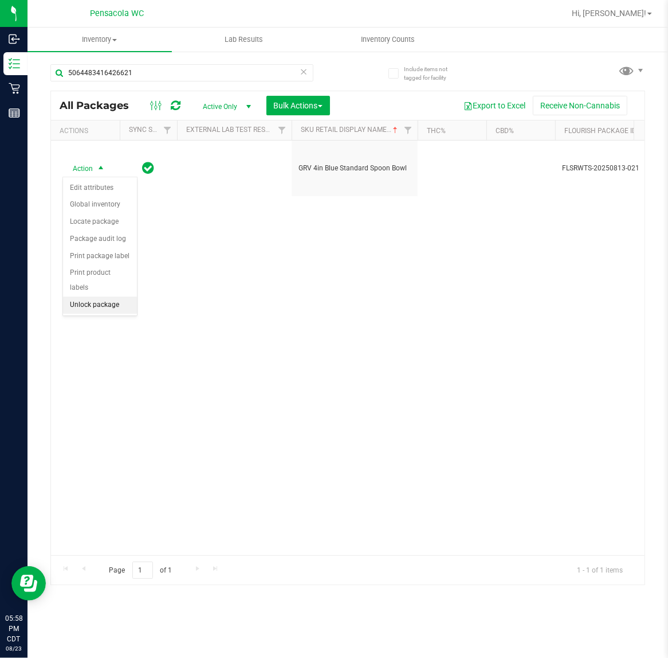
click at [99, 296] on li "Unlock package" at bounding box center [100, 304] width 74 height 17
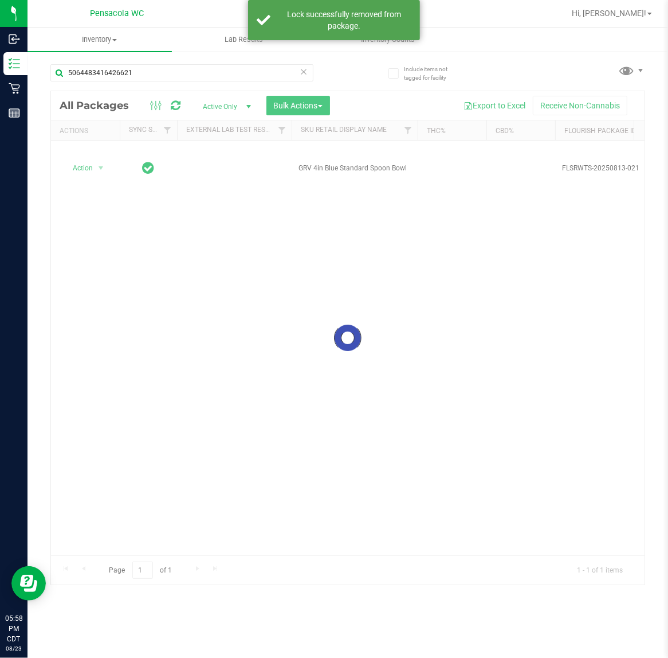
click at [83, 166] on div at bounding box center [348, 338] width 594 height 494
click at [83, 166] on span "Action" at bounding box center [77, 168] width 31 height 16
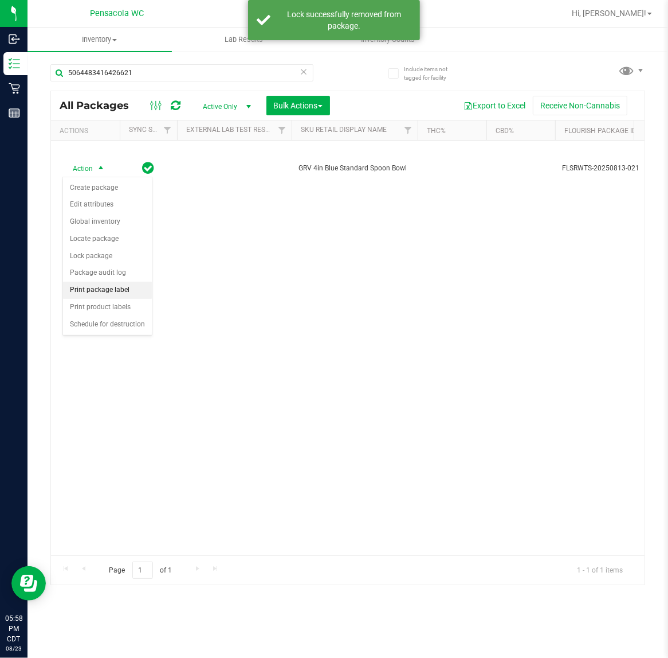
click at [96, 298] on li "Print package label" at bounding box center [107, 290] width 89 height 17
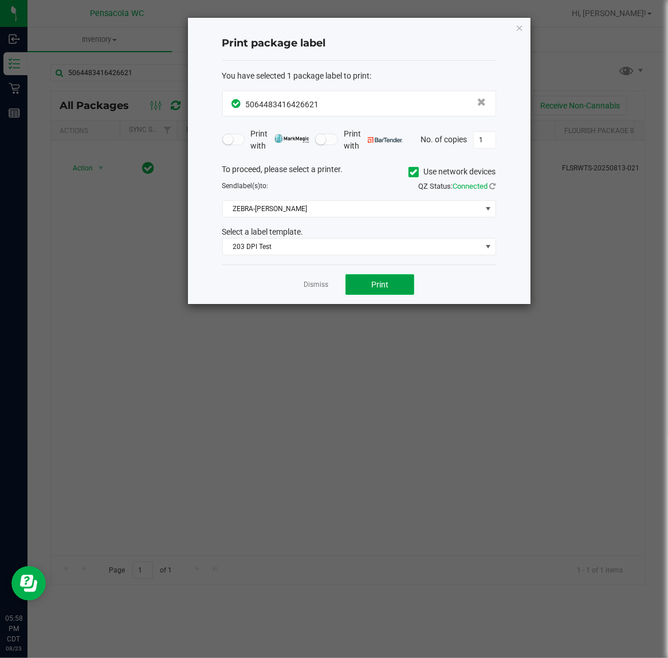
click at [367, 283] on button "Print" at bounding box center [380, 284] width 69 height 21
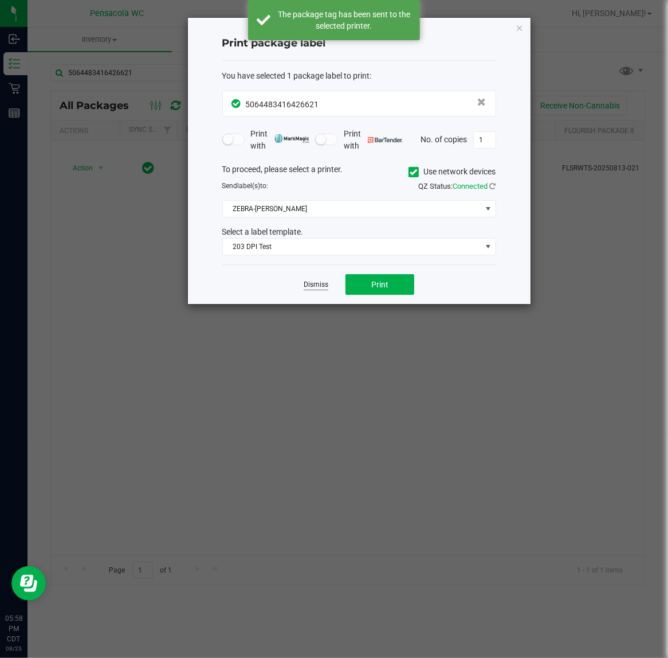
click at [325, 290] on link "Dismiss" at bounding box center [316, 285] width 25 height 10
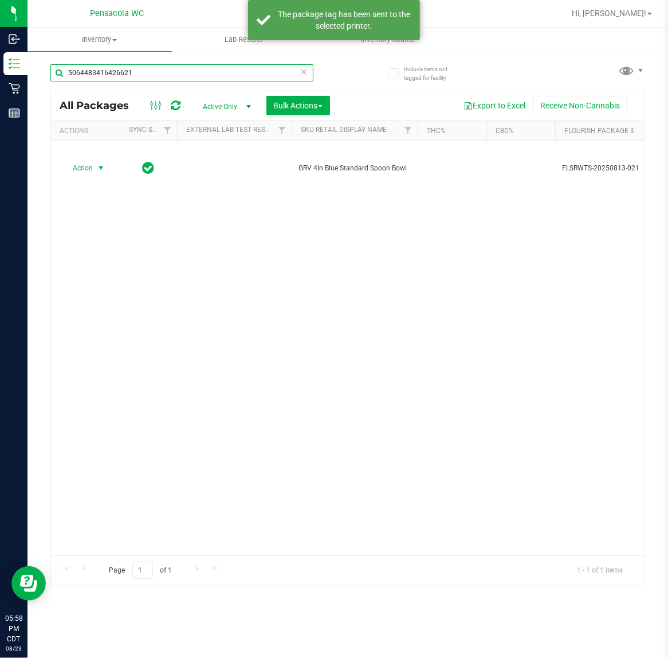
drag, startPoint x: -105, startPoint y: 64, endPoint x: -208, endPoint y: 72, distance: 102.9
click at [0, 72] on html "Inbound Inventory Retail Reports 05:58 PM CDT [DATE] 08/23 Pensacola WC Hi, [PE…" at bounding box center [334, 329] width 668 height 658
